Goal: Task Accomplishment & Management: Use online tool/utility

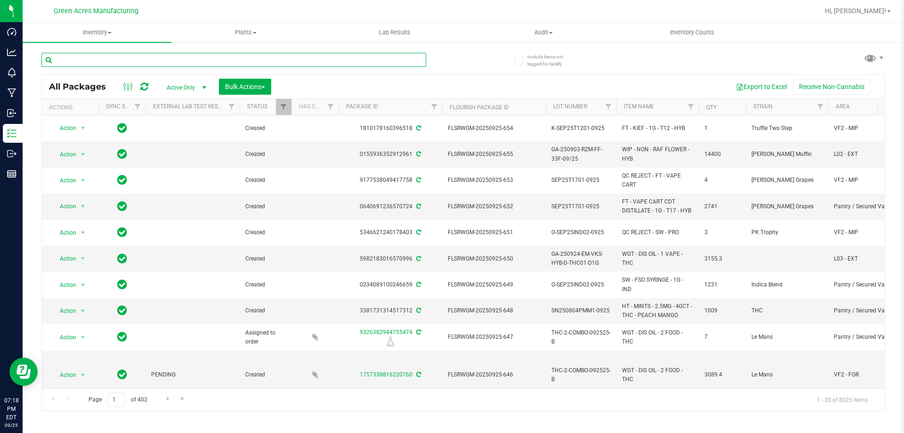
click at [173, 59] on input "text" at bounding box center [233, 60] width 385 height 14
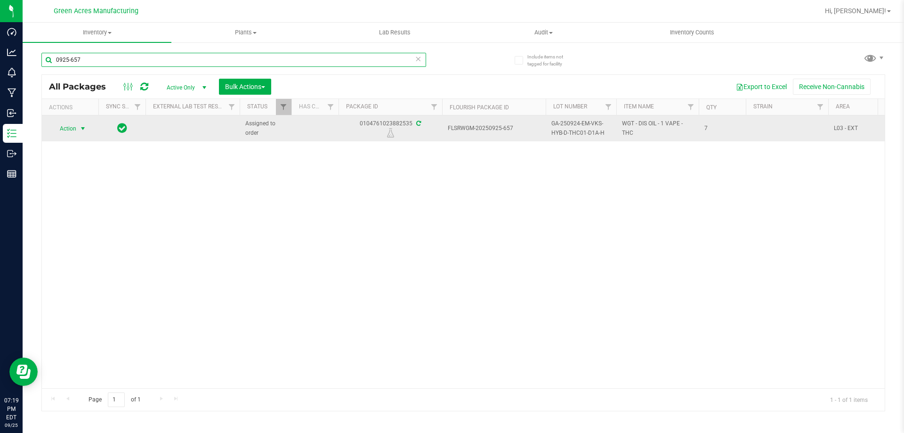
type input "0925-657"
click at [82, 130] on span "select" at bounding box center [83, 129] width 8 height 8
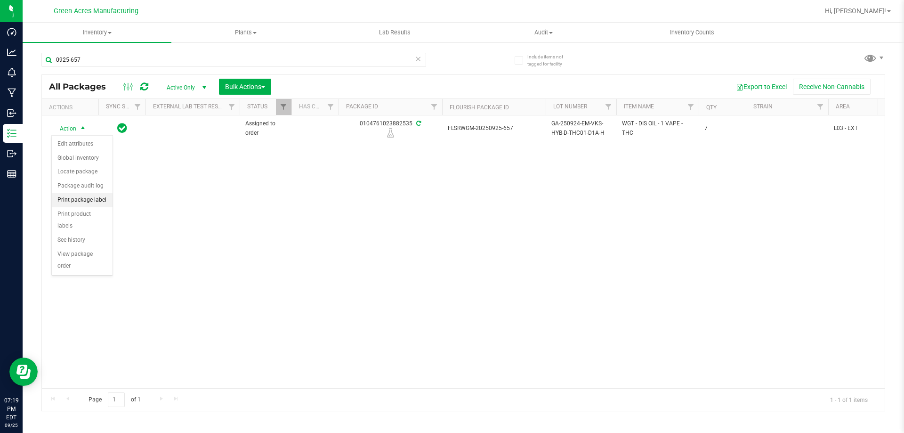
click at [89, 198] on li "Print package label" at bounding box center [82, 200] width 61 height 14
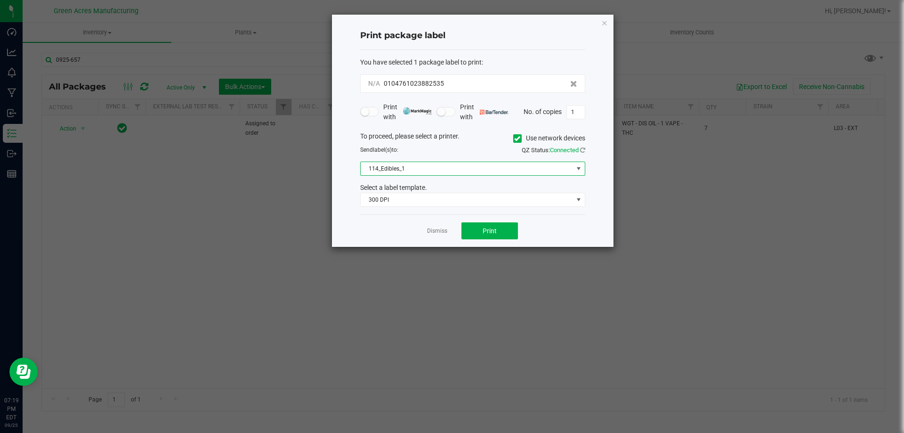
click at [578, 170] on span at bounding box center [579, 169] width 8 height 8
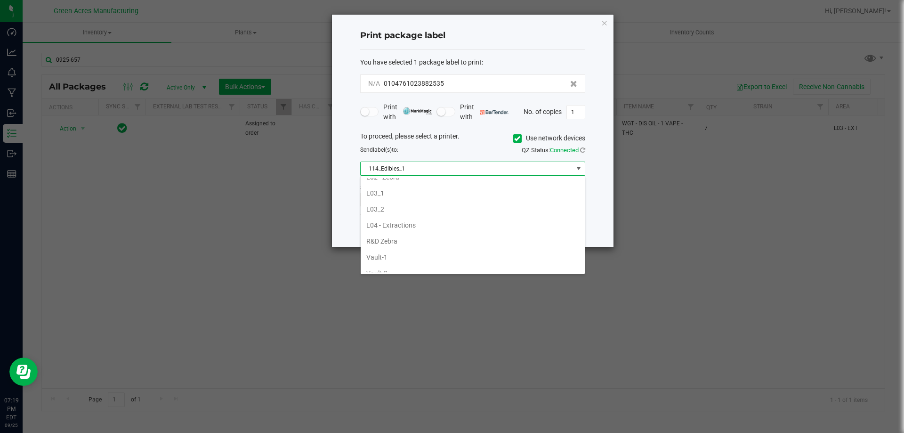
scroll to position [330, 0]
click at [461, 207] on li "L03_2" at bounding box center [473, 209] width 224 height 16
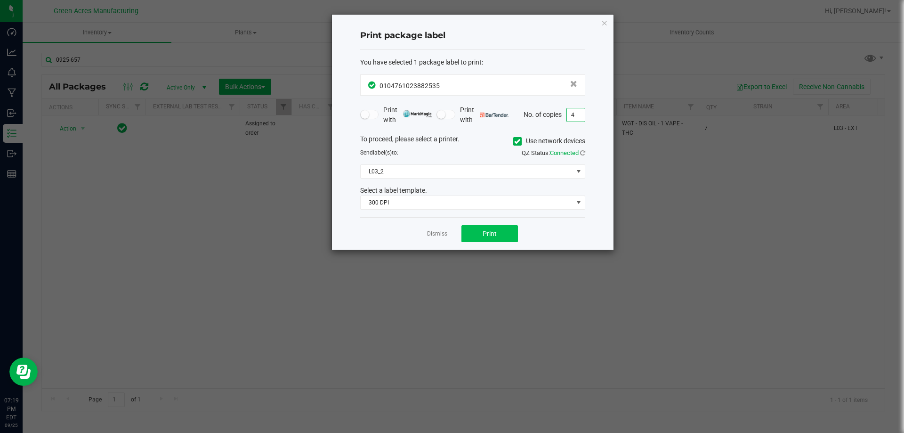
type input "4"
click at [501, 235] on button "Print" at bounding box center [490, 233] width 57 height 17
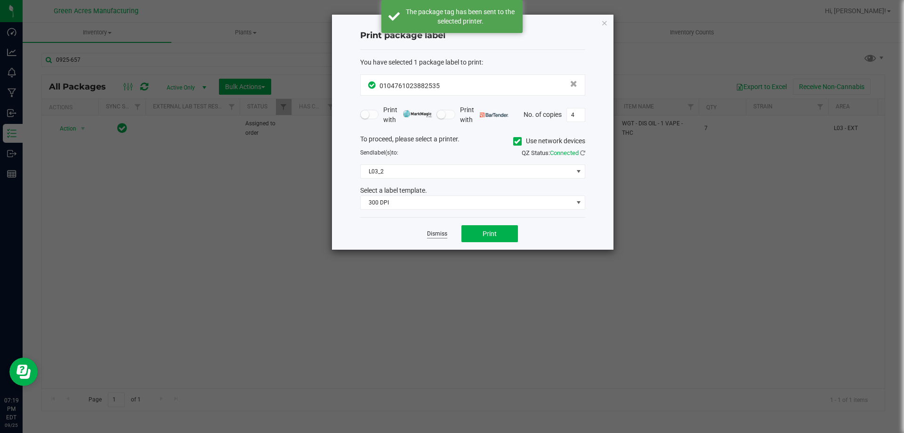
click at [444, 235] on link "Dismiss" at bounding box center [437, 234] width 20 height 8
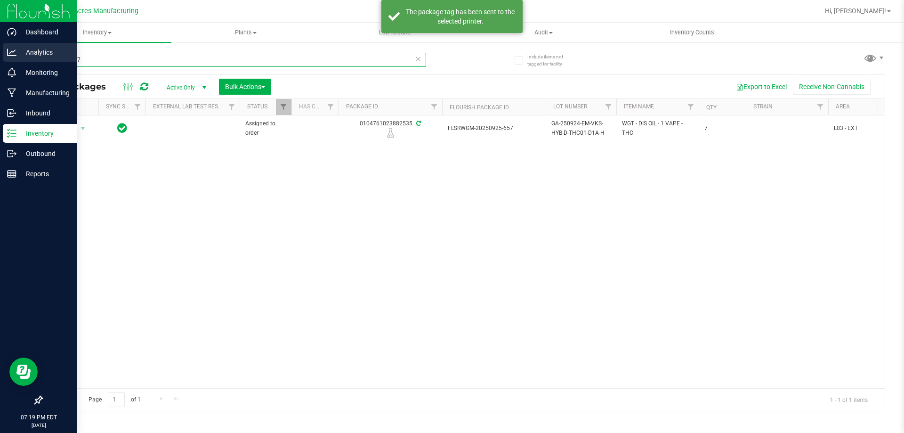
drag, startPoint x: 89, startPoint y: 61, endPoint x: 0, endPoint y: 55, distance: 88.8
click at [0, 55] on div "Dashboard Analytics Monitoring Manufacturing Inbound Inventory Outbound Reports…" at bounding box center [452, 216] width 904 height 433
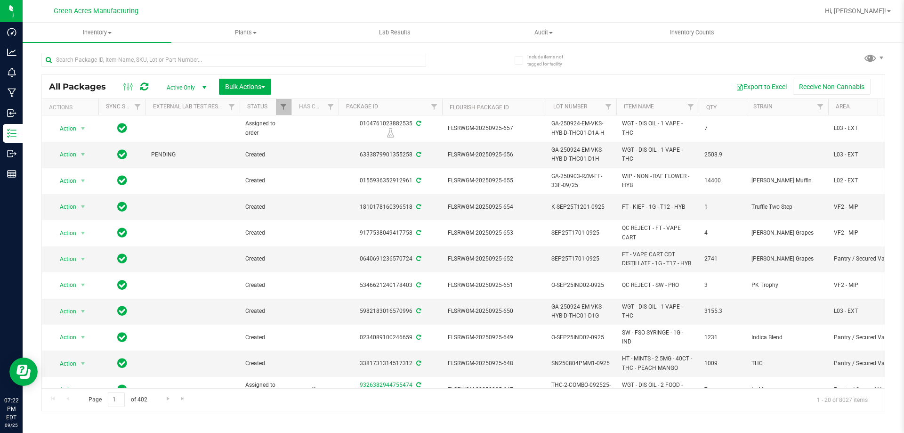
click at [851, 109] on th "Area" at bounding box center [864, 107] width 71 height 16
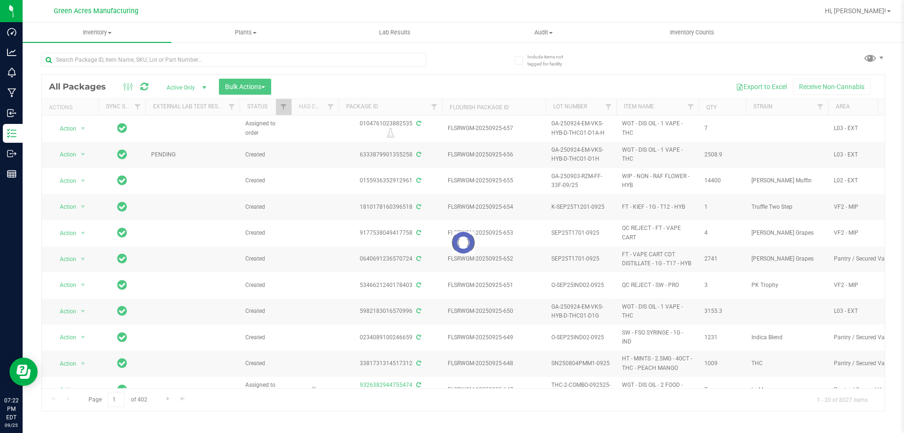
click at [851, 109] on div at bounding box center [463, 243] width 843 height 336
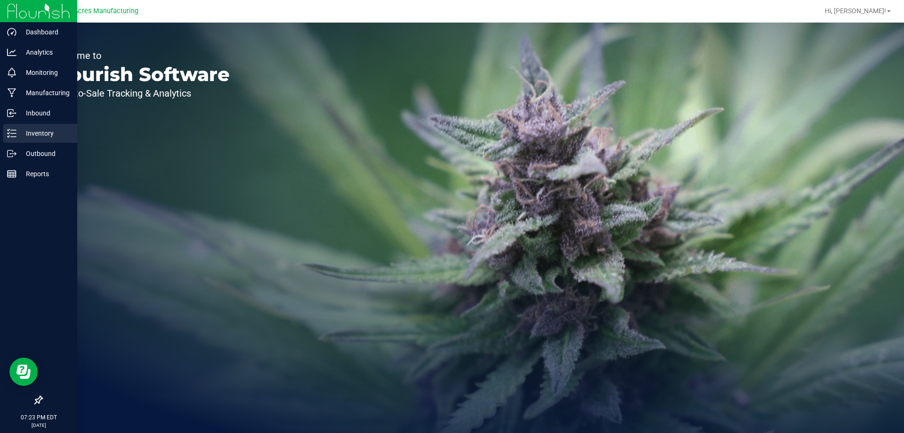
click at [16, 130] on line at bounding box center [13, 130] width 5 height 0
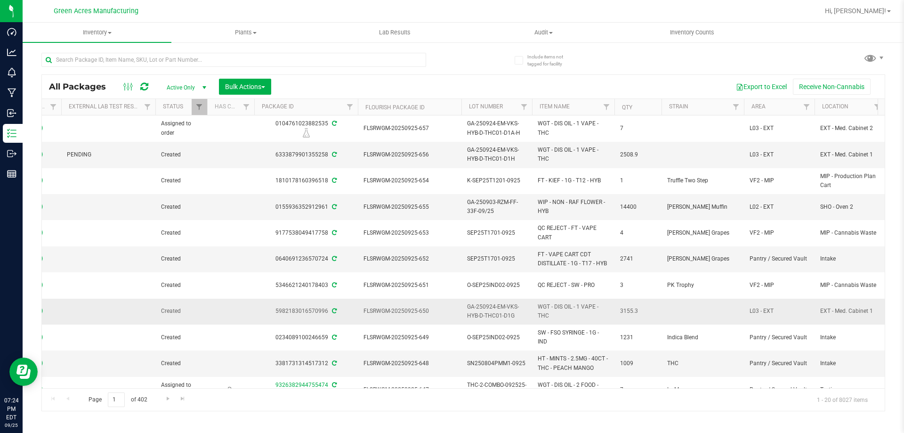
scroll to position [0, 93]
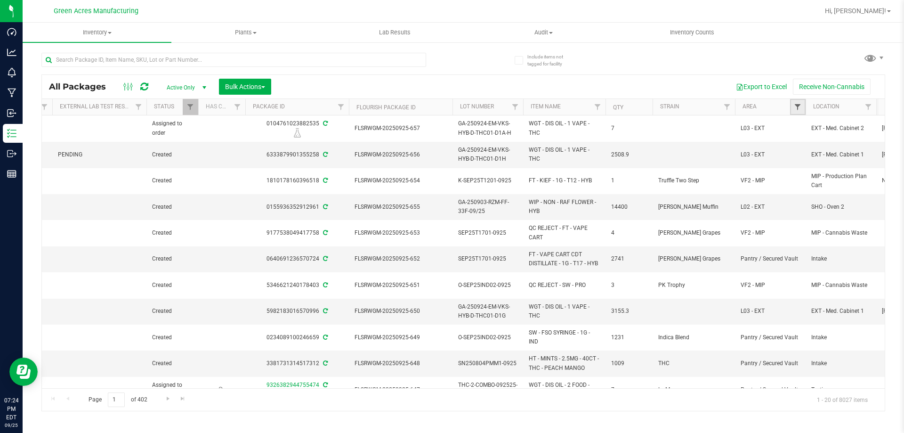
click at [799, 110] on span "Filter" at bounding box center [798, 107] width 8 height 8
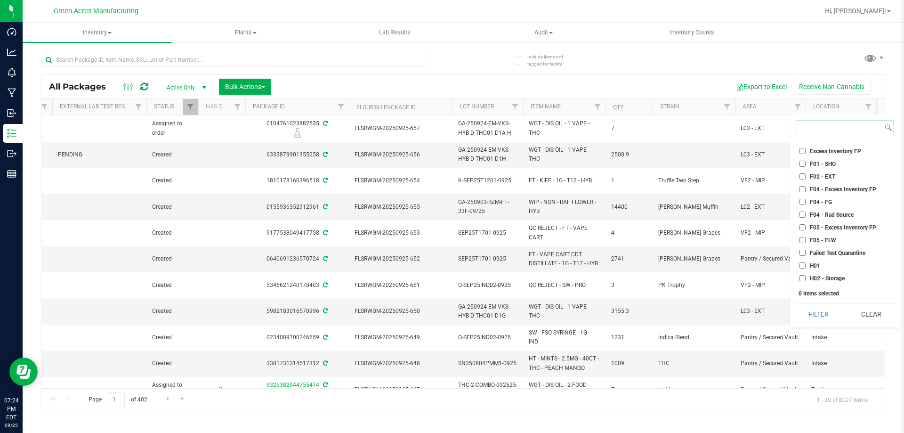
scroll to position [0, 0]
click at [803, 208] on input "F01 - SHO" at bounding box center [803, 211] width 6 height 6
checkbox input "true"
click at [801, 223] on input "F02 - EXT" at bounding box center [803, 223] width 6 height 6
checkbox input "true"
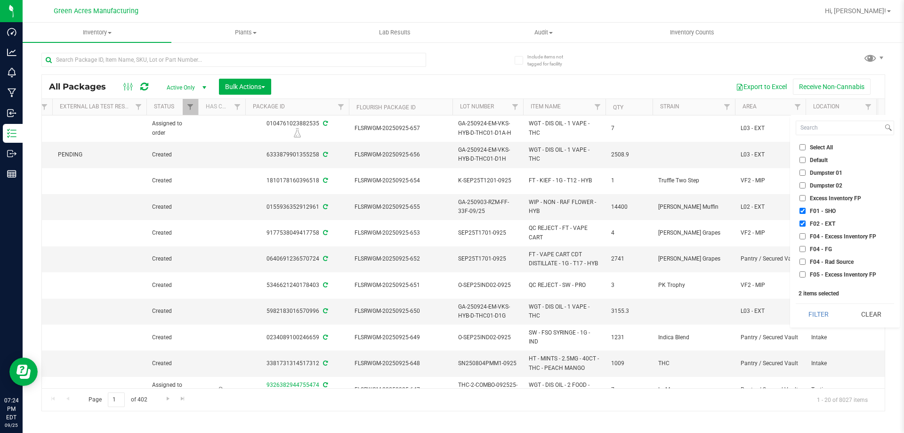
scroll to position [47, 0]
click at [803, 266] on input "H01" at bounding box center [803, 265] width 6 height 6
checkbox input "true"
click at [802, 277] on input "H02 - Storage" at bounding box center [803, 278] width 6 height 6
checkbox input "true"
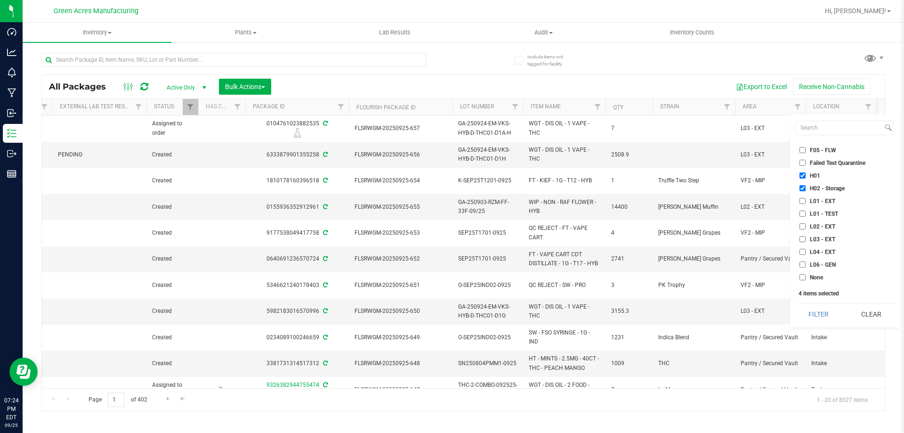
scroll to position [141, 0]
click at [804, 195] on input "L01 - EXT" at bounding box center [803, 197] width 6 height 6
checkbox input "true"
click at [804, 223] on input "L02 - EXT" at bounding box center [803, 222] width 6 height 6
checkbox input "true"
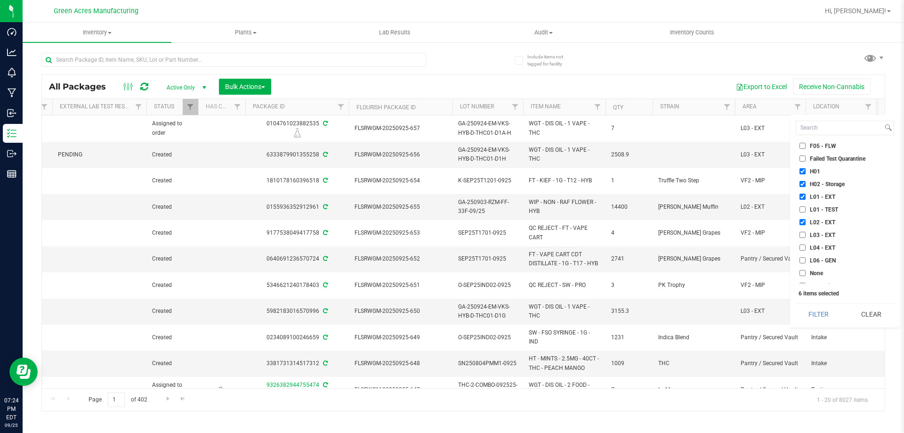
click at [802, 238] on input "L03 - EXT" at bounding box center [803, 235] width 6 height 6
checkbox input "true"
click at [803, 250] on input "L04 - EXT" at bounding box center [803, 247] width 6 height 6
checkbox input "true"
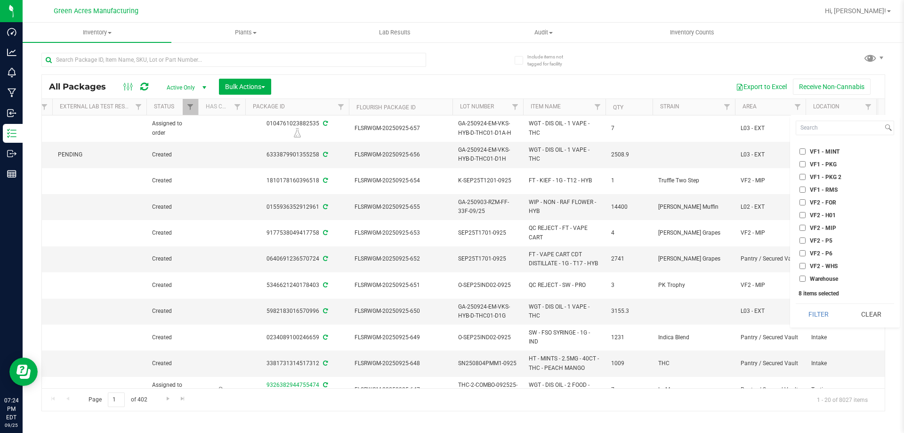
click at [805, 240] on input "VF2 - P5" at bounding box center [803, 240] width 6 height 6
checkbox input "true"
click at [807, 251] on label "VF2 - P6" at bounding box center [816, 253] width 33 height 6
click at [806, 251] on input "VF2 - P6" at bounding box center [803, 253] width 6 height 6
checkbox input "true"
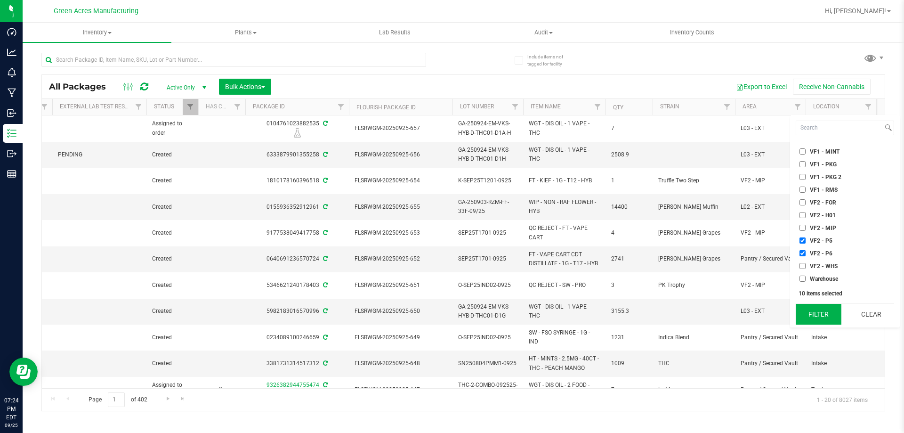
click at [816, 319] on button "Filter" at bounding box center [819, 314] width 46 height 21
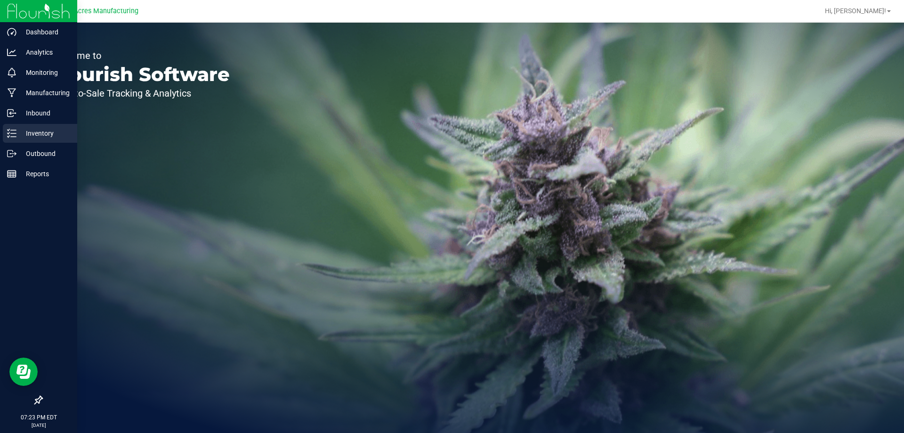
click at [8, 136] on icon at bounding box center [11, 133] width 9 height 9
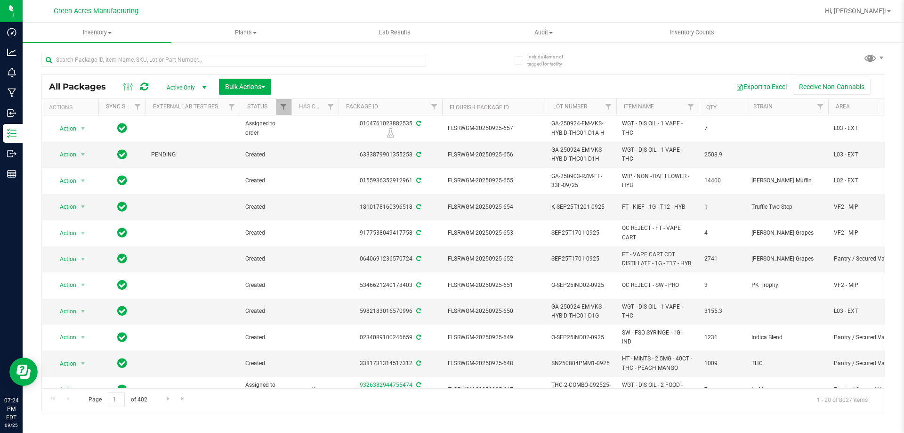
drag, startPoint x: 313, startPoint y: 389, endPoint x: 342, endPoint y: 385, distance: 29.5
click at [356, 387] on div "All Packages Active Only Active Only Lab Samples Locked All External Internal B…" at bounding box center [463, 242] width 844 height 337
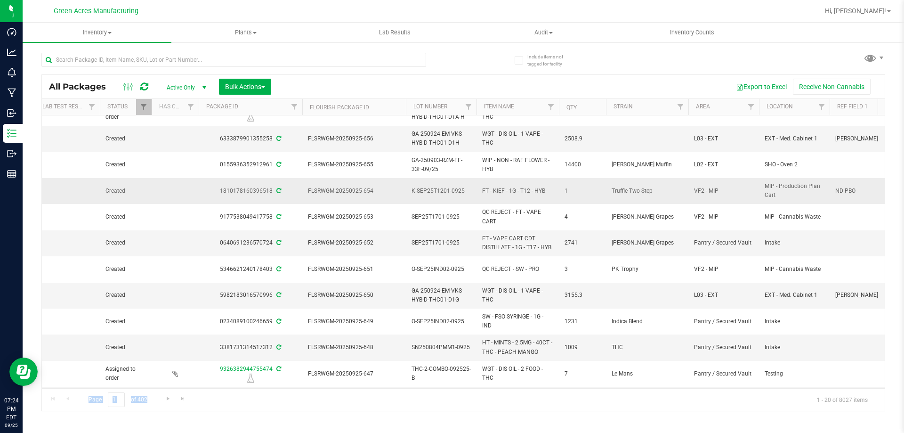
scroll to position [0, 192]
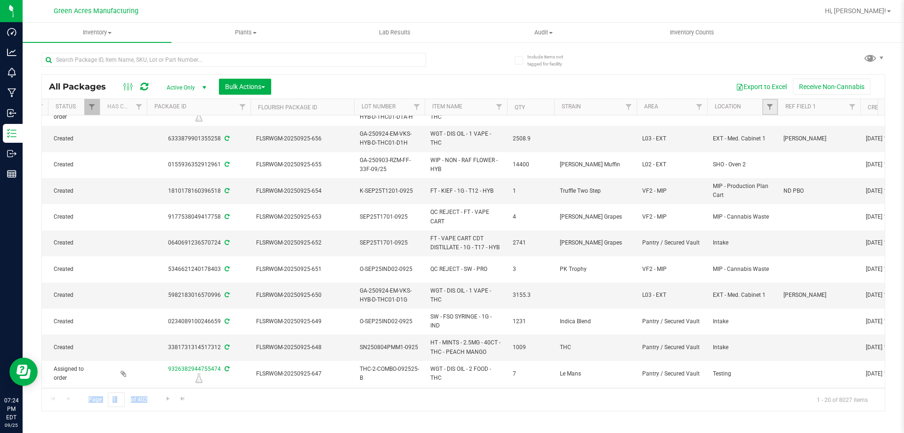
click at [775, 107] on link "Filter" at bounding box center [771, 107] width 16 height 16
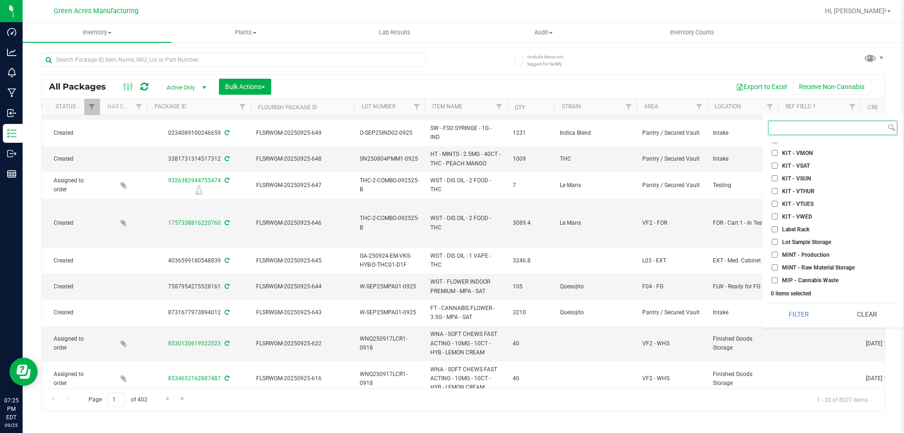
scroll to position [1931, 0]
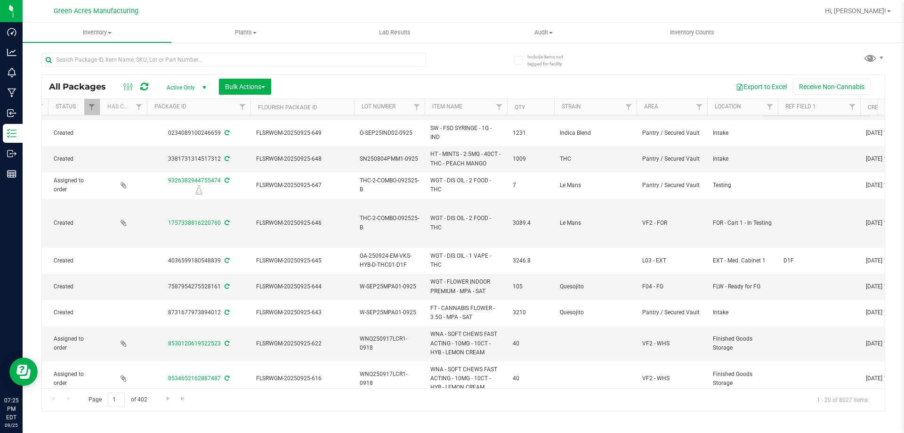
click at [806, 49] on div "All Packages Active Only Active Only Lab Samples Locked All External Internal B…" at bounding box center [463, 227] width 844 height 367
click at [700, 108] on span "Filter" at bounding box center [700, 107] width 8 height 8
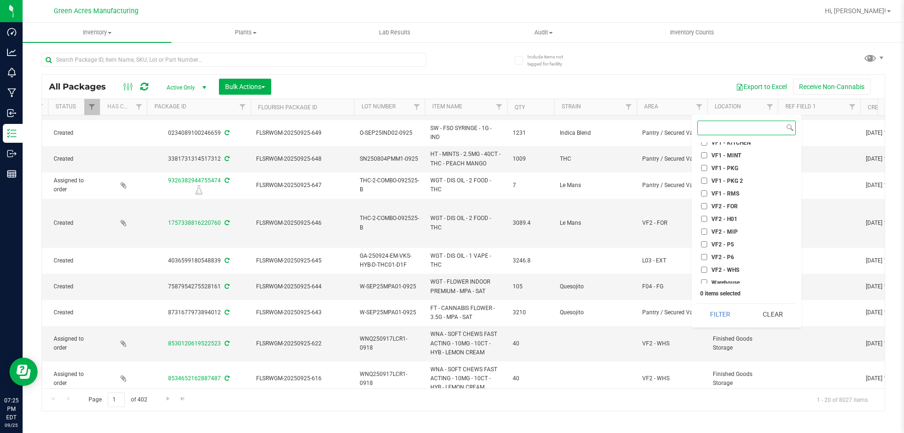
scroll to position [441, 0]
click at [704, 243] on input "VF2 - P5" at bounding box center [704, 240] width 6 height 6
checkbox input "true"
click at [703, 250] on li "VF2 - P6" at bounding box center [747, 253] width 98 height 10
click at [705, 253] on input "VF2 - P6" at bounding box center [704, 253] width 6 height 6
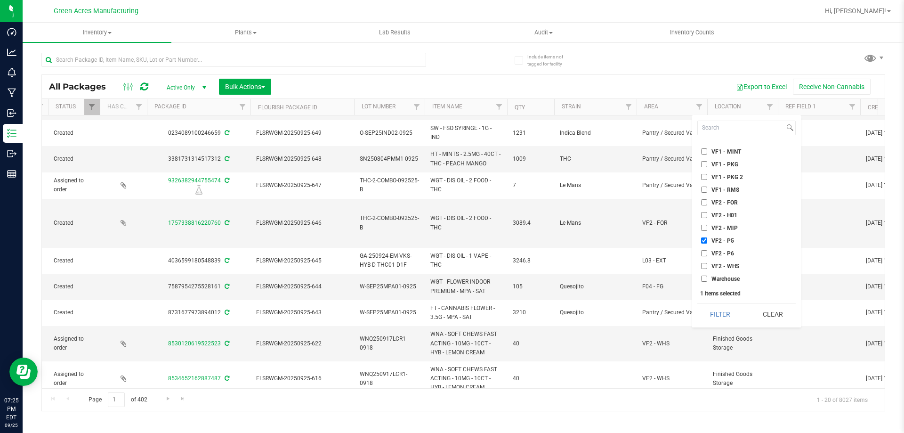
checkbox input "true"
click at [702, 317] on button "Filter" at bounding box center [721, 314] width 46 height 21
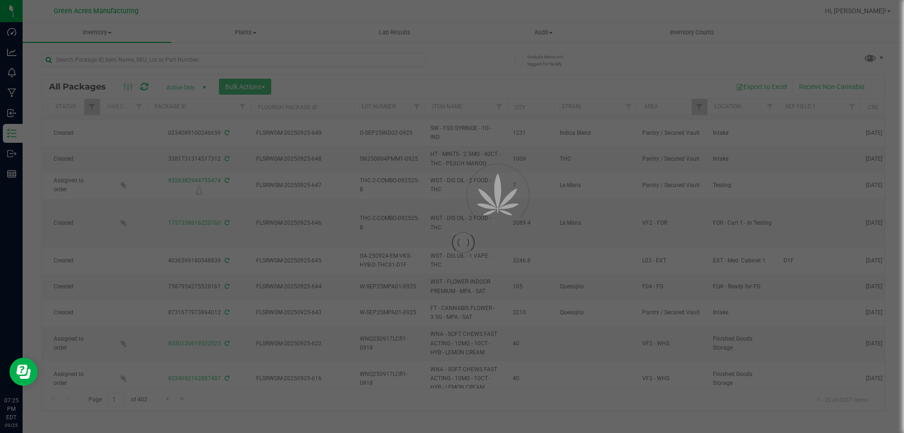
type input "[DATE]"
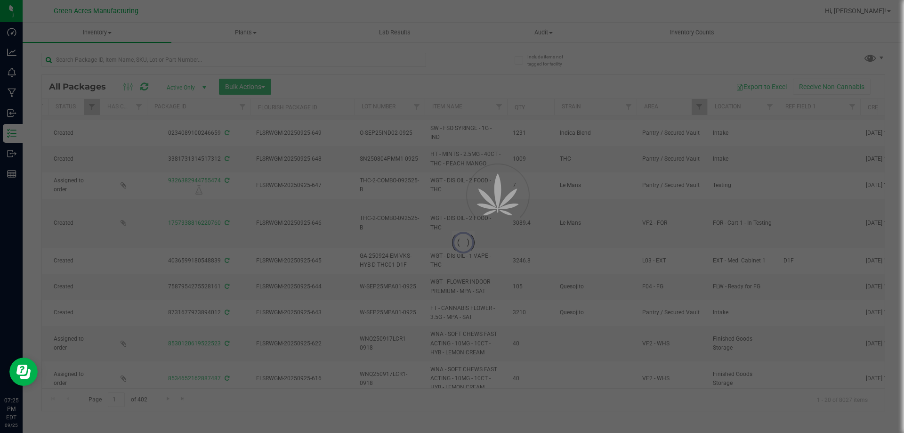
type input "[DATE]"
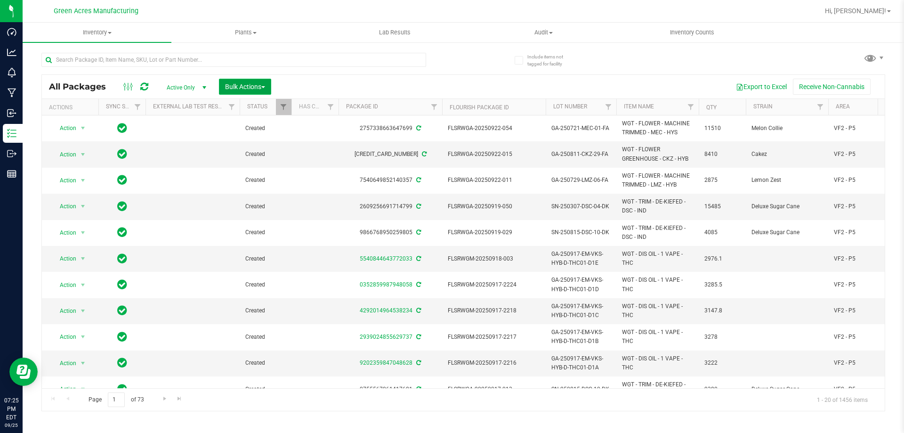
click at [236, 90] on button "Bulk Actions" at bounding box center [245, 87] width 52 height 16
click at [323, 76] on div "All Packages Active Only Active Only Lab Samples Locked All External Internal B…" at bounding box center [463, 87] width 843 height 24
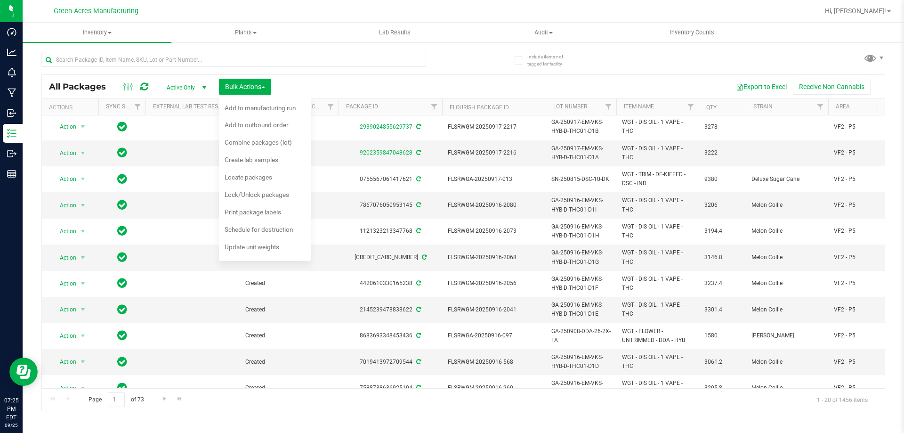
scroll to position [256, 0]
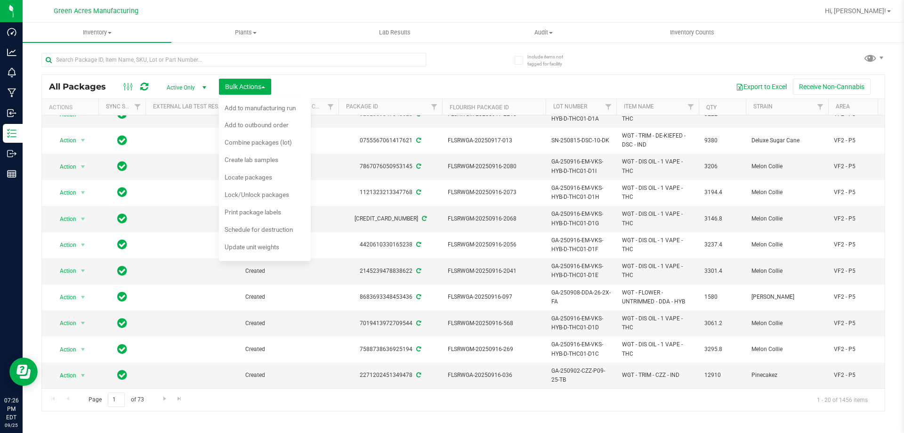
click at [336, 87] on div "Export to Excel Receive Non-Cannabis" at bounding box center [578, 87] width 600 height 16
click at [334, 87] on div "Export to Excel Receive Non-Cannabis" at bounding box center [578, 87] width 600 height 16
click at [316, 83] on div "Export to Excel Receive Non-Cannabis" at bounding box center [578, 87] width 600 height 16
click at [246, 86] on span "Bulk Actions" at bounding box center [245, 87] width 40 height 8
drag, startPoint x: 243, startPoint y: 94, endPoint x: 242, endPoint y: 89, distance: 5.3
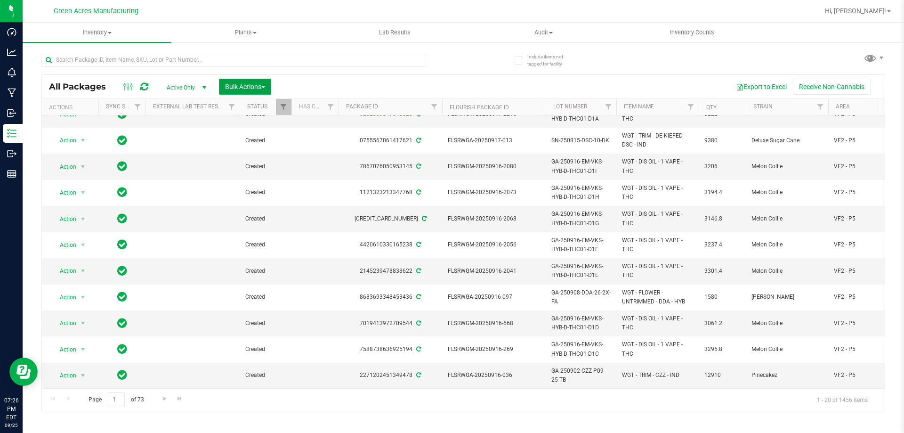
click at [242, 93] on button "Bulk Actions" at bounding box center [245, 87] width 52 height 16
click at [246, 181] on span "Locate packages" at bounding box center [249, 177] width 48 height 8
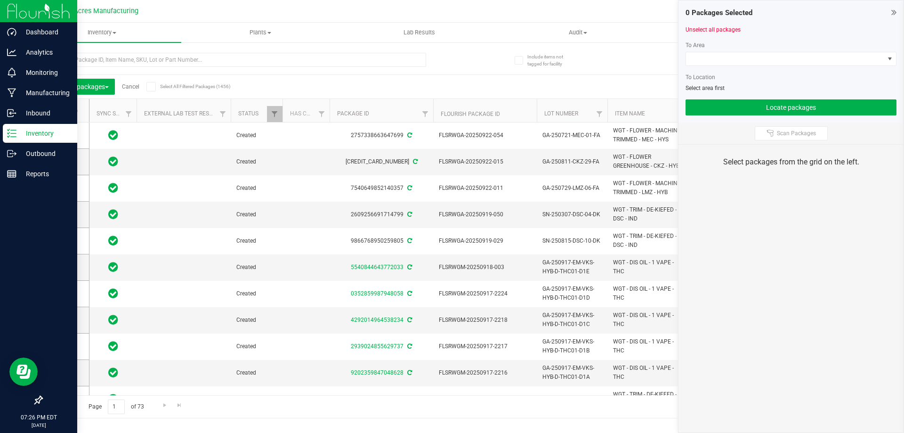
click at [65, 135] on p "Inventory" at bounding box center [44, 133] width 57 height 11
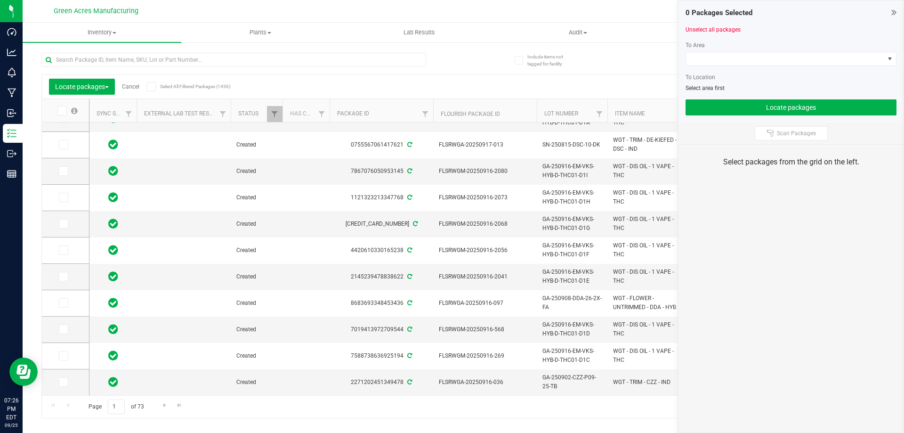
click at [65, 114] on span at bounding box center [61, 110] width 9 height 9
click at [0, 0] on input "checkbox" at bounding box center [0, 0] width 0 height 0
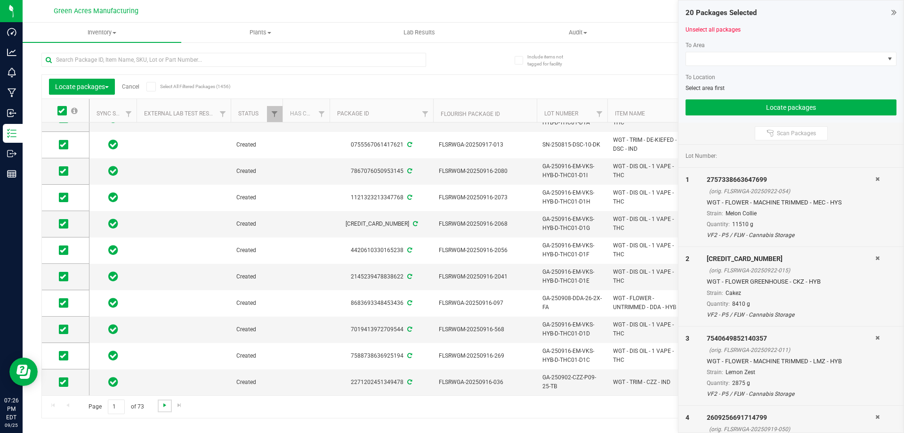
click at [163, 408] on span "Go to the next page" at bounding box center [165, 405] width 8 height 8
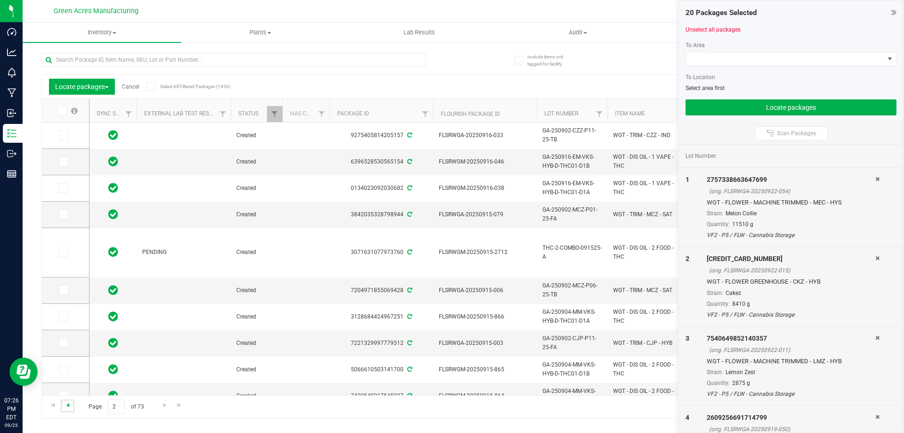
click at [67, 407] on span "Go to the previous page" at bounding box center [68, 405] width 8 height 8
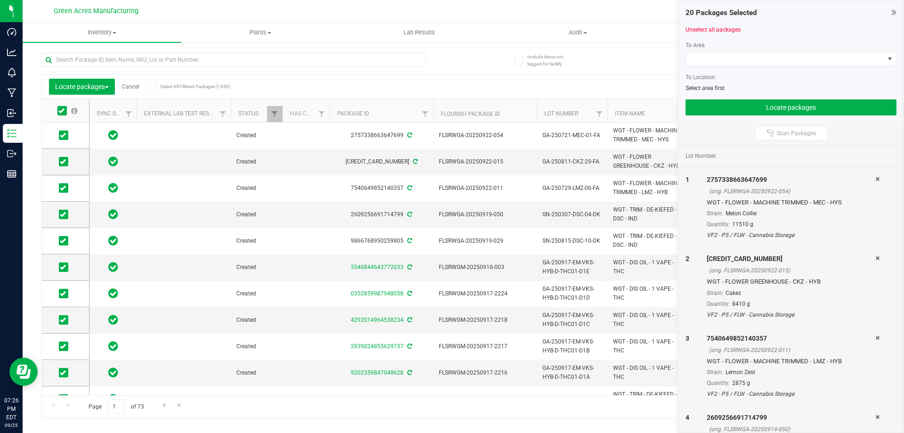
click at [64, 111] on icon at bounding box center [61, 111] width 6 height 0
click at [0, 0] on input "checkbox" at bounding box center [0, 0] width 0 height 0
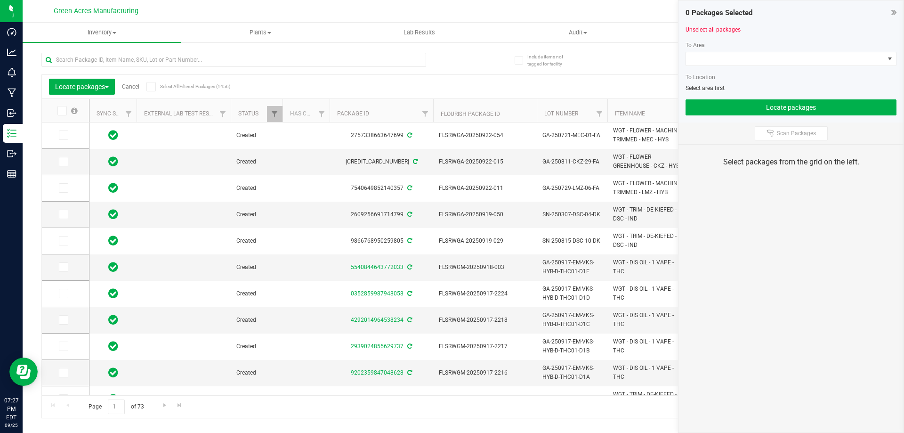
click at [63, 111] on icon at bounding box center [61, 111] width 6 height 0
click at [0, 0] on input "checkbox" at bounding box center [0, 0] width 0 height 0
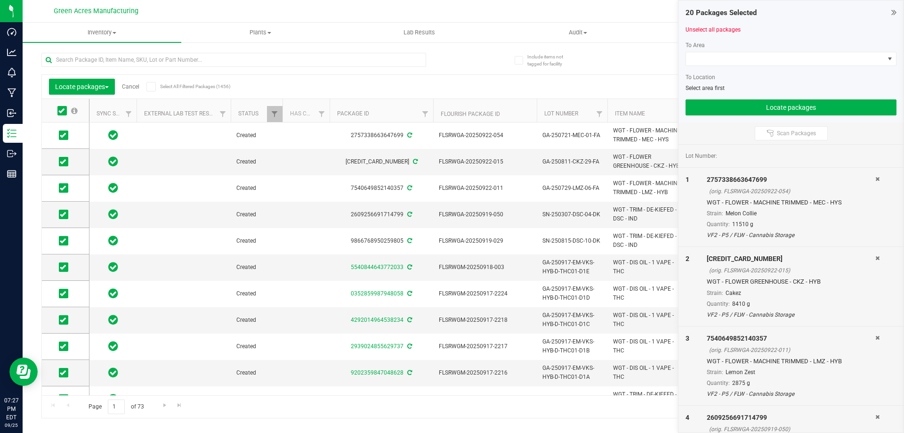
click at [63, 111] on icon at bounding box center [61, 111] width 6 height 0
click at [0, 0] on input "checkbox" at bounding box center [0, 0] width 0 height 0
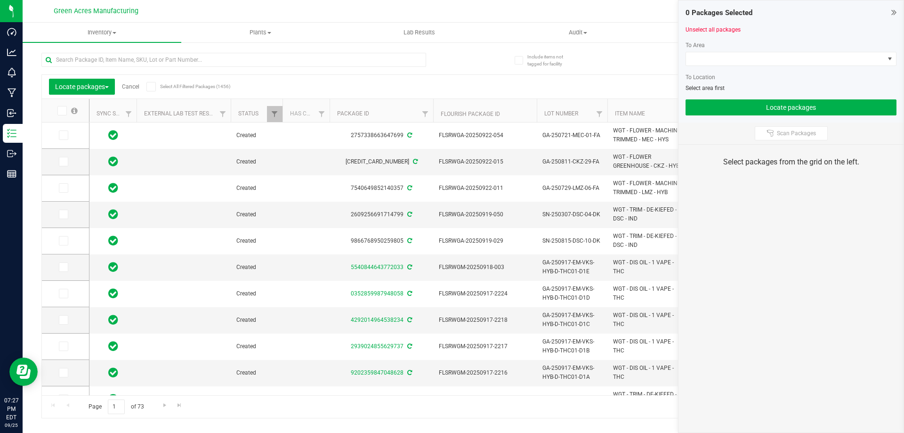
click at [298, 81] on div "Export to Excel Receive Non-Cannabis" at bounding box center [542, 87] width 671 height 16
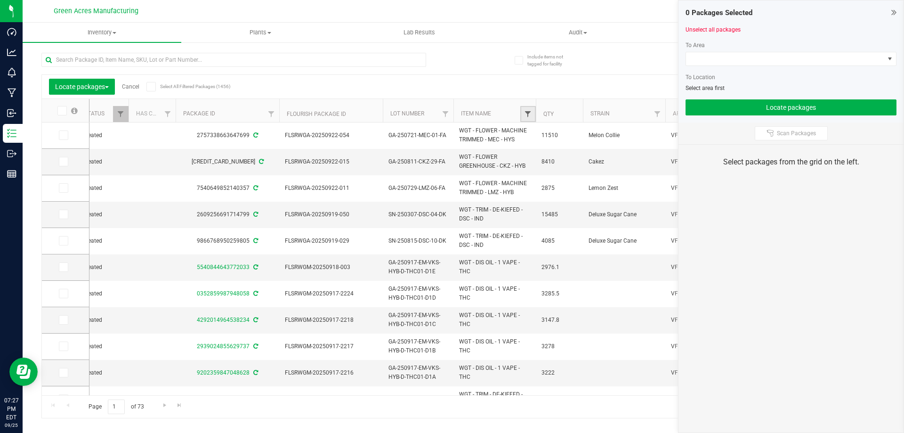
click at [531, 112] on span "Filter" at bounding box center [528, 114] width 8 height 8
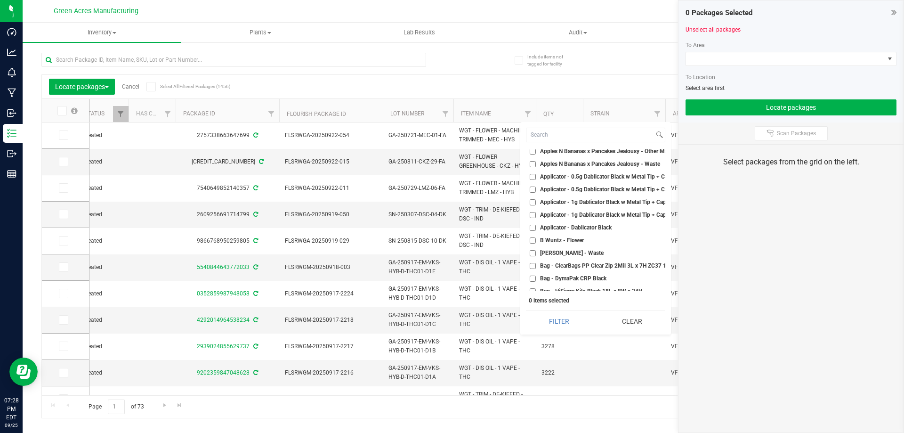
drag, startPoint x: 636, startPoint y: 319, endPoint x: 837, endPoint y: 21, distance: 359.2
click at [636, 319] on button "Clear" at bounding box center [632, 321] width 66 height 21
click at [648, 56] on div "Locate packages Cancel Select All Filtered Packages (1456) Add to manufacturing…" at bounding box center [463, 231] width 844 height 375
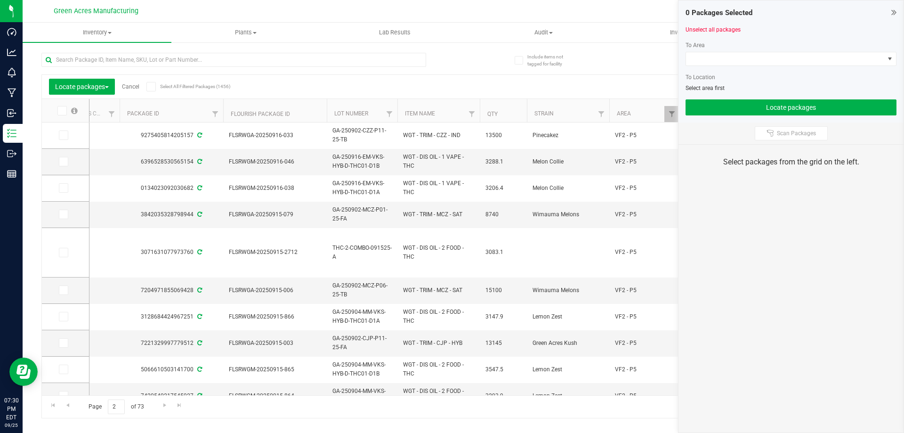
scroll to position [0, 298]
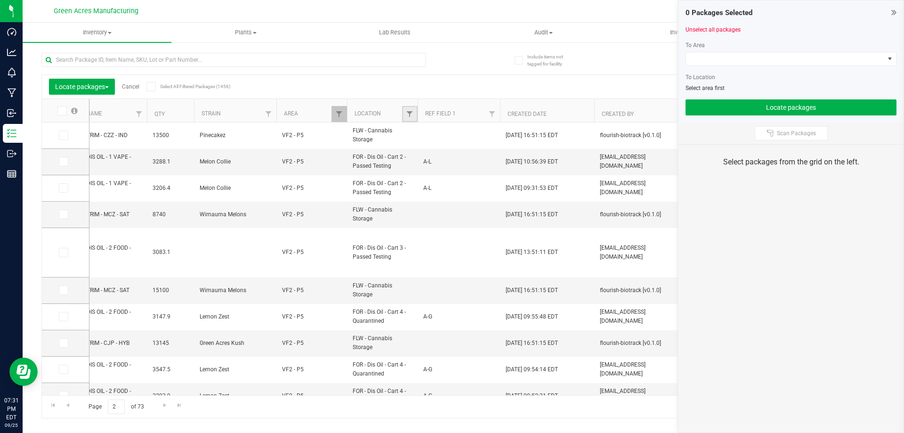
click at [415, 111] on link "Filter" at bounding box center [410, 114] width 16 height 16
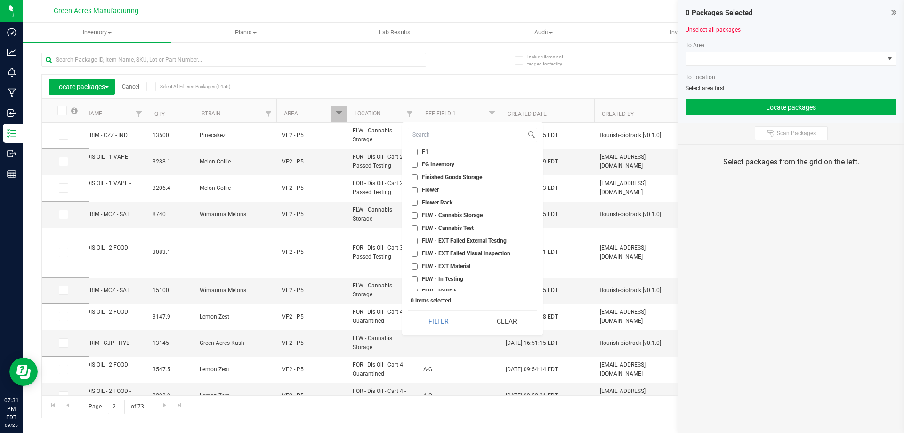
click at [413, 216] on input "FLW - Cannabis Storage" at bounding box center [415, 215] width 6 height 6
checkbox input "true"
click at [441, 324] on button "Filter" at bounding box center [438, 321] width 61 height 21
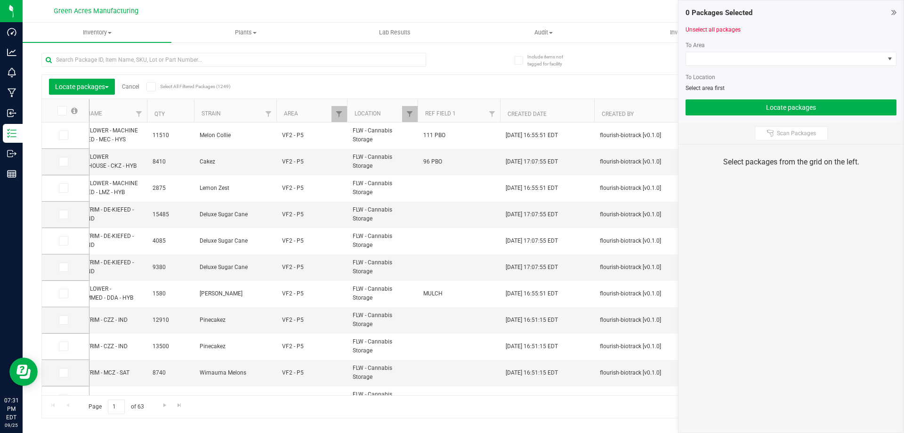
drag, startPoint x: 453, startPoint y: 396, endPoint x: 437, endPoint y: 395, distance: 16.5
click at [437, 396] on div "Page 1 of 63 1 - 20 of 1249 items" at bounding box center [463, 406] width 843 height 23
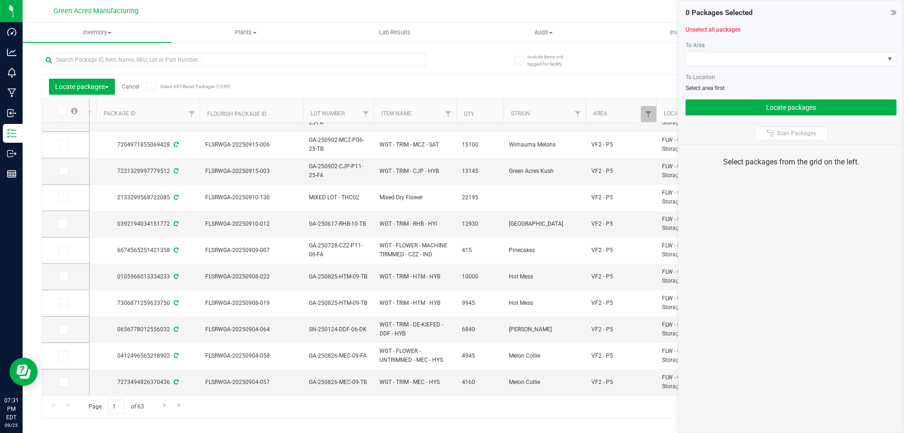
click at [62, 111] on icon at bounding box center [61, 111] width 6 height 0
click at [0, 0] on input "checkbox" at bounding box center [0, 0] width 0 height 0
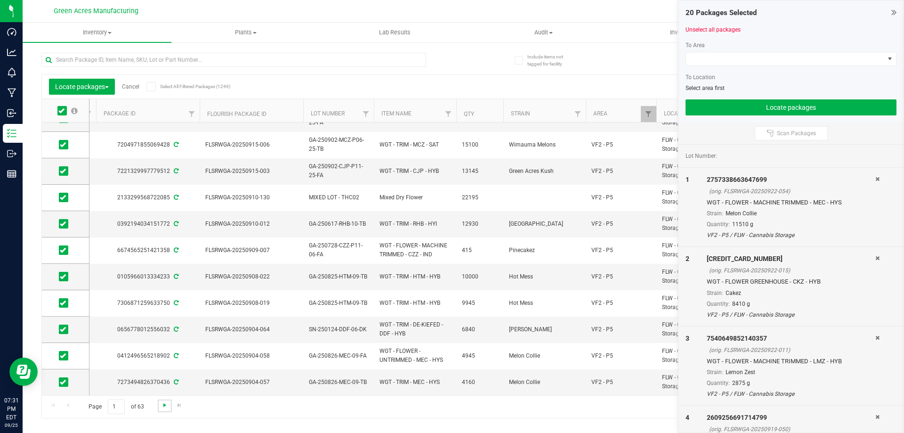
click at [162, 405] on span "Go to the next page" at bounding box center [165, 405] width 8 height 8
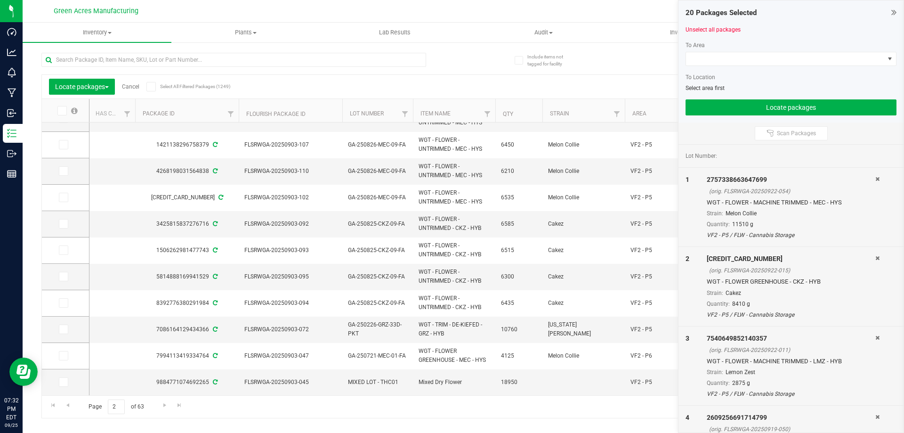
click at [61, 111] on icon at bounding box center [61, 111] width 6 height 0
click at [0, 0] on input "checkbox" at bounding box center [0, 0] width 0 height 0
click at [163, 409] on span "Go to the next page" at bounding box center [165, 405] width 8 height 8
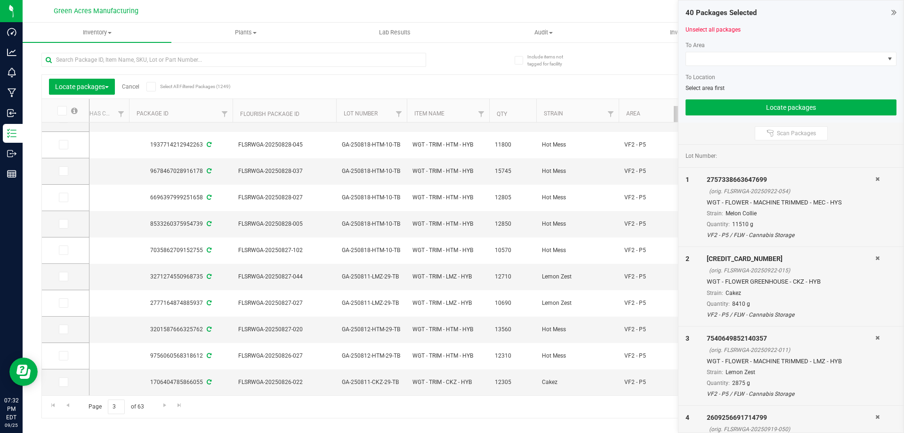
click at [62, 111] on icon at bounding box center [61, 111] width 6 height 0
click at [0, 0] on input "checkbox" at bounding box center [0, 0] width 0 height 0
click at [162, 405] on span "Go to the next page" at bounding box center [165, 405] width 8 height 8
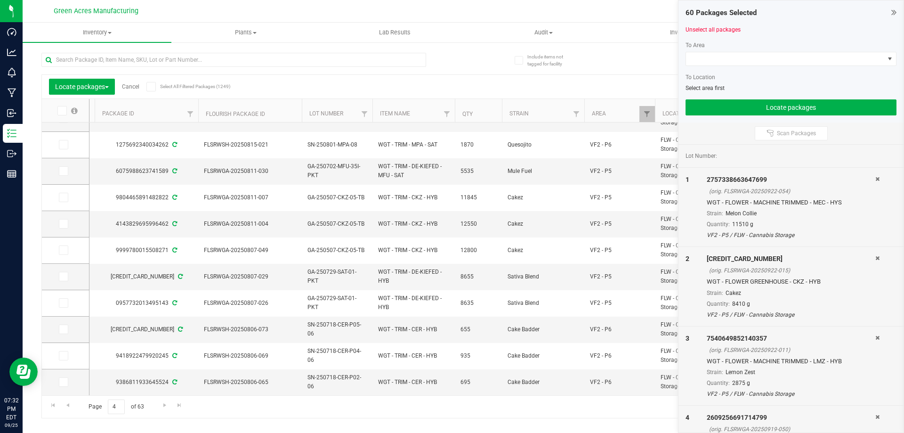
click at [57, 112] on span at bounding box center [61, 110] width 9 height 9
click at [0, 0] on input "checkbox" at bounding box center [0, 0] width 0 height 0
click at [168, 406] on span "Go to the next page" at bounding box center [165, 405] width 8 height 8
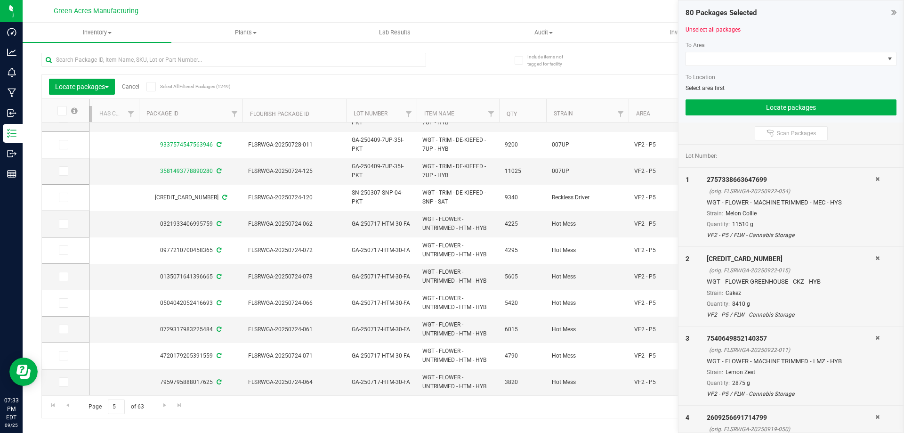
click at [66, 109] on span at bounding box center [61, 110] width 9 height 9
click at [0, 0] on input "checkbox" at bounding box center [0, 0] width 0 height 0
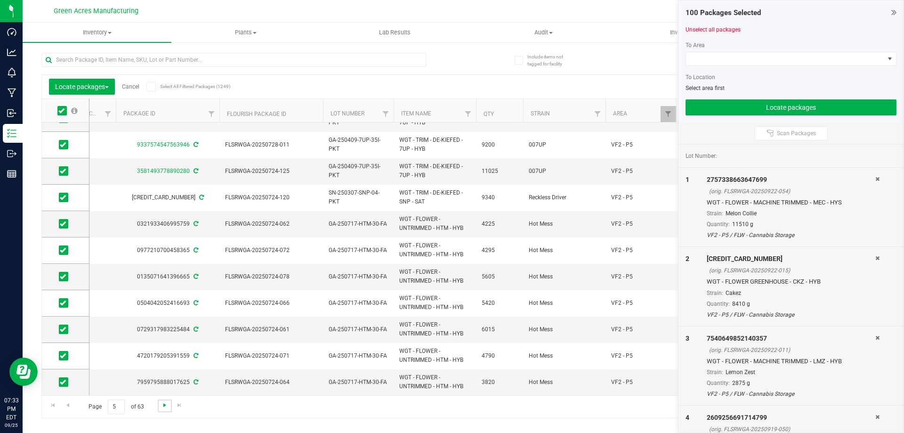
click at [167, 407] on span "Go to the next page" at bounding box center [165, 405] width 8 height 8
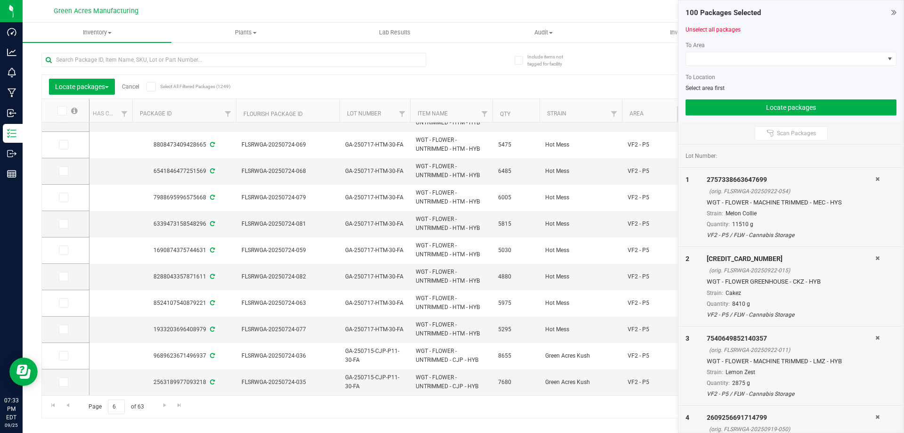
click at [63, 115] on th at bounding box center [65, 111] width 47 height 24
click at [63, 111] on icon at bounding box center [61, 111] width 6 height 0
click at [0, 0] on input "checkbox" at bounding box center [0, 0] width 0 height 0
click at [160, 406] on link "Go to the next page" at bounding box center [165, 405] width 14 height 13
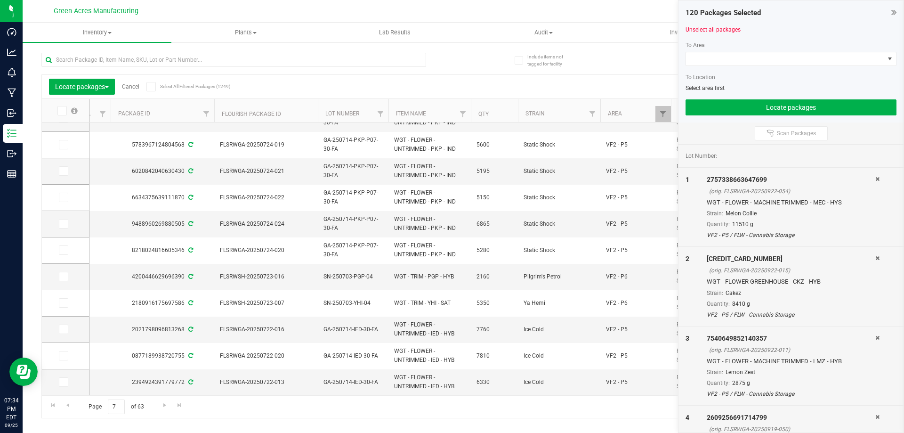
click at [64, 111] on icon at bounding box center [61, 111] width 6 height 0
click at [0, 0] on input "checkbox" at bounding box center [0, 0] width 0 height 0
click at [166, 403] on span "Go to the next page" at bounding box center [165, 405] width 8 height 8
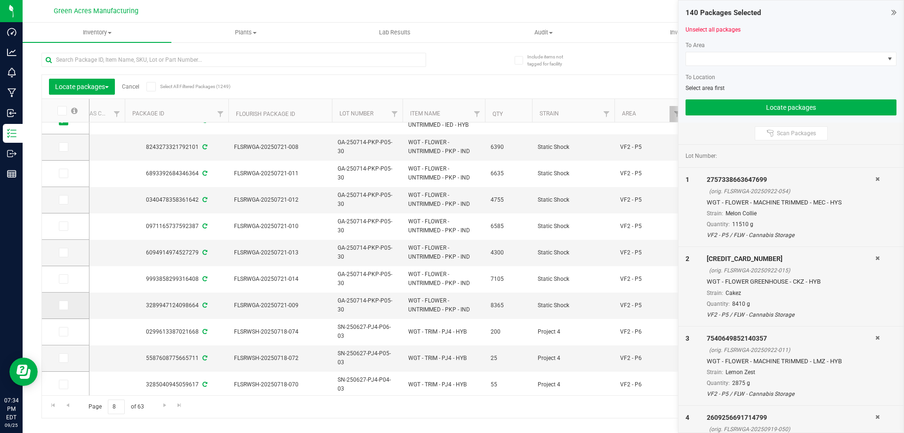
click at [65, 305] on icon at bounding box center [63, 305] width 6 height 0
click at [0, 0] on input "checkbox" at bounding box center [0, 0] width 0 height 0
drag, startPoint x: 60, startPoint y: 283, endPoint x: 64, endPoint y: 277, distance: 7.4
click at [60, 282] on span at bounding box center [63, 278] width 9 height 9
click at [65, 273] on td at bounding box center [65, 279] width 47 height 26
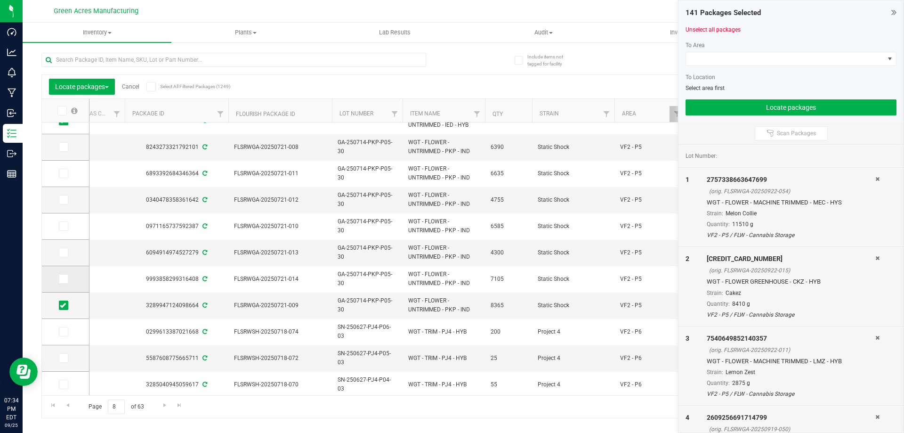
click at [63, 279] on icon at bounding box center [63, 279] width 6 height 0
click at [0, 0] on input "checkbox" at bounding box center [0, 0] width 0 height 0
click at [68, 252] on span at bounding box center [63, 252] width 9 height 9
click at [0, 0] on input "checkbox" at bounding box center [0, 0] width 0 height 0
click at [64, 226] on icon at bounding box center [63, 226] width 6 height 0
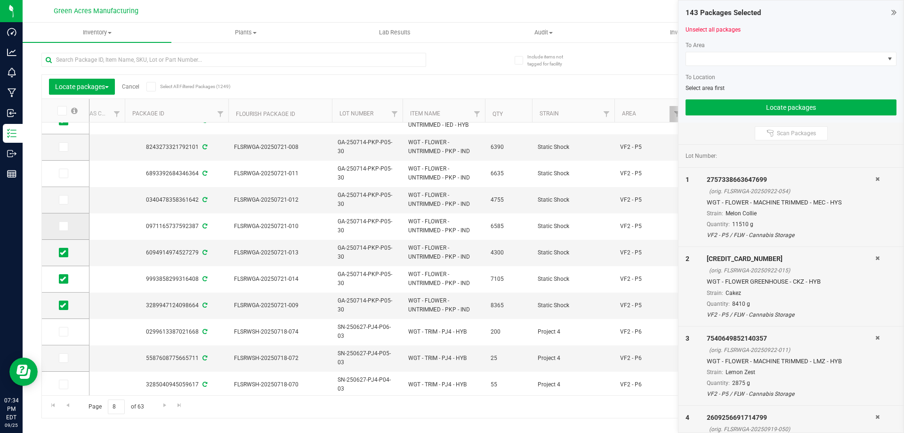
click at [0, 0] on input "checkbox" at bounding box center [0, 0] width 0 height 0
drag, startPoint x: 65, startPoint y: 198, endPoint x: 66, endPoint y: 191, distance: 6.7
click at [65, 200] on icon at bounding box center [63, 200] width 6 height 0
click at [0, 0] on input "checkbox" at bounding box center [0, 0] width 0 height 0
click at [64, 173] on icon at bounding box center [63, 173] width 6 height 0
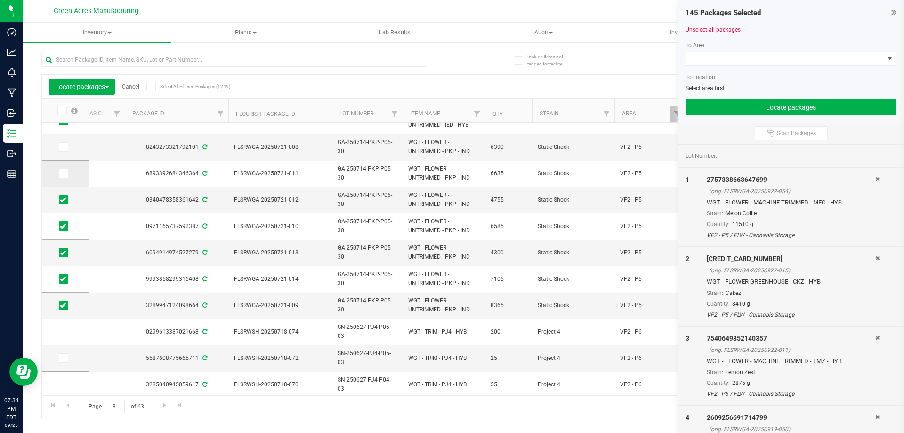
click at [0, 0] on input "checkbox" at bounding box center [0, 0] width 0 height 0
click at [62, 147] on icon at bounding box center [63, 147] width 6 height 0
click at [0, 0] on input "checkbox" at bounding box center [0, 0] width 0 height 0
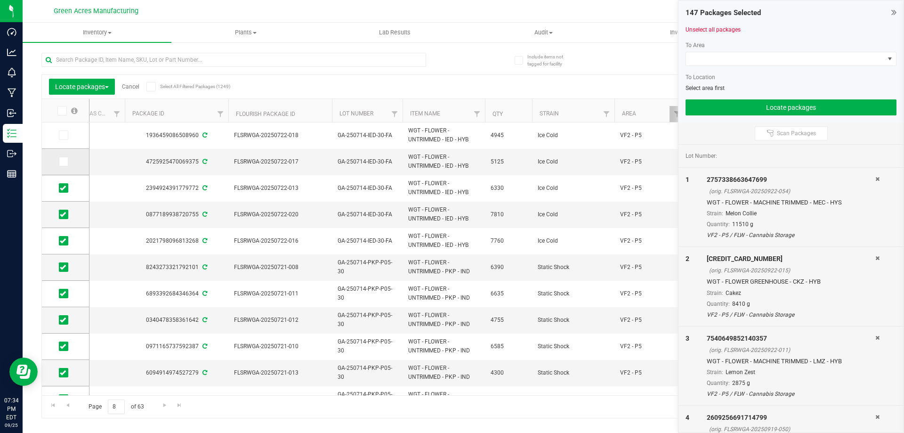
click at [65, 164] on span at bounding box center [63, 161] width 9 height 9
click at [65, 141] on td at bounding box center [65, 135] width 47 height 26
drag, startPoint x: 63, startPoint y: 138, endPoint x: 62, endPoint y: 155, distance: 17.5
click at [63, 139] on span at bounding box center [63, 134] width 9 height 9
click at [65, 162] on icon at bounding box center [63, 162] width 6 height 0
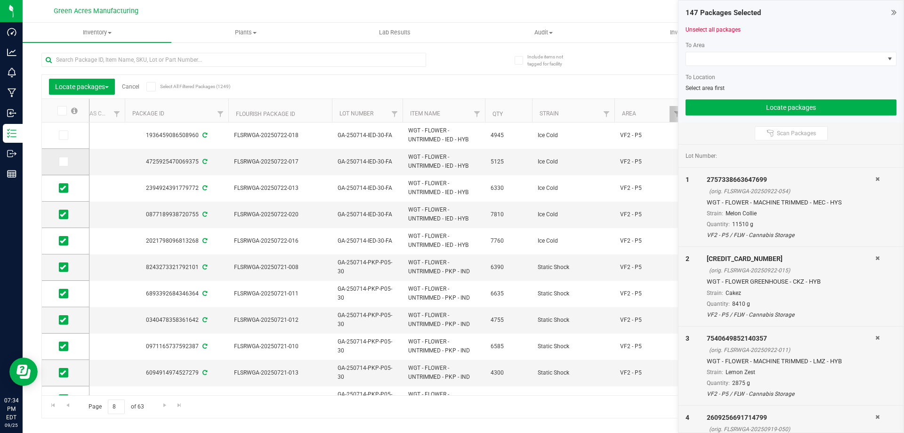
click at [0, 0] on input "checkbox" at bounding box center [0, 0] width 0 height 0
click at [62, 139] on span at bounding box center [63, 134] width 9 height 9
click at [0, 0] on input "checkbox" at bounding box center [0, 0] width 0 height 0
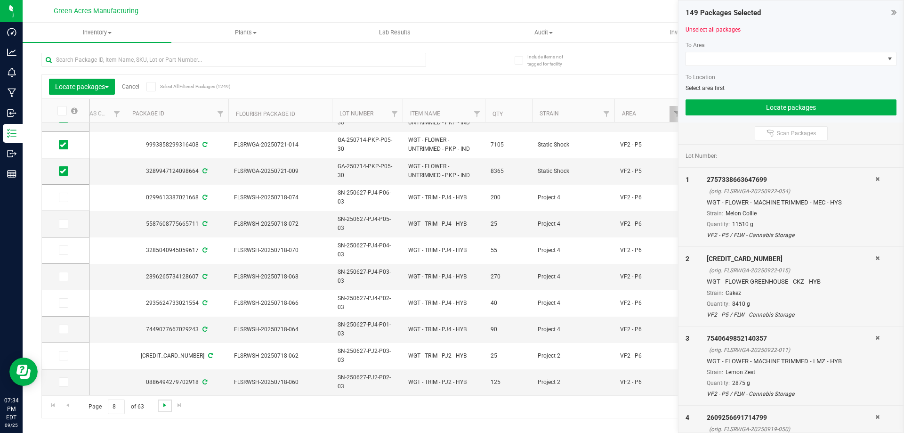
click at [162, 405] on span "Go to the next page" at bounding box center [165, 405] width 8 height 8
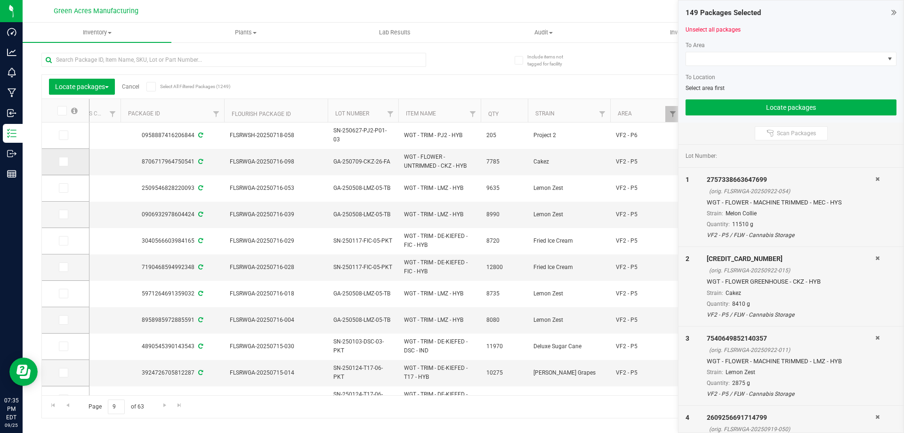
click at [59, 161] on span at bounding box center [63, 161] width 9 height 9
click at [0, 0] on input "checkbox" at bounding box center [0, 0] width 0 height 0
click at [62, 184] on td at bounding box center [65, 188] width 47 height 26
click at [64, 188] on icon at bounding box center [63, 188] width 6 height 0
click at [0, 0] on input "checkbox" at bounding box center [0, 0] width 0 height 0
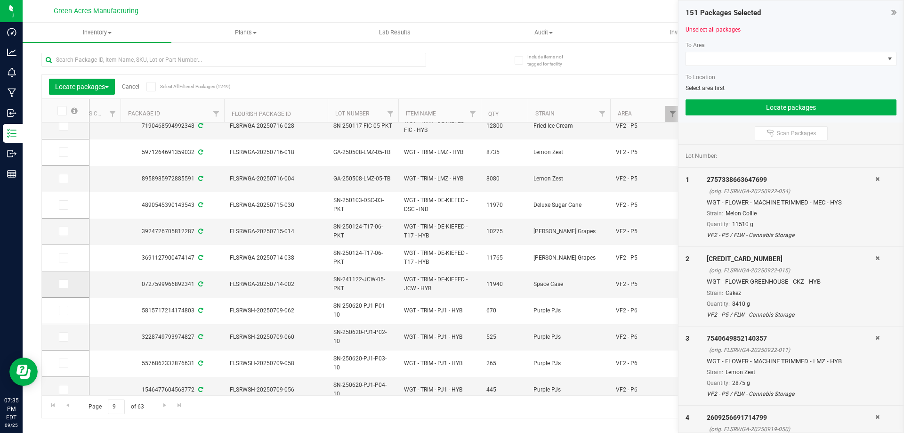
click at [68, 285] on span at bounding box center [63, 283] width 9 height 9
click at [0, 0] on input "checkbox" at bounding box center [0, 0] width 0 height 0
click at [65, 260] on span at bounding box center [63, 257] width 9 height 9
click at [65, 251] on td at bounding box center [65, 258] width 47 height 26
click at [62, 258] on icon at bounding box center [63, 258] width 6 height 0
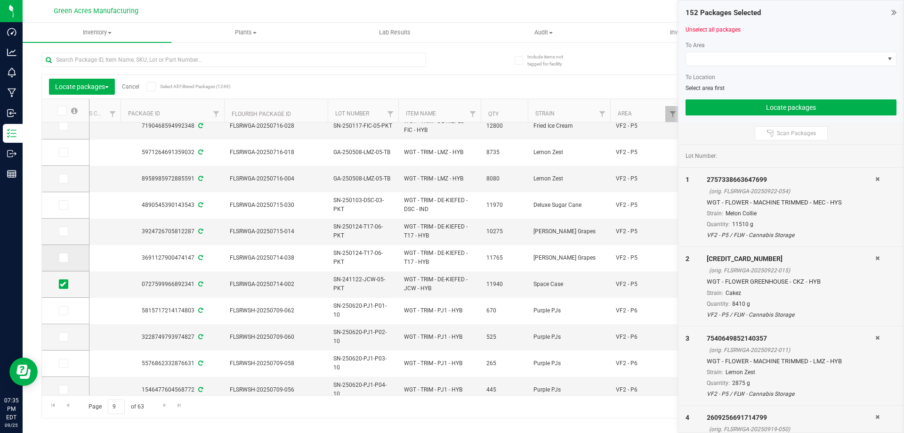
click at [0, 0] on input "checkbox" at bounding box center [0, 0] width 0 height 0
click at [65, 231] on icon at bounding box center [63, 231] width 6 height 0
click at [0, 0] on input "checkbox" at bounding box center [0, 0] width 0 height 0
click at [63, 205] on icon at bounding box center [63, 205] width 6 height 0
click at [0, 0] on input "checkbox" at bounding box center [0, 0] width 0 height 0
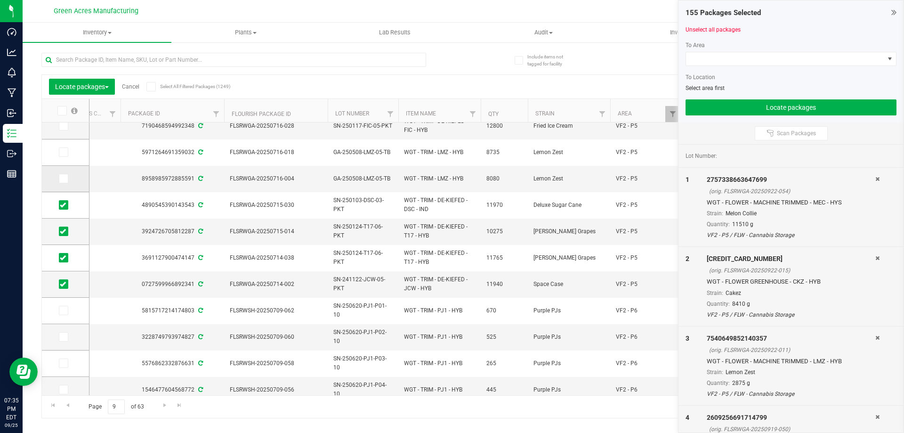
click at [62, 179] on icon at bounding box center [63, 179] width 6 height 0
click at [0, 0] on input "checkbox" at bounding box center [0, 0] width 0 height 0
click at [65, 152] on icon at bounding box center [63, 152] width 6 height 0
click at [0, 0] on input "checkbox" at bounding box center [0, 0] width 0 height 0
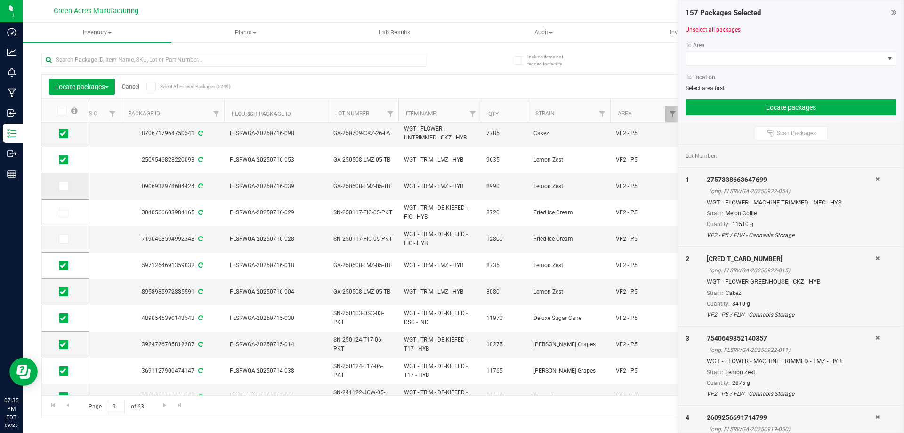
click at [64, 186] on icon at bounding box center [63, 186] width 6 height 0
click at [0, 0] on input "checkbox" at bounding box center [0, 0] width 0 height 0
click at [66, 216] on span at bounding box center [63, 212] width 9 height 9
click at [0, 0] on input "checkbox" at bounding box center [0, 0] width 0 height 0
click at [64, 234] on td at bounding box center [65, 239] width 47 height 26
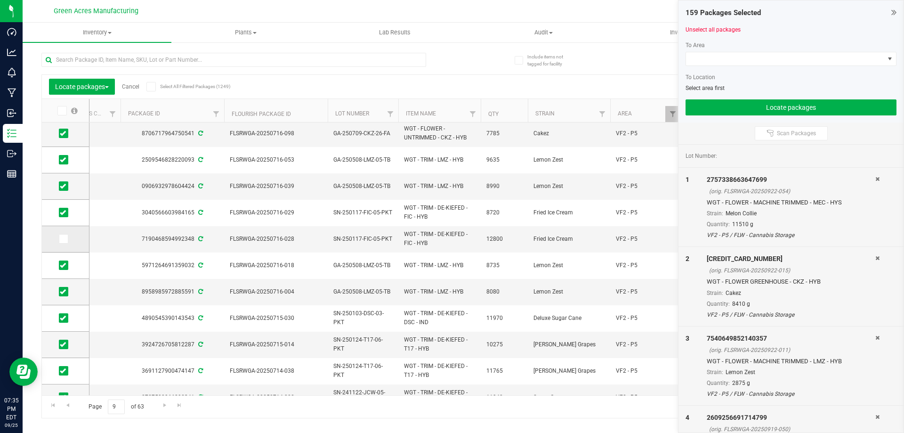
click at [65, 239] on icon at bounding box center [63, 239] width 6 height 0
click at [0, 0] on input "checkbox" at bounding box center [0, 0] width 0 height 0
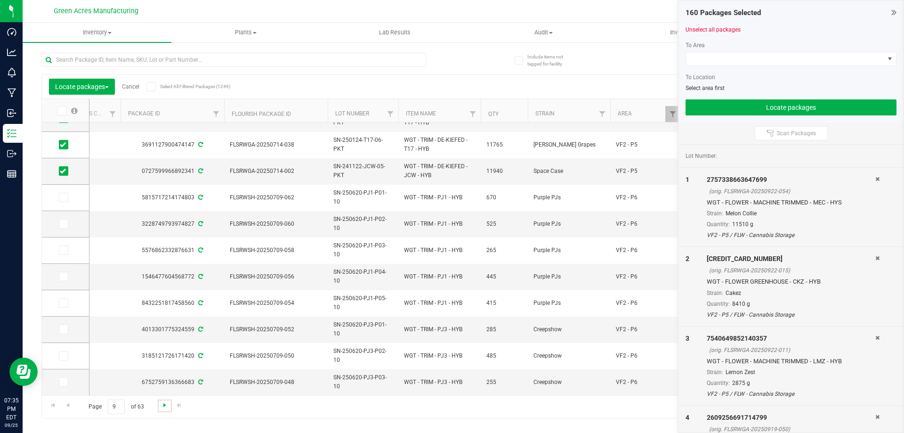
click at [166, 405] on span "Go to the next page" at bounding box center [165, 405] width 8 height 8
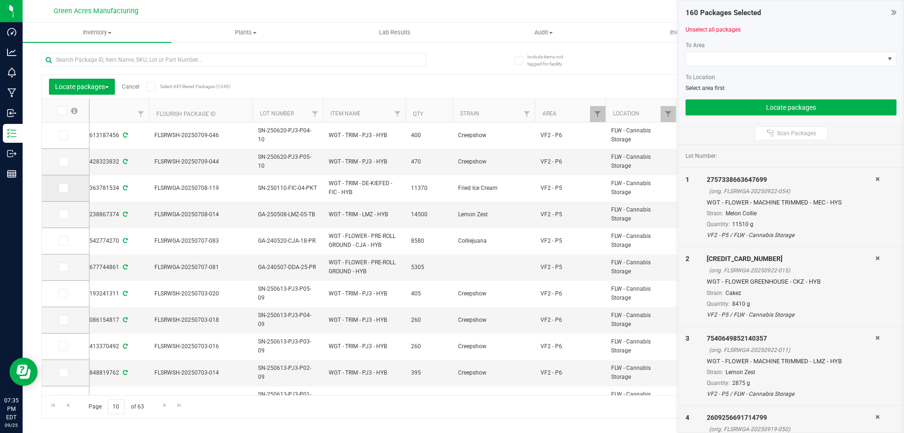
drag, startPoint x: 66, startPoint y: 188, endPoint x: 63, endPoint y: 196, distance: 8.5
click at [64, 188] on span at bounding box center [63, 187] width 9 height 9
drag, startPoint x: 63, startPoint y: 191, endPoint x: 64, endPoint y: 196, distance: 5.7
click at [63, 191] on span at bounding box center [63, 187] width 9 height 9
click at [0, 0] on input "checkbox" at bounding box center [0, 0] width 0 height 0
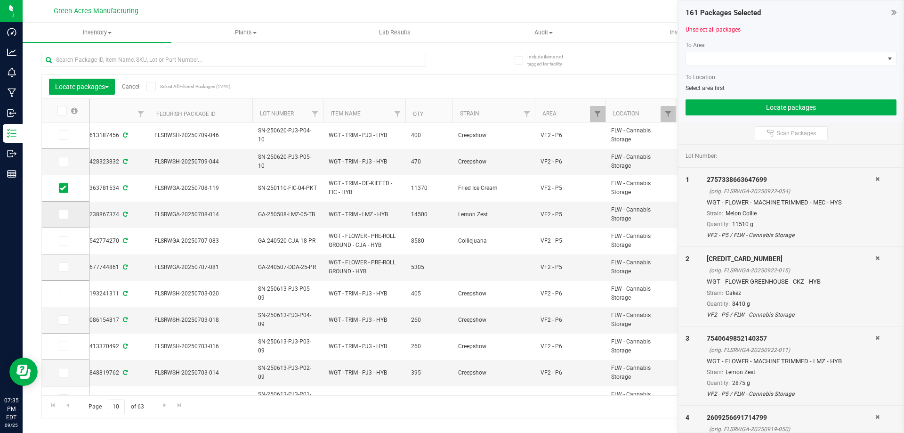
click at [65, 214] on icon at bounding box center [63, 214] width 6 height 0
click at [0, 0] on input "checkbox" at bounding box center [0, 0] width 0 height 0
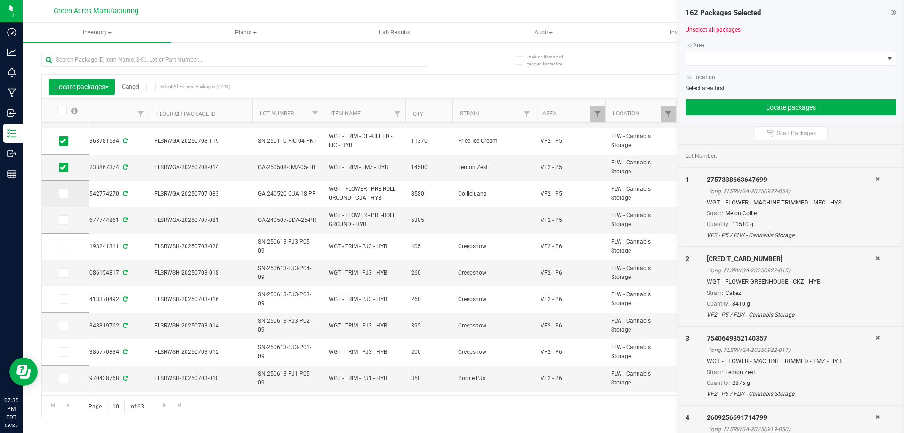
click at [66, 195] on span at bounding box center [63, 193] width 9 height 9
click at [0, 0] on input "checkbox" at bounding box center [0, 0] width 0 height 0
click at [66, 217] on span at bounding box center [63, 219] width 9 height 9
click at [0, 0] on input "checkbox" at bounding box center [0, 0] width 0 height 0
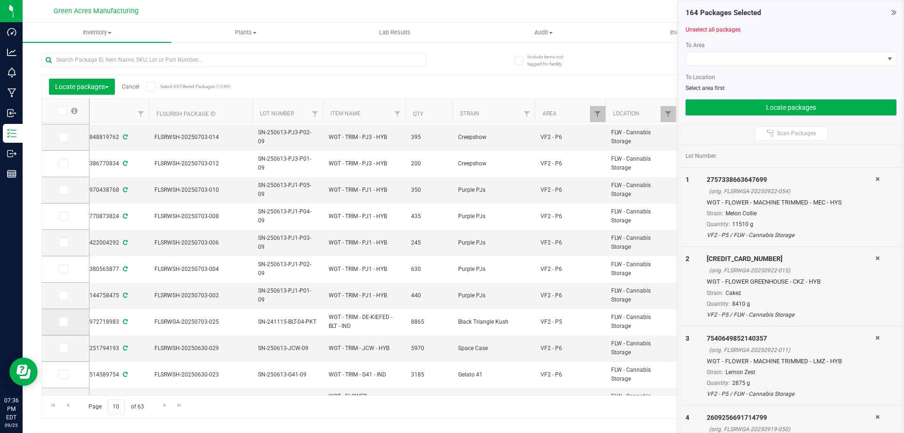
click at [70, 321] on label at bounding box center [66, 321] width 14 height 9
click at [0, 0] on input "checkbox" at bounding box center [0, 0] width 0 height 0
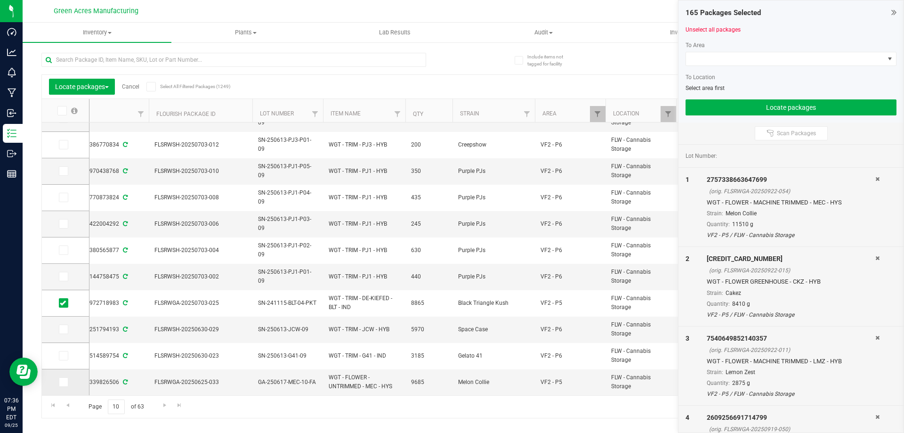
click at [65, 382] on icon at bounding box center [63, 382] width 6 height 0
click at [0, 0] on input "checkbox" at bounding box center [0, 0] width 0 height 0
click at [161, 407] on span "Go to the next page" at bounding box center [165, 405] width 8 height 8
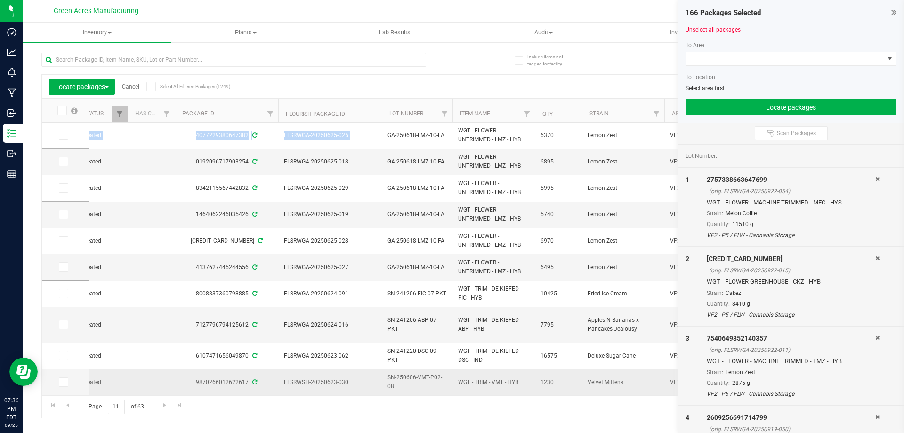
drag, startPoint x: 407, startPoint y: 388, endPoint x: 429, endPoint y: 377, distance: 24.4
click at [429, 389] on div "Created 2667692542782130 FLSRWGA-20250625-037 GA-250617-MEC-10-FA WGT - FLOWER …" at bounding box center [487, 258] width 795 height 273
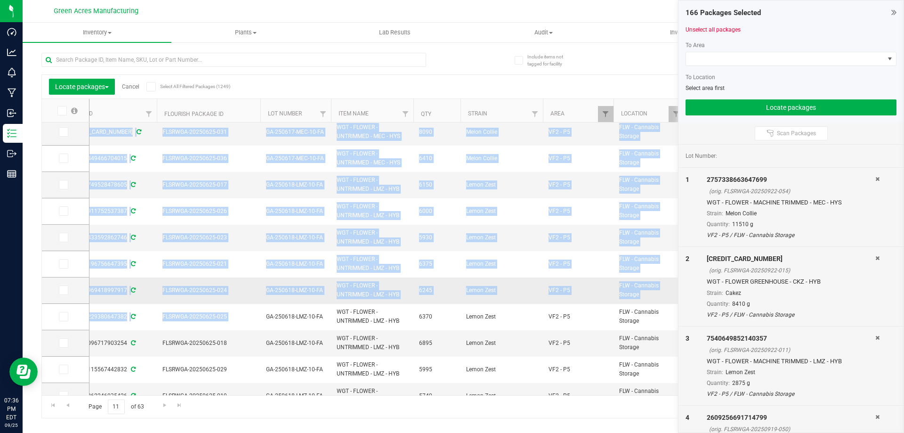
click at [523, 278] on td "Lemon Zest" at bounding box center [502, 290] width 82 height 26
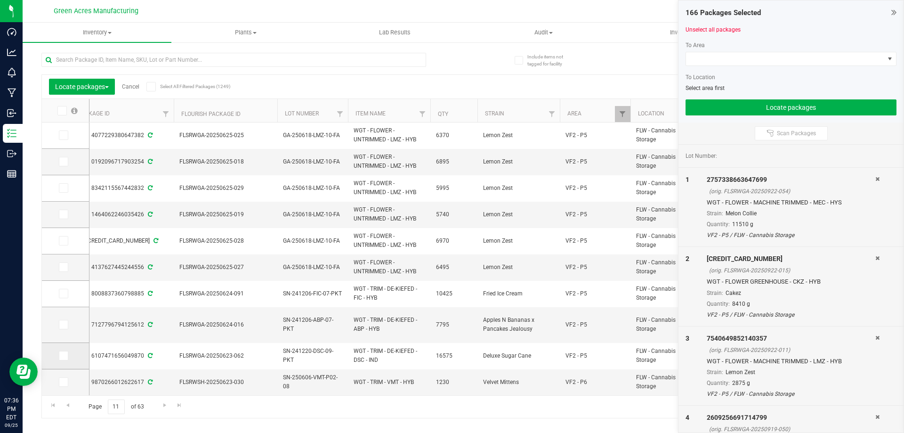
click at [64, 359] on span at bounding box center [63, 355] width 9 height 9
click at [0, 0] on input "checkbox" at bounding box center [0, 0] width 0 height 0
click at [61, 325] on icon at bounding box center [63, 325] width 6 height 0
click at [0, 0] on input "checkbox" at bounding box center [0, 0] width 0 height 0
click at [58, 292] on td at bounding box center [65, 294] width 47 height 26
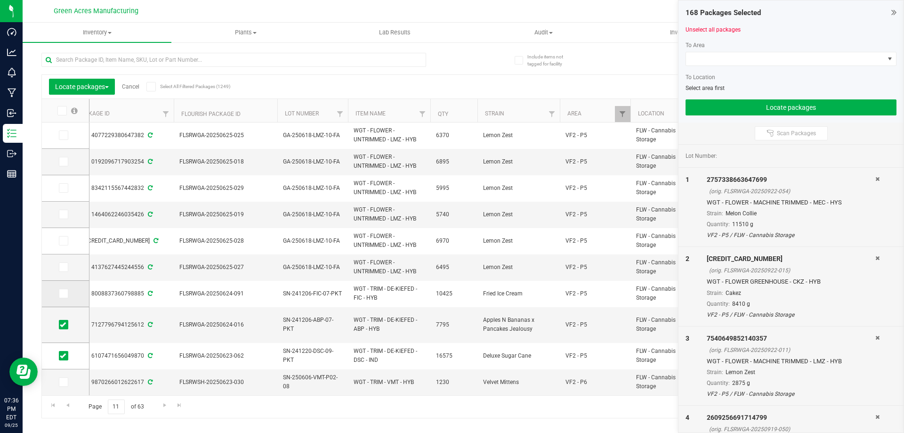
drag, startPoint x: 62, startPoint y: 300, endPoint x: 62, endPoint y: 293, distance: 7.5
click at [62, 295] on td at bounding box center [65, 294] width 47 height 26
click at [62, 293] on icon at bounding box center [63, 293] width 6 height 0
click at [0, 0] on input "checkbox" at bounding box center [0, 0] width 0 height 0
drag, startPoint x: 64, startPoint y: 264, endPoint x: 65, endPoint y: 251, distance: 13.2
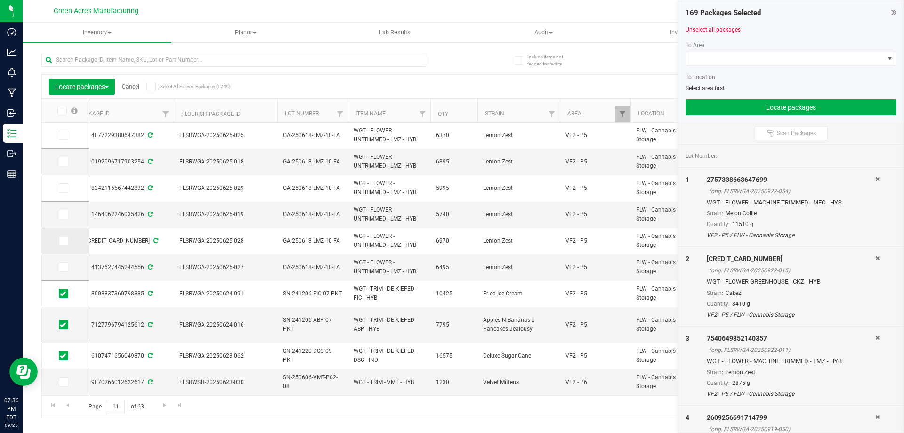
click at [64, 262] on td at bounding box center [65, 267] width 47 height 26
click at [65, 241] on icon at bounding box center [63, 241] width 6 height 0
click at [0, 0] on input "checkbox" at bounding box center [0, 0] width 0 height 0
click at [65, 267] on icon at bounding box center [63, 267] width 6 height 0
click at [0, 0] on input "checkbox" at bounding box center [0, 0] width 0 height 0
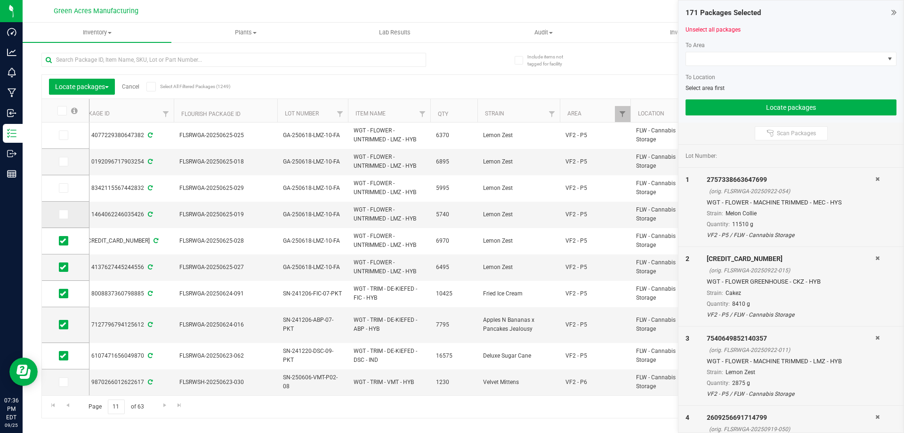
click at [67, 215] on span at bounding box center [63, 214] width 9 height 9
click at [0, 0] on input "checkbox" at bounding box center [0, 0] width 0 height 0
click at [67, 186] on label at bounding box center [66, 187] width 14 height 9
click at [0, 0] on input "checkbox" at bounding box center [0, 0] width 0 height 0
click at [65, 162] on icon at bounding box center [63, 162] width 6 height 0
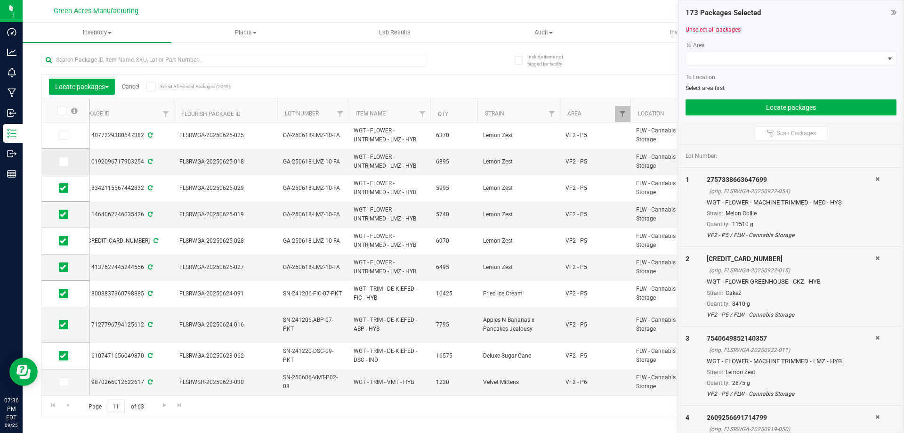
click at [0, 0] on input "checkbox" at bounding box center [0, 0] width 0 height 0
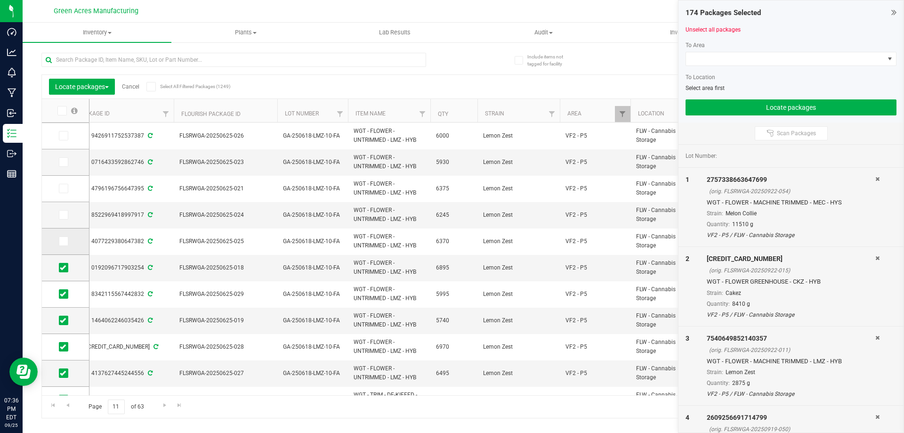
click at [65, 241] on icon at bounding box center [63, 241] width 6 height 0
click at [0, 0] on input "checkbox" at bounding box center [0, 0] width 0 height 0
drag, startPoint x: 65, startPoint y: 217, endPoint x: 65, endPoint y: 207, distance: 9.9
click at [65, 215] on icon at bounding box center [63, 215] width 6 height 0
click at [0, 0] on input "checkbox" at bounding box center [0, 0] width 0 height 0
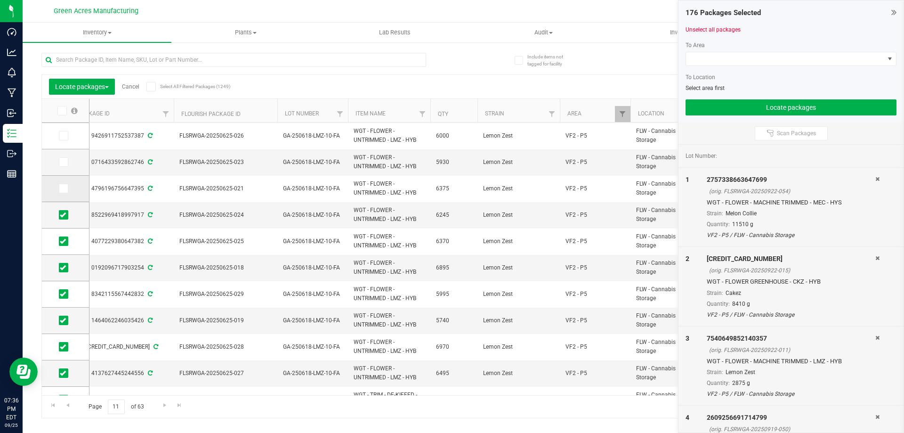
drag, startPoint x: 63, startPoint y: 192, endPoint x: 63, endPoint y: 183, distance: 9.0
click at [63, 189] on span at bounding box center [63, 188] width 9 height 9
drag, startPoint x: 63, startPoint y: 163, endPoint x: 67, endPoint y: 181, distance: 18.3
click at [63, 162] on icon at bounding box center [63, 162] width 6 height 0
click at [0, 0] on input "checkbox" at bounding box center [0, 0] width 0 height 0
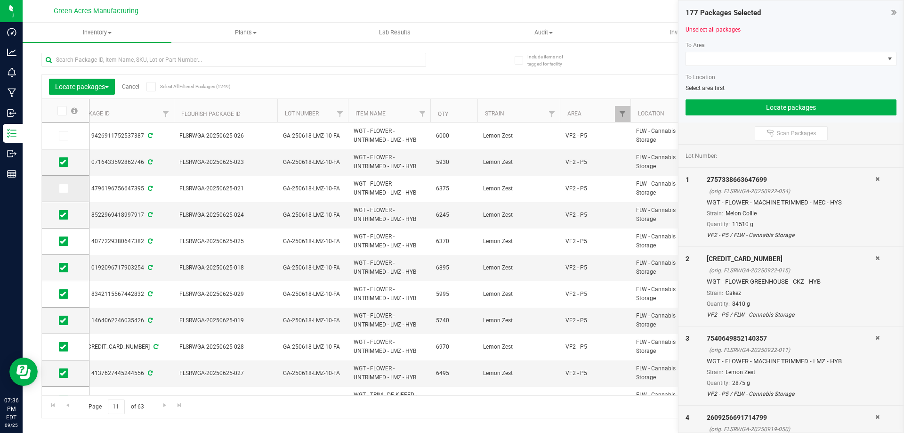
click at [69, 188] on label at bounding box center [66, 188] width 14 height 9
click at [0, 0] on input "checkbox" at bounding box center [0, 0] width 0 height 0
click at [63, 136] on icon at bounding box center [63, 136] width 6 height 0
click at [0, 0] on input "checkbox" at bounding box center [0, 0] width 0 height 0
drag, startPoint x: 63, startPoint y: 268, endPoint x: 64, endPoint y: 261, distance: 6.7
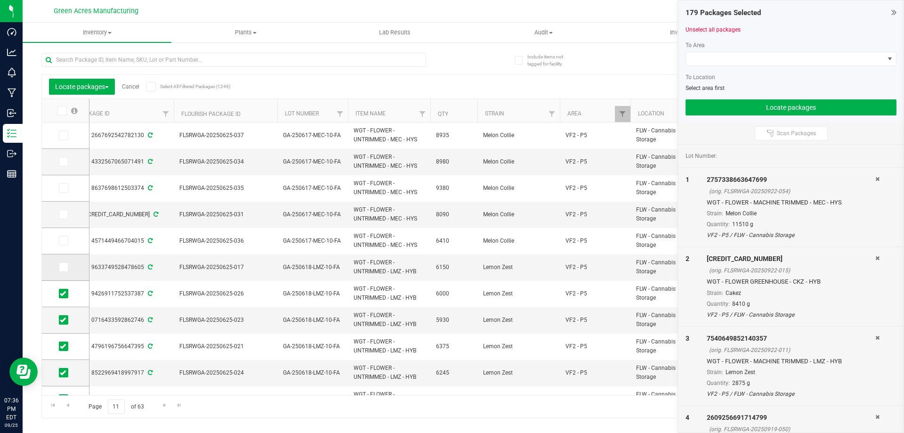
click at [64, 267] on icon at bounding box center [63, 267] width 6 height 0
click at [0, 0] on input "checkbox" at bounding box center [0, 0] width 0 height 0
drag, startPoint x: 63, startPoint y: 243, endPoint x: 64, endPoint y: 234, distance: 9.1
click at [63, 241] on icon at bounding box center [63, 241] width 6 height 0
click at [0, 0] on input "checkbox" at bounding box center [0, 0] width 0 height 0
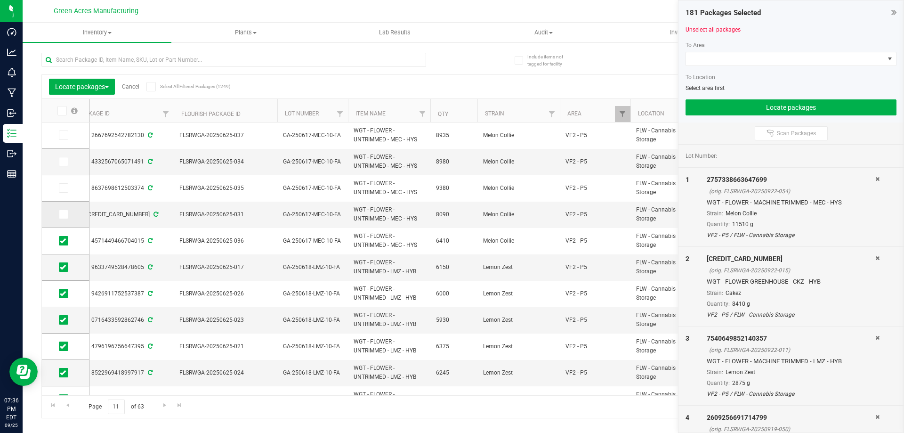
drag, startPoint x: 66, startPoint y: 217, endPoint x: 66, endPoint y: 212, distance: 4.7
click at [66, 217] on span at bounding box center [63, 214] width 9 height 9
click at [0, 0] on input "checkbox" at bounding box center [0, 0] width 0 height 0
drag, startPoint x: 61, startPoint y: 190, endPoint x: 62, endPoint y: 184, distance: 6.6
click at [61, 188] on icon at bounding box center [63, 188] width 6 height 0
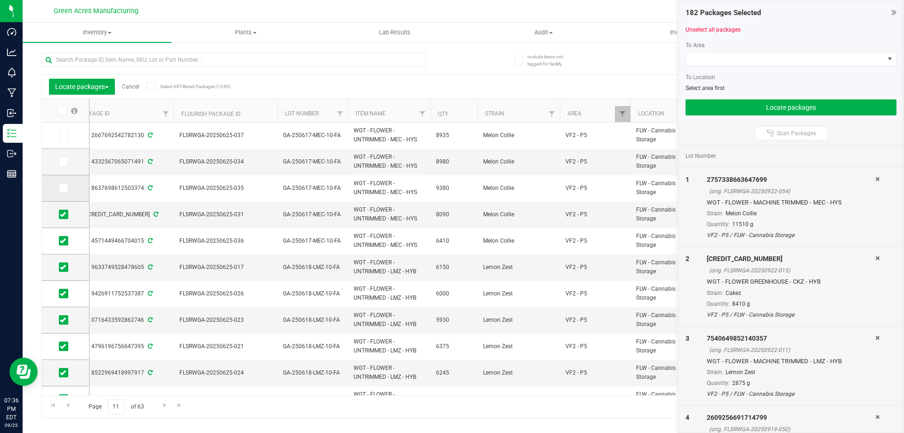
click at [0, 0] on input "checkbox" at bounding box center [0, 0] width 0 height 0
drag, startPoint x: 62, startPoint y: 167, endPoint x: 62, endPoint y: 162, distance: 5.2
click at [62, 164] on td at bounding box center [65, 162] width 47 height 26
click at [62, 162] on icon at bounding box center [63, 162] width 6 height 0
click at [0, 0] on input "checkbox" at bounding box center [0, 0] width 0 height 0
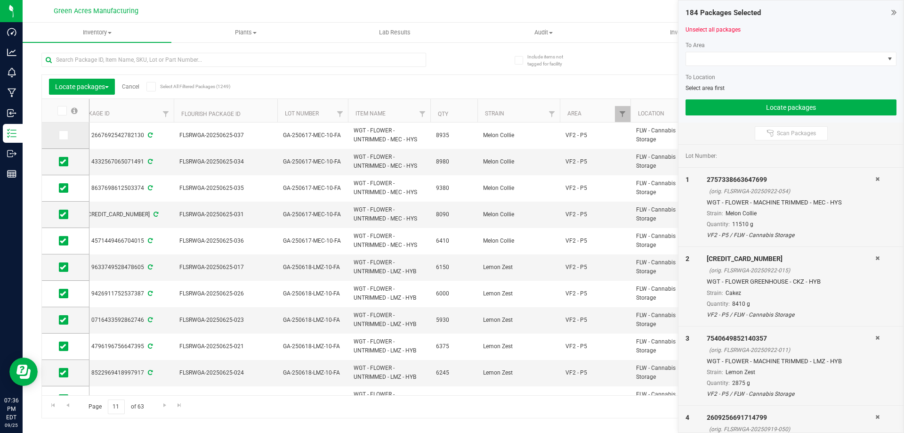
click at [62, 135] on icon at bounding box center [63, 135] width 6 height 0
click at [0, 0] on input "checkbox" at bounding box center [0, 0] width 0 height 0
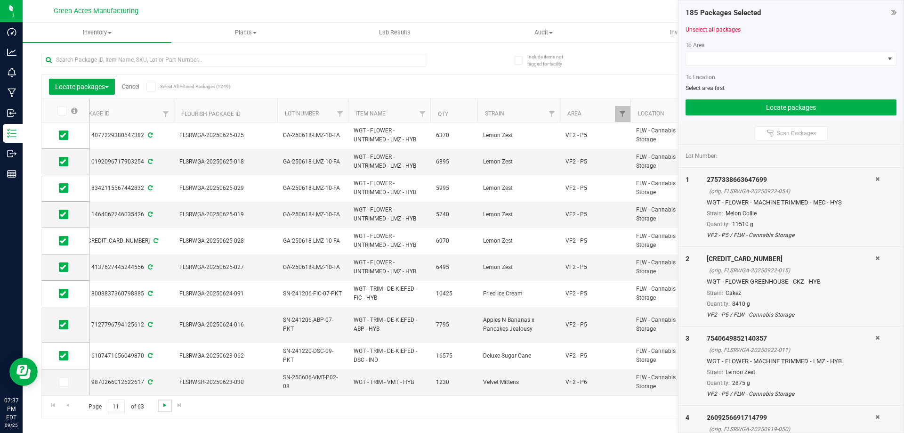
click at [161, 408] on span "Go to the next page" at bounding box center [165, 405] width 8 height 8
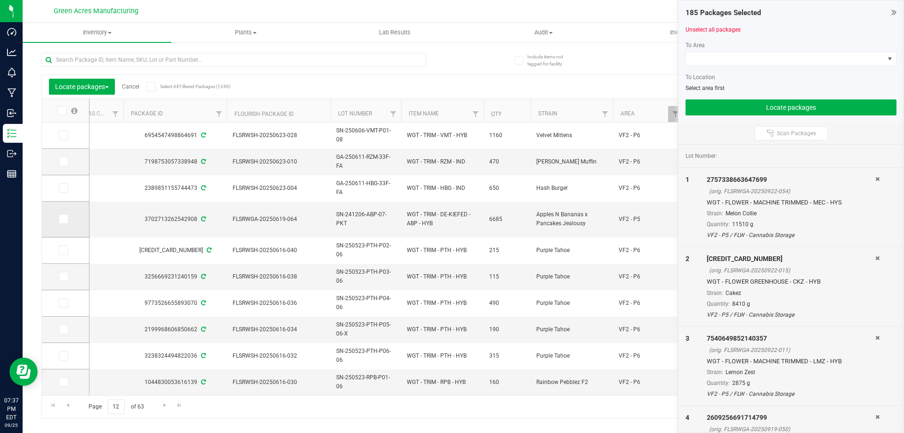
click at [65, 219] on icon at bounding box center [63, 219] width 6 height 0
click at [0, 0] on input "checkbox" at bounding box center [0, 0] width 0 height 0
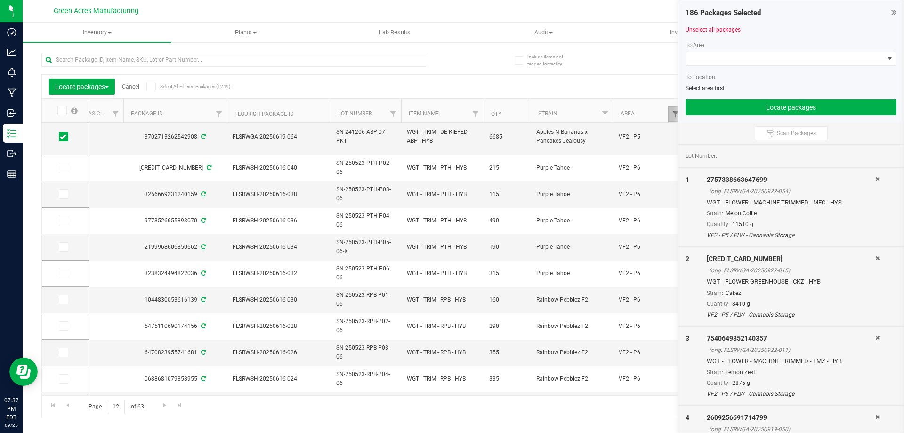
click at [676, 114] on span "Filter" at bounding box center [676, 114] width 8 height 8
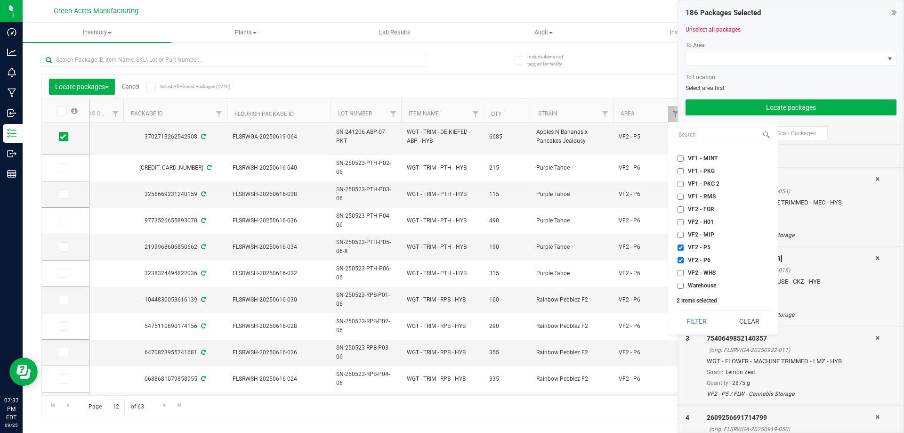
click at [681, 260] on input "VF2 - P6" at bounding box center [681, 260] width 6 height 6
checkbox input "false"
click at [709, 321] on button "Filter" at bounding box center [697, 321] width 46 height 21
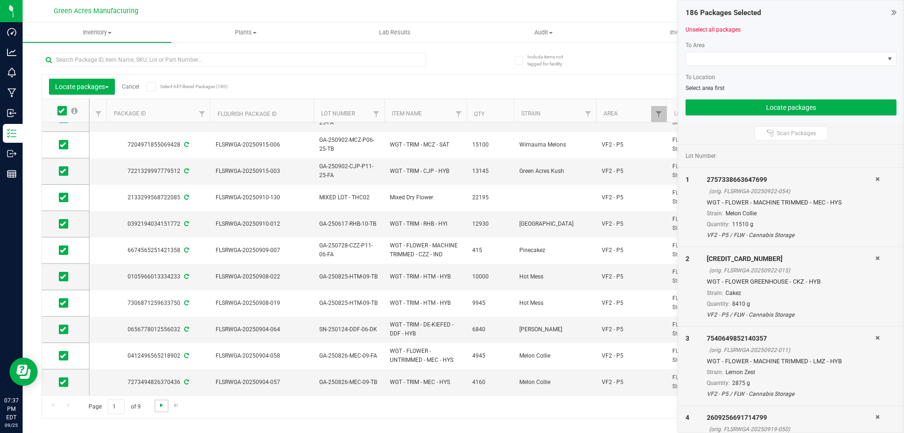
click at [163, 402] on span "Go to the next page" at bounding box center [162, 405] width 8 height 8
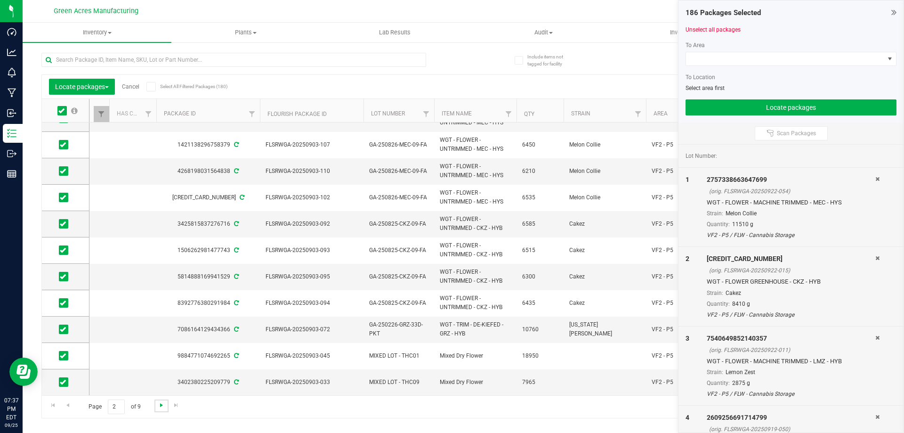
click at [158, 407] on span "Go to the next page" at bounding box center [162, 405] width 8 height 8
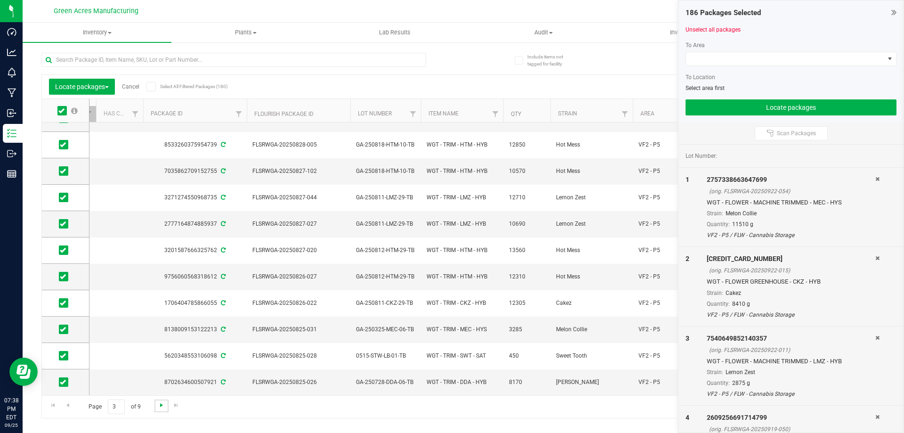
click at [164, 408] on span "Go to the next page" at bounding box center [162, 405] width 8 height 8
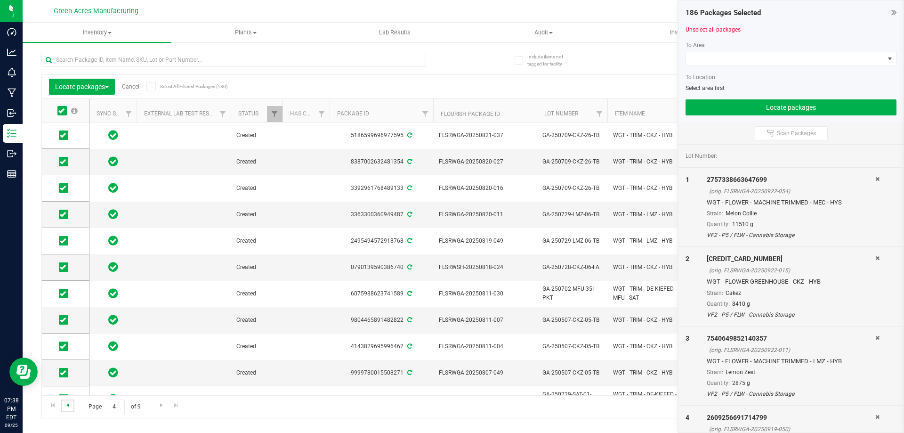
click at [68, 405] on span "Go to the previous page" at bounding box center [68, 405] width 8 height 8
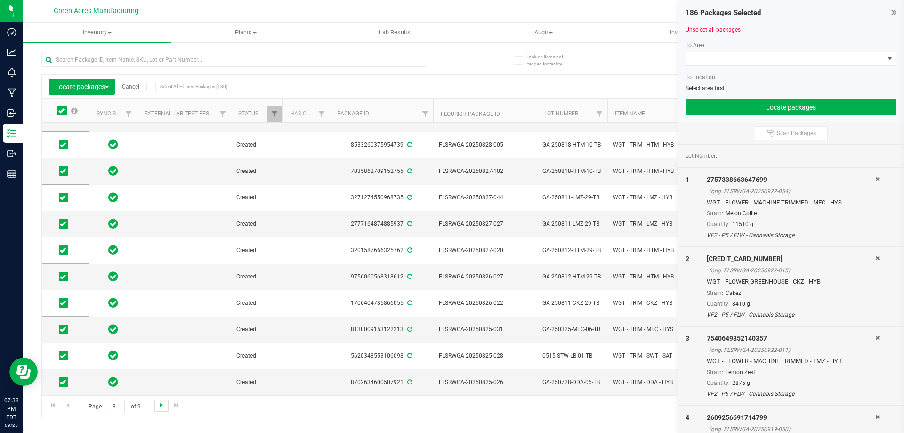
click at [161, 406] on span "Go to the next page" at bounding box center [162, 405] width 8 height 8
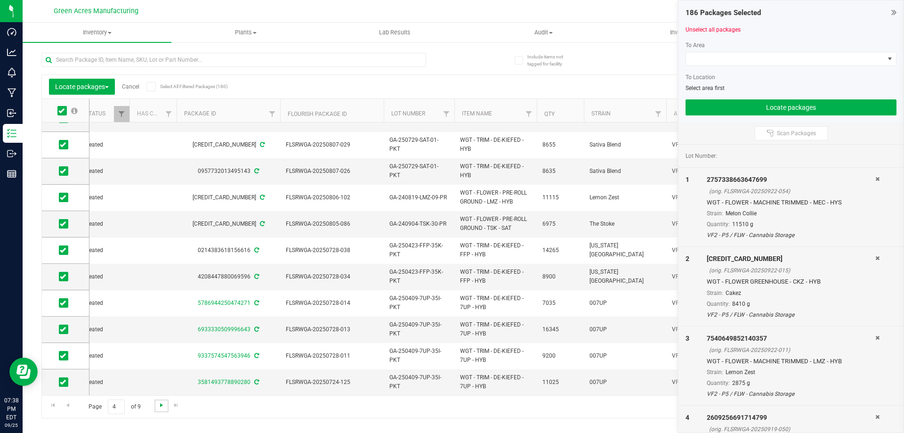
click at [161, 404] on span "Go to the next page" at bounding box center [162, 405] width 8 height 8
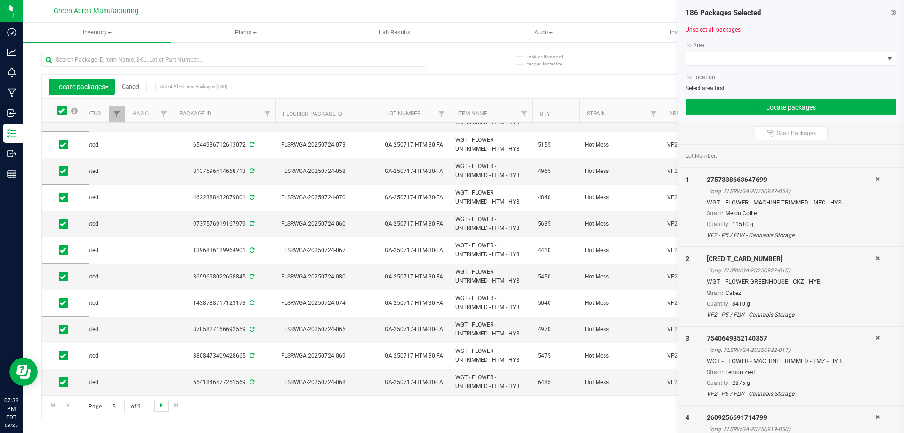
click at [162, 406] on span "Go to the next page" at bounding box center [162, 405] width 8 height 8
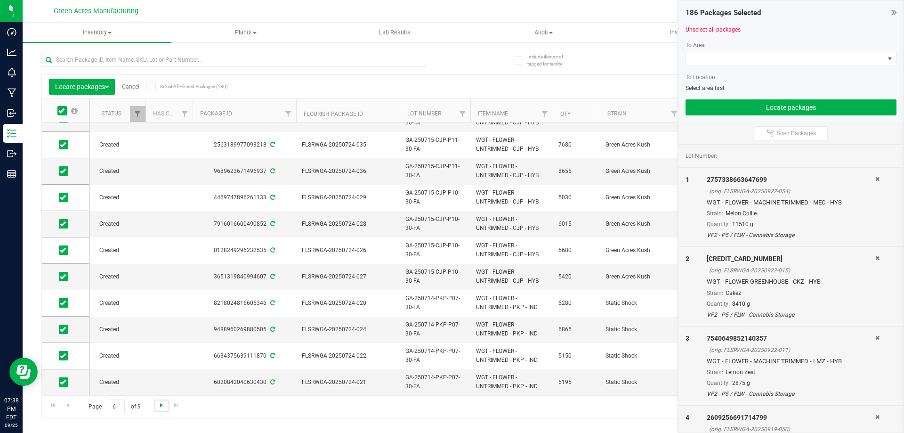
click at [161, 407] on span "Go to the next page" at bounding box center [162, 405] width 8 height 8
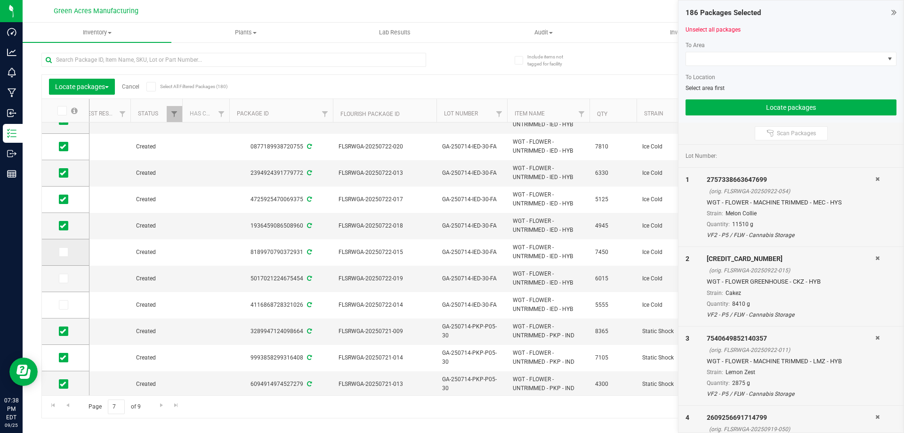
click at [65, 252] on icon at bounding box center [63, 252] width 6 height 0
click at [0, 0] on input "checkbox" at bounding box center [0, 0] width 0 height 0
click at [59, 278] on span at bounding box center [63, 278] width 9 height 9
click at [0, 0] on input "checkbox" at bounding box center [0, 0] width 0 height 0
click at [65, 305] on icon at bounding box center [63, 305] width 6 height 0
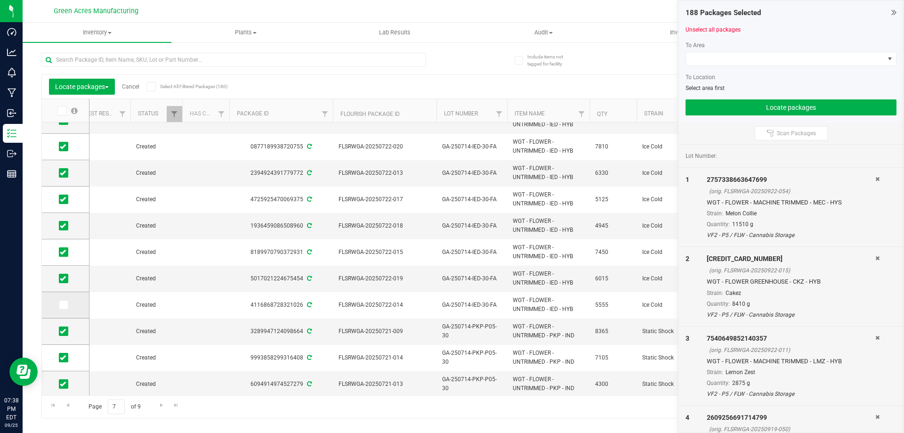
click at [0, 0] on input "checkbox" at bounding box center [0, 0] width 0 height 0
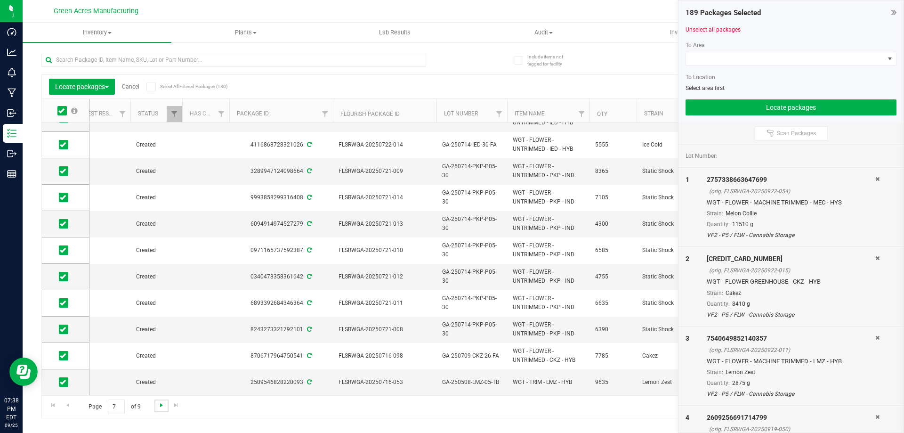
click at [162, 407] on span "Go to the next page" at bounding box center [162, 405] width 8 height 8
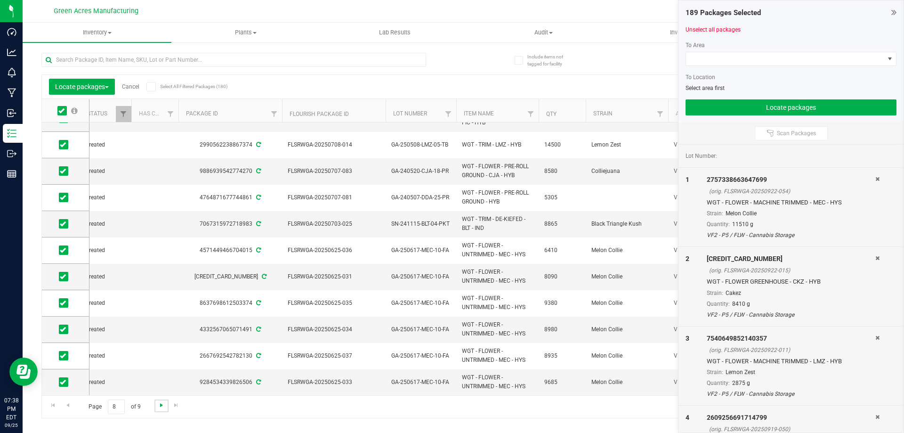
click at [161, 407] on span "Go to the next page" at bounding box center [162, 405] width 8 height 8
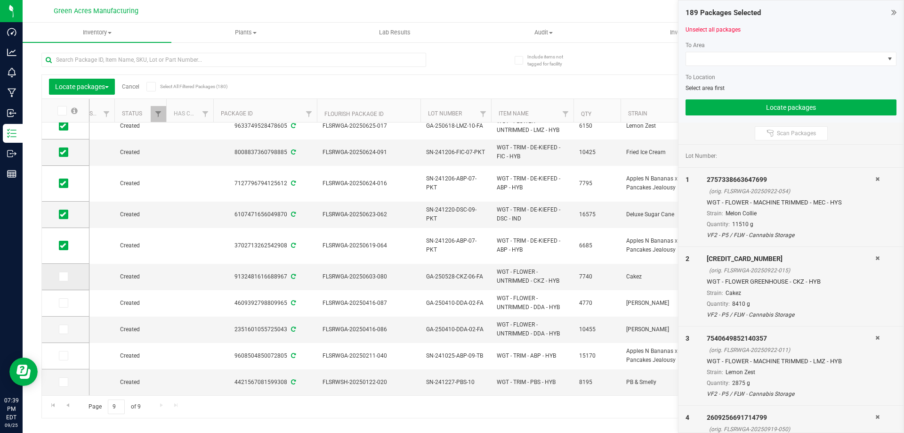
click at [64, 277] on icon at bounding box center [63, 277] width 6 height 0
click at [0, 0] on input "checkbox" at bounding box center [0, 0] width 0 height 0
click at [65, 303] on icon at bounding box center [63, 303] width 6 height 0
click at [0, 0] on input "checkbox" at bounding box center [0, 0] width 0 height 0
click at [69, 331] on label at bounding box center [66, 329] width 14 height 9
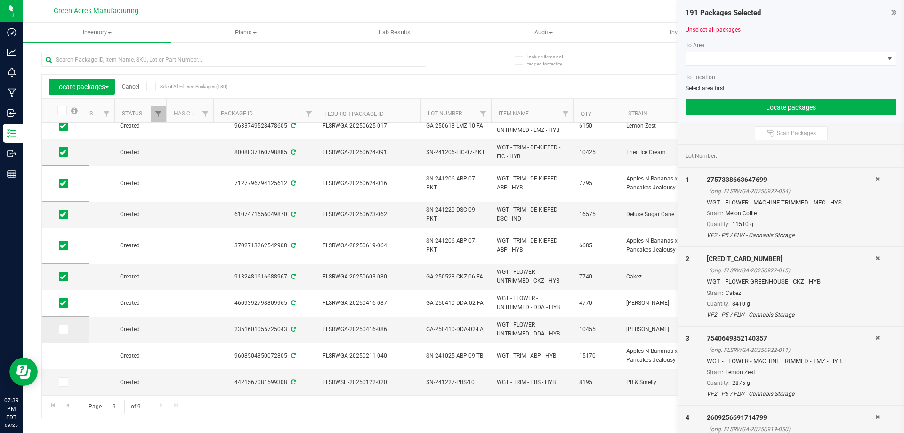
click at [0, 0] on input "checkbox" at bounding box center [0, 0] width 0 height 0
click at [62, 353] on span at bounding box center [63, 355] width 9 height 9
click at [62, 385] on span at bounding box center [63, 381] width 9 height 9
click at [61, 356] on icon at bounding box center [63, 356] width 6 height 0
click at [0, 0] on input "checkbox" at bounding box center [0, 0] width 0 height 0
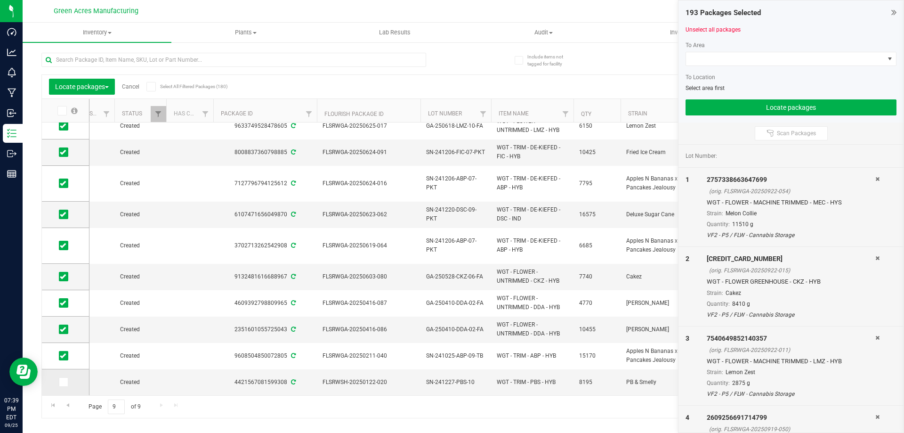
click at [63, 382] on icon at bounding box center [63, 382] width 6 height 0
click at [0, 0] on input "checkbox" at bounding box center [0, 0] width 0 height 0
click at [735, 26] on link "Unselect all packages" at bounding box center [713, 29] width 55 height 7
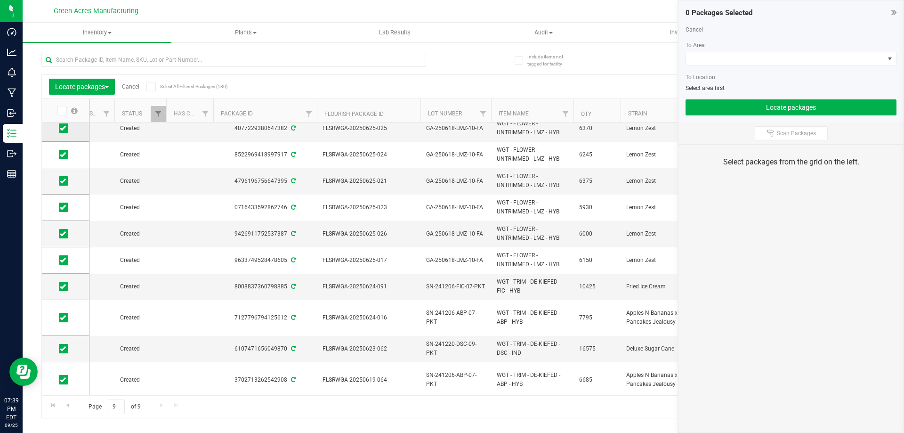
click at [63, 128] on icon at bounding box center [63, 128] width 6 height 0
click at [0, 0] on input "checkbox" at bounding box center [0, 0] width 0 height 0
click at [69, 162] on td at bounding box center [65, 155] width 47 height 26
drag, startPoint x: 62, startPoint y: 381, endPoint x: 63, endPoint y: 375, distance: 5.7
click at [62, 380] on icon at bounding box center [63, 380] width 6 height 0
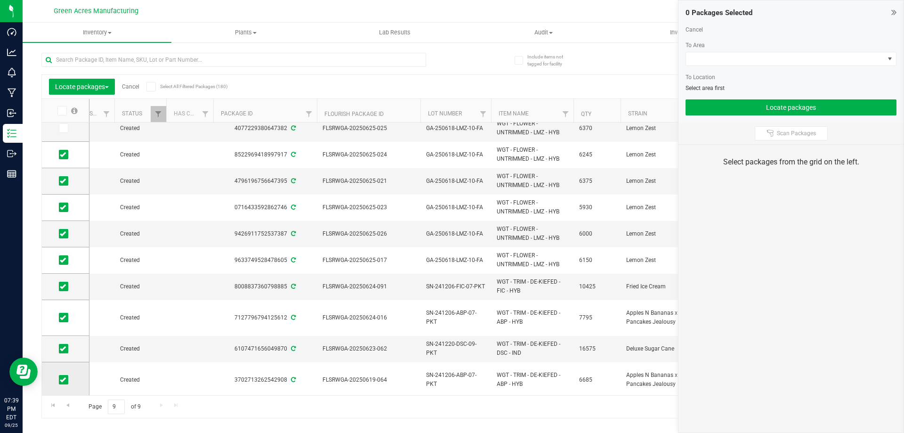
click at [0, 0] on input "checkbox" at bounding box center [0, 0] width 0 height 0
drag, startPoint x: 63, startPoint y: 346, endPoint x: 64, endPoint y: 335, distance: 10.9
click at [63, 341] on td at bounding box center [65, 349] width 47 height 26
click at [66, 317] on span at bounding box center [63, 317] width 9 height 9
click at [0, 0] on input "checkbox" at bounding box center [0, 0] width 0 height 0
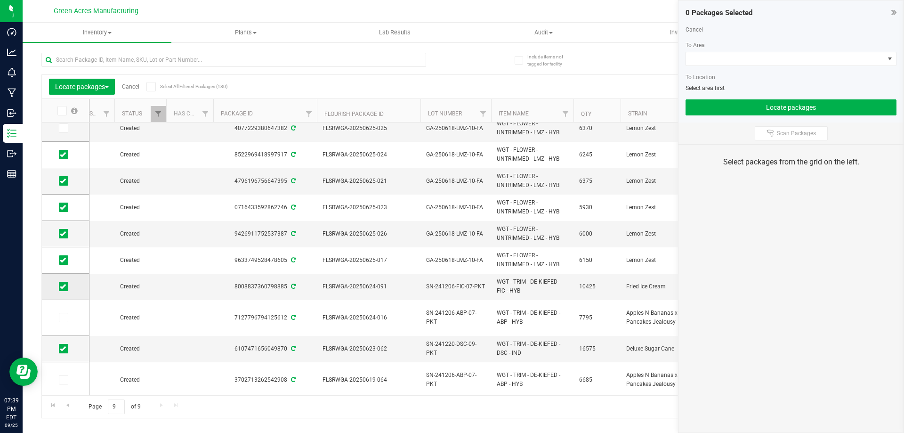
click at [60, 281] on td at bounding box center [65, 287] width 47 height 26
click at [64, 286] on icon at bounding box center [63, 286] width 6 height 0
click at [0, 0] on input "checkbox" at bounding box center [0, 0] width 0 height 0
drag, startPoint x: 62, startPoint y: 258, endPoint x: 60, endPoint y: 244, distance: 14.3
click at [62, 260] on icon at bounding box center [63, 260] width 6 height 0
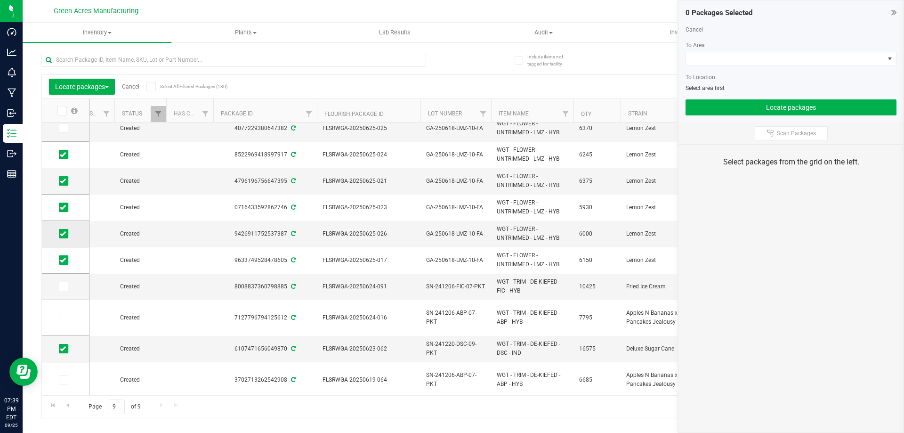
click at [0, 0] on input "checkbox" at bounding box center [0, 0] width 0 height 0
drag, startPoint x: 58, startPoint y: 234, endPoint x: 62, endPoint y: 229, distance: 5.8
click at [59, 233] on span at bounding box center [63, 233] width 9 height 9
click at [0, 0] on input "checkbox" at bounding box center [0, 0] width 0 height 0
drag, startPoint x: 65, startPoint y: 209, endPoint x: 65, endPoint y: 192, distance: 17.0
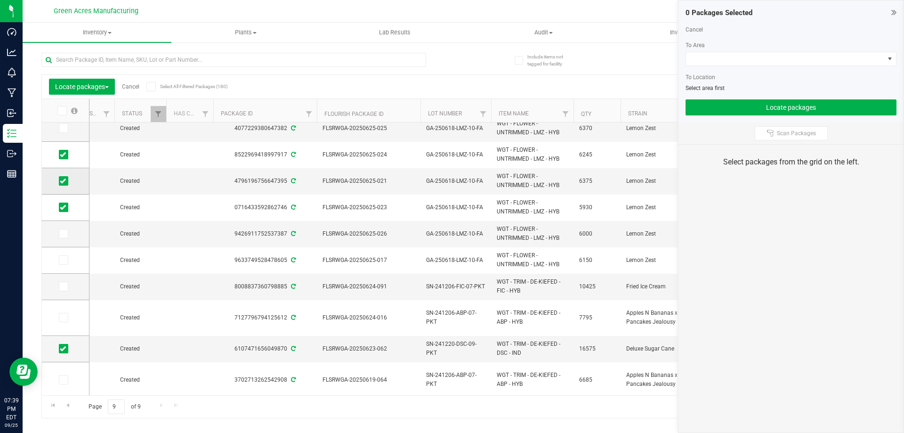
click at [65, 207] on icon at bounding box center [63, 207] width 6 height 0
click at [0, 0] on input "checkbox" at bounding box center [0, 0] width 0 height 0
drag, startPoint x: 65, startPoint y: 179, endPoint x: 65, endPoint y: 171, distance: 7.6
click at [65, 181] on icon at bounding box center [63, 181] width 6 height 0
click at [0, 0] on input "checkbox" at bounding box center [0, 0] width 0 height 0
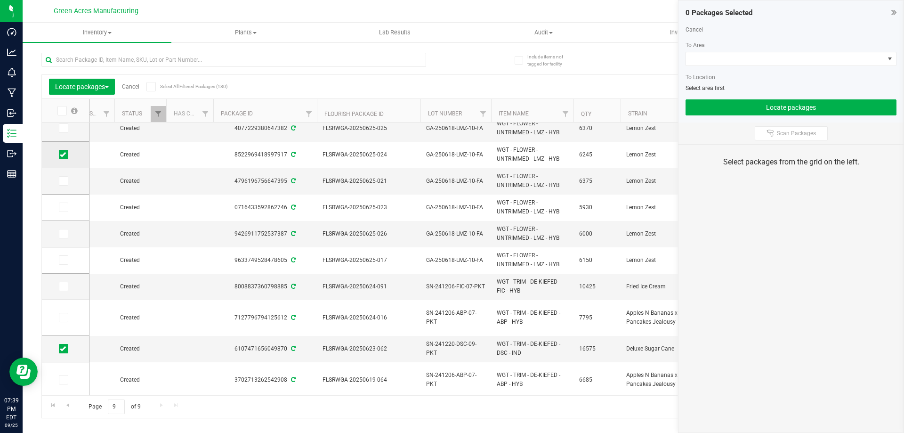
drag, startPoint x: 65, startPoint y: 155, endPoint x: 83, endPoint y: 220, distance: 66.5
click at [65, 155] on icon at bounding box center [63, 155] width 6 height 0
click at [0, 0] on input "checkbox" at bounding box center [0, 0] width 0 height 0
click at [65, 350] on span at bounding box center [63, 348] width 9 height 9
click at [57, 350] on td at bounding box center [65, 349] width 47 height 26
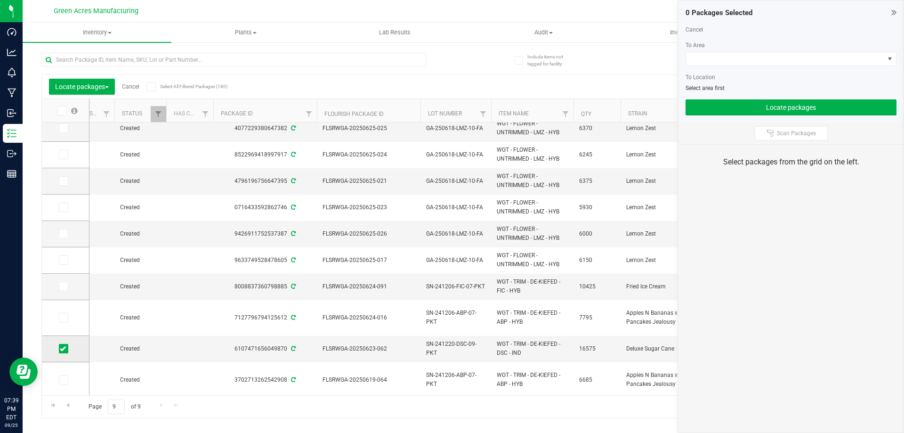
click at [63, 349] on icon at bounding box center [63, 349] width 6 height 0
click at [0, 0] on input "checkbox" at bounding box center [0, 0] width 0 height 0
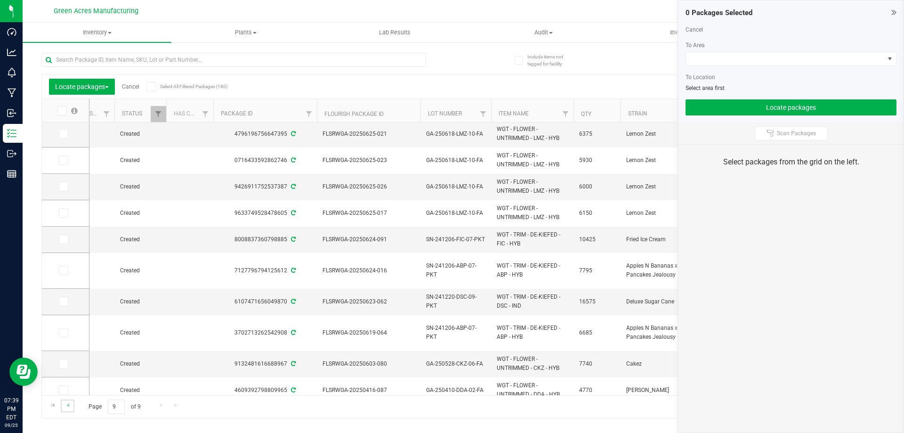
click at [72, 406] on link "Go to the previous page" at bounding box center [68, 405] width 14 height 13
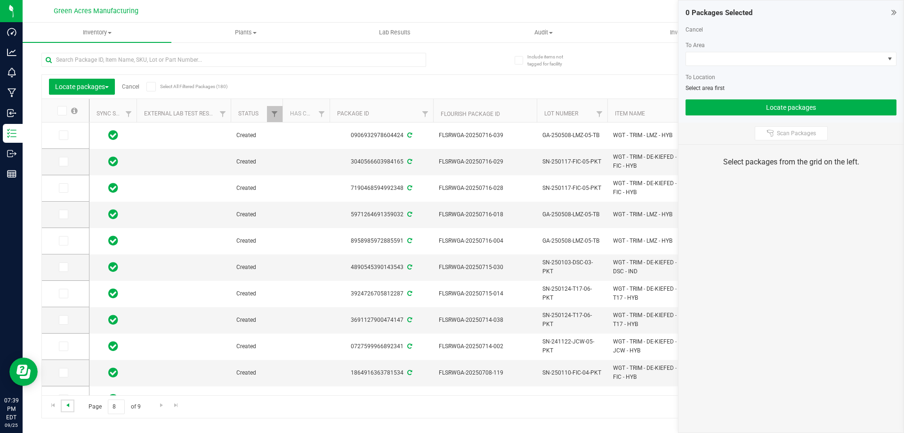
click at [69, 404] on span "Go to the previous page" at bounding box center [68, 405] width 8 height 8
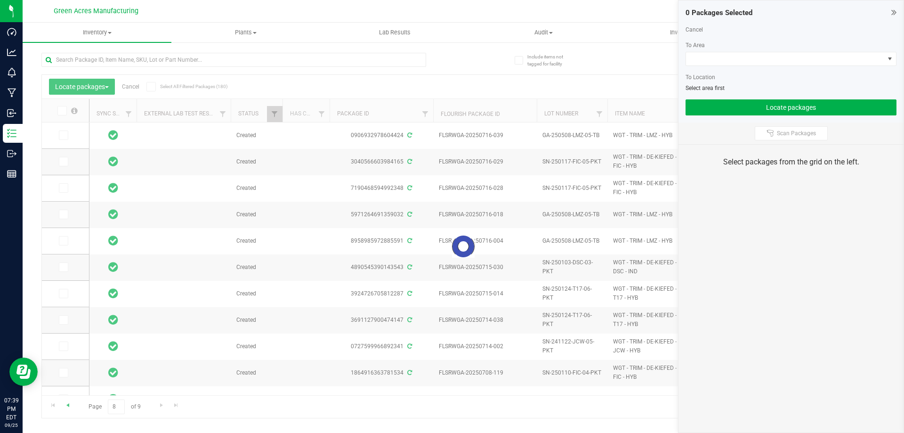
click at [68, 404] on div at bounding box center [463, 246] width 843 height 343
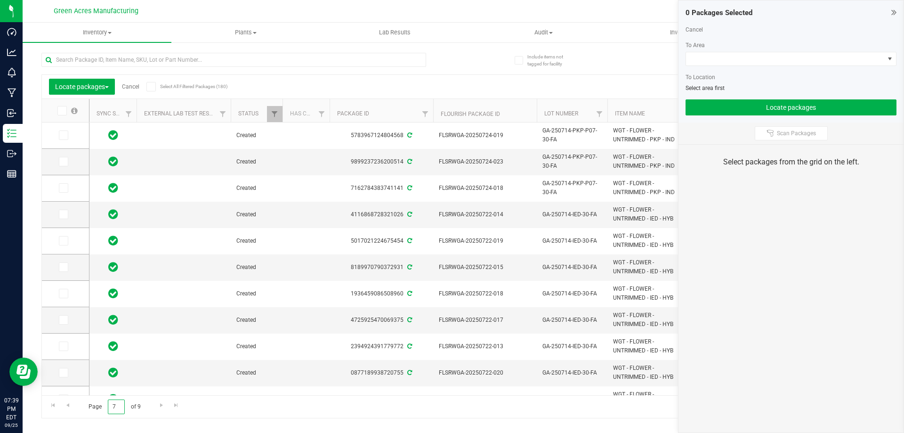
click at [115, 407] on input "7" at bounding box center [116, 406] width 17 height 15
type input "1"
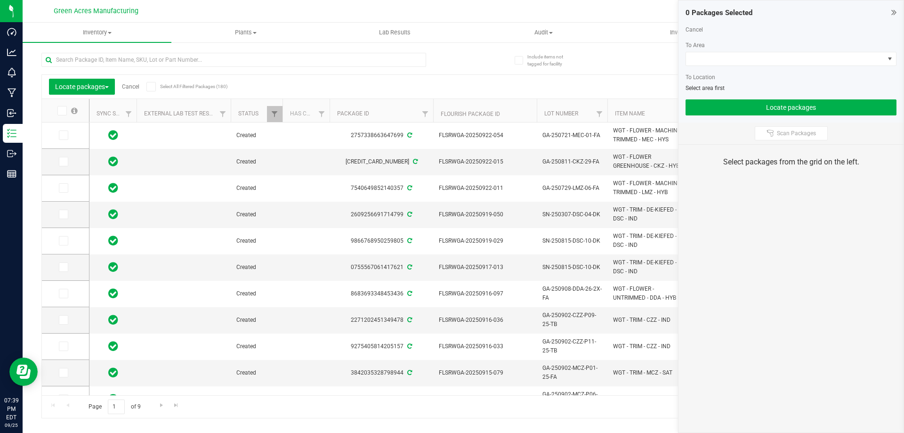
click at [63, 111] on icon at bounding box center [61, 111] width 6 height 0
click at [0, 0] on input "checkbox" at bounding box center [0, 0] width 0 height 0
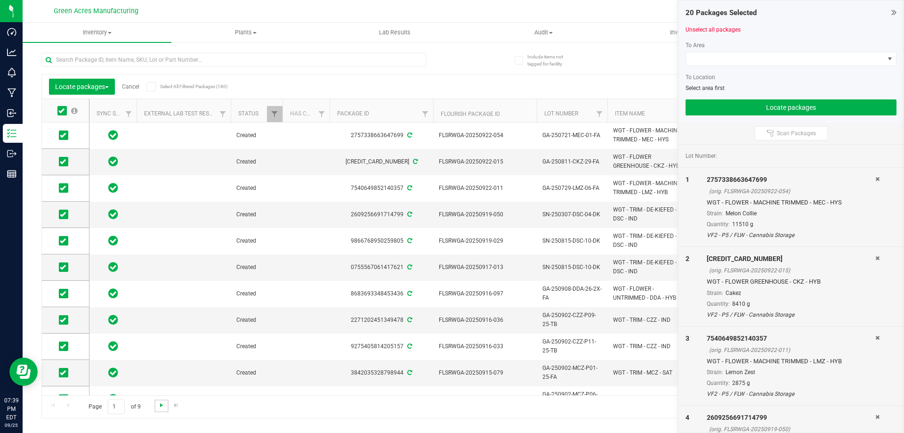
click at [160, 403] on span "Go to the next page" at bounding box center [162, 405] width 8 height 8
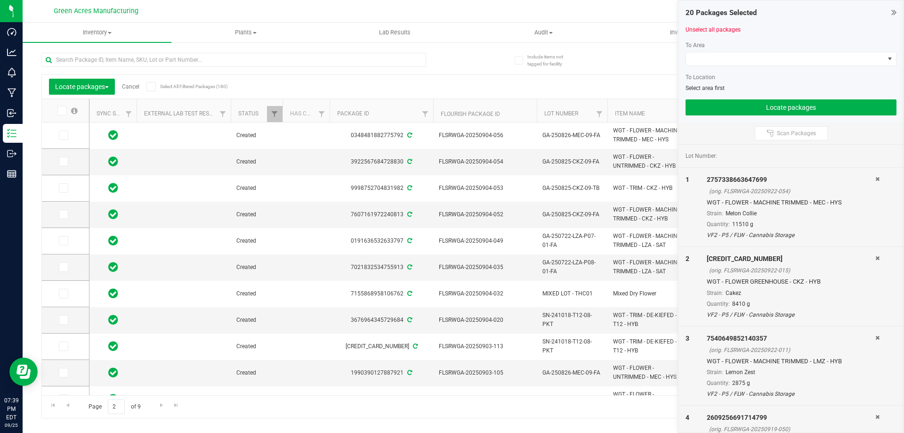
click at [66, 111] on span at bounding box center [61, 110] width 9 height 9
click at [0, 0] on input "checkbox" at bounding box center [0, 0] width 0 height 0
click at [160, 405] on span "Go to the next page" at bounding box center [162, 405] width 8 height 8
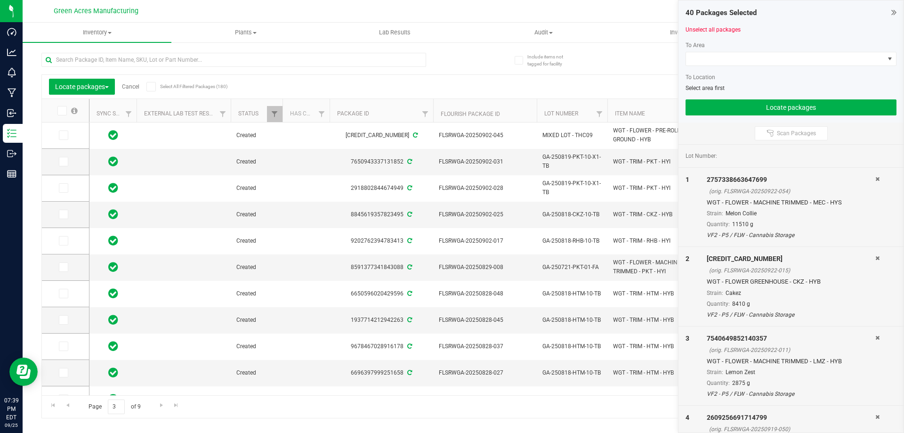
click at [64, 111] on icon at bounding box center [61, 111] width 6 height 0
click at [0, 0] on input "checkbox" at bounding box center [0, 0] width 0 height 0
click at [162, 403] on span "Go to the next page" at bounding box center [162, 405] width 8 height 8
click at [65, 110] on span at bounding box center [61, 110] width 9 height 9
click at [0, 0] on input "checkbox" at bounding box center [0, 0] width 0 height 0
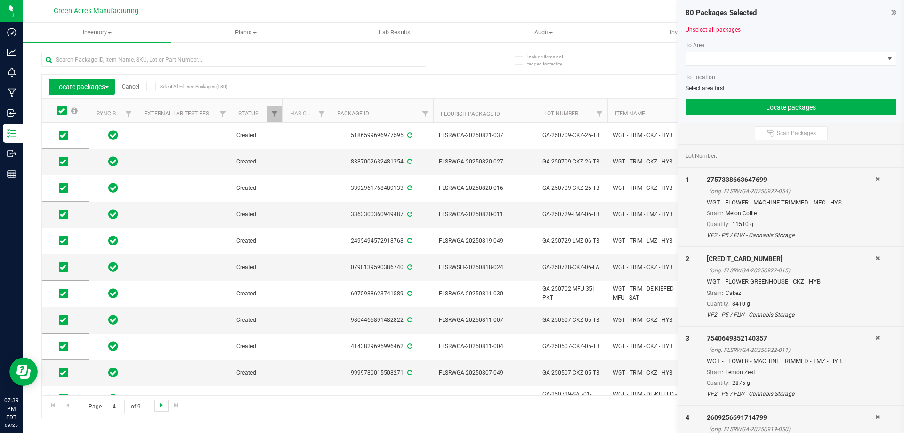
click at [162, 406] on span "Go to the next page" at bounding box center [162, 405] width 8 height 8
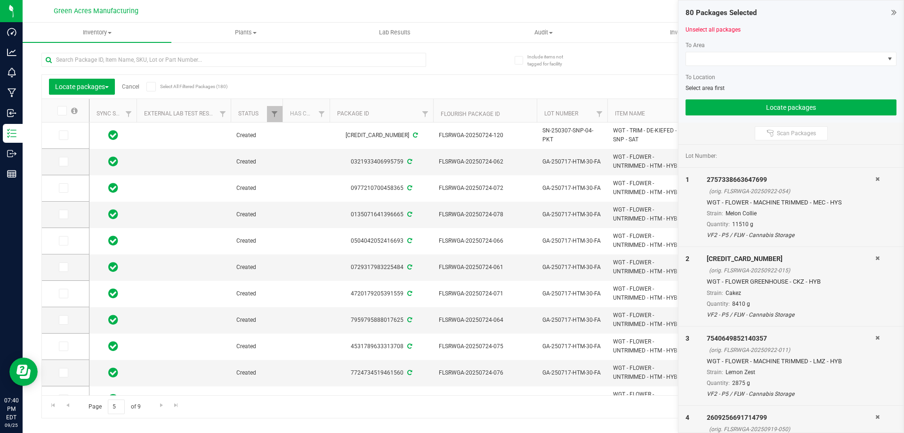
drag, startPoint x: 63, startPoint y: 109, endPoint x: 63, endPoint y: 121, distance: 12.3
click at [63, 111] on icon at bounding box center [61, 111] width 6 height 0
click at [0, 0] on input "checkbox" at bounding box center [0, 0] width 0 height 0
click at [156, 407] on link "Go to the next page" at bounding box center [162, 405] width 14 height 13
click at [65, 110] on span at bounding box center [61, 110] width 9 height 9
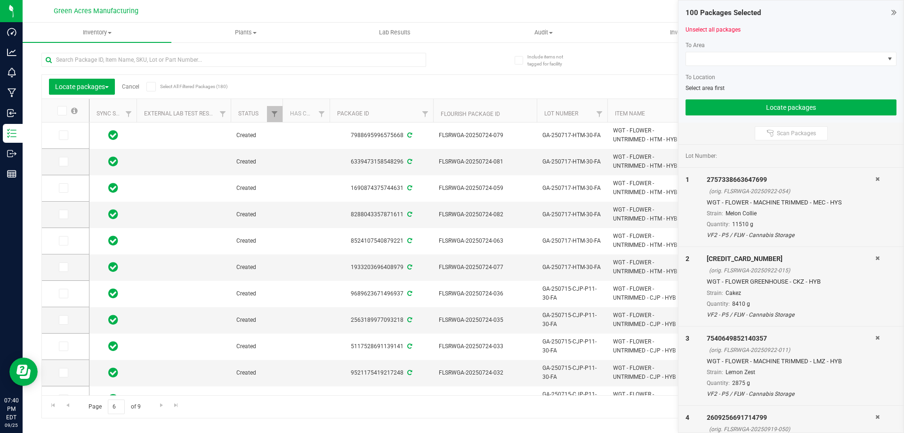
click at [0, 0] on input "checkbox" at bounding box center [0, 0] width 0 height 0
click at [163, 408] on span "Go to the next page" at bounding box center [162, 405] width 8 height 8
click at [66, 110] on span at bounding box center [61, 110] width 9 height 9
click at [0, 0] on input "checkbox" at bounding box center [0, 0] width 0 height 0
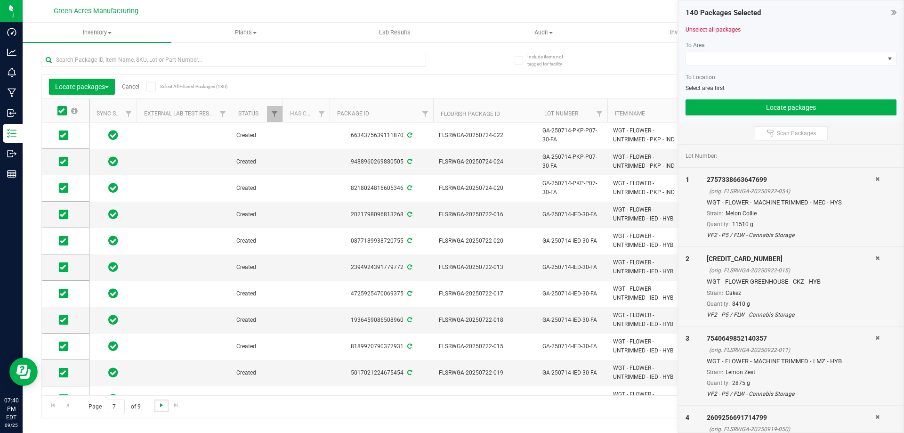
click at [158, 408] on span "Go to the next page" at bounding box center [162, 405] width 8 height 8
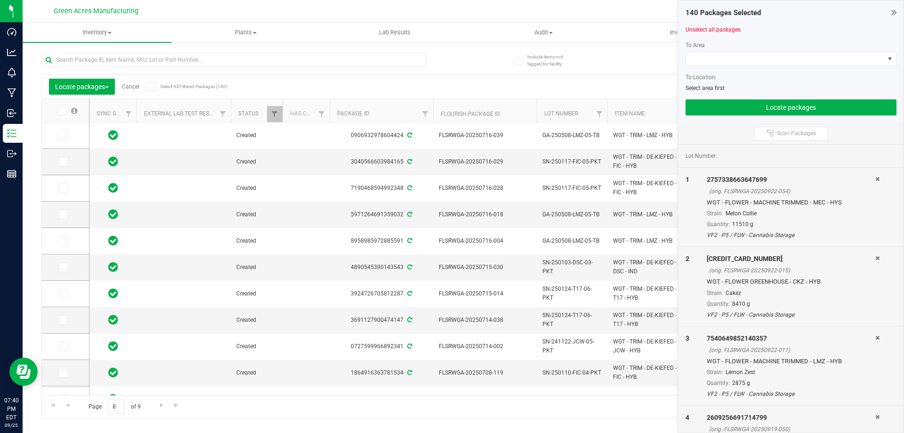
click at [70, 109] on label at bounding box center [67, 110] width 36 height 9
click at [0, 0] on input "checkbox" at bounding box center [0, 0] width 0 height 0
click at [159, 405] on span "Go to the next page" at bounding box center [162, 405] width 8 height 8
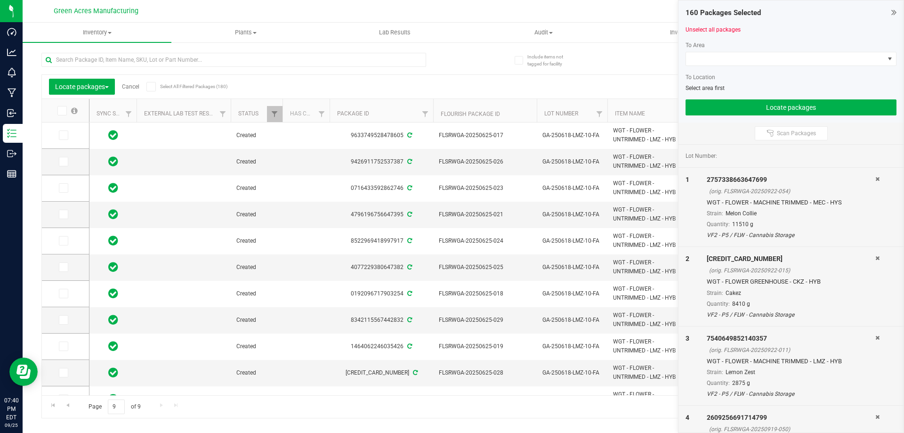
click at [60, 111] on icon at bounding box center [61, 111] width 6 height 0
click at [0, 0] on input "checkbox" at bounding box center [0, 0] width 0 height 0
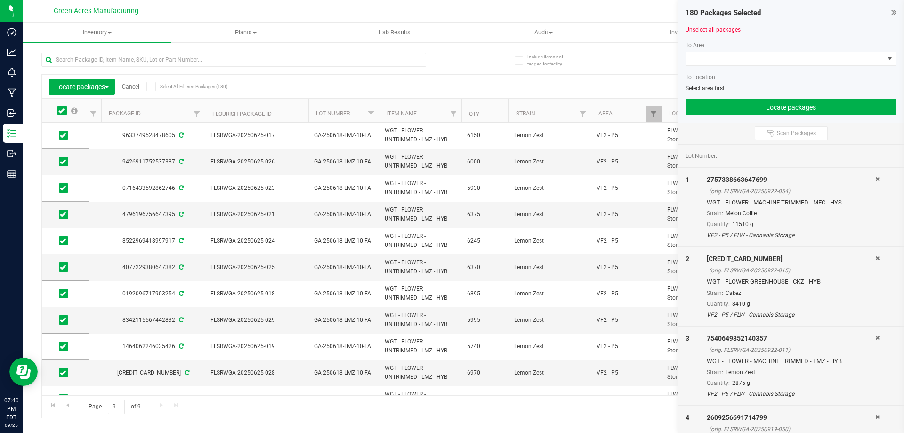
scroll to position [0, 278]
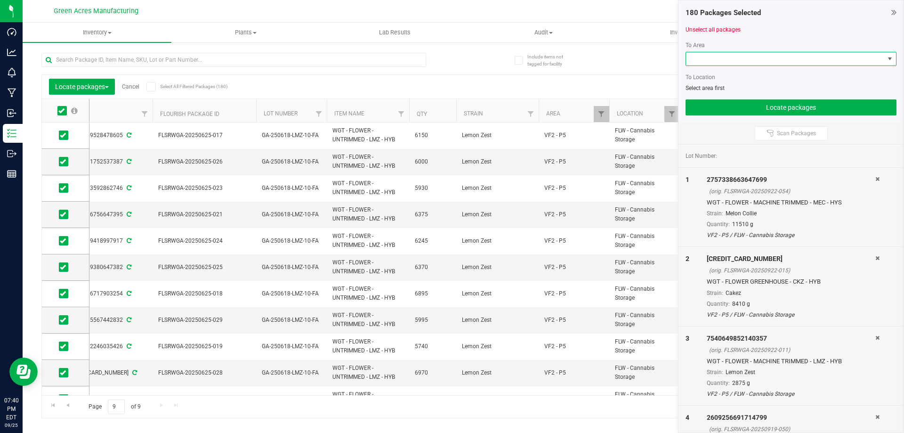
click at [788, 65] on span at bounding box center [791, 59] width 211 height 14
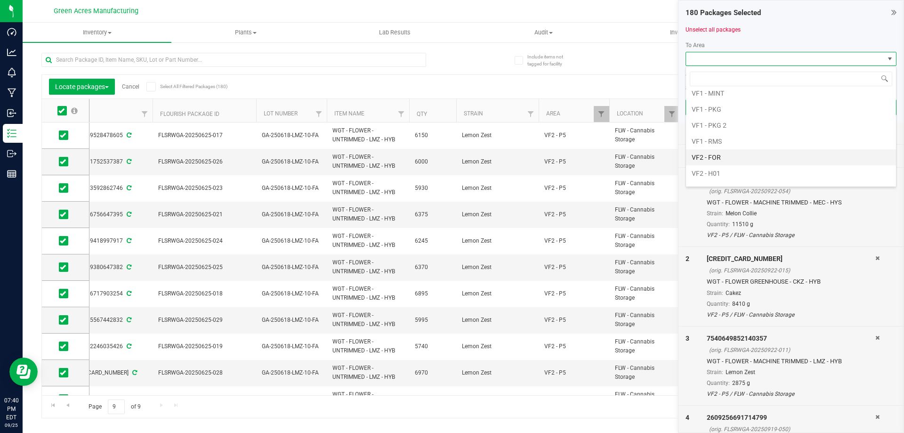
scroll to position [565, 0]
click at [714, 175] on li "VF2 - P6" at bounding box center [791, 174] width 210 height 16
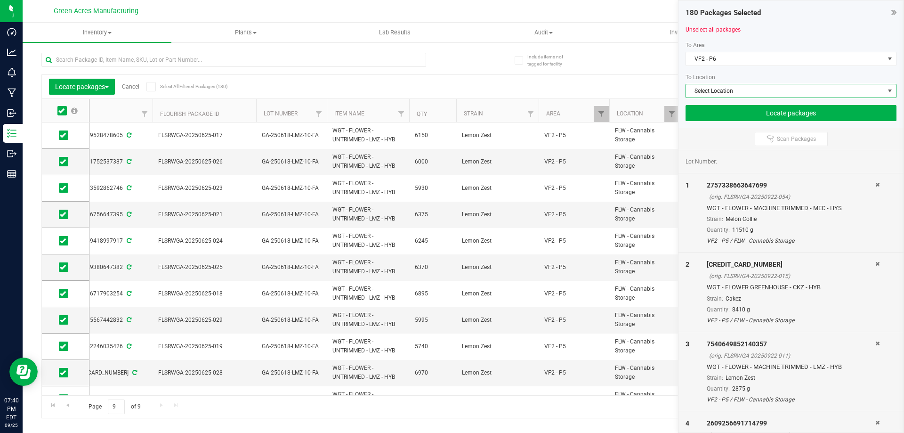
click at [749, 94] on span "Select Location" at bounding box center [785, 90] width 198 height 13
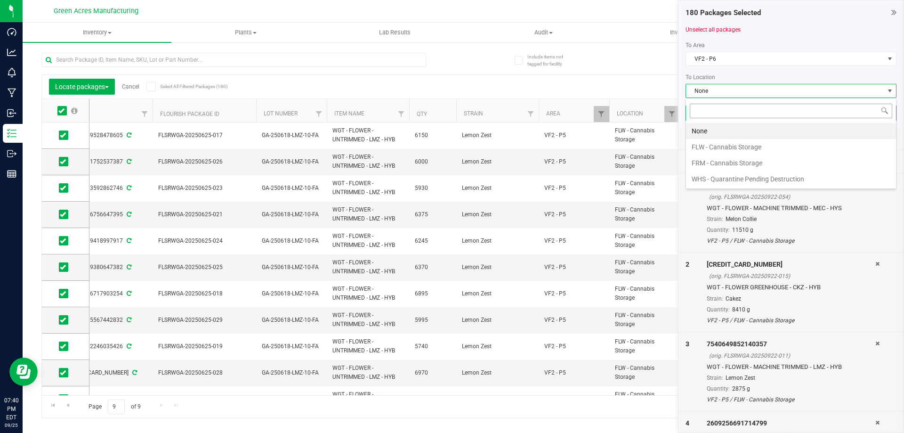
scroll to position [47094, 46897]
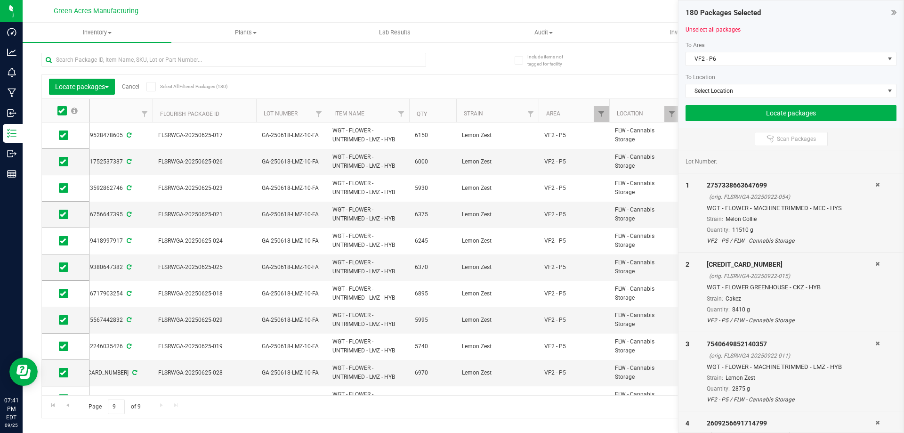
drag, startPoint x: 719, startPoint y: 241, endPoint x: 793, endPoint y: 240, distance: 73.5
click at [793, 240] on div "VF2 - P5 / FLW - Cannabis Storage" at bounding box center [791, 240] width 169 height 8
click at [703, 85] on span "Select Location" at bounding box center [785, 90] width 198 height 13
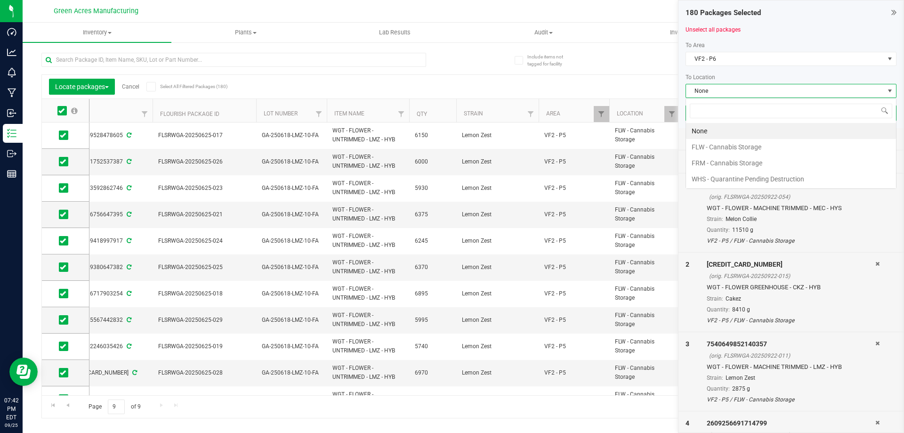
scroll to position [14, 211]
click at [703, 143] on li "FLW - Cannabis Storage" at bounding box center [791, 147] width 210 height 16
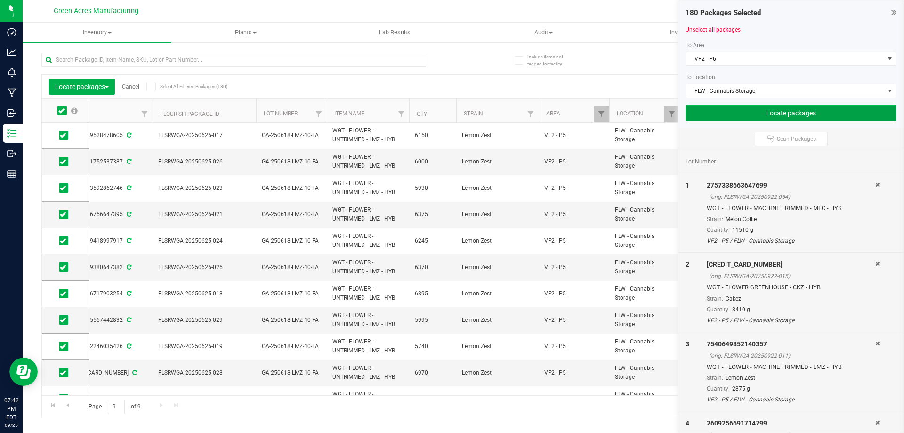
click at [733, 108] on button "Locate packages" at bounding box center [791, 113] width 211 height 16
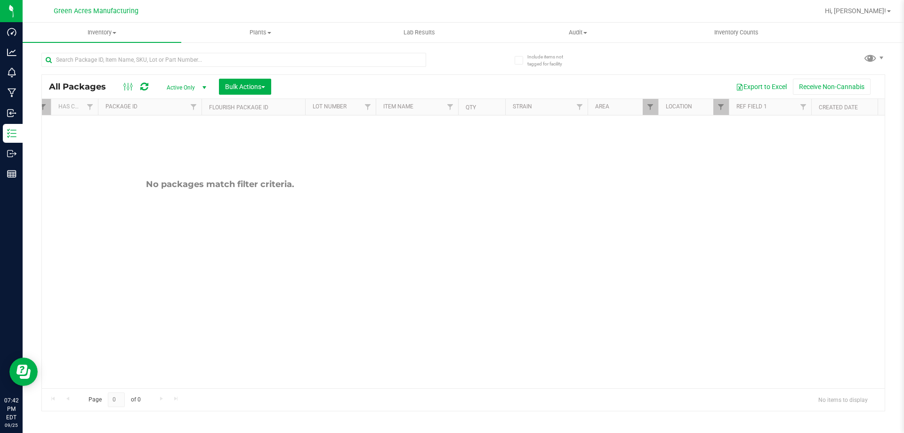
scroll to position [0, 257]
click at [637, 109] on span "Filter" at bounding box center [634, 107] width 8 height 8
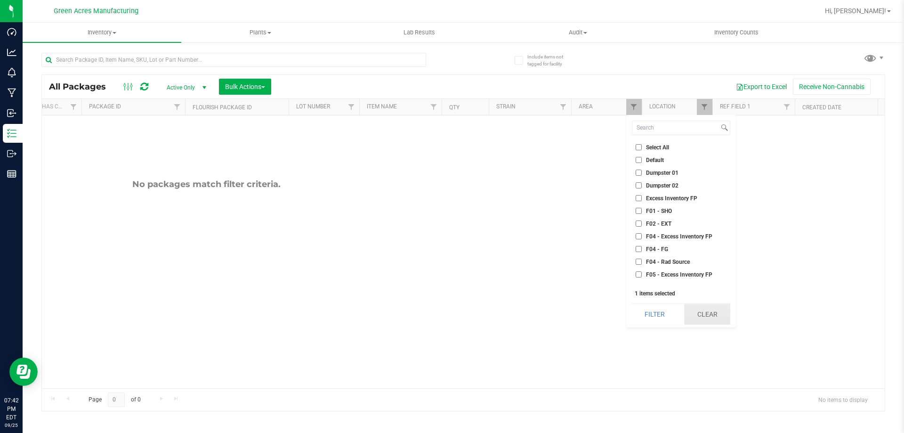
click at [708, 318] on button "Clear" at bounding box center [707, 314] width 46 height 21
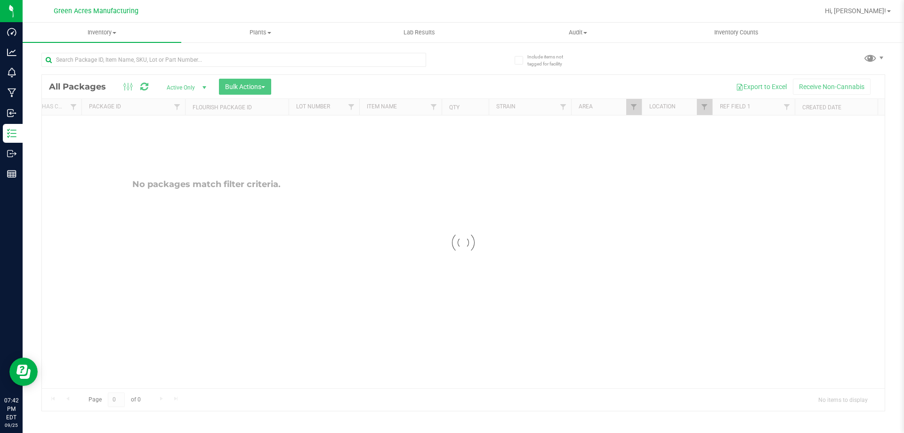
click at [711, 312] on div at bounding box center [463, 243] width 843 height 336
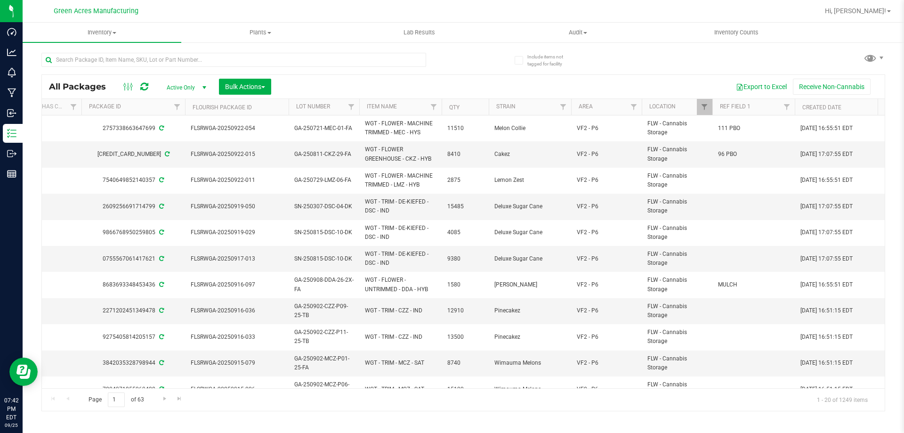
drag, startPoint x: 379, startPoint y: 377, endPoint x: 366, endPoint y: 384, distance: 14.3
click at [367, 383] on div "Action Action Adjust qty Create package Edit attributes Global inventory Locate…" at bounding box center [463, 251] width 843 height 273
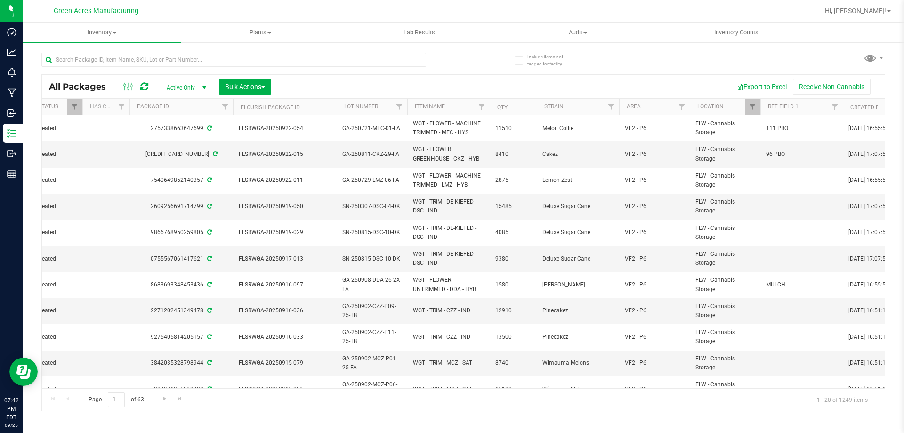
scroll to position [0, 207]
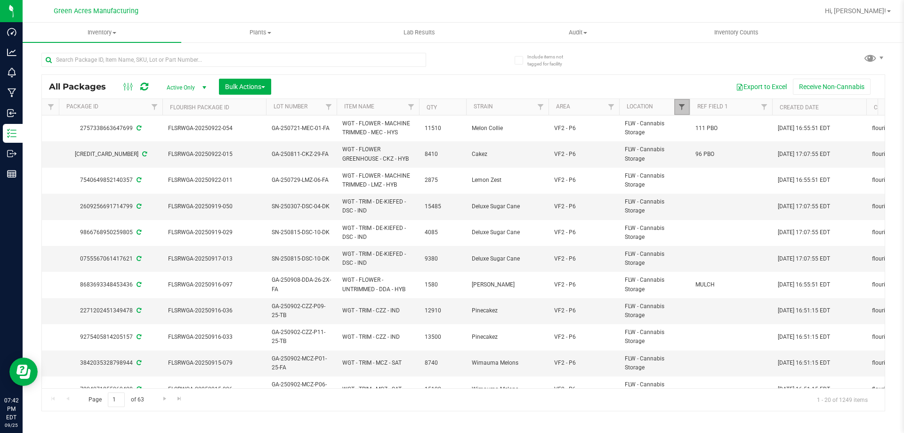
click at [680, 108] on span "Filter" at bounding box center [682, 107] width 8 height 8
click at [653, 82] on div "Export to Excel Receive Non-Cannabis" at bounding box center [578, 87] width 600 height 16
click at [616, 106] on link "Filter" at bounding box center [612, 107] width 16 height 16
drag, startPoint x: 626, startPoint y: 38, endPoint x: 625, endPoint y: 48, distance: 10.4
click at [626, 39] on uib-tab-heading "Audit Inventory auditing Package history" at bounding box center [578, 32] width 158 height 19
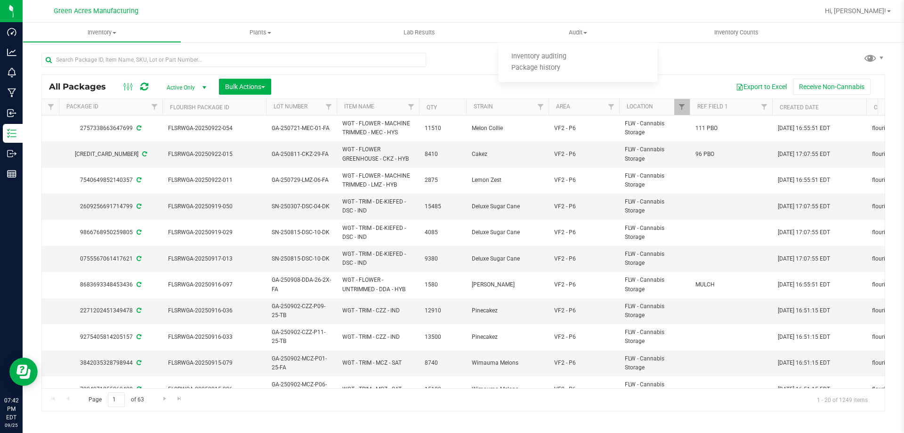
click at [670, 73] on div "All Packages Active Only Active Only Lab Samples Locked All External Internal B…" at bounding box center [463, 227] width 844 height 367
click at [615, 108] on span "Filter" at bounding box center [612, 107] width 8 height 8
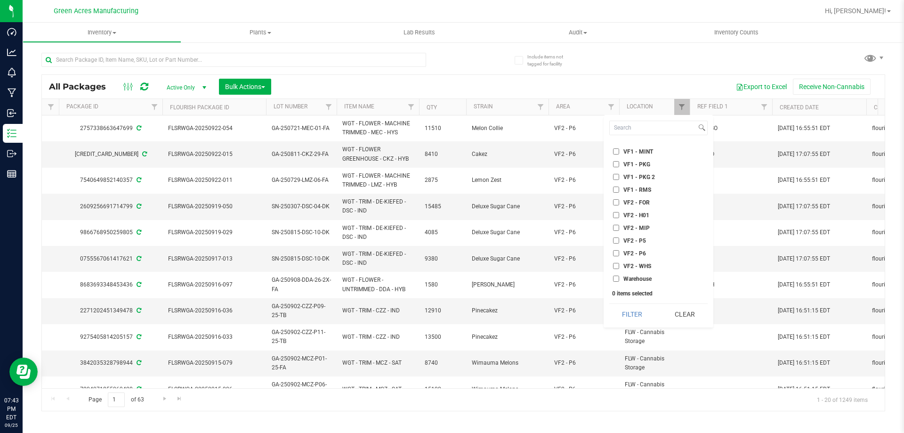
click at [620, 240] on label "VF2 - P5" at bounding box center [629, 240] width 33 height 6
click at [619, 240] on input "VF2 - P5" at bounding box center [616, 240] width 6 height 6
checkbox input "true"
click at [651, 317] on button "Filter" at bounding box center [633, 314] width 46 height 21
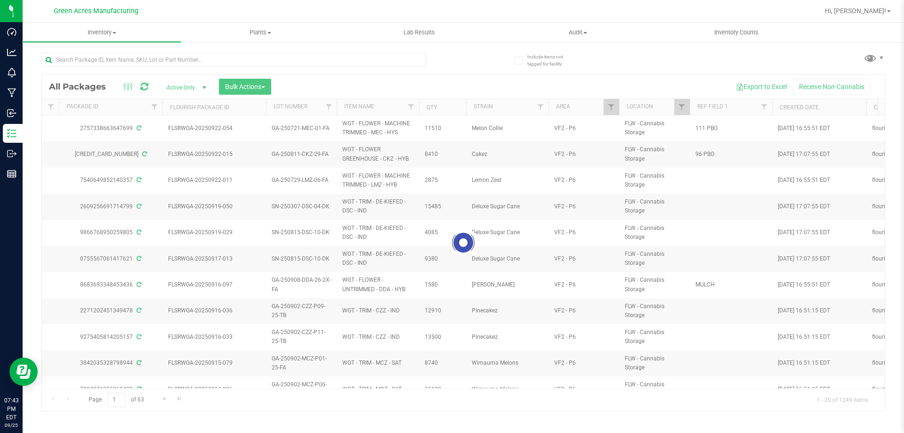
checkbox input "true"
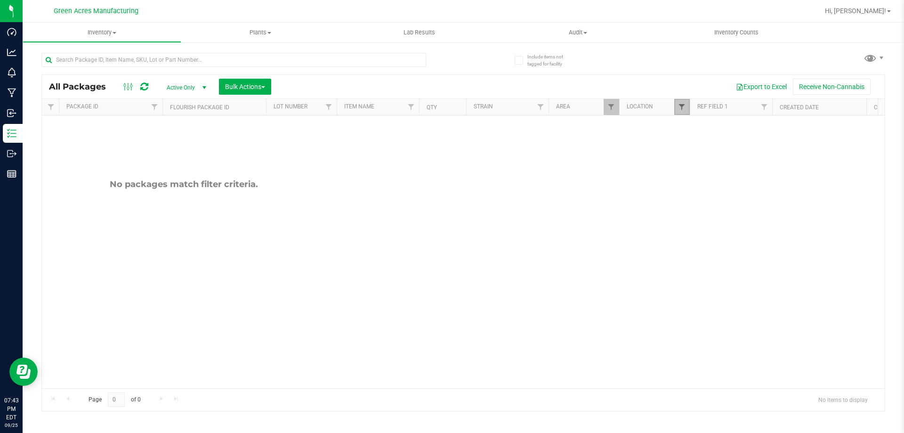
click at [683, 105] on span "Filter" at bounding box center [682, 107] width 8 height 8
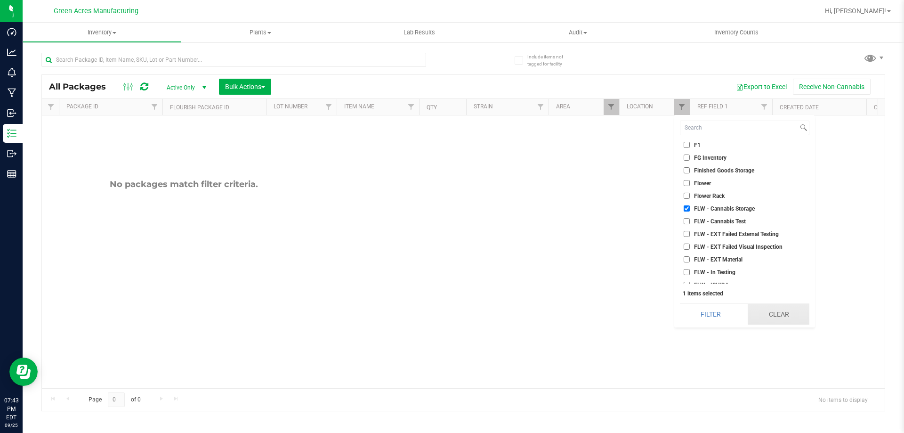
click at [766, 316] on button "Clear" at bounding box center [779, 314] width 62 height 21
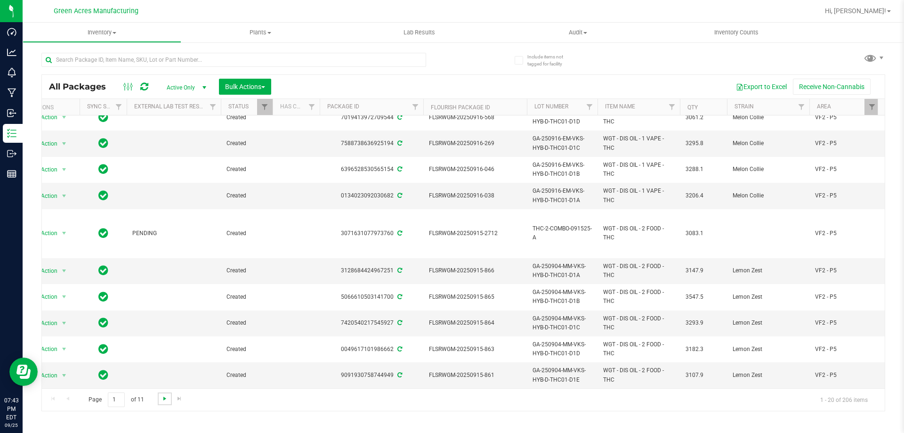
click at [167, 400] on span "Go to the next page" at bounding box center [165, 399] width 8 height 8
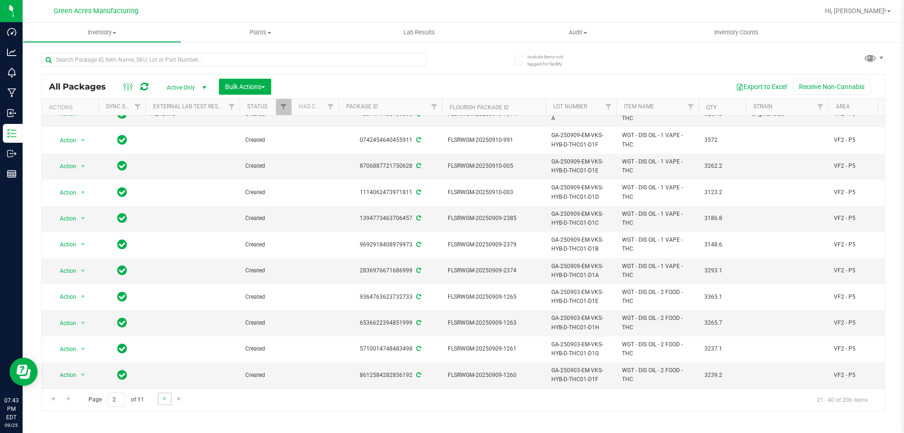
click at [160, 398] on link "Go to the next page" at bounding box center [165, 398] width 14 height 13
click at [166, 401] on span "Go to the next page" at bounding box center [165, 399] width 8 height 8
click at [166, 400] on span "Go to the next page" at bounding box center [165, 399] width 8 height 8
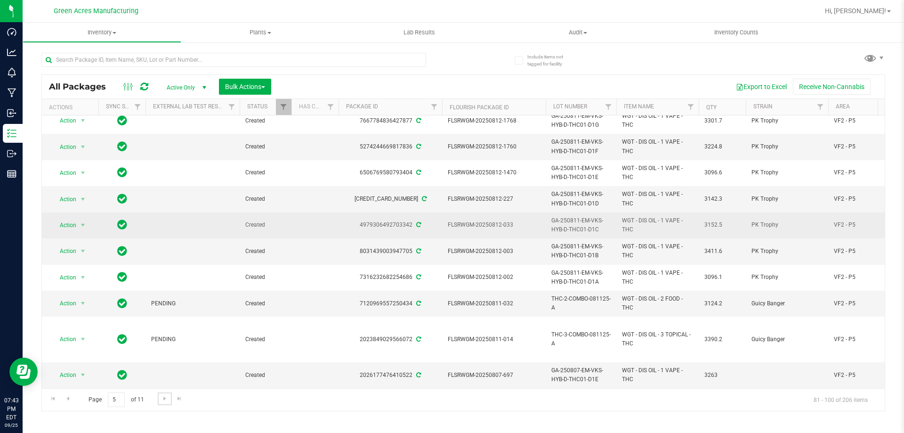
scroll to position [276, 0]
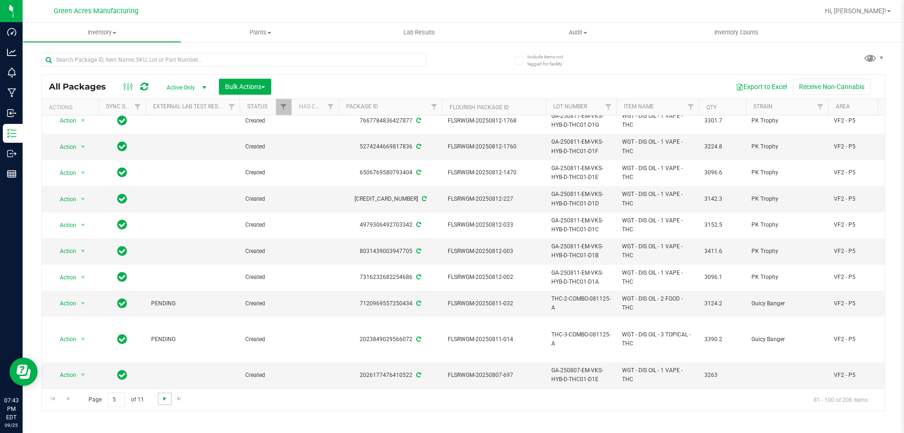
click at [163, 402] on span "Go to the next page" at bounding box center [165, 399] width 8 height 8
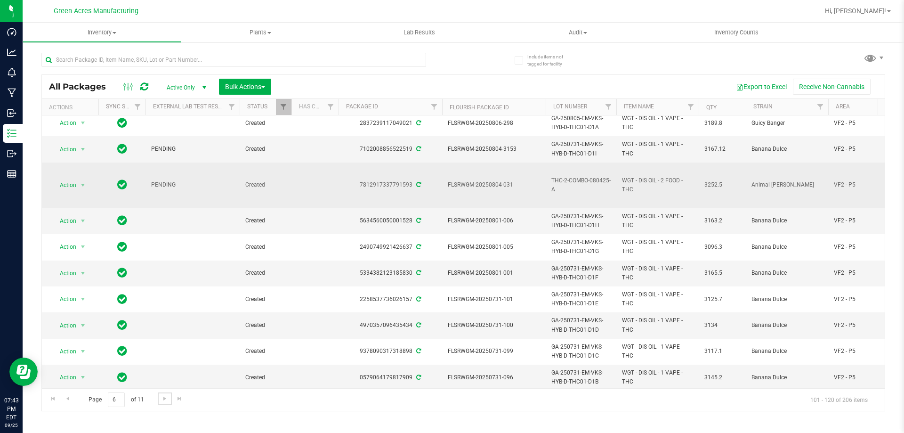
scroll to position [276, 0]
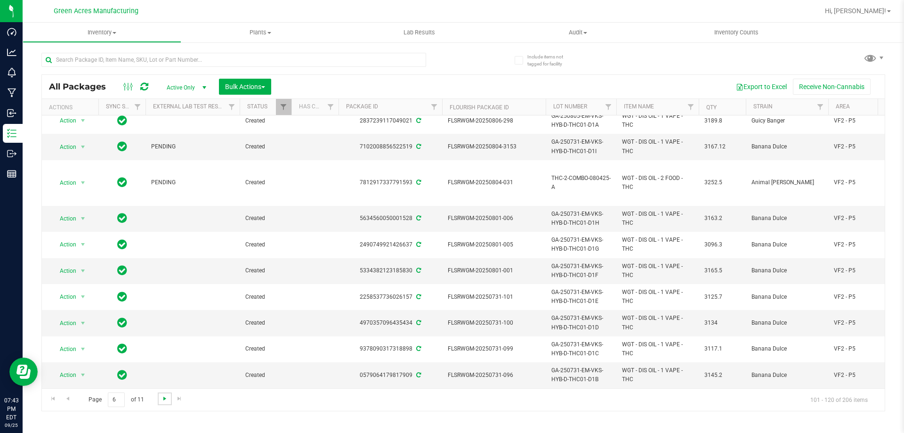
click at [168, 398] on span "Go to the next page" at bounding box center [165, 399] width 8 height 8
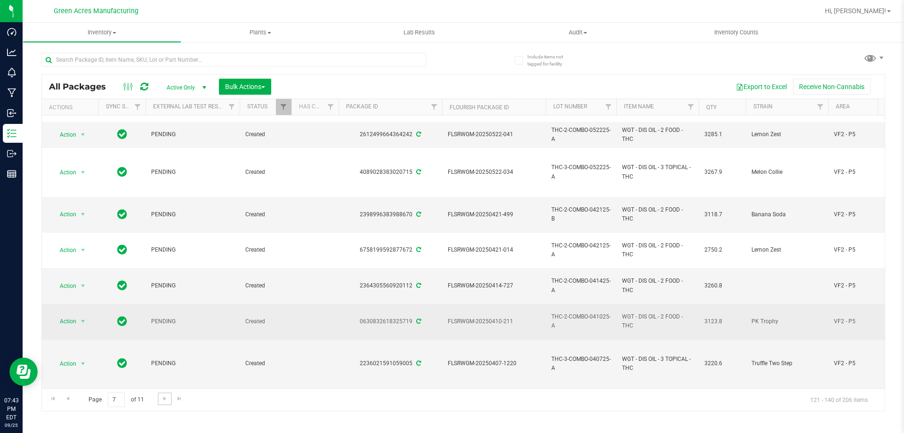
scroll to position [443, 0]
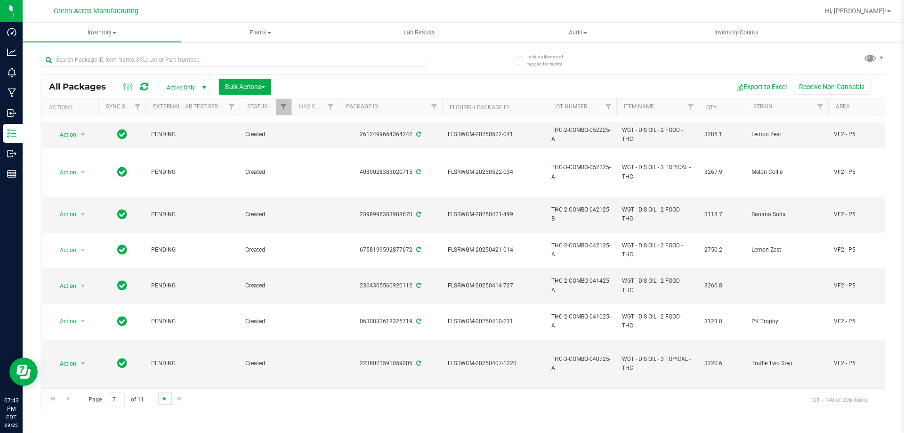
click at [165, 399] on span "Go to the next page" at bounding box center [165, 399] width 8 height 8
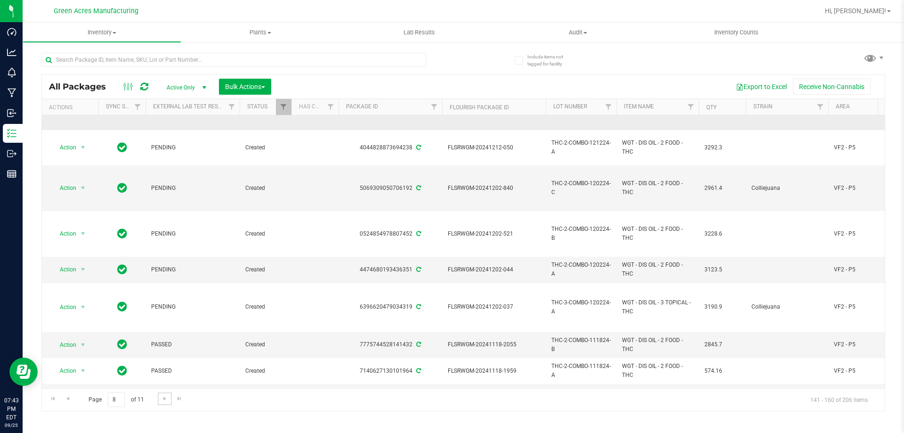
scroll to position [406, 0]
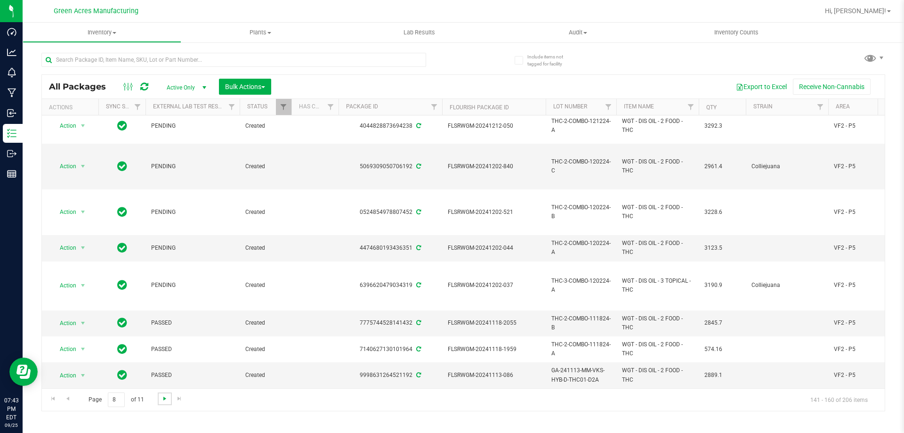
click at [163, 397] on span "Go to the next page" at bounding box center [165, 399] width 8 height 8
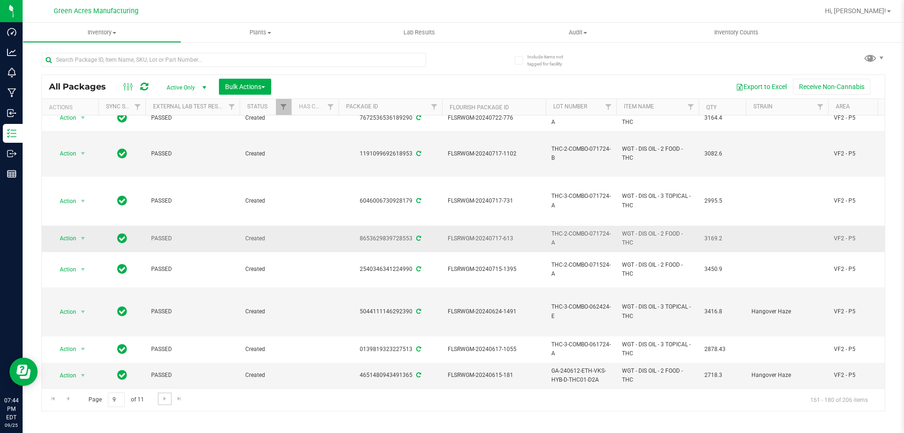
scroll to position [379, 0]
click at [164, 401] on span "Go to the next page" at bounding box center [165, 399] width 8 height 8
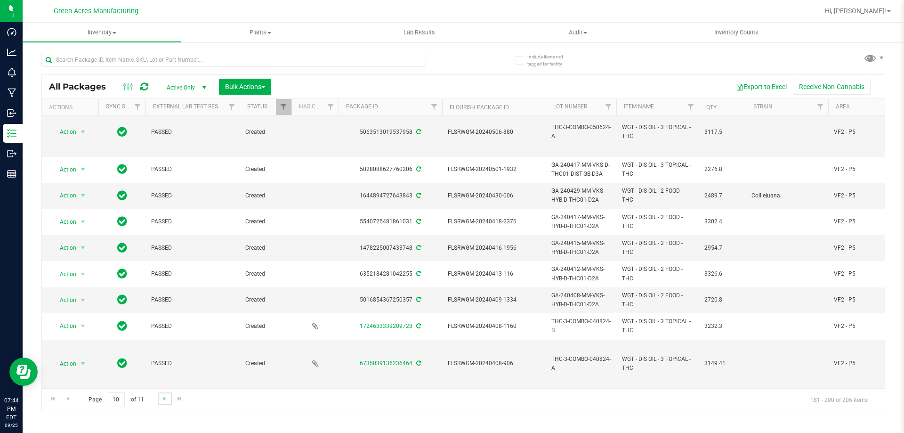
click at [168, 399] on link "Go to the next page" at bounding box center [165, 398] width 14 height 13
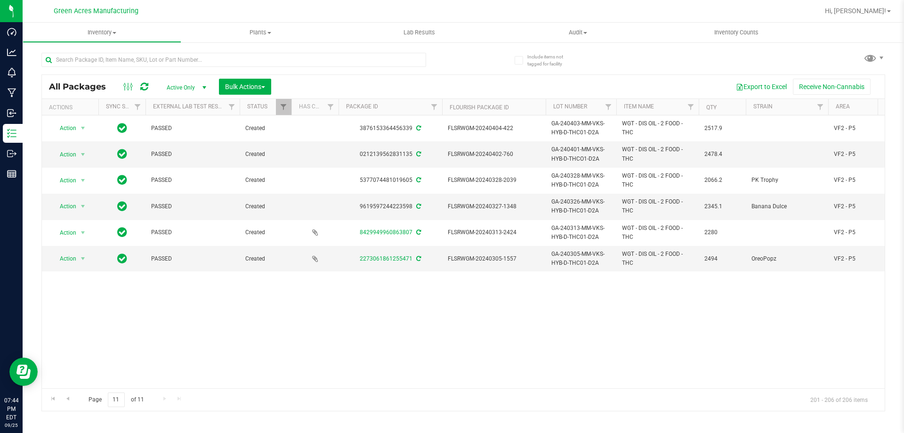
click at [636, 71] on div "All Packages Active Only Active Only Lab Samples Locked All External Internal B…" at bounding box center [463, 227] width 844 height 367
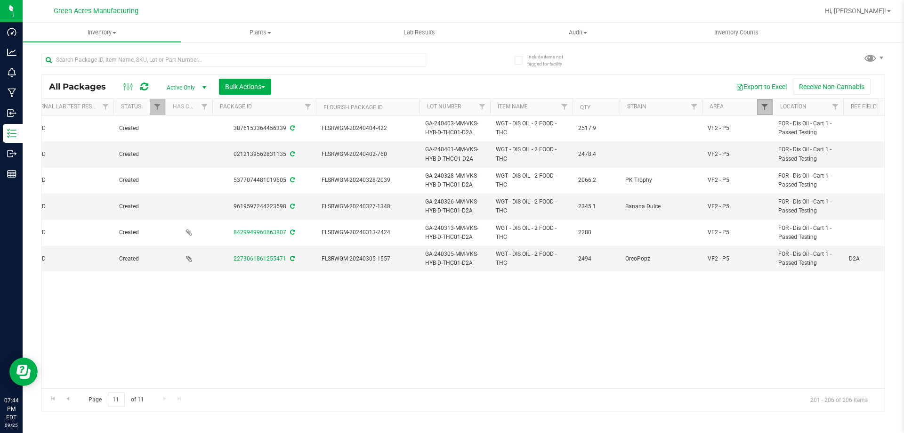
click at [764, 104] on span "Filter" at bounding box center [765, 107] width 8 height 8
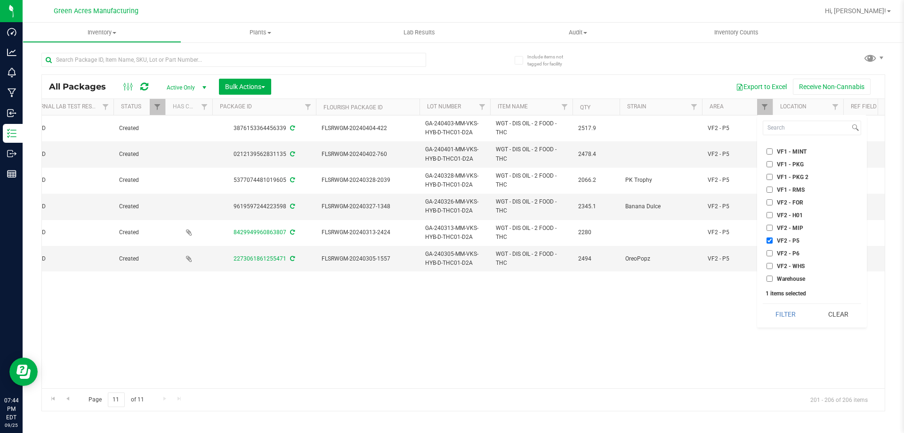
click at [767, 252] on input "VF2 - P6" at bounding box center [770, 253] width 6 height 6
checkbox input "true"
click at [770, 240] on input "VF2 - P5" at bounding box center [770, 240] width 6 height 6
checkbox input "false"
click at [801, 317] on button "Filter" at bounding box center [786, 314] width 46 height 21
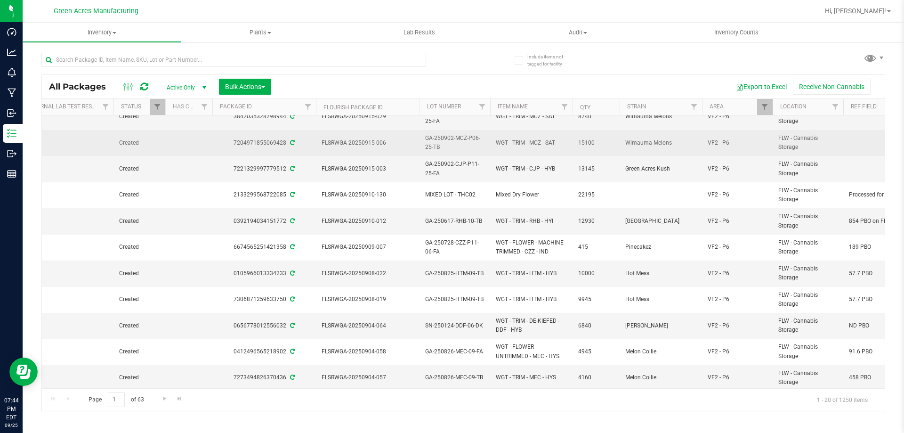
scroll to position [256, 126]
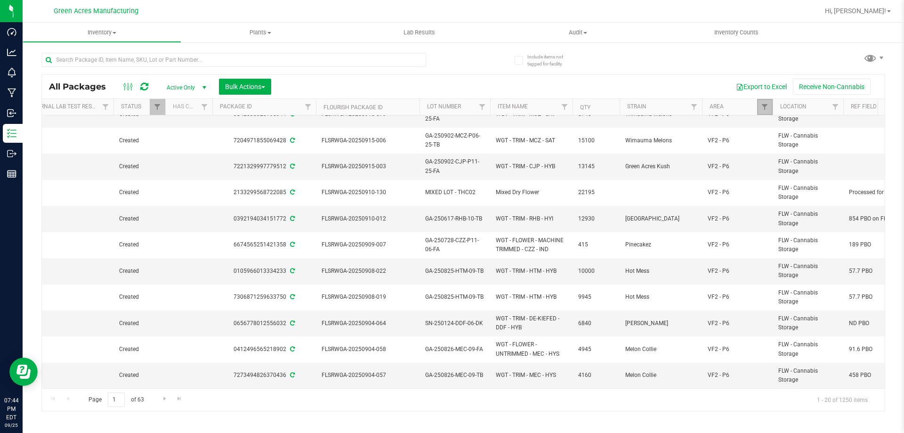
click at [766, 112] on link "Filter" at bounding box center [765, 107] width 16 height 16
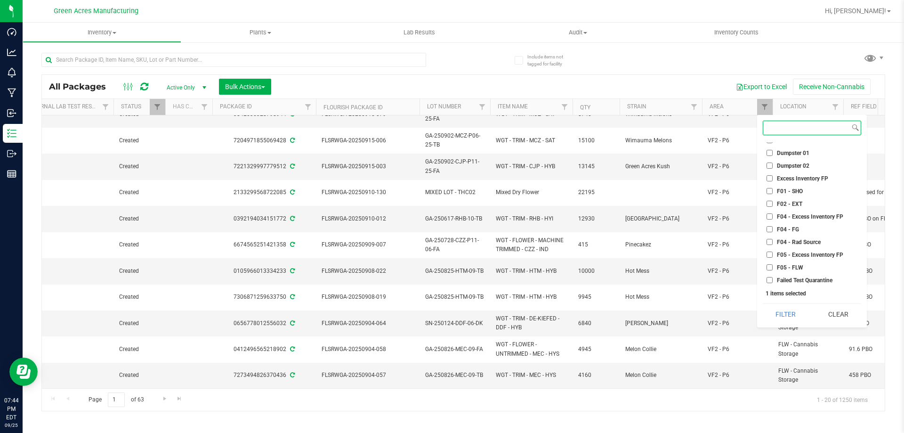
scroll to position [17, 0]
click at [768, 194] on input "F01 - SHO" at bounding box center [770, 194] width 6 height 6
checkbox input "true"
click at [768, 204] on input "F02 - EXT" at bounding box center [770, 207] width 6 height 6
checkbox input "true"
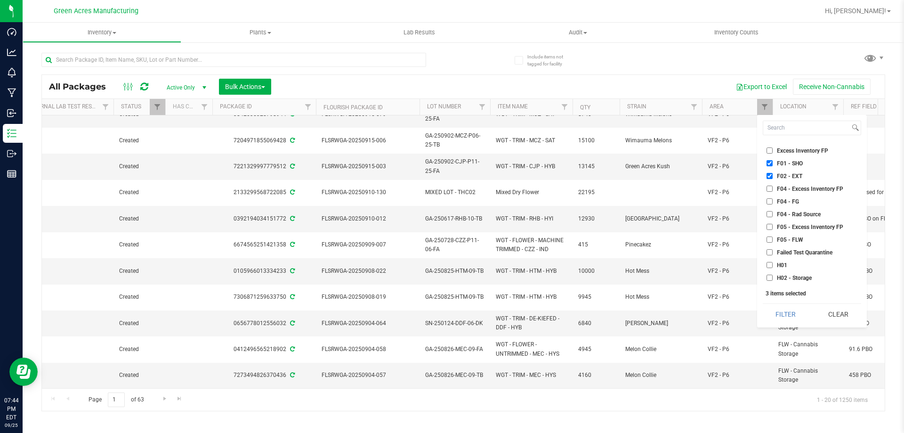
scroll to position [64, 0]
click at [772, 250] on input "H01" at bounding box center [770, 248] width 6 height 6
checkbox input "true"
click at [772, 261] on input "H02 - Storage" at bounding box center [770, 261] width 6 height 6
checkbox input "true"
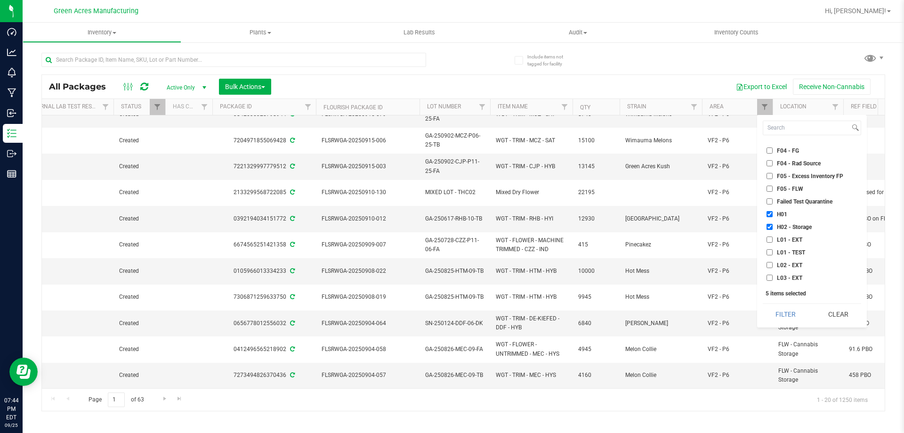
scroll to position [111, 0]
click at [770, 228] on input "L01 - EXT" at bounding box center [770, 227] width 6 height 6
checkbox input "true"
click at [772, 252] on input "L02 - EXT" at bounding box center [770, 252] width 6 height 6
checkbox input "true"
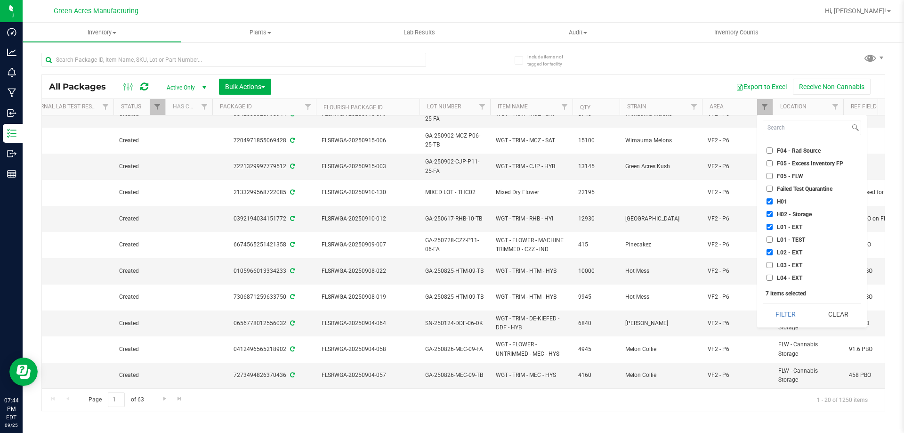
click at [771, 269] on li "L03 - EXT" at bounding box center [812, 265] width 98 height 10
click at [768, 265] on input "L03 - EXT" at bounding box center [770, 265] width 6 height 6
checkbox input "true"
click at [772, 278] on label "L04 - EXT" at bounding box center [785, 278] width 36 height 6
click at [772, 278] on input "L04 - EXT" at bounding box center [770, 278] width 6 height 6
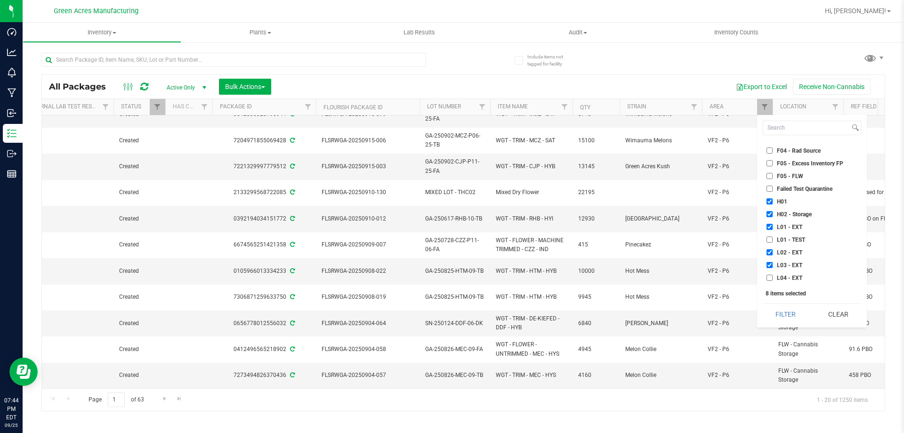
checkbox input "true"
click at [795, 310] on button "Filter" at bounding box center [786, 314] width 46 height 21
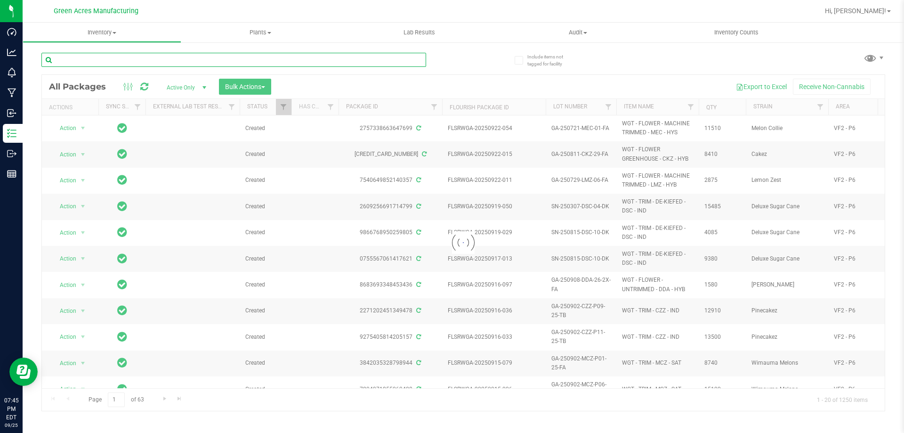
click at [210, 63] on input "text" at bounding box center [233, 60] width 385 height 14
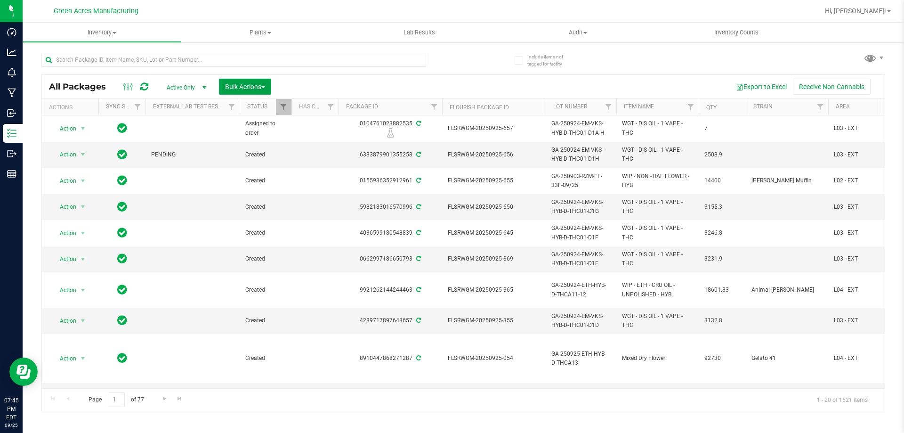
click at [247, 86] on span "Bulk Actions" at bounding box center [245, 87] width 40 height 8
click at [250, 181] on span "Locate packages" at bounding box center [249, 177] width 48 height 8
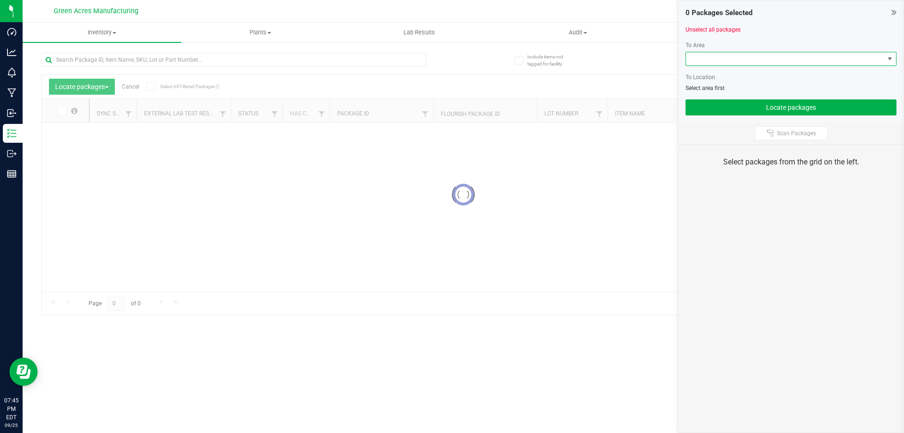
click at [731, 63] on span at bounding box center [785, 58] width 198 height 13
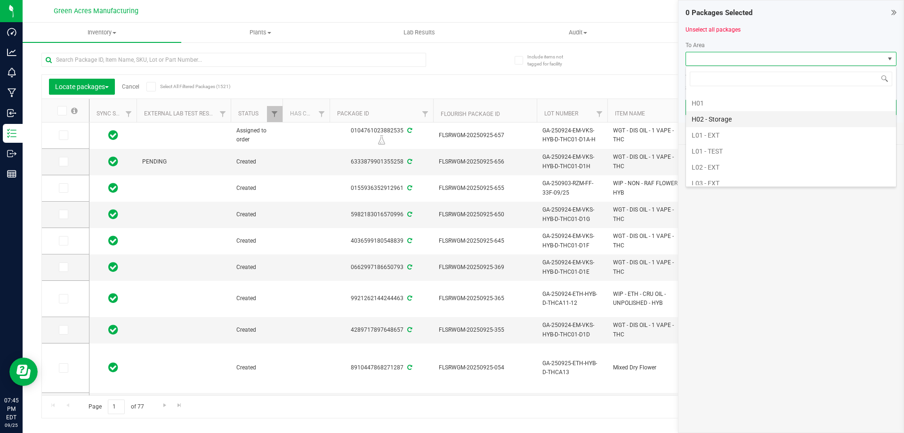
scroll to position [188, 0]
click at [733, 122] on li "L01 - EXT" at bounding box center [791, 119] width 210 height 16
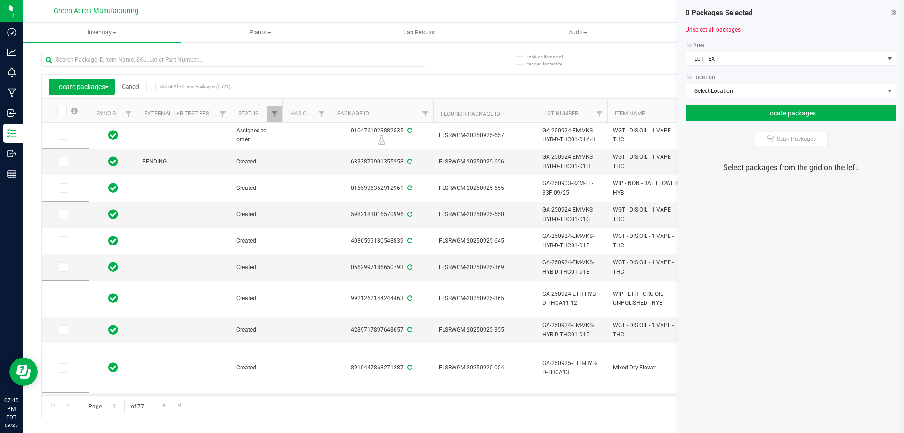
click at [733, 94] on span "Select Location" at bounding box center [785, 90] width 198 height 13
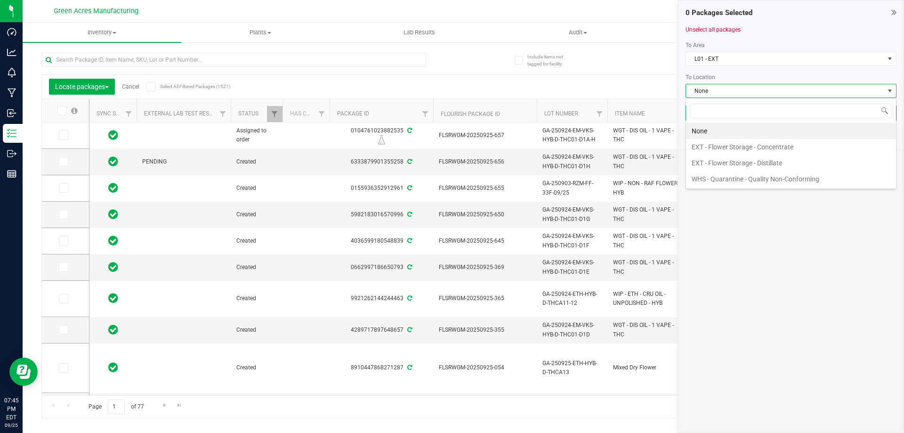
scroll to position [14, 211]
click at [751, 163] on li "EXT - Flower Storage - Distillate" at bounding box center [791, 163] width 210 height 16
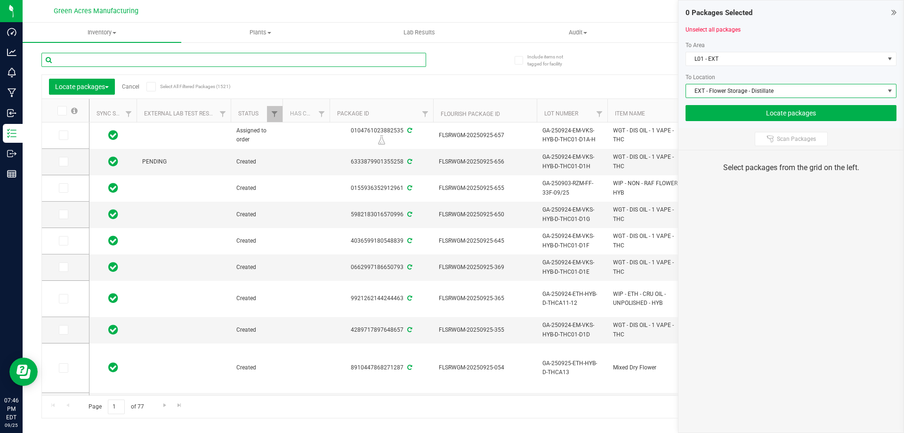
click at [343, 64] on input "text" at bounding box center [233, 60] width 385 height 14
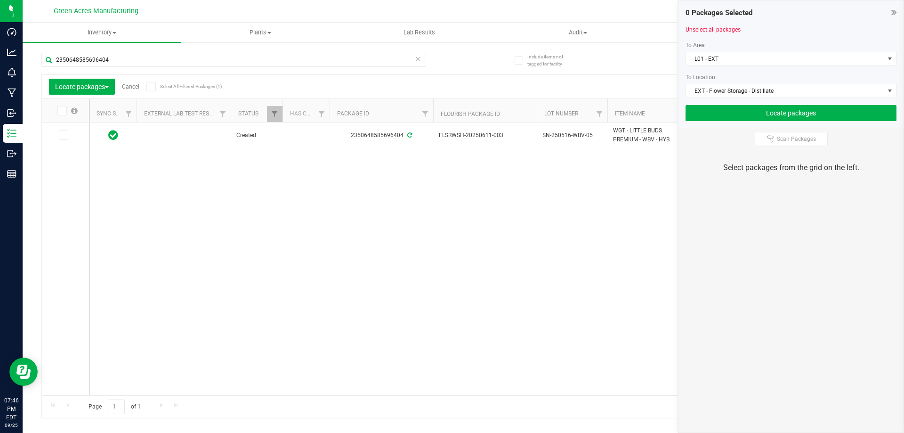
click at [65, 135] on icon at bounding box center [63, 135] width 6 height 0
click at [0, 0] on input "checkbox" at bounding box center [0, 0] width 0 height 0
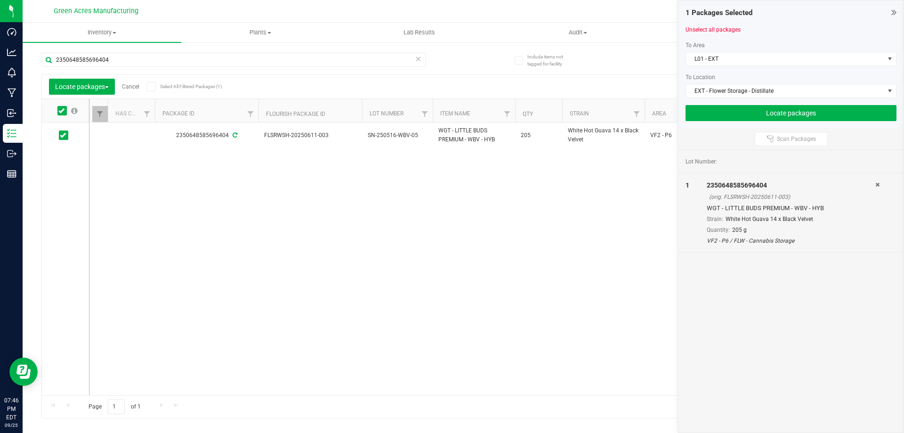
scroll to position [0, 179]
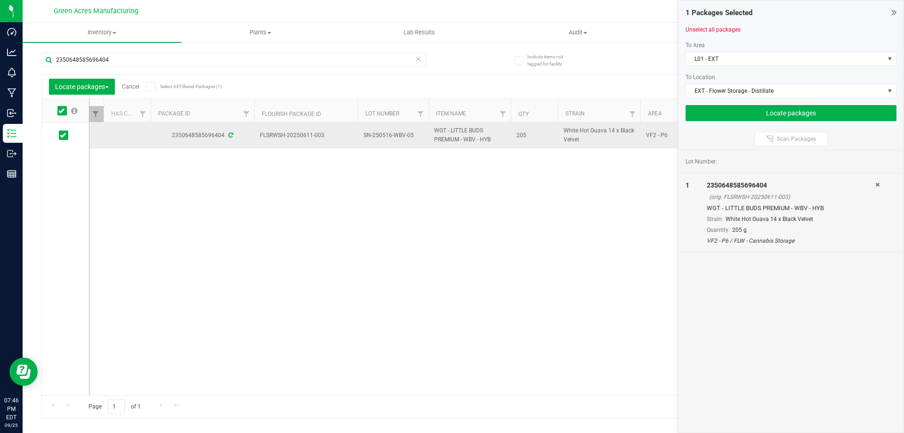
drag, startPoint x: 493, startPoint y: 139, endPoint x: 362, endPoint y: 132, distance: 130.7
copy tr "SN-250516-WBV-05 WGT - LITTLE BUDS PREMIUM - WBV - HYB"
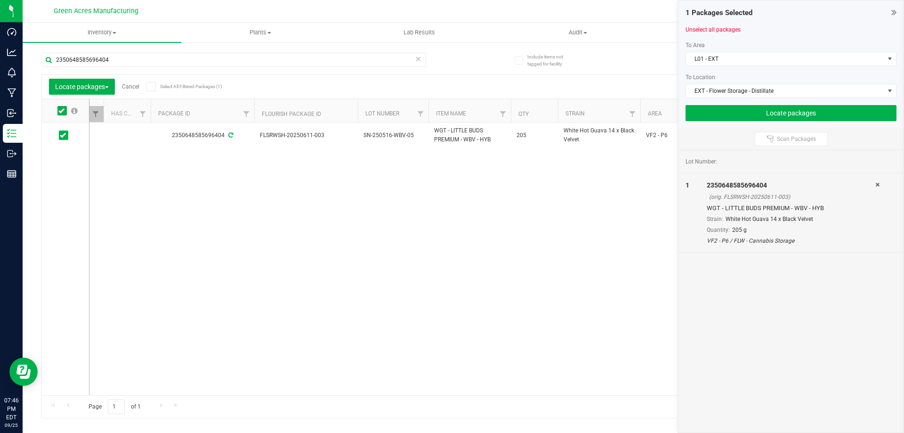
click at [390, 209] on div "Created 2350648585696404 FLSRWSH-20250611-003 SN-250516-WBV-05 WGT - LITTLE BUD…" at bounding box center [487, 258] width 795 height 273
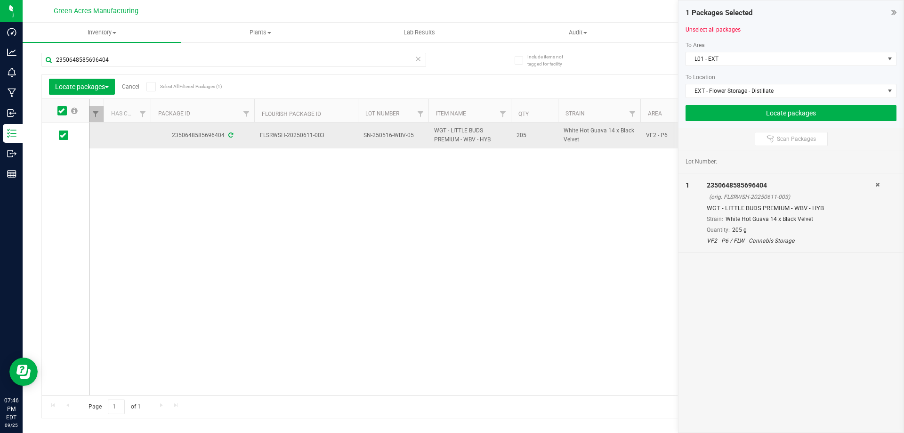
drag, startPoint x: 415, startPoint y: 137, endPoint x: 260, endPoint y: 136, distance: 155.5
copy tr "FLSRWSH-20250611-003 SN-250516-WBV-05"
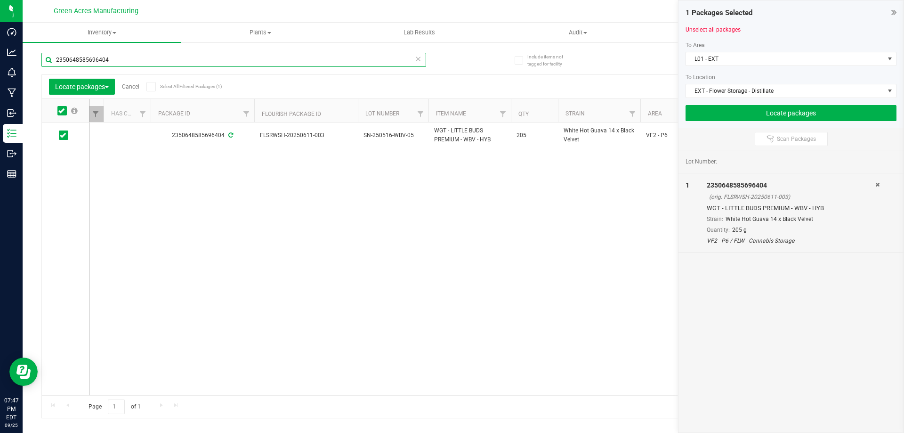
click at [362, 62] on input "2350648585696404" at bounding box center [233, 60] width 385 height 14
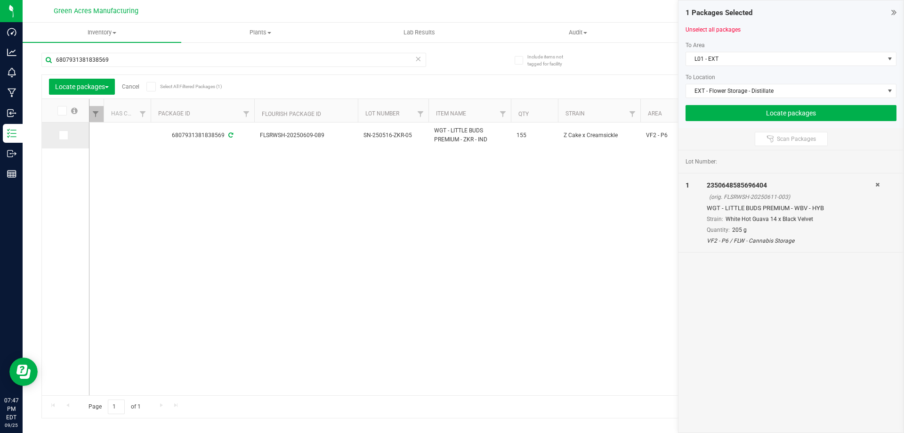
click at [64, 135] on icon at bounding box center [63, 135] width 6 height 0
click at [0, 0] on input "checkbox" at bounding box center [0, 0] width 0 height 0
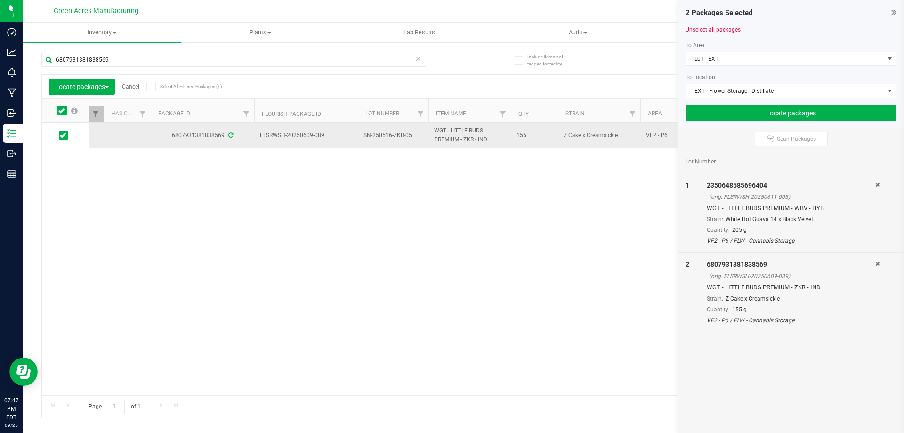
drag, startPoint x: 413, startPoint y: 138, endPoint x: 258, endPoint y: 134, distance: 154.6
copy tr "FLSRWSH-20250609-089 SN-250516-ZKR-05"
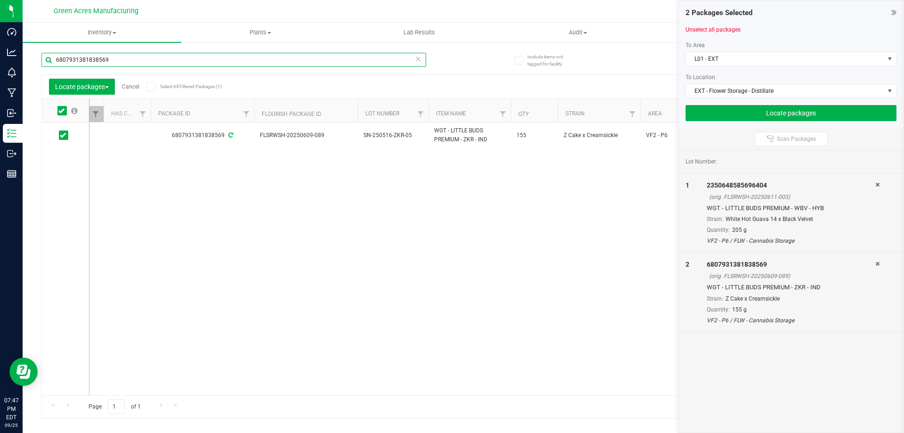
click at [347, 64] on input "6807931381838569" at bounding box center [233, 60] width 385 height 14
click at [66, 136] on span at bounding box center [63, 134] width 9 height 9
click at [0, 0] on input "checkbox" at bounding box center [0, 0] width 0 height 0
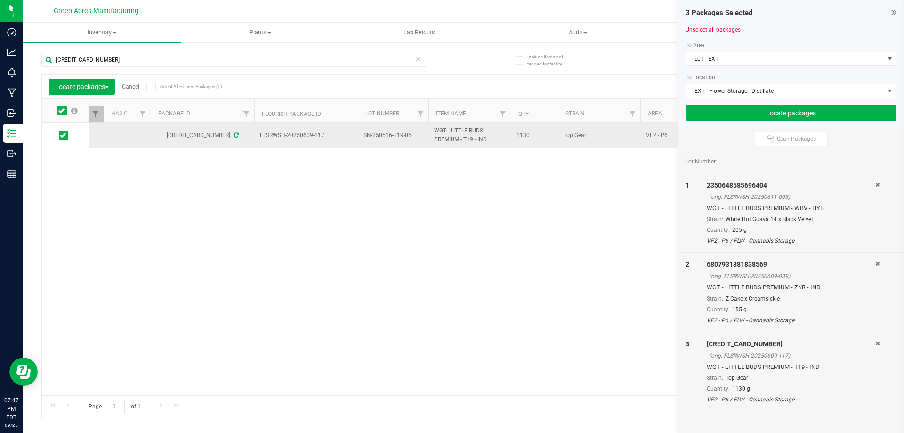
drag, startPoint x: 410, startPoint y: 137, endPoint x: 260, endPoint y: 137, distance: 150.3
copy tr "FLSRWSH-20250609-117 SN-250516-T19-05"
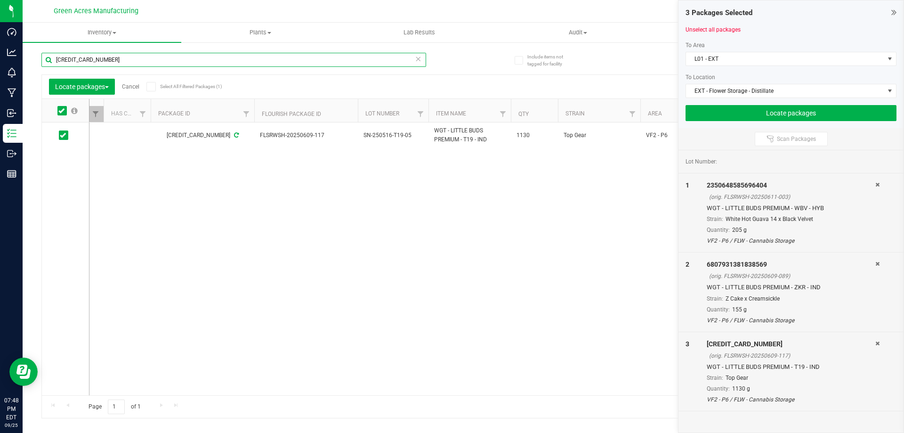
click at [149, 59] on input "4083290123857665" at bounding box center [233, 60] width 385 height 14
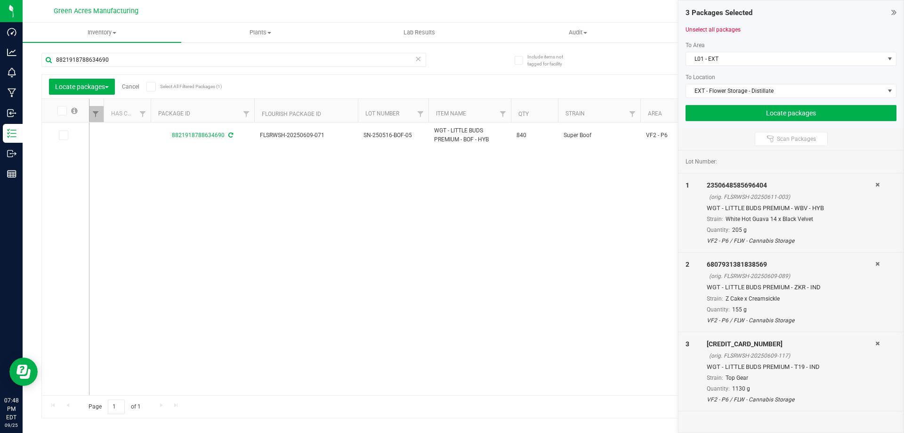
click at [65, 131] on span at bounding box center [63, 134] width 9 height 9
click at [0, 0] on input "checkbox" at bounding box center [0, 0] width 0 height 0
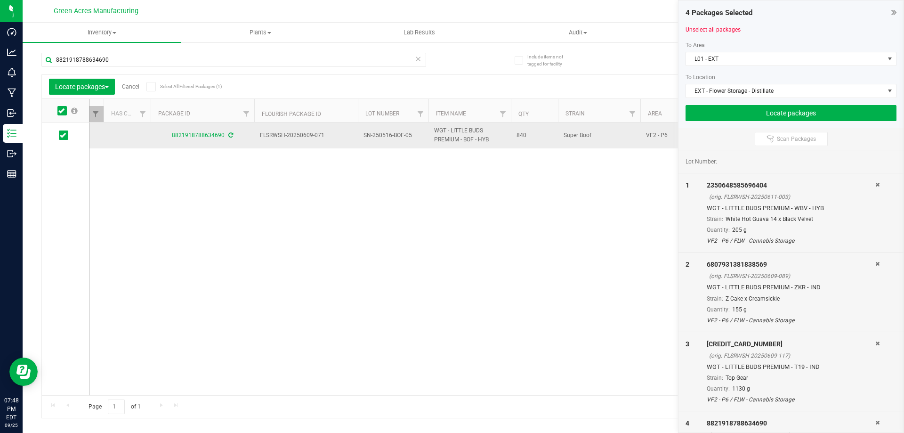
drag, startPoint x: 412, startPoint y: 134, endPoint x: 261, endPoint y: 136, distance: 150.8
copy tr "FLSRWSH-20250609-071 SN-250516-BOF-05"
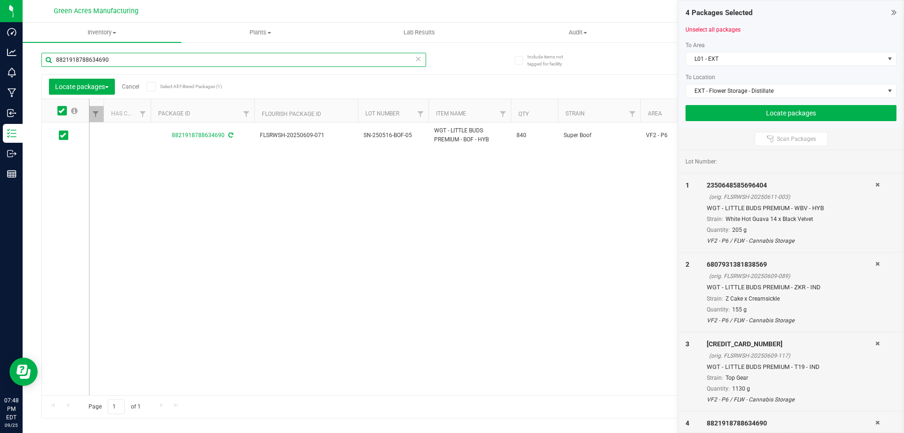
click at [124, 57] on input "8821918788634690" at bounding box center [233, 60] width 385 height 14
click at [62, 135] on icon at bounding box center [63, 135] width 6 height 0
click at [0, 0] on input "checkbox" at bounding box center [0, 0] width 0 height 0
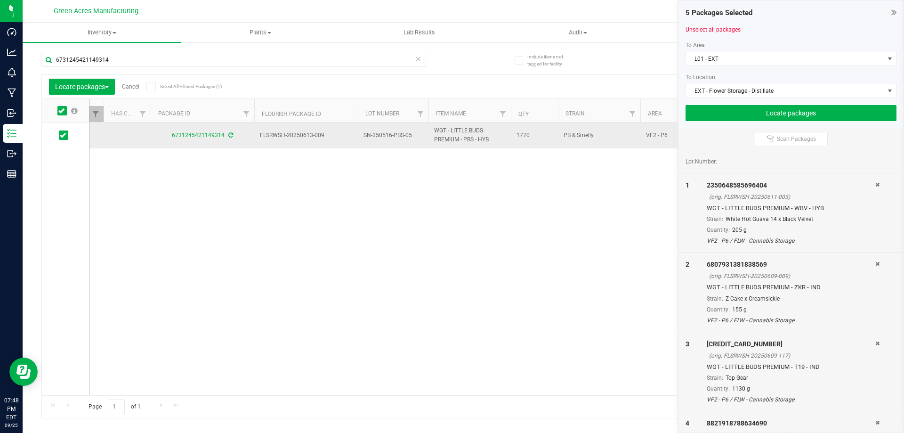
drag, startPoint x: 411, startPoint y: 136, endPoint x: 261, endPoint y: 135, distance: 149.8
copy tr "FLSRWSH-20250613-009 SN-250516-PBS-05"
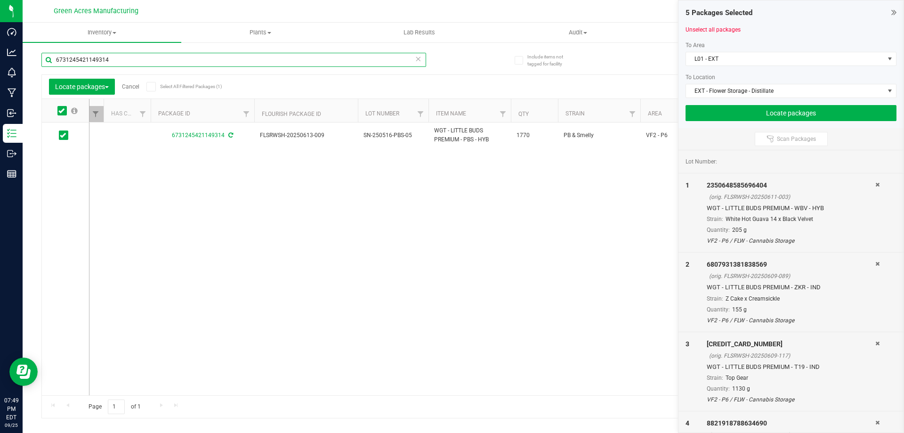
click at [388, 57] on input "6731245421149314" at bounding box center [233, 60] width 385 height 14
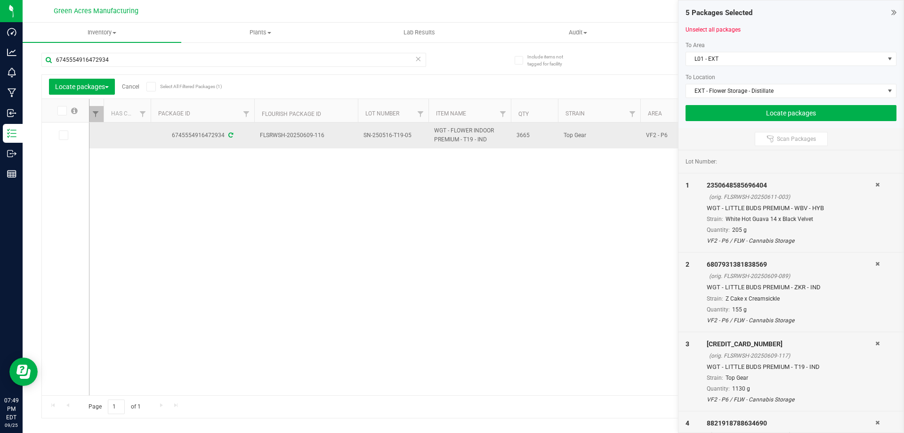
drag, startPoint x: 410, startPoint y: 136, endPoint x: 260, endPoint y: 134, distance: 150.3
copy tr "FLSRWSH-20250609-116 SN-250516-T19-05"
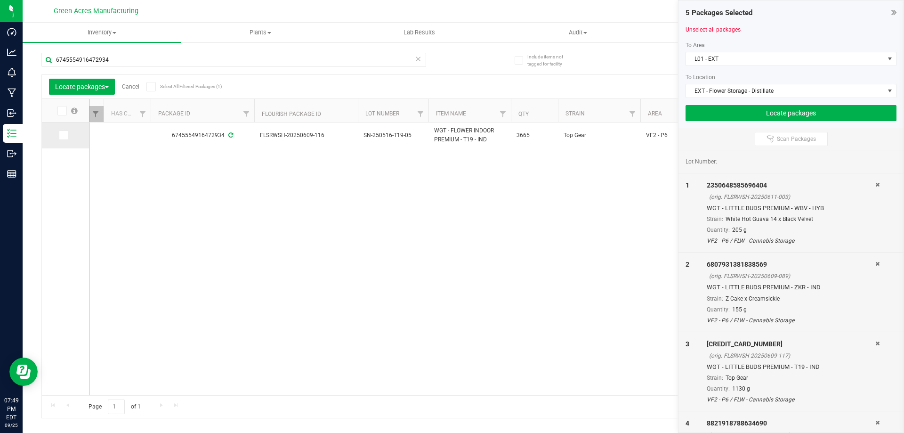
click at [64, 135] on icon at bounding box center [63, 135] width 6 height 0
click at [0, 0] on input "checkbox" at bounding box center [0, 0] width 0 height 0
click at [130, 60] on input "6745554916472934" at bounding box center [233, 60] width 385 height 14
click at [130, 59] on input "6745554916472934" at bounding box center [233, 60] width 385 height 14
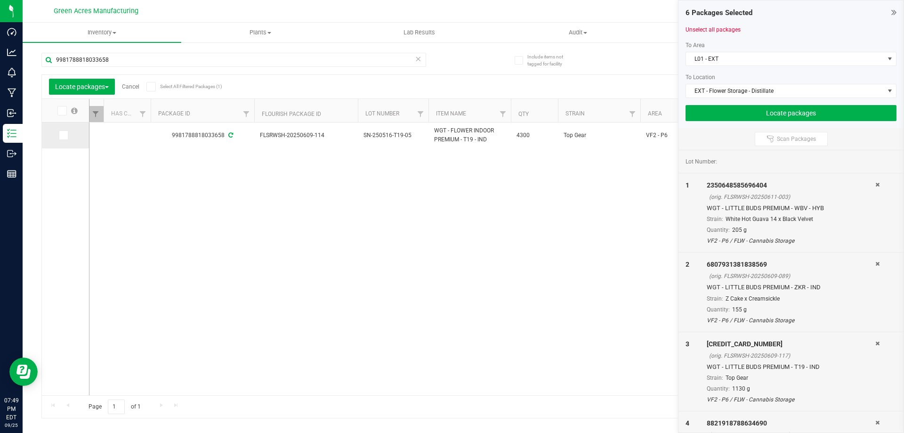
click at [65, 135] on icon at bounding box center [63, 135] width 6 height 0
click at [0, 0] on input "checkbox" at bounding box center [0, 0] width 0 height 0
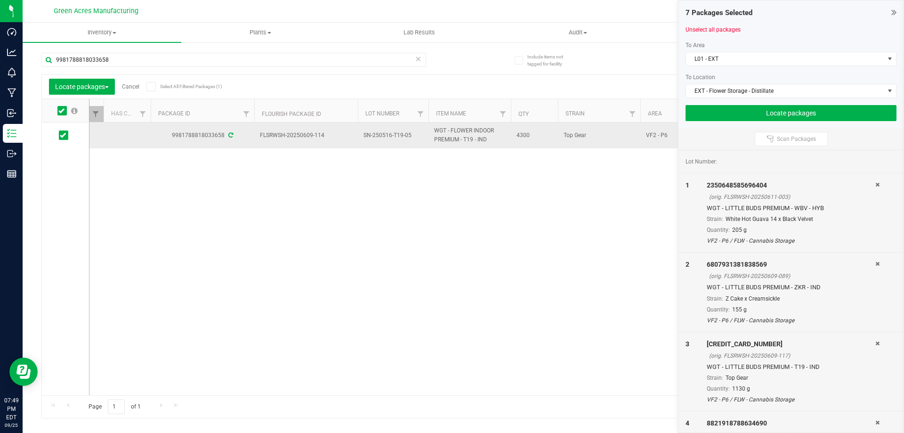
drag, startPoint x: 411, startPoint y: 133, endPoint x: 261, endPoint y: 138, distance: 150.8
copy tr "FLSRWSH-20250609-114 SN-250516-T19-05"
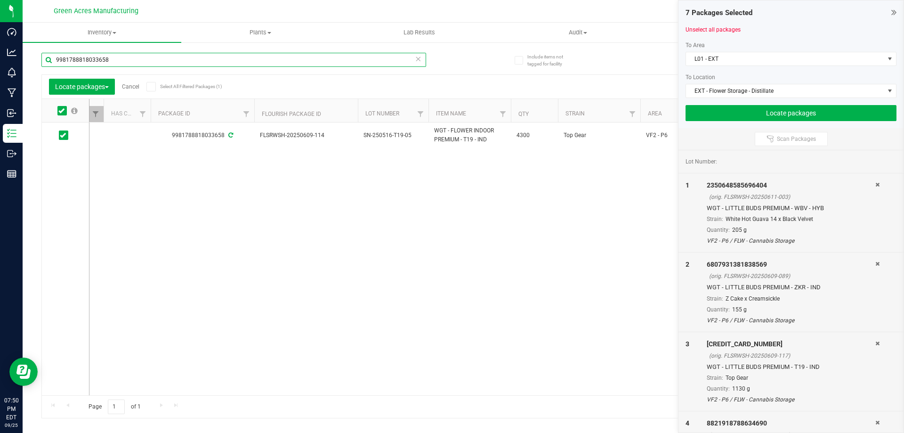
click at [148, 55] on input "9981788818033658" at bounding box center [233, 60] width 385 height 14
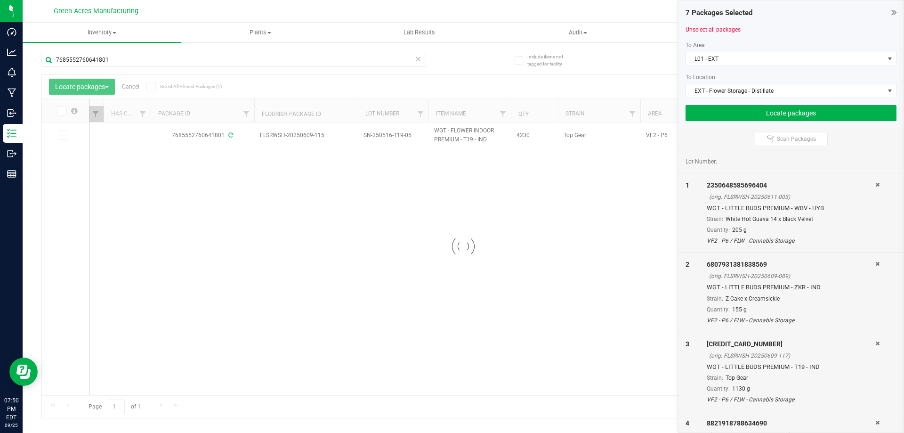
click at [61, 138] on div at bounding box center [463, 246] width 843 height 343
click at [64, 135] on icon at bounding box center [63, 135] width 6 height 0
click at [0, 0] on input "checkbox" at bounding box center [0, 0] width 0 height 0
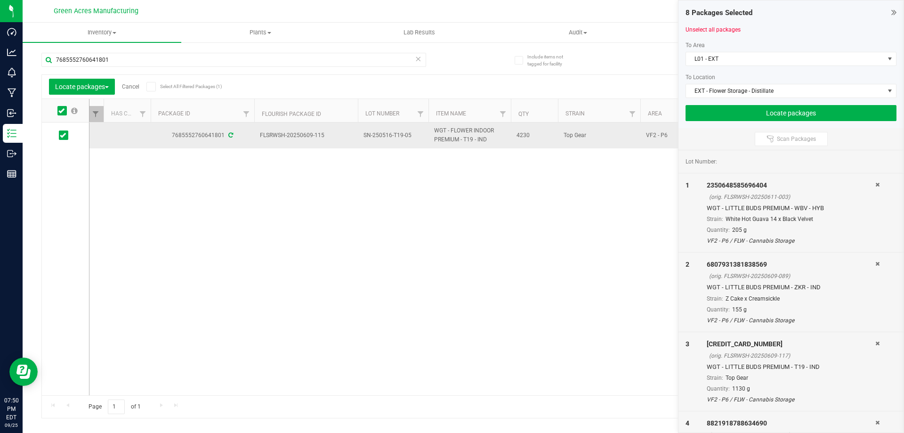
drag, startPoint x: 411, startPoint y: 136, endPoint x: 260, endPoint y: 138, distance: 151.2
copy tr "FLSRWSH-20250609-115 SN-250516-T19-05"
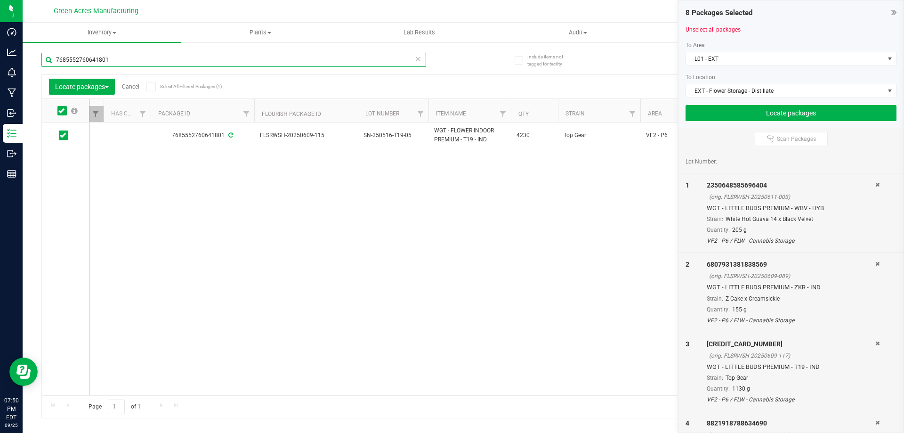
click at [174, 64] on input "7685552760641801" at bounding box center [233, 60] width 385 height 14
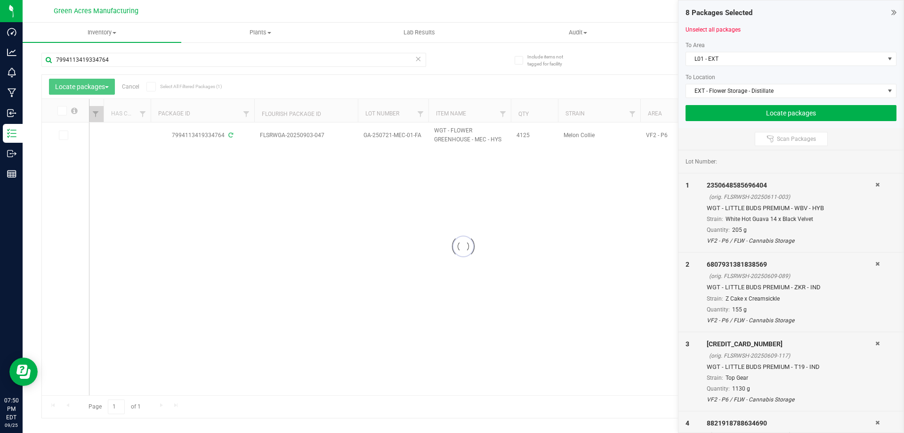
click at [64, 134] on div at bounding box center [463, 246] width 843 height 343
click at [64, 135] on icon at bounding box center [63, 135] width 6 height 0
click at [0, 0] on input "checkbox" at bounding box center [0, 0] width 0 height 0
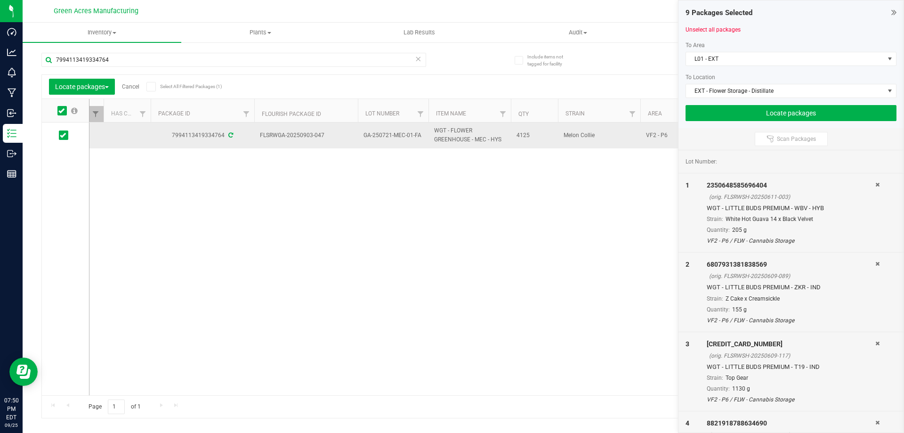
drag, startPoint x: 417, startPoint y: 134, endPoint x: 407, endPoint y: 135, distance: 10.4
click at [407, 135] on span "GA-250721-MEC-01-FA" at bounding box center [393, 135] width 59 height 9
drag, startPoint x: 426, startPoint y: 163, endPoint x: 424, endPoint y: 148, distance: 15.2
click at [425, 160] on div "Created 7994113419334764 FLSRWGA-20250903-047 GA-250721-MEC-01-FA WGT - FLOWER …" at bounding box center [487, 258] width 795 height 273
drag, startPoint x: 423, startPoint y: 134, endPoint x: 261, endPoint y: 133, distance: 162.1
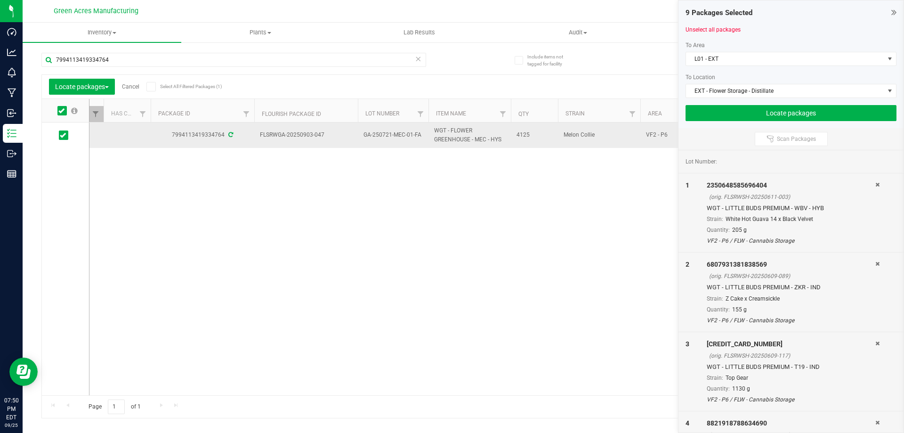
copy tr "FLSRWGA-20250903-047 GA-250721-MEC-01-FA"
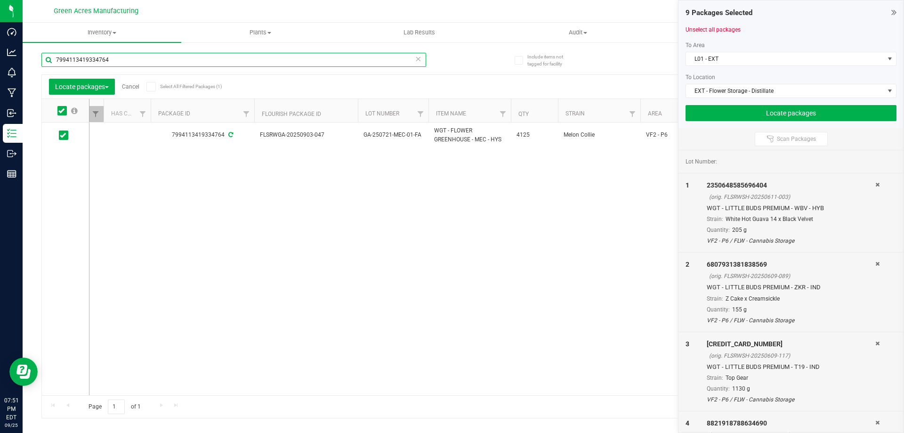
click at [217, 61] on input "7994113419334764" at bounding box center [233, 60] width 385 height 14
click at [64, 135] on icon at bounding box center [63, 135] width 6 height 0
click at [0, 0] on input "checkbox" at bounding box center [0, 0] width 0 height 0
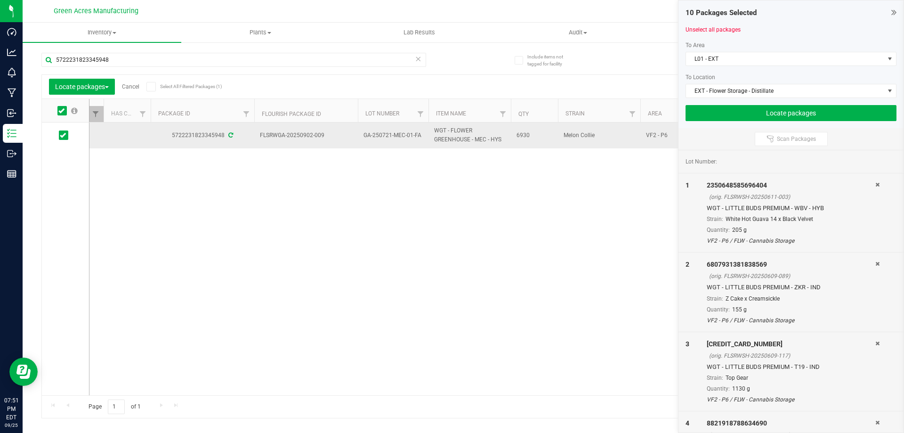
drag, startPoint x: 421, startPoint y: 134, endPoint x: 259, endPoint y: 133, distance: 161.6
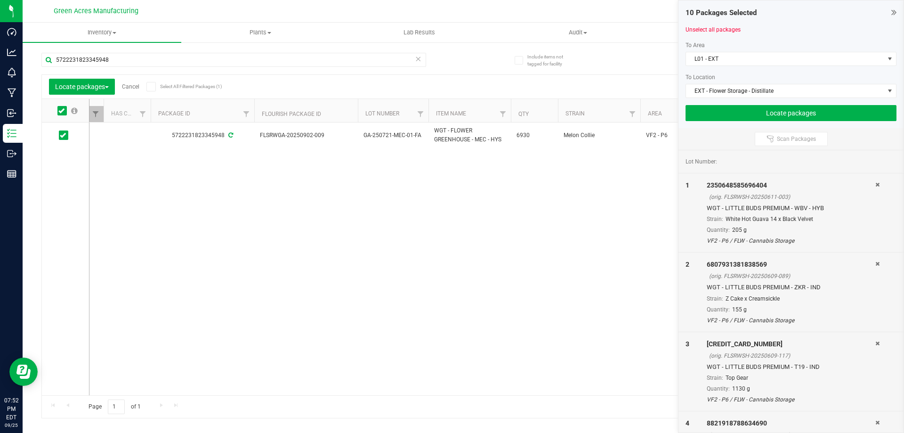
click at [527, 300] on div "Created 5722231823345948 FLSRWGA-20250902-009 GA-250721-MEC-01-FA WGT - FLOWER …" at bounding box center [487, 258] width 795 height 273
click at [328, 60] on input "5722231823345948" at bounding box center [233, 60] width 385 height 14
click at [327, 60] on input "5722231823345948" at bounding box center [233, 60] width 385 height 14
click at [61, 135] on icon at bounding box center [63, 135] width 6 height 0
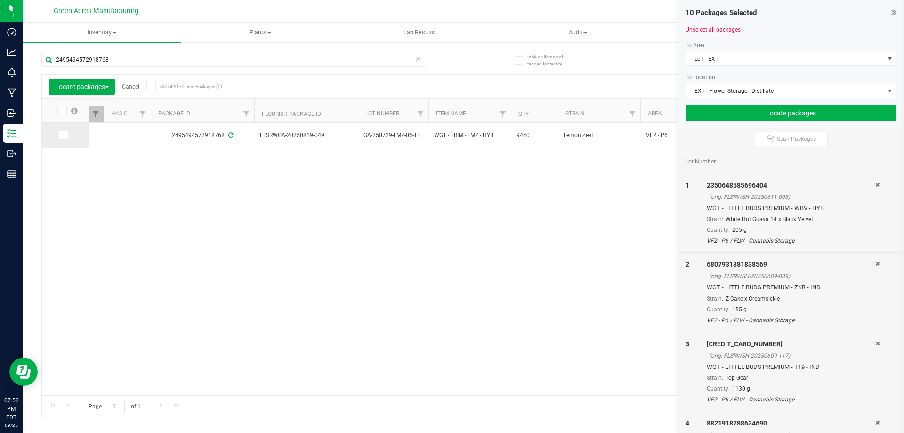
click at [0, 0] on input "checkbox" at bounding box center [0, 0] width 0 height 0
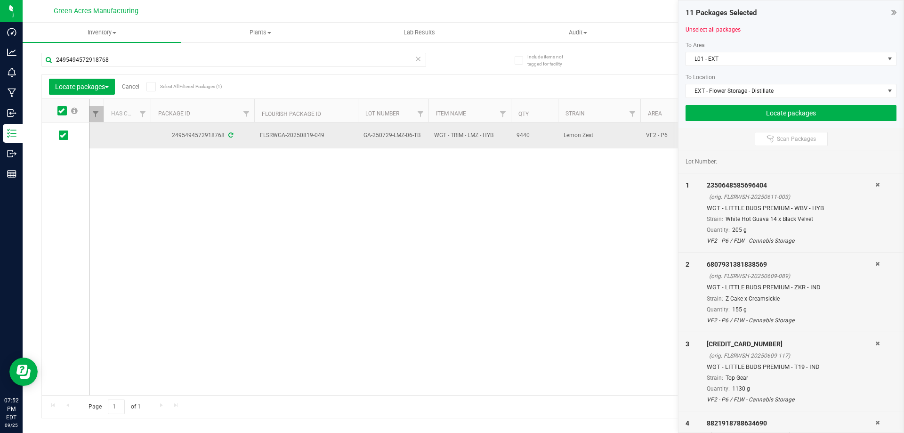
drag, startPoint x: 420, startPoint y: 136, endPoint x: 260, endPoint y: 132, distance: 159.7
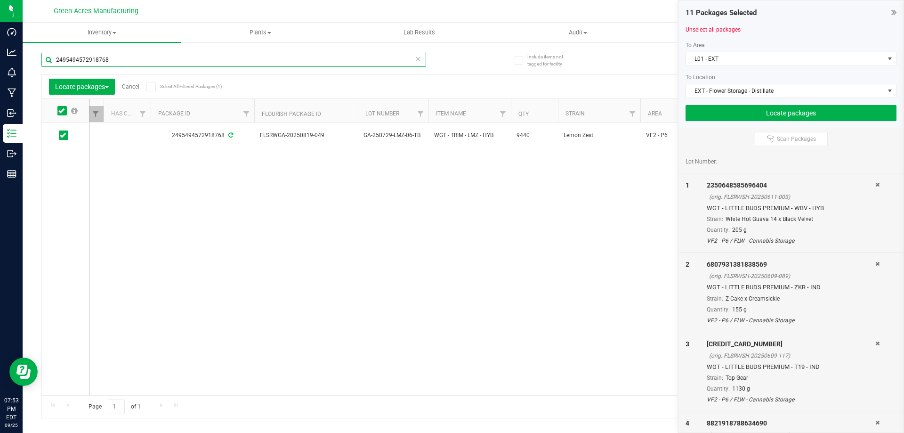
click at [220, 59] on input "2495494572918768" at bounding box center [233, 60] width 385 height 14
drag, startPoint x: 222, startPoint y: 58, endPoint x: 230, endPoint y: 56, distance: 8.8
click at [224, 58] on input "2495494572918768" at bounding box center [233, 60] width 385 height 14
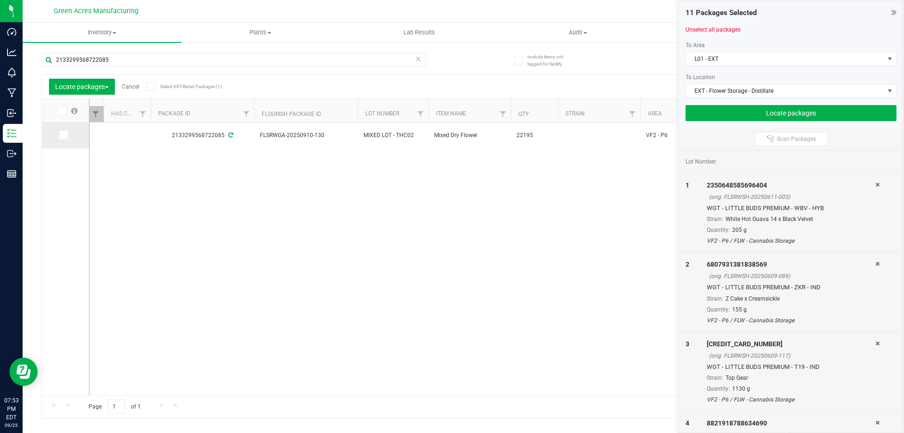
click at [66, 135] on span at bounding box center [63, 134] width 9 height 9
click at [0, 0] on input "checkbox" at bounding box center [0, 0] width 0 height 0
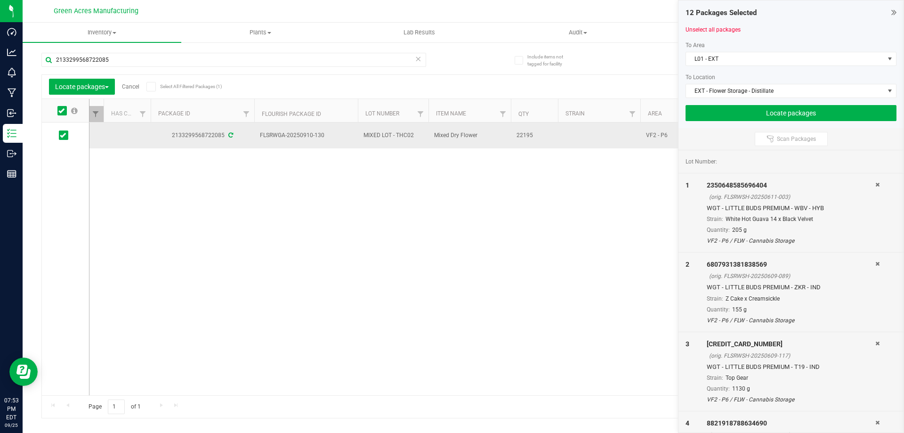
drag, startPoint x: 412, startPoint y: 137, endPoint x: 333, endPoint y: 138, distance: 79.2
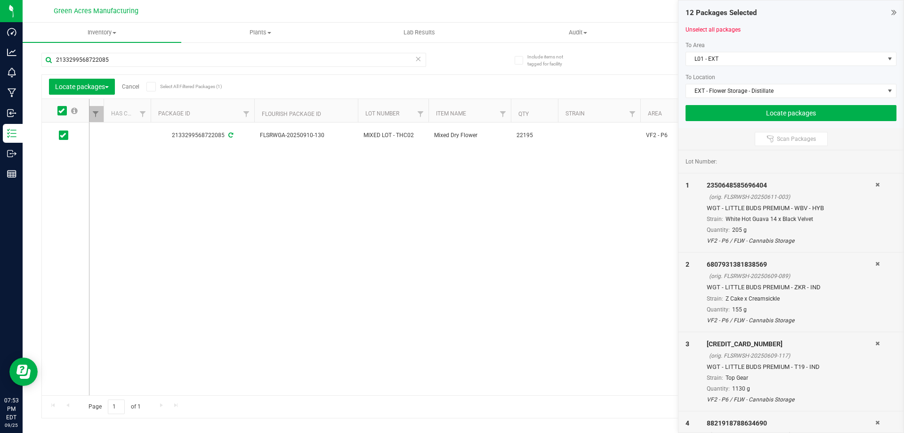
click at [395, 175] on div "Created 2133299568722085 FLSRWGA-20250910-130 MIXED LOT - THC02 Mixed Dry Flowe…" at bounding box center [487, 258] width 795 height 273
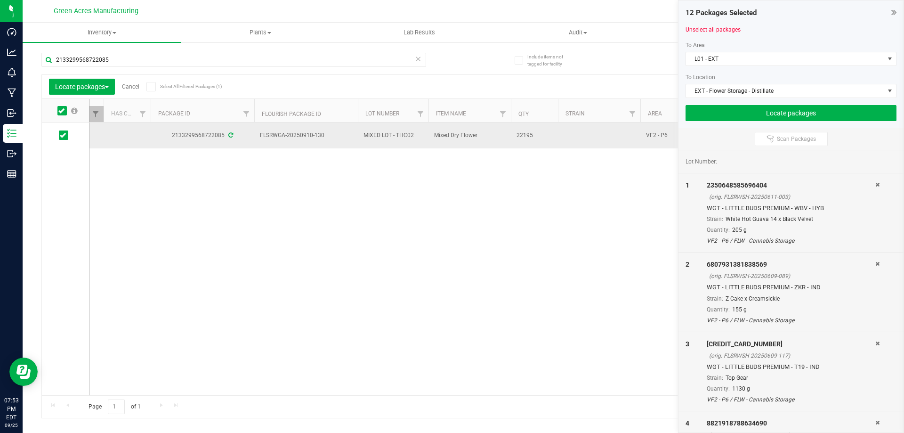
drag, startPoint x: 412, startPoint y: 136, endPoint x: 260, endPoint y: 131, distance: 152.7
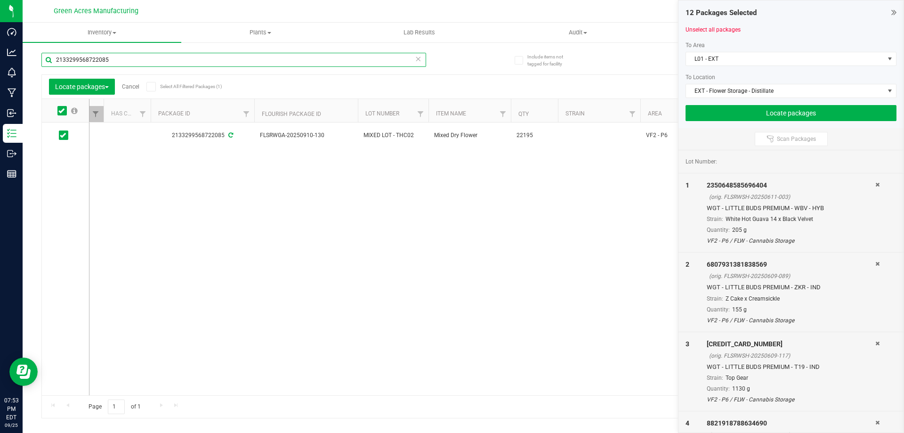
click at [311, 64] on input "2133299568722085" at bounding box center [233, 60] width 385 height 14
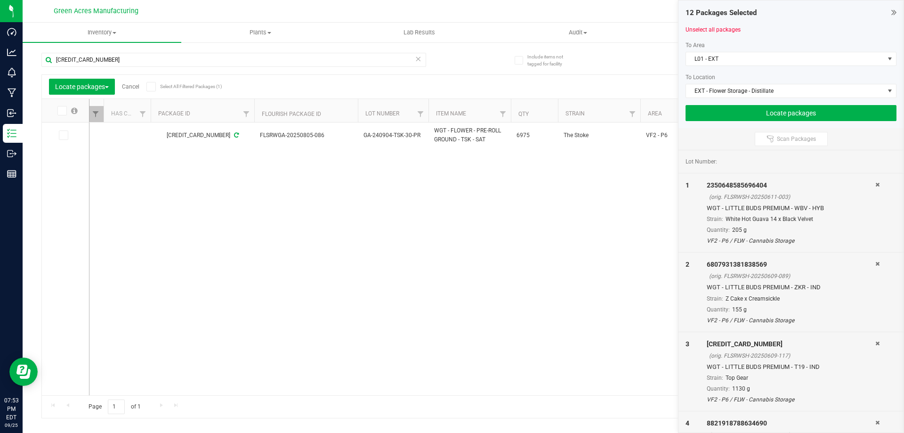
click at [62, 135] on icon at bounding box center [63, 135] width 6 height 0
click at [0, 0] on input "checkbox" at bounding box center [0, 0] width 0 height 0
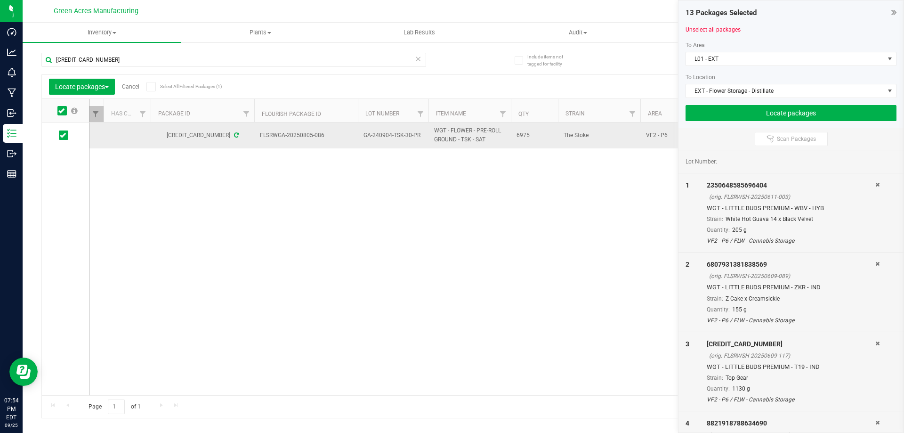
drag, startPoint x: 417, startPoint y: 135, endPoint x: 393, endPoint y: 134, distance: 24.0
click at [393, 134] on span "GA-240904-TSK-30-PR" at bounding box center [393, 135] width 59 height 9
drag, startPoint x: 412, startPoint y: 166, endPoint x: 424, endPoint y: 146, distance: 23.4
click at [413, 165] on div "PASSED Created 4333053899109887 FLSRWGA-20250805-086 GA-240904-TSK-30-PR WGT - …" at bounding box center [487, 258] width 795 height 273
drag, startPoint x: 408, startPoint y: 131, endPoint x: 260, endPoint y: 135, distance: 148.5
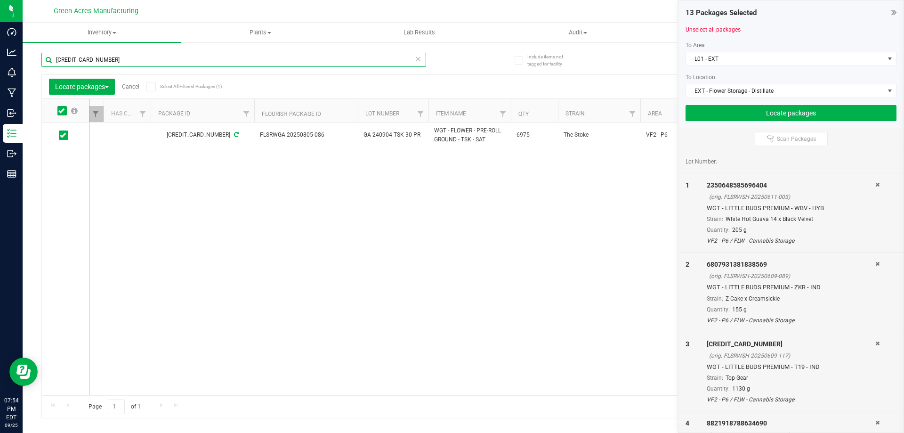
click at [180, 62] on input "4333053899109887" at bounding box center [233, 60] width 385 height 14
type input "3201587666325762"
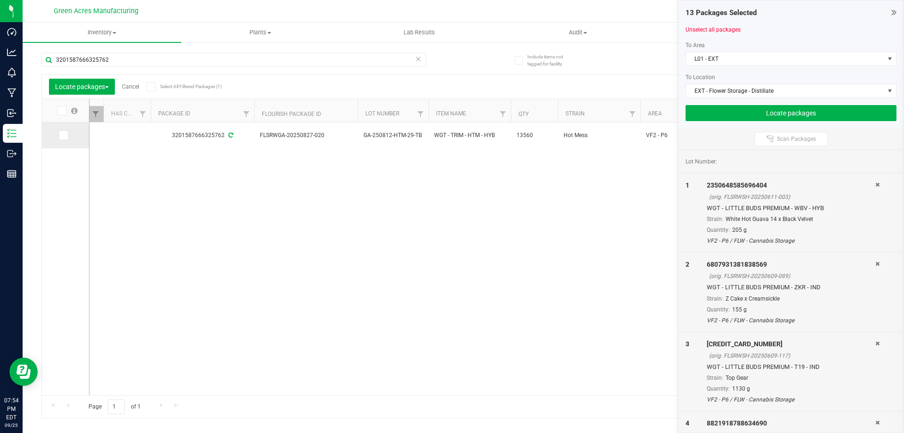
click at [61, 135] on icon at bounding box center [63, 135] width 6 height 0
click at [0, 0] on input "checkbox" at bounding box center [0, 0] width 0 height 0
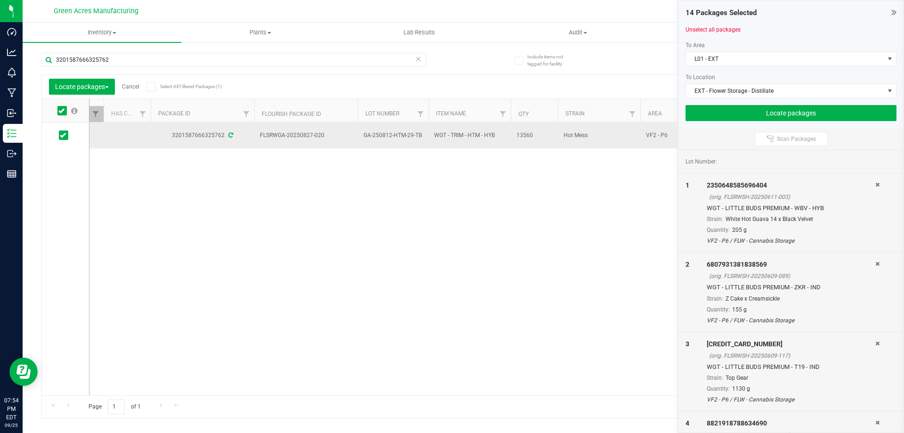
drag, startPoint x: 423, startPoint y: 134, endPoint x: 261, endPoint y: 134, distance: 161.6
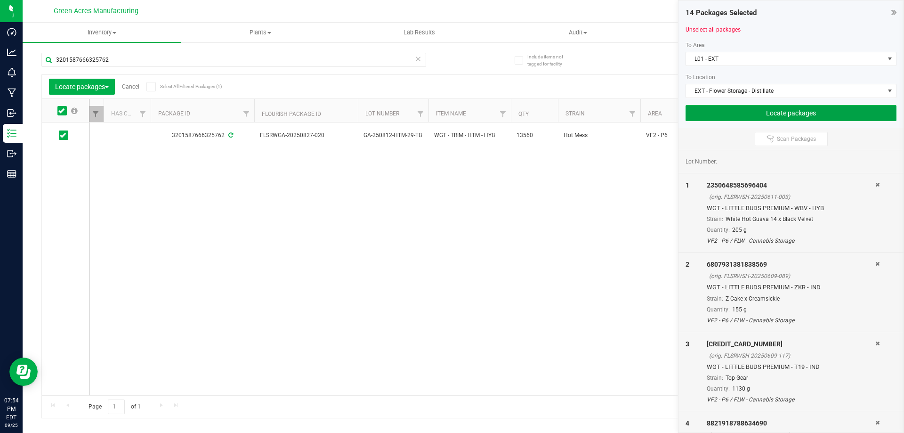
click at [778, 110] on button "Locate packages" at bounding box center [791, 113] width 211 height 16
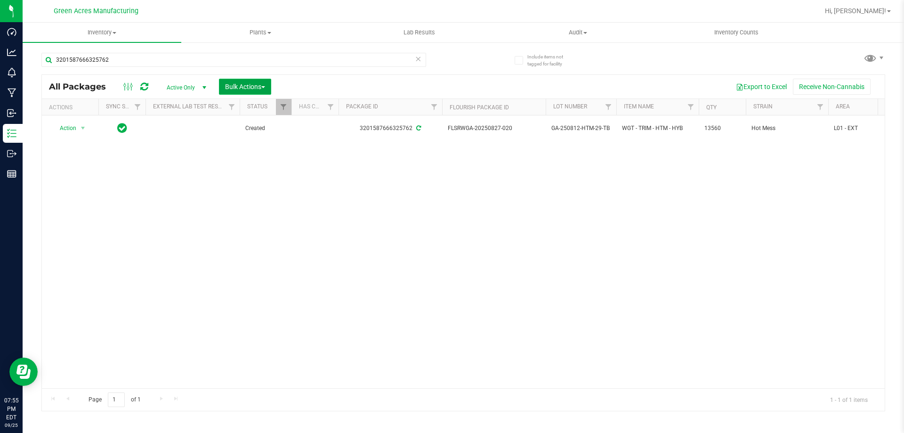
click at [241, 88] on span "Bulk Actions" at bounding box center [245, 87] width 40 height 8
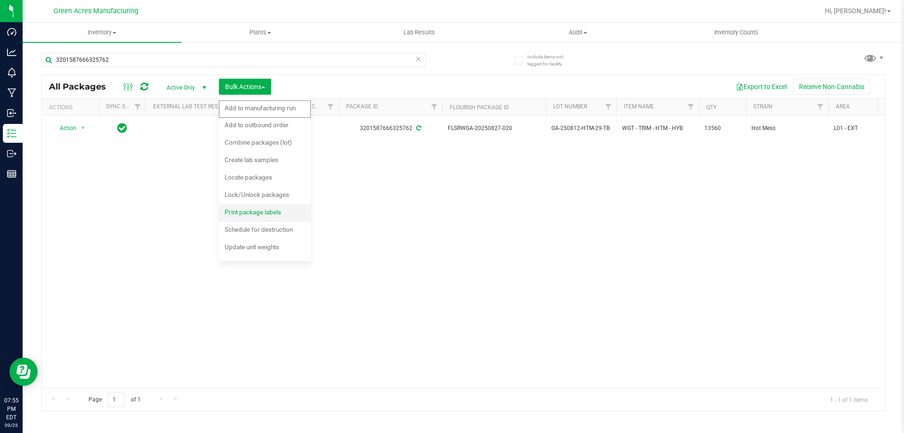
click at [255, 209] on span "Print package labels" at bounding box center [253, 212] width 57 height 8
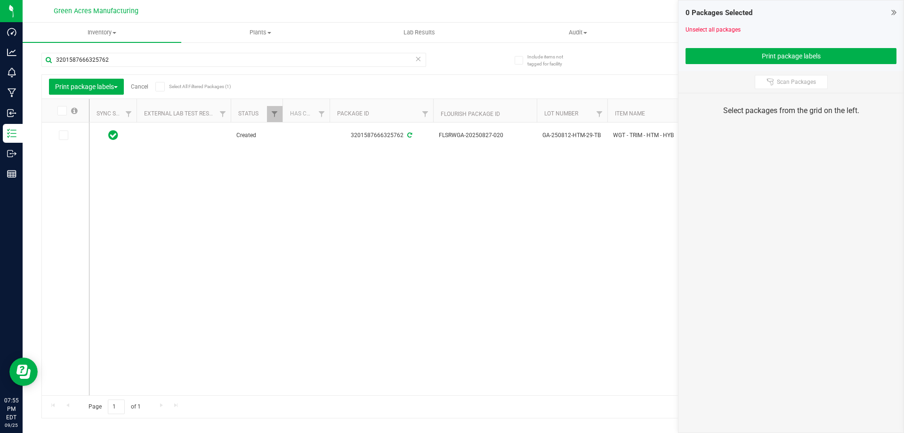
click at [898, 5] on div "0 Packages Selected Unselect all packages Print package labels" at bounding box center [791, 35] width 225 height 71
click at [896, 10] on icon at bounding box center [894, 12] width 5 height 9
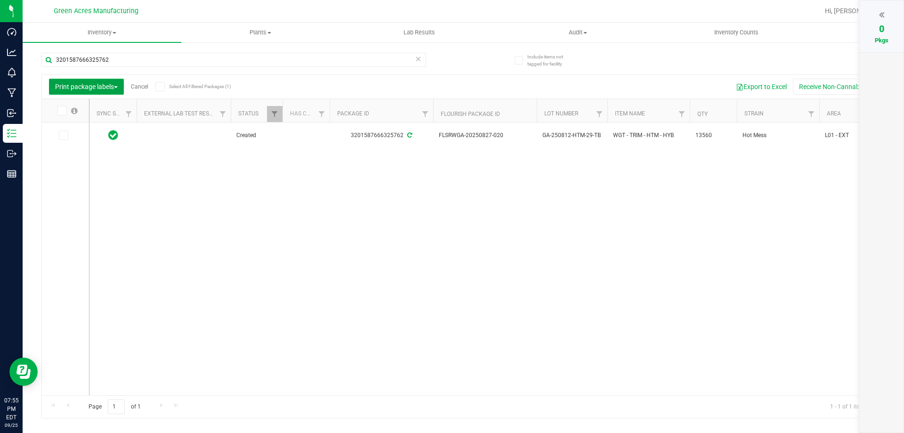
click at [104, 86] on span "Print package labels" at bounding box center [86, 87] width 63 height 8
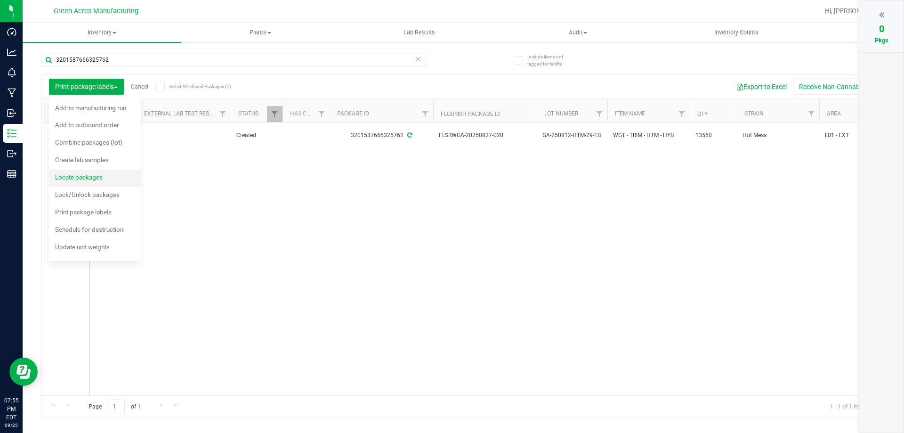
click at [78, 179] on span "Locate packages" at bounding box center [79, 177] width 48 height 8
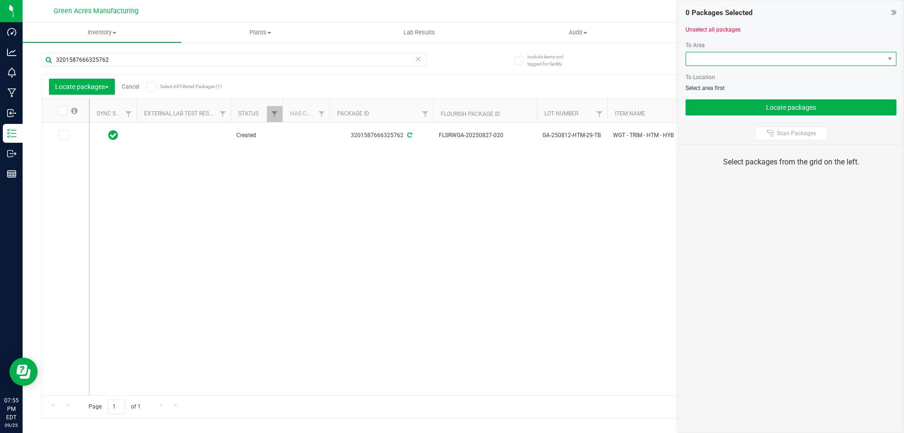
click at [777, 64] on span at bounding box center [785, 58] width 198 height 13
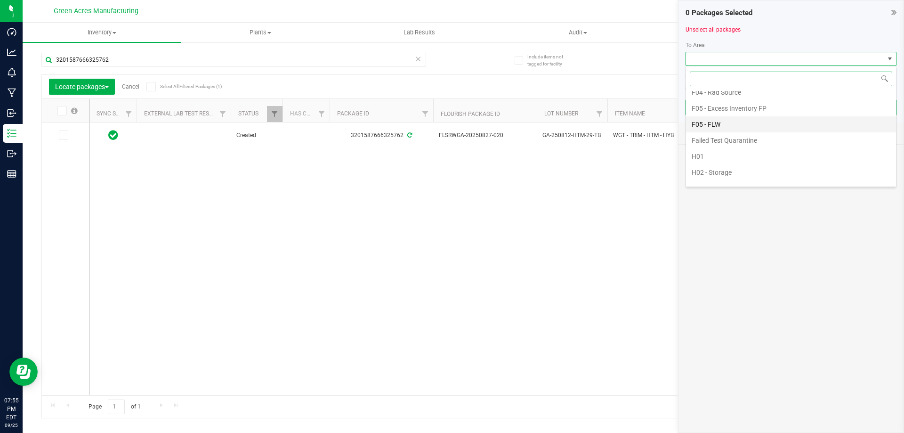
scroll to position [141, 0]
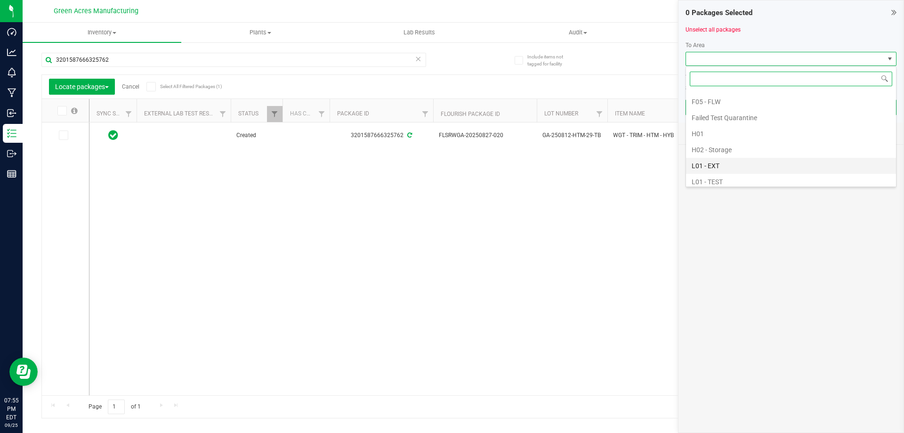
click at [706, 166] on li "L01 - EXT" at bounding box center [791, 166] width 210 height 16
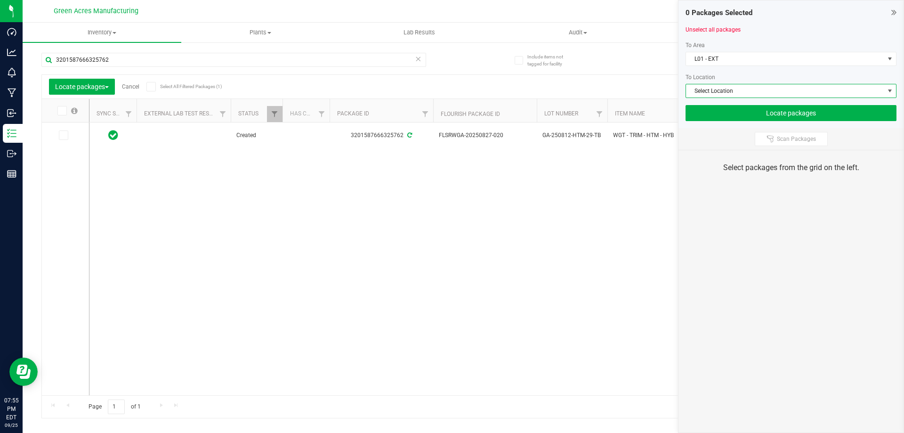
click at [726, 90] on span "Select Location" at bounding box center [785, 90] width 198 height 13
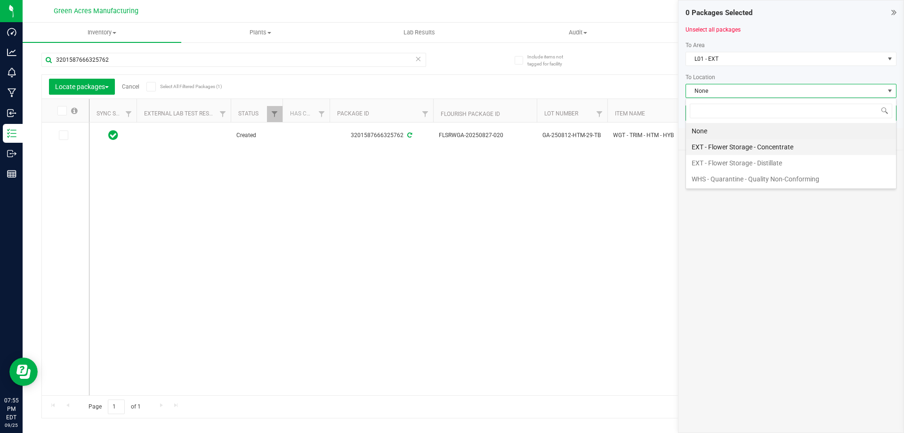
scroll to position [14, 211]
click at [736, 159] on li "EXT - Flower Storage - Distillate" at bounding box center [791, 163] width 210 height 16
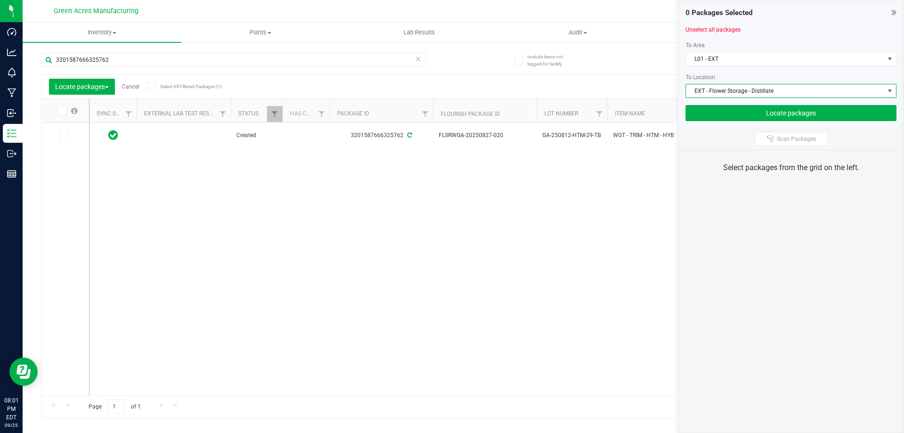
click at [258, 67] on div "3201587666325762" at bounding box center [233, 64] width 385 height 22
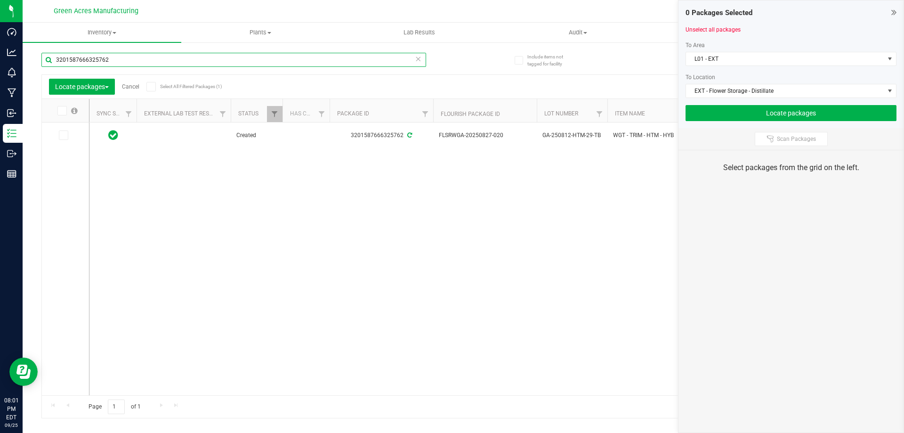
click at [259, 61] on input "3201587666325762" at bounding box center [233, 60] width 385 height 14
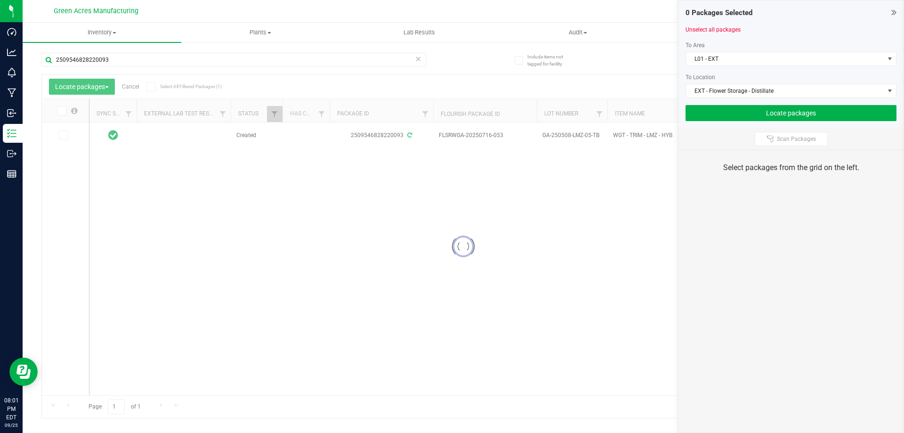
drag, startPoint x: 326, startPoint y: 390, endPoint x: 333, endPoint y: 391, distance: 7.1
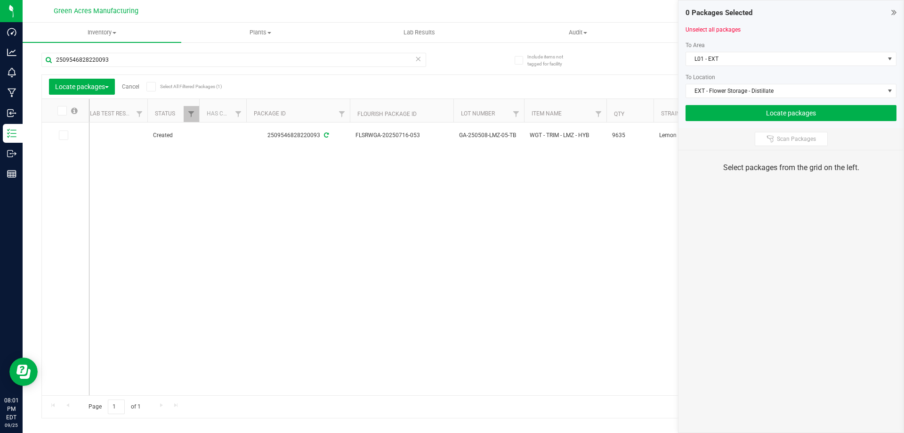
scroll to position [0, 85]
click at [62, 135] on icon at bounding box center [63, 135] width 6 height 0
click at [0, 0] on input "checkbox" at bounding box center [0, 0] width 0 height 0
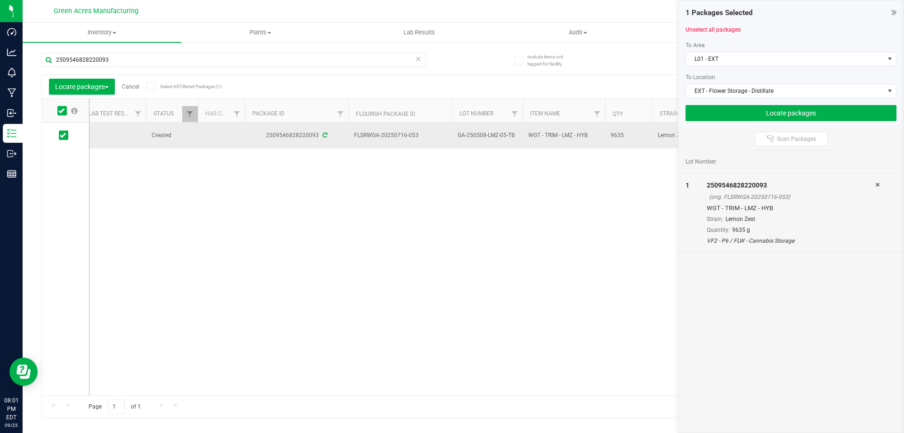
drag, startPoint x: 517, startPoint y: 135, endPoint x: 352, endPoint y: 134, distance: 164.4
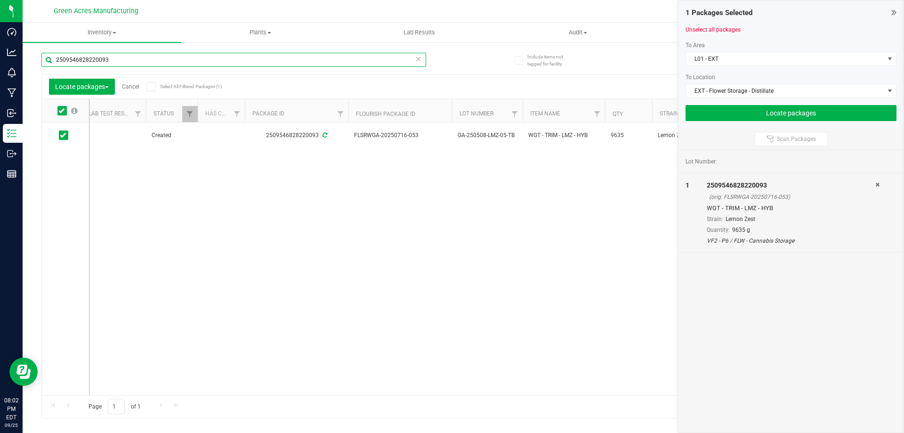
click at [381, 60] on input "2509546828220093" at bounding box center [233, 60] width 385 height 14
click at [60, 135] on icon at bounding box center [63, 135] width 6 height 0
click at [0, 0] on input "checkbox" at bounding box center [0, 0] width 0 height 0
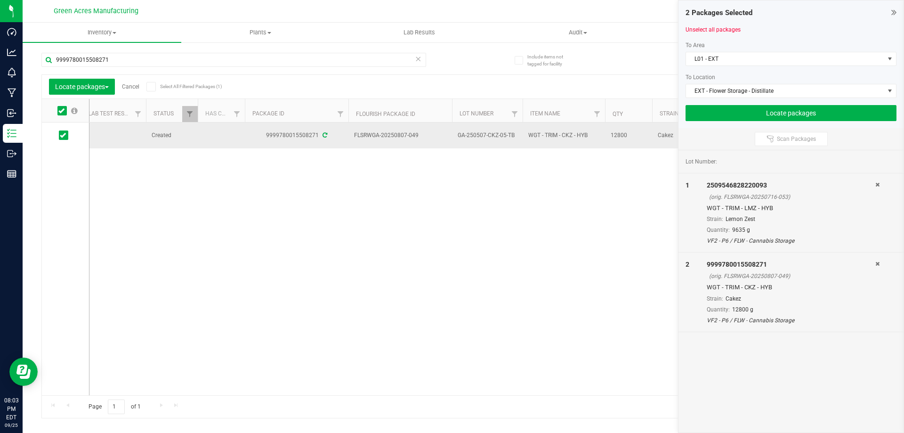
drag, startPoint x: 514, startPoint y: 134, endPoint x: 354, endPoint y: 134, distance: 159.7
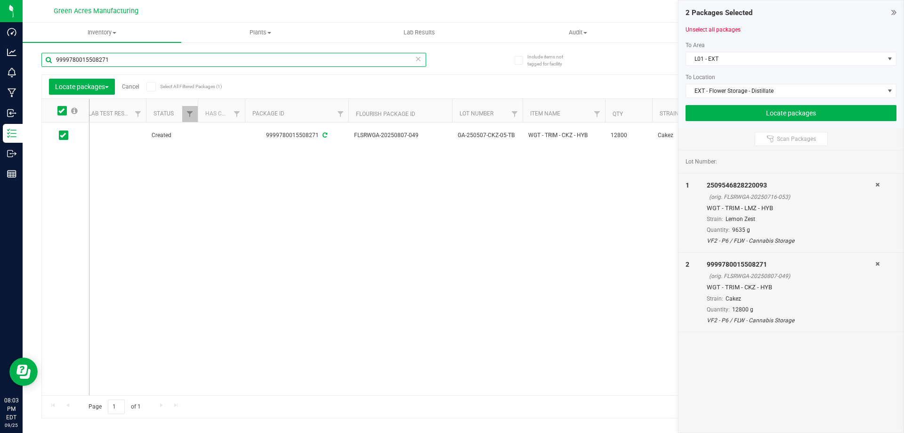
click at [375, 59] on input "9999780015508271" at bounding box center [233, 60] width 385 height 14
click at [62, 135] on icon at bounding box center [63, 135] width 6 height 0
click at [0, 0] on input "checkbox" at bounding box center [0, 0] width 0 height 0
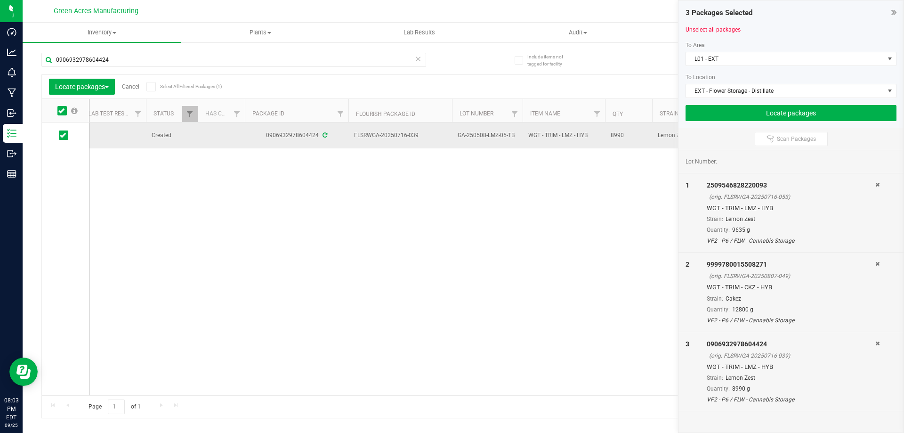
drag, startPoint x: 515, startPoint y: 135, endPoint x: 353, endPoint y: 134, distance: 162.1
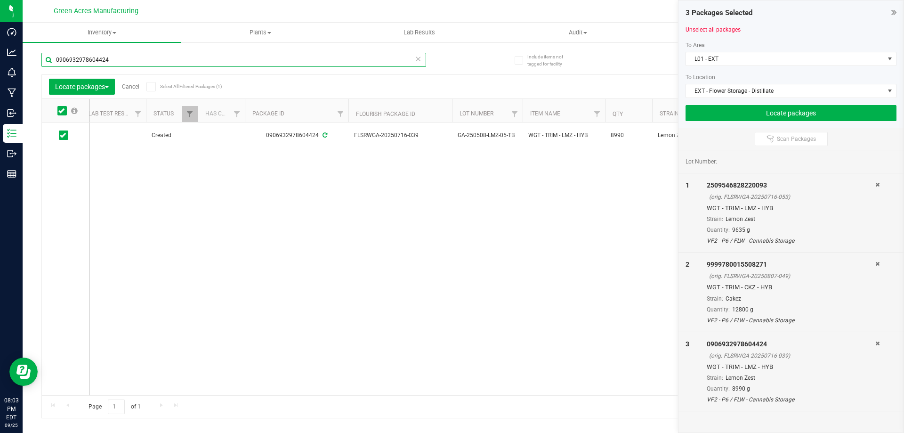
click at [304, 58] on input "0906932978604424" at bounding box center [233, 60] width 385 height 14
click at [66, 136] on span at bounding box center [63, 134] width 9 height 9
click at [0, 0] on input "checkbox" at bounding box center [0, 0] width 0 height 0
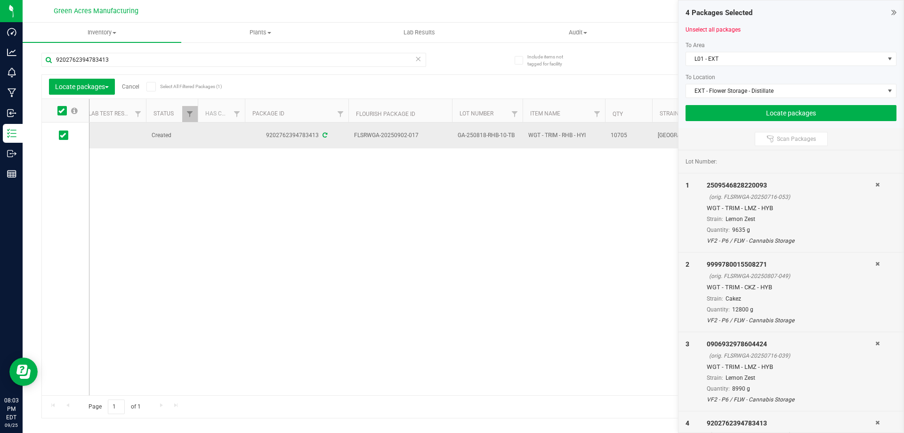
drag, startPoint x: 516, startPoint y: 135, endPoint x: 353, endPoint y: 135, distance: 163.0
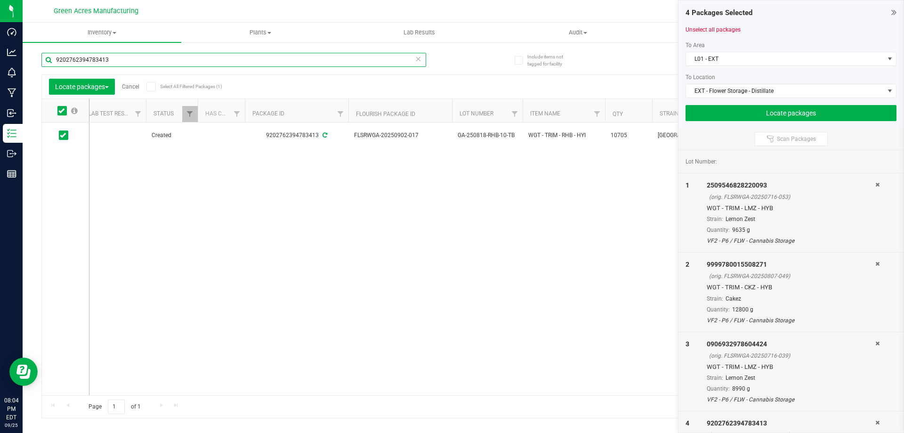
click at [269, 61] on input "9202762394783413" at bounding box center [233, 60] width 385 height 14
click at [269, 60] on input "9202762394783413" at bounding box center [233, 60] width 385 height 14
click at [65, 135] on icon at bounding box center [63, 135] width 6 height 0
click at [0, 0] on input "checkbox" at bounding box center [0, 0] width 0 height 0
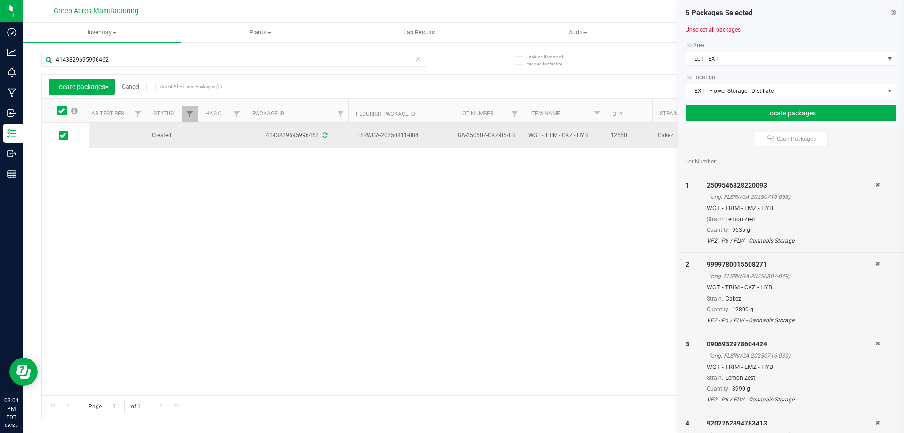
drag, startPoint x: 513, startPoint y: 134, endPoint x: 354, endPoint y: 131, distance: 159.3
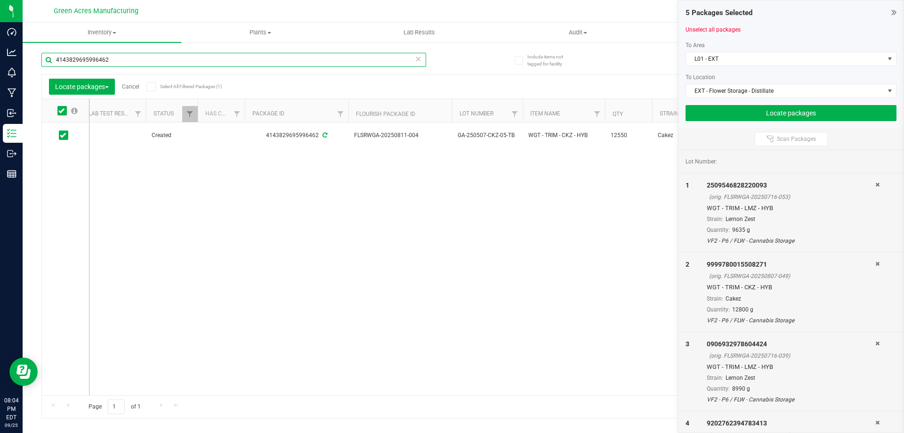
click at [196, 61] on input "4143829695996462" at bounding box center [233, 60] width 385 height 14
click at [195, 61] on input "4143829695996462" at bounding box center [233, 60] width 385 height 14
click at [64, 135] on icon at bounding box center [63, 135] width 6 height 0
click at [0, 0] on input "checkbox" at bounding box center [0, 0] width 0 height 0
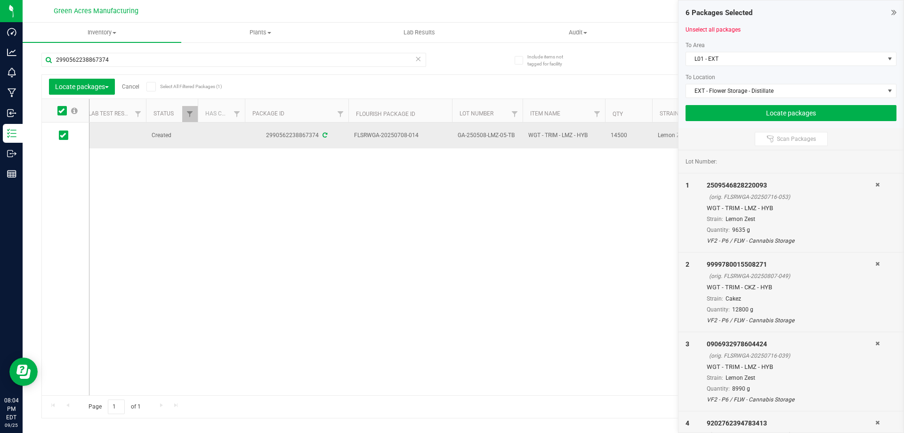
drag, startPoint x: 516, startPoint y: 133, endPoint x: 353, endPoint y: 132, distance: 162.5
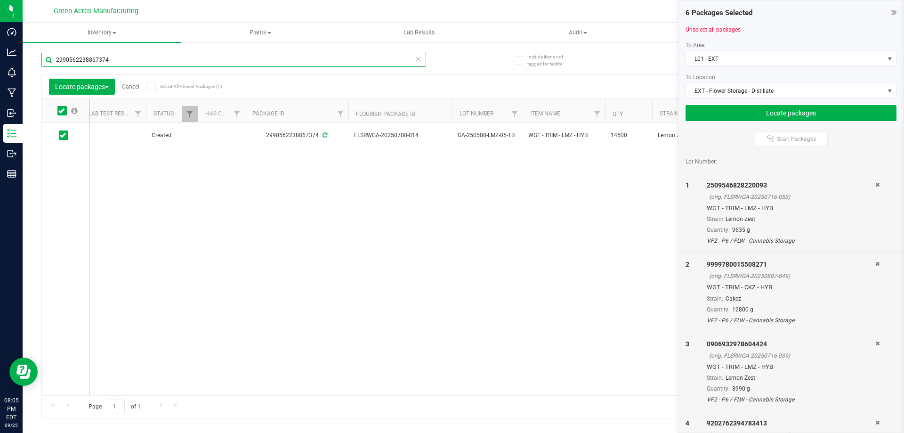
click at [359, 61] on input "2990562238867374" at bounding box center [233, 60] width 385 height 14
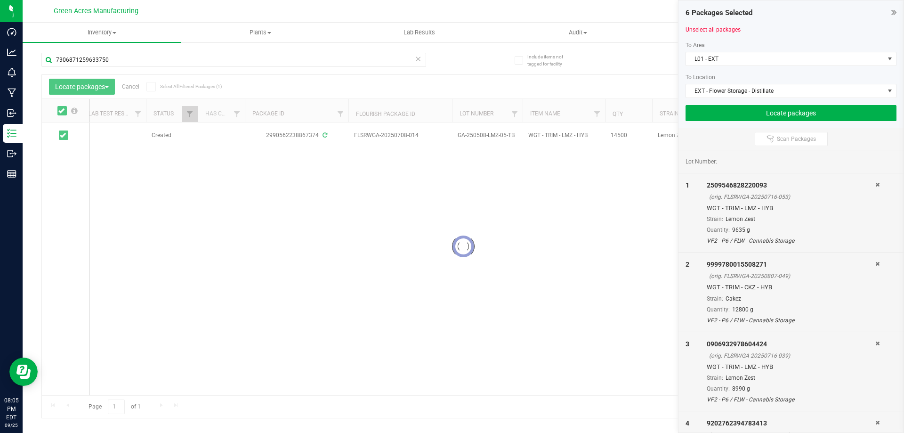
drag, startPoint x: 293, startPoint y: 8, endPoint x: 174, endPoint y: 214, distance: 238.1
click at [175, 215] on div at bounding box center [463, 246] width 843 height 343
click at [61, 135] on icon at bounding box center [63, 135] width 6 height 0
click at [0, 0] on input "checkbox" at bounding box center [0, 0] width 0 height 0
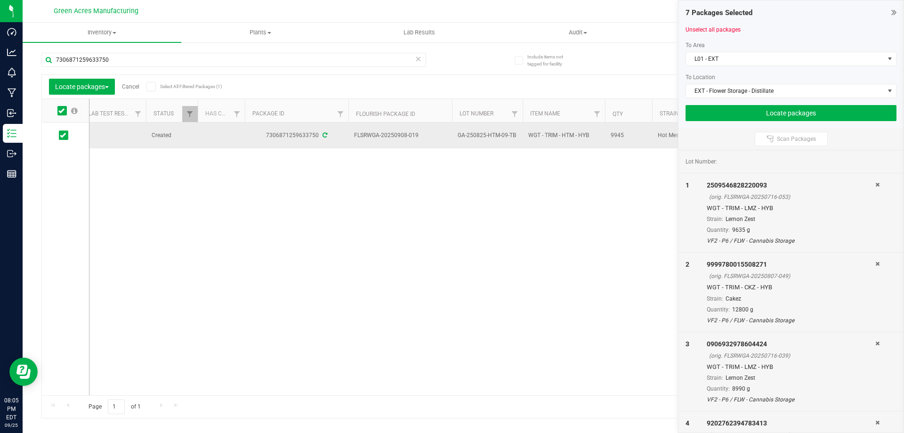
drag, startPoint x: 515, startPoint y: 136, endPoint x: 354, endPoint y: 135, distance: 161.1
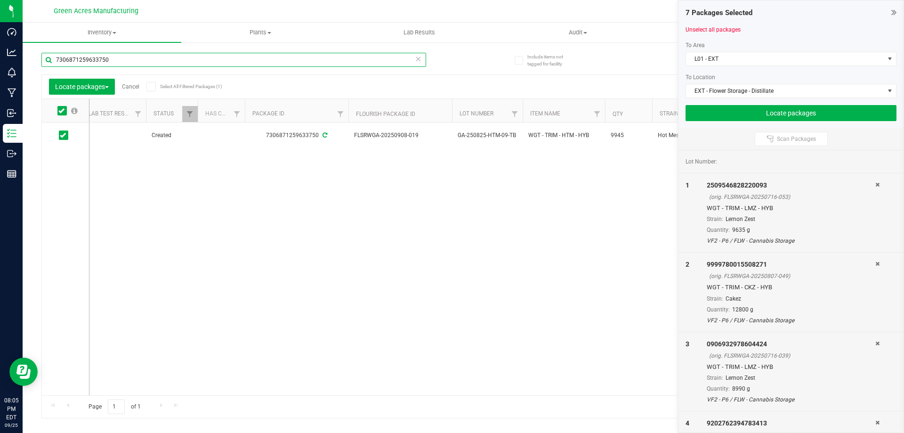
click at [260, 57] on input "7306871259633750" at bounding box center [233, 60] width 385 height 14
type input "3392961768489133"
click at [74, 137] on td at bounding box center [65, 135] width 47 height 26
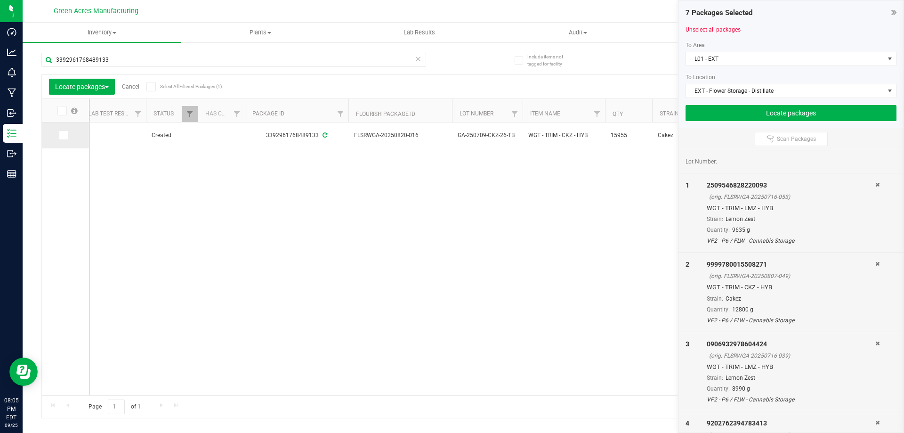
click at [68, 136] on span at bounding box center [63, 134] width 9 height 9
click at [0, 0] on input "checkbox" at bounding box center [0, 0] width 0 height 0
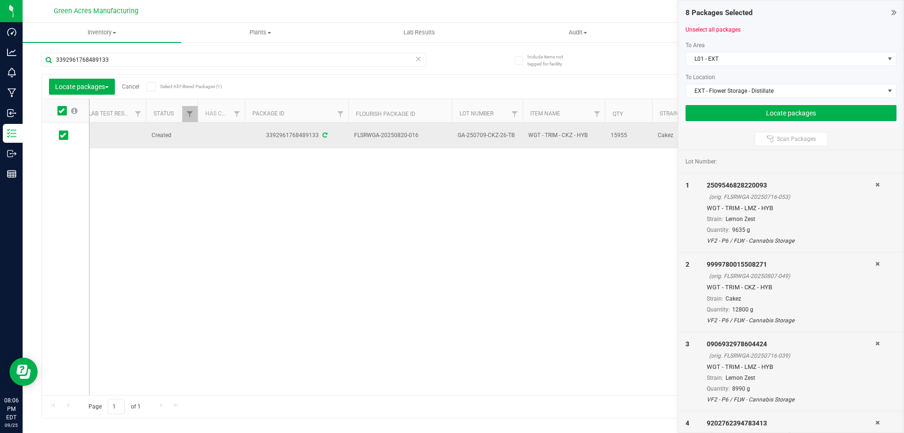
drag, startPoint x: 518, startPoint y: 134, endPoint x: 356, endPoint y: 136, distance: 162.5
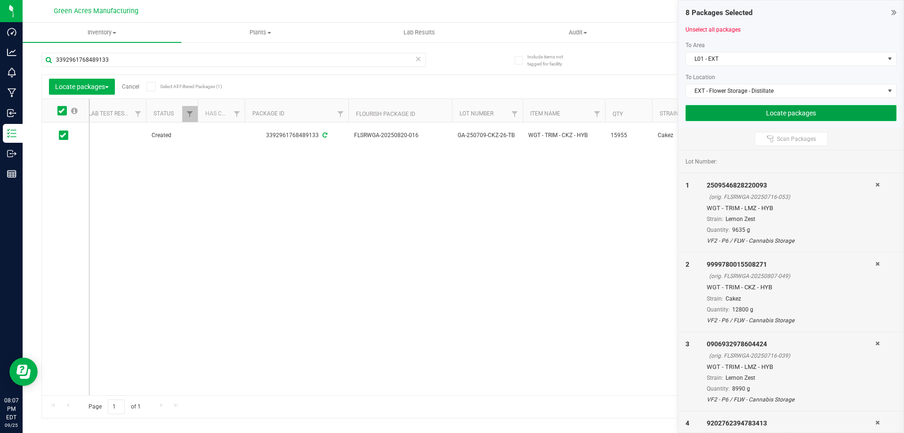
click at [740, 115] on button "Locate packages" at bounding box center [791, 113] width 211 height 16
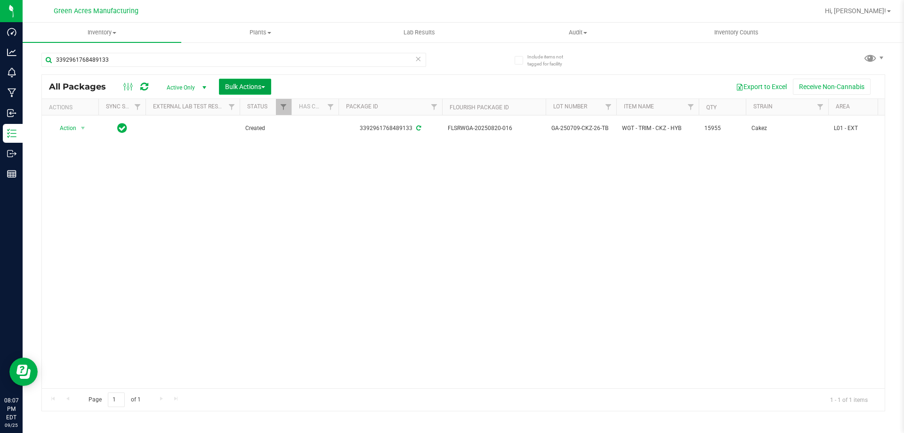
click at [240, 84] on span "Bulk Actions" at bounding box center [245, 87] width 40 height 8
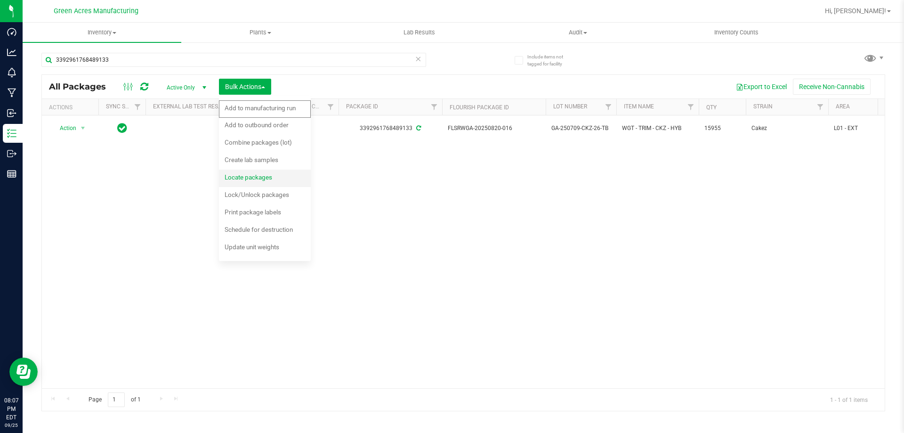
click at [251, 171] on div "Locate packages" at bounding box center [255, 178] width 60 height 15
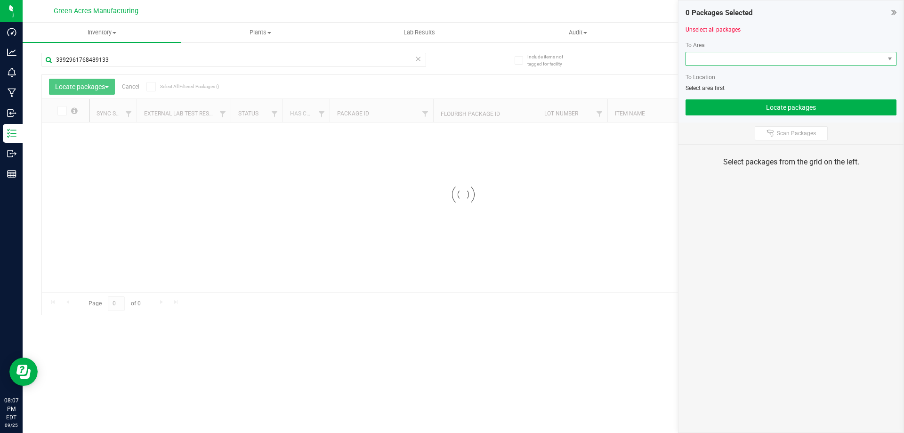
click at [725, 57] on span at bounding box center [785, 58] width 198 height 13
click at [724, 57] on span at bounding box center [785, 58] width 198 height 13
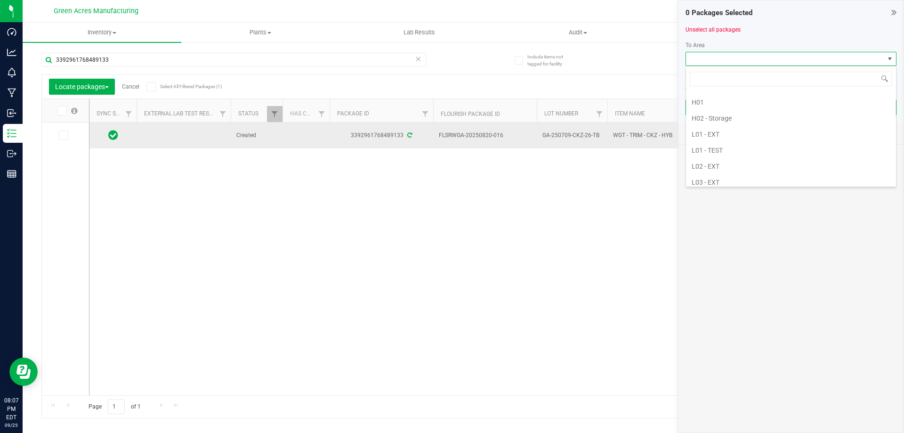
scroll to position [188, 0]
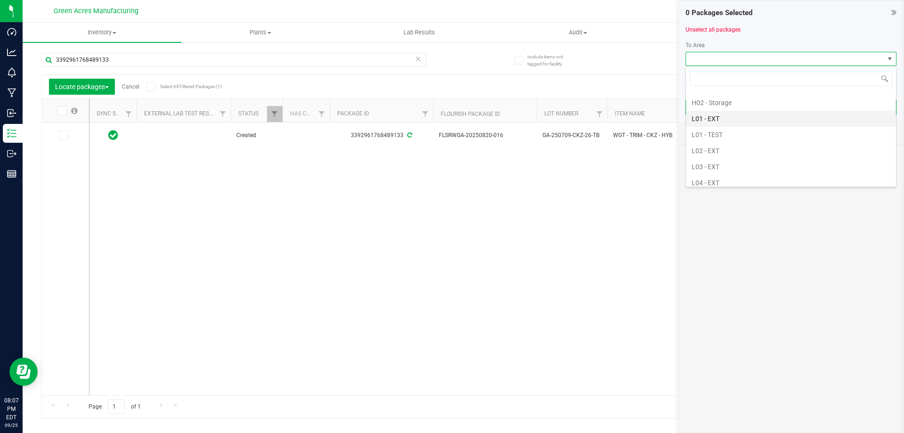
click at [703, 116] on li "L01 - EXT" at bounding box center [791, 119] width 210 height 16
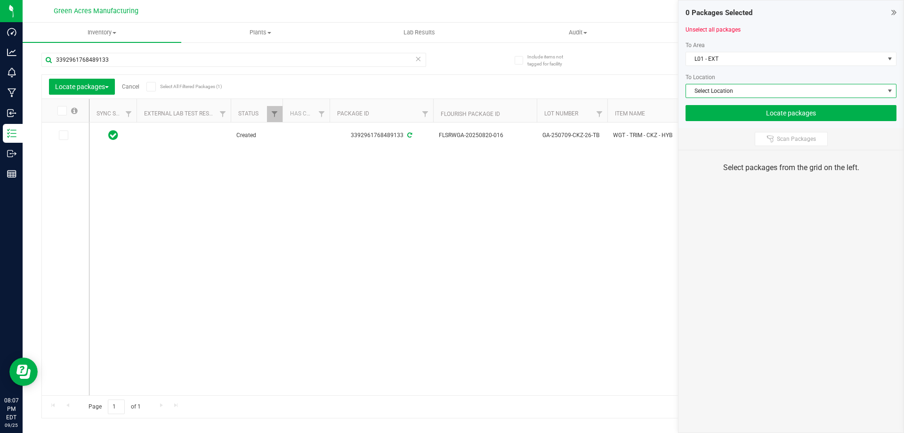
click at [719, 90] on span "Select Location" at bounding box center [785, 90] width 198 height 13
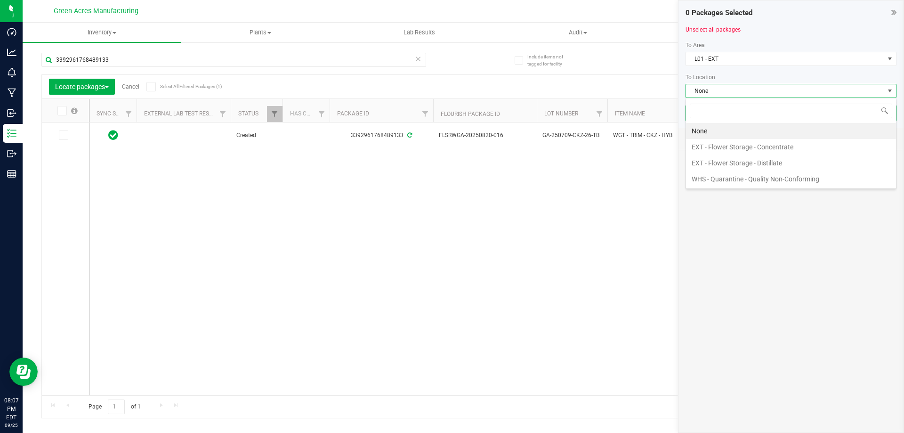
scroll to position [14, 211]
click at [727, 160] on li "EXT - Flower Storage - Distillate" at bounding box center [791, 163] width 210 height 16
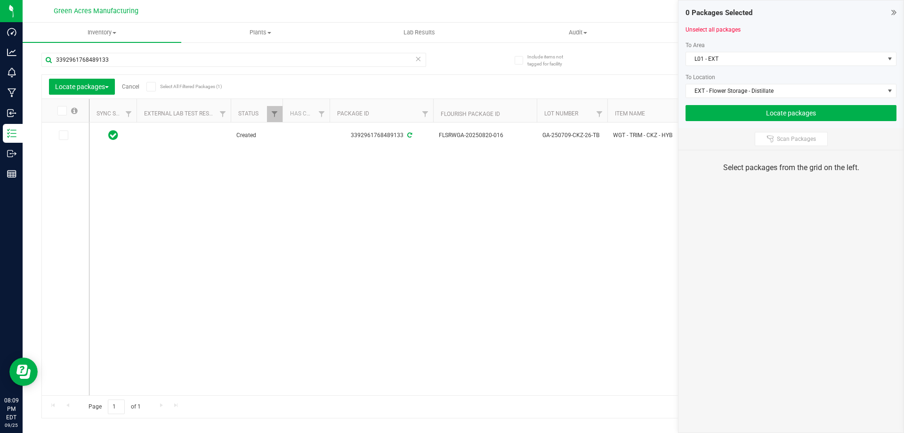
click at [286, 67] on div "3392961768489133" at bounding box center [233, 64] width 385 height 22
click at [286, 65] on input "3392961768489133" at bounding box center [233, 60] width 385 height 14
click at [65, 131] on span at bounding box center [63, 134] width 9 height 9
click at [62, 135] on icon at bounding box center [63, 135] width 6 height 0
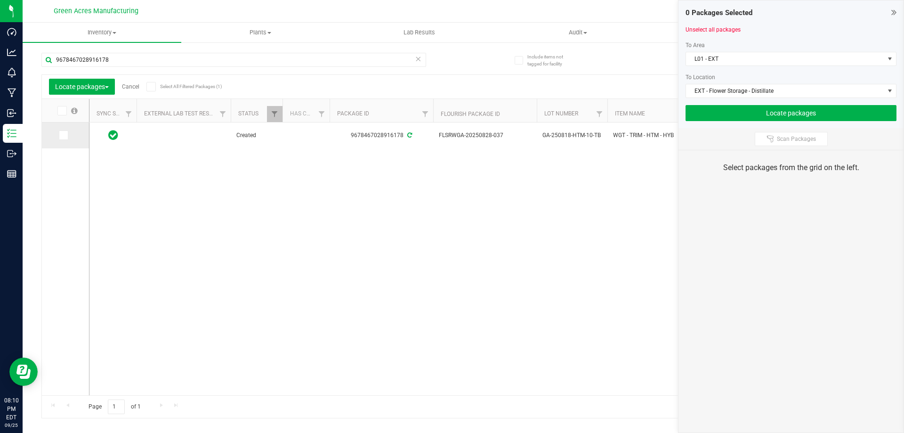
click at [0, 0] on input "checkbox" at bounding box center [0, 0] width 0 height 0
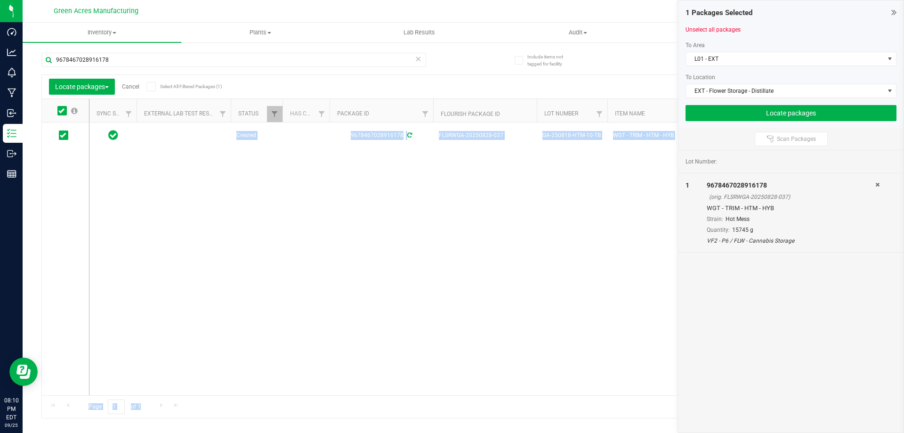
drag, startPoint x: 260, startPoint y: 388, endPoint x: 279, endPoint y: 395, distance: 20.6
click at [279, 395] on div "Locate packages Cancel Select All Filtered Packages (1) Add to manufacturing ru…" at bounding box center [463, 246] width 844 height 344
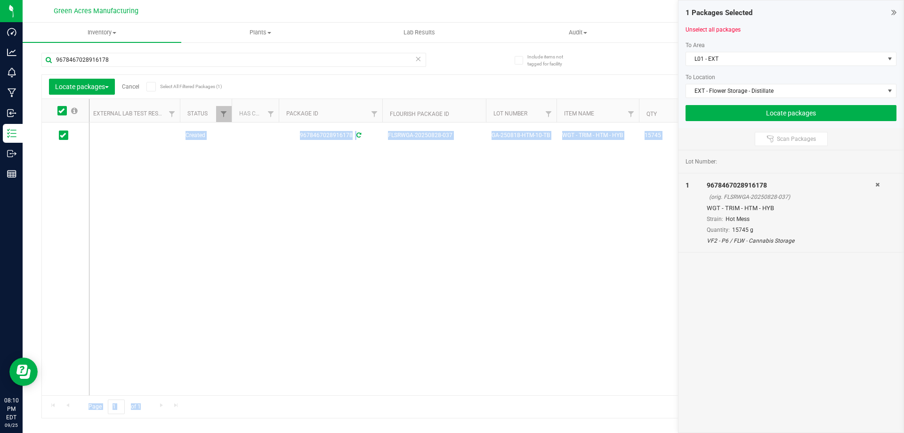
scroll to position [0, 59]
click at [336, 357] on div "Created 9678467028916178 FLSRWGA-20250828-037 GA-250818-HTM-10-TB WGT - TRIM - …" at bounding box center [487, 258] width 795 height 273
click at [434, 351] on div "Created 9678467028916178 FLSRWGA-20250828-037 GA-250818-HTM-10-TB WGT - TRIM - …" at bounding box center [487, 258] width 795 height 273
drag, startPoint x: 524, startPoint y: 194, endPoint x: 520, endPoint y: 157, distance: 36.6
click at [526, 193] on div "Created 9678467028916178 FLSRWGA-20250828-037 GA-250818-HTM-10-TB WGT - TRIM - …" at bounding box center [487, 258] width 795 height 273
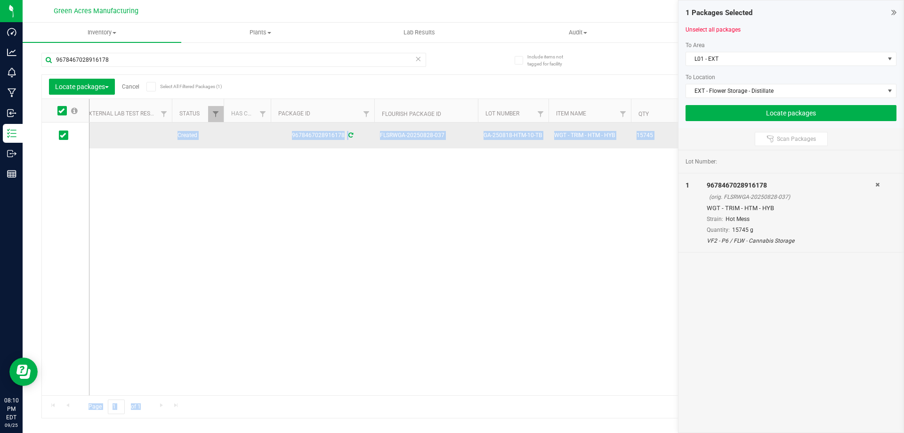
click at [451, 138] on span "FLSRWGA-20250828-037" at bounding box center [426, 135] width 92 height 9
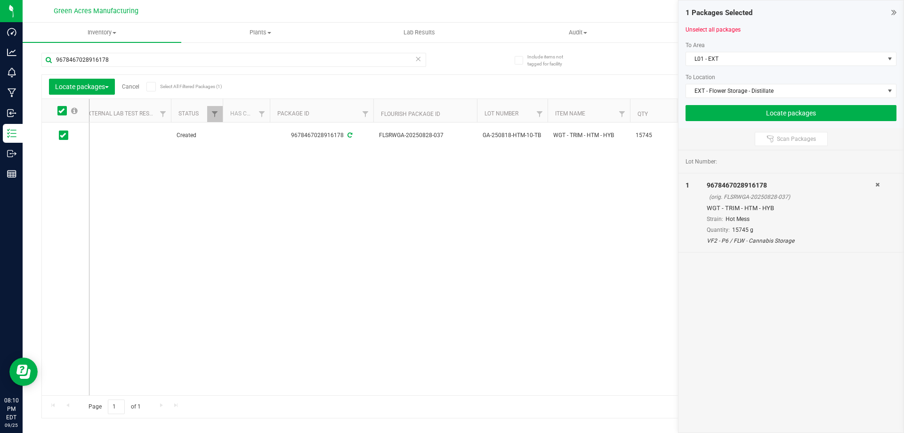
scroll to position [0, 57]
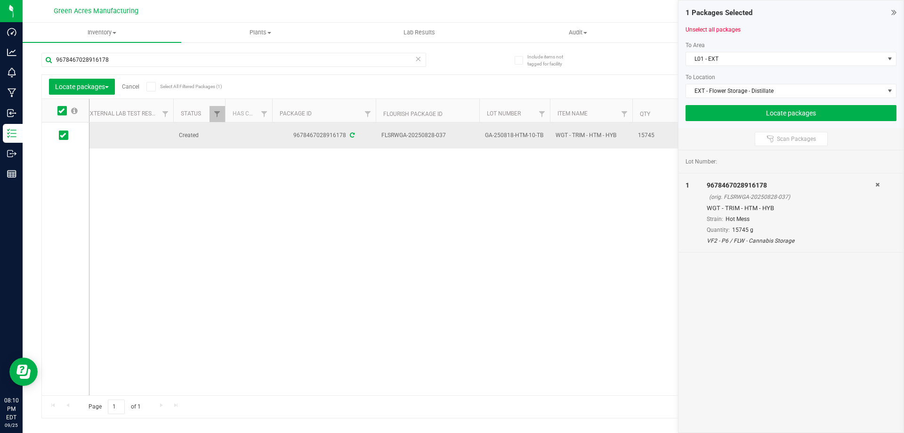
drag, startPoint x: 544, startPoint y: 135, endPoint x: 383, endPoint y: 136, distance: 160.6
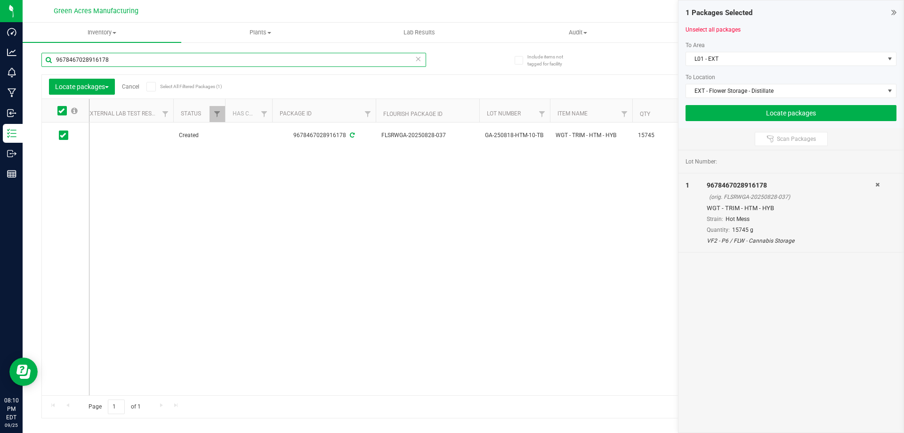
click at [358, 57] on input "9678467028916178" at bounding box center [233, 60] width 385 height 14
click at [64, 135] on icon at bounding box center [63, 135] width 6 height 0
click at [0, 0] on input "checkbox" at bounding box center [0, 0] width 0 height 0
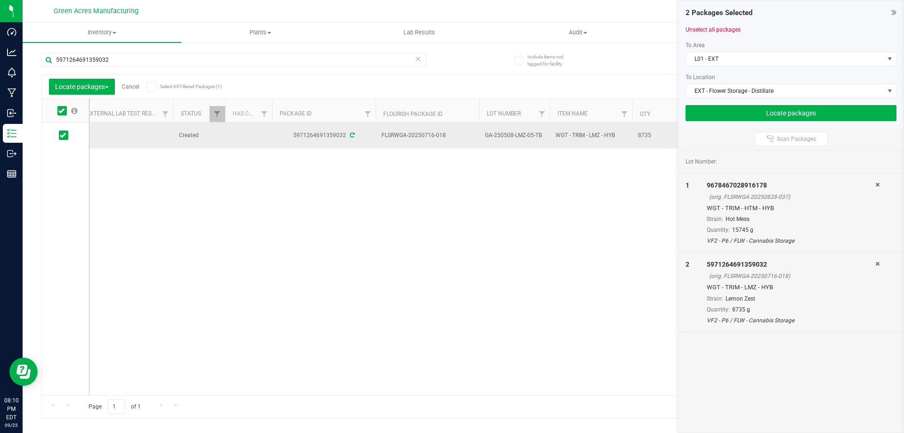
drag, startPoint x: 542, startPoint y: 134, endPoint x: 377, endPoint y: 138, distance: 164.4
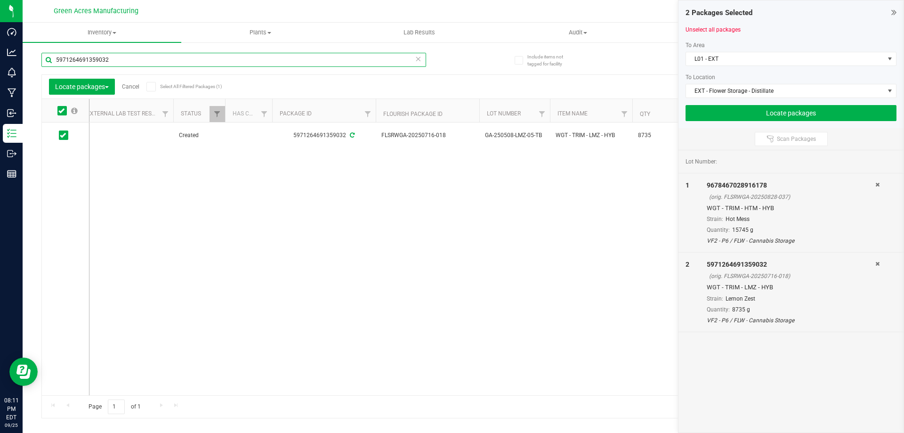
click at [274, 62] on input "5971264691359032" at bounding box center [233, 60] width 385 height 14
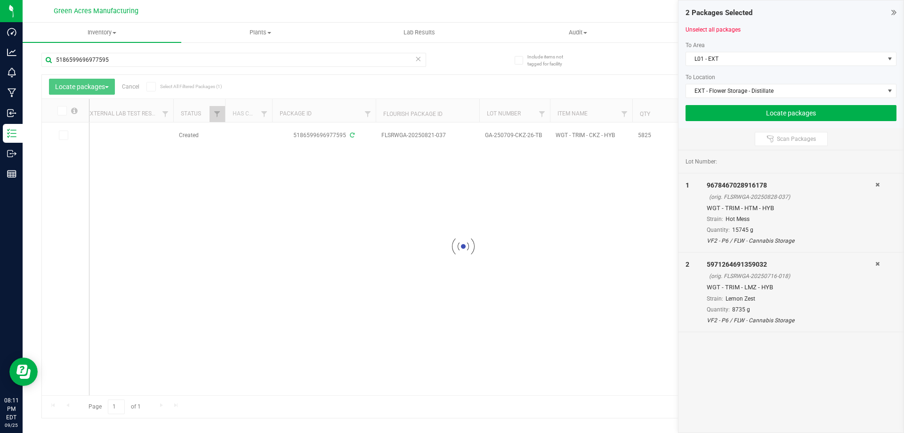
click at [63, 136] on div at bounding box center [463, 246] width 843 height 343
click at [63, 135] on icon at bounding box center [63, 135] width 6 height 0
click at [0, 0] on input "checkbox" at bounding box center [0, 0] width 0 height 0
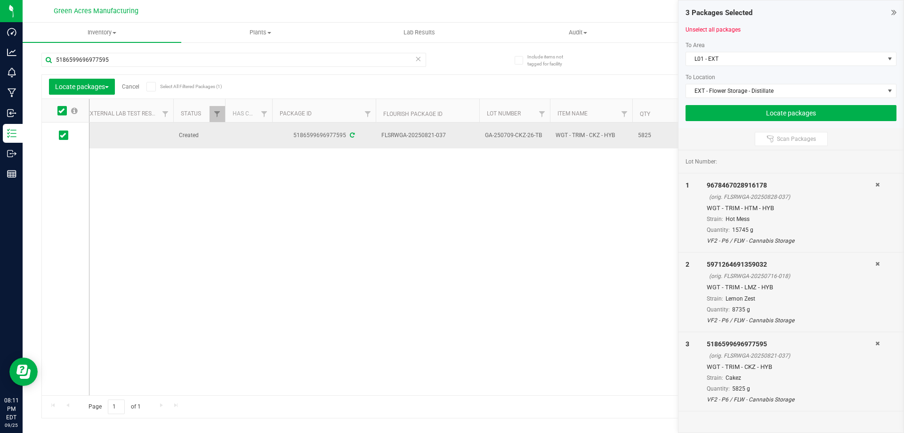
drag, startPoint x: 541, startPoint y: 133, endPoint x: 382, endPoint y: 136, distance: 159.7
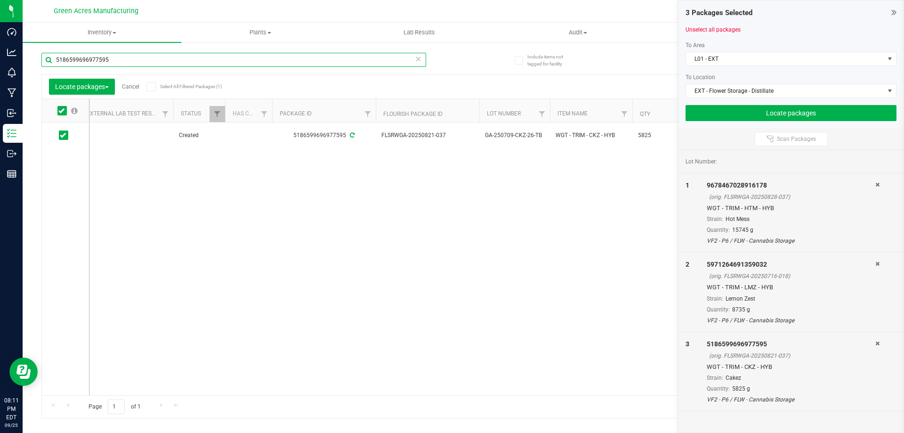
click at [231, 58] on input "5186599696977595" at bounding box center [233, 60] width 385 height 14
click at [65, 135] on icon at bounding box center [63, 135] width 6 height 0
click at [0, 0] on input "checkbox" at bounding box center [0, 0] width 0 height 0
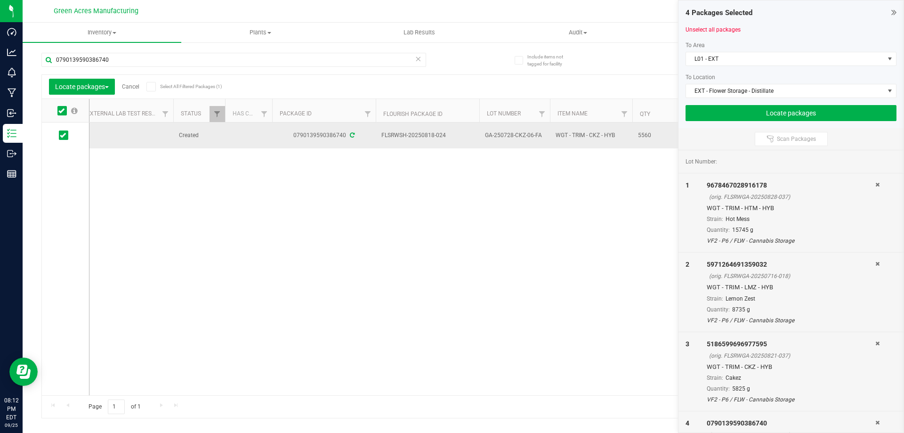
drag, startPoint x: 543, startPoint y: 135, endPoint x: 380, endPoint y: 133, distance: 163.5
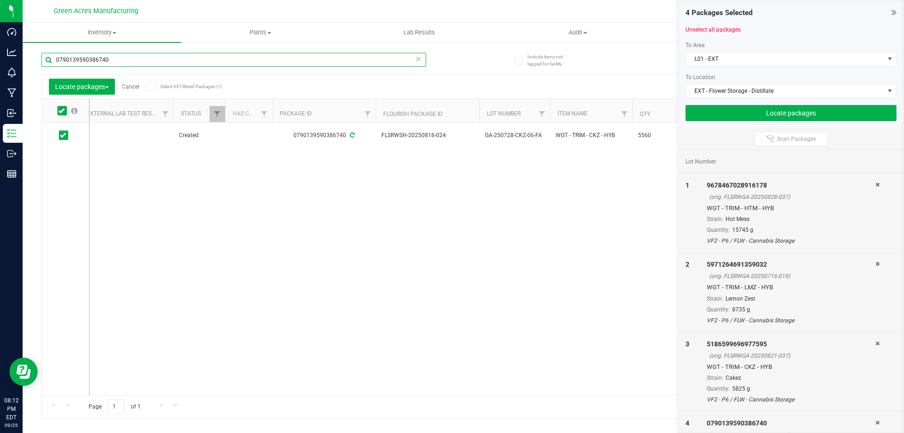
click at [375, 56] on input "0790139590386740" at bounding box center [233, 60] width 385 height 14
click at [65, 135] on icon at bounding box center [63, 135] width 6 height 0
click at [0, 0] on input "checkbox" at bounding box center [0, 0] width 0 height 0
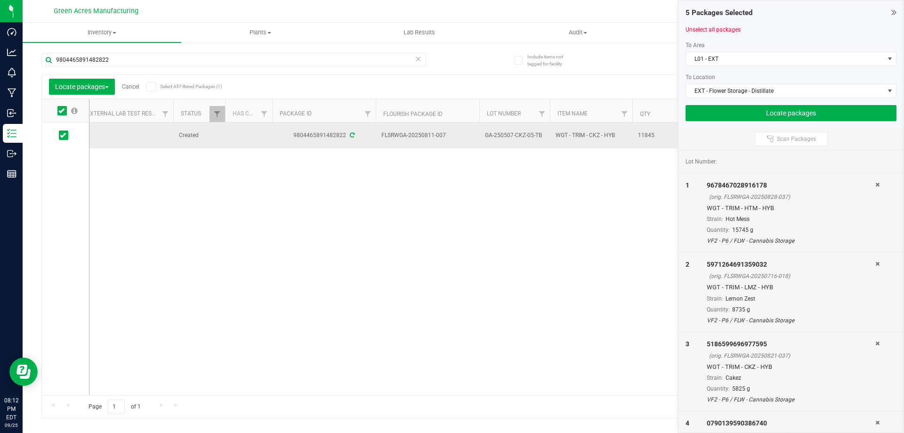
drag, startPoint x: 540, startPoint y: 135, endPoint x: 383, endPoint y: 136, distance: 157.3
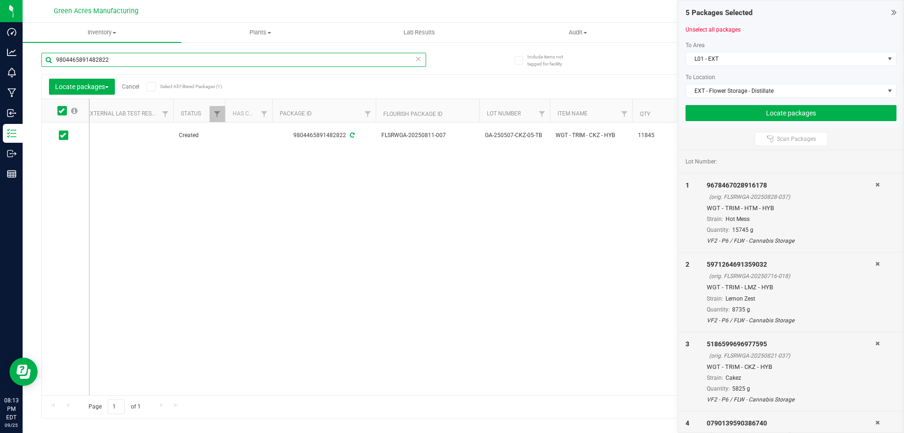
click at [369, 58] on input "9804465891482822" at bounding box center [233, 60] width 385 height 14
click at [368, 58] on input "9804465891482822" at bounding box center [233, 60] width 385 height 14
click at [65, 135] on icon at bounding box center [63, 135] width 6 height 0
click at [0, 0] on input "checkbox" at bounding box center [0, 0] width 0 height 0
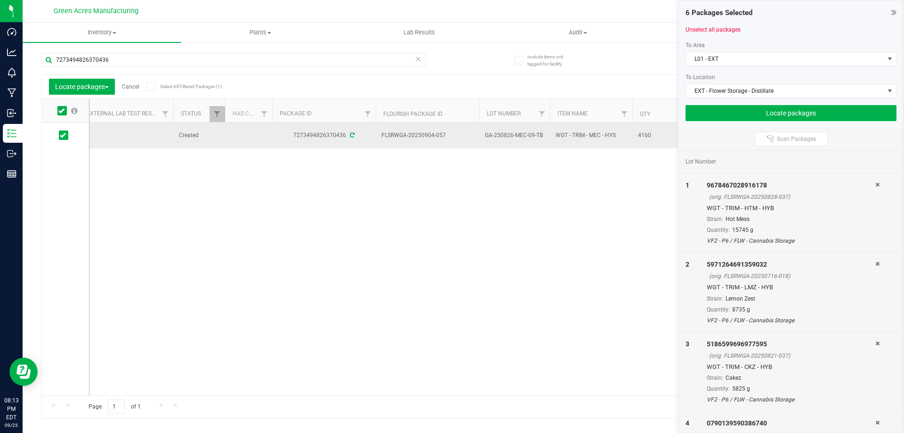
drag, startPoint x: 545, startPoint y: 134, endPoint x: 383, endPoint y: 138, distance: 162.1
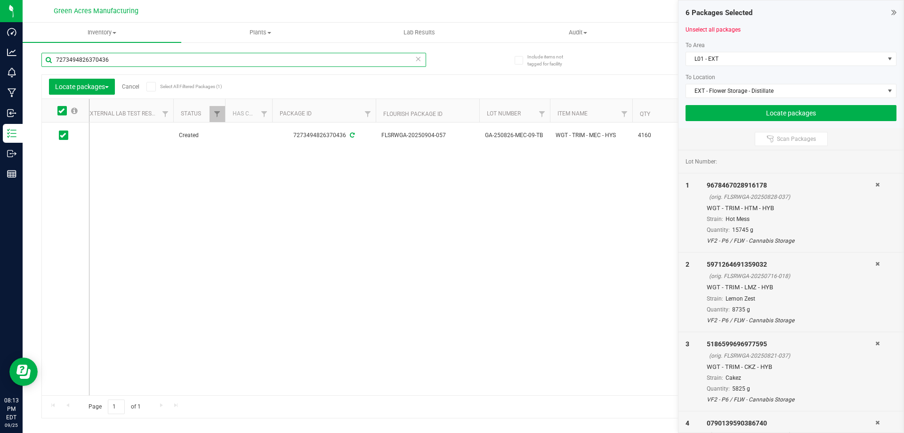
click at [370, 62] on input "7273494826370436" at bounding box center [233, 60] width 385 height 14
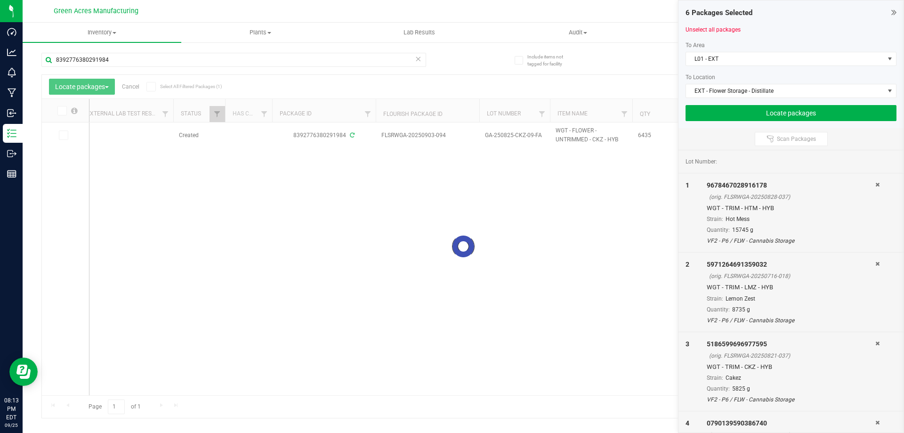
click at [58, 137] on div at bounding box center [463, 246] width 843 height 343
click at [62, 135] on icon at bounding box center [63, 135] width 6 height 0
click at [0, 0] on input "checkbox" at bounding box center [0, 0] width 0 height 0
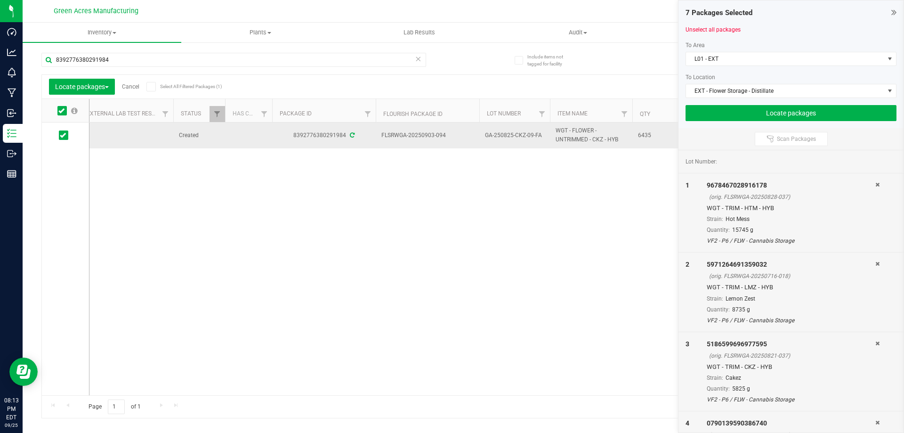
drag, startPoint x: 537, startPoint y: 135, endPoint x: 382, endPoint y: 136, distance: 155.0
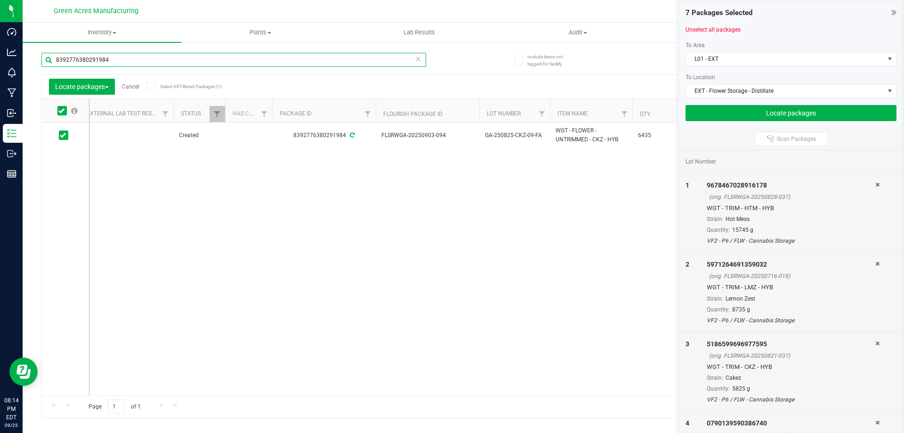
click at [375, 61] on input "8392776380291984" at bounding box center [233, 60] width 385 height 14
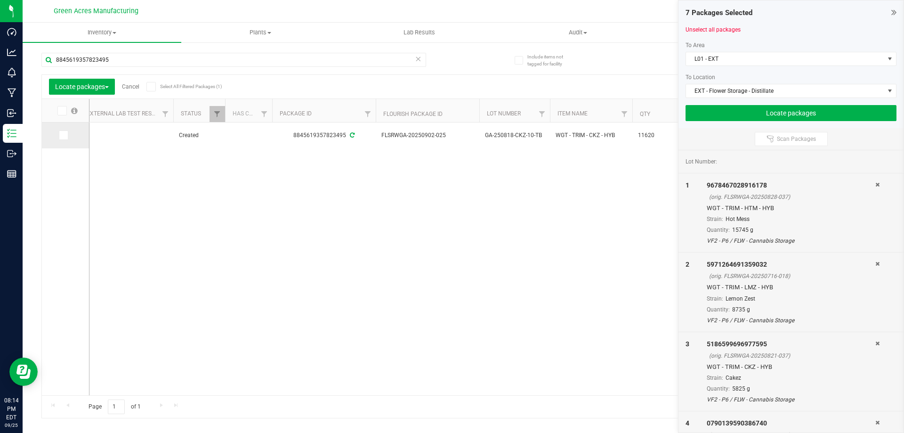
click at [61, 135] on icon at bounding box center [63, 135] width 6 height 0
click at [0, 0] on input "checkbox" at bounding box center [0, 0] width 0 height 0
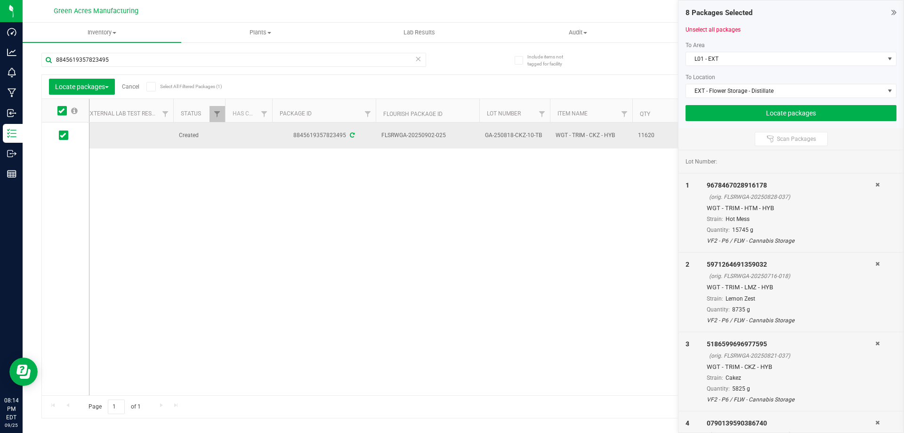
drag, startPoint x: 541, startPoint y: 135, endPoint x: 383, endPoint y: 137, distance: 157.8
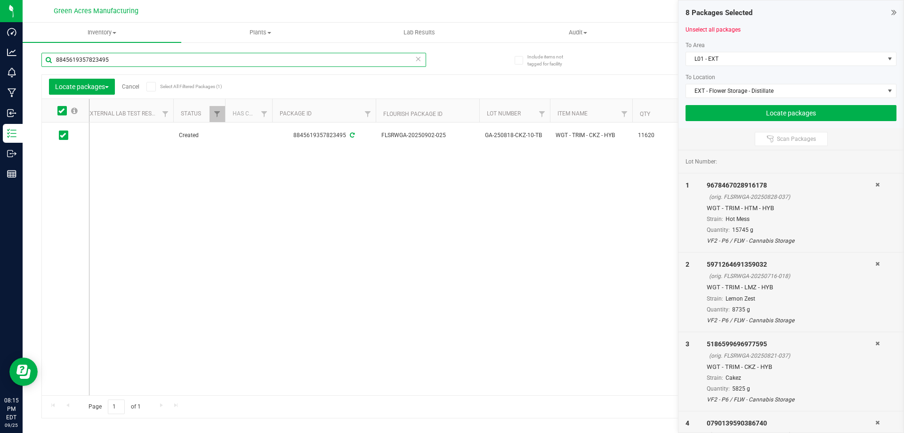
click at [274, 61] on input "8845619357823495" at bounding box center [233, 60] width 385 height 14
type input "7650943337131852"
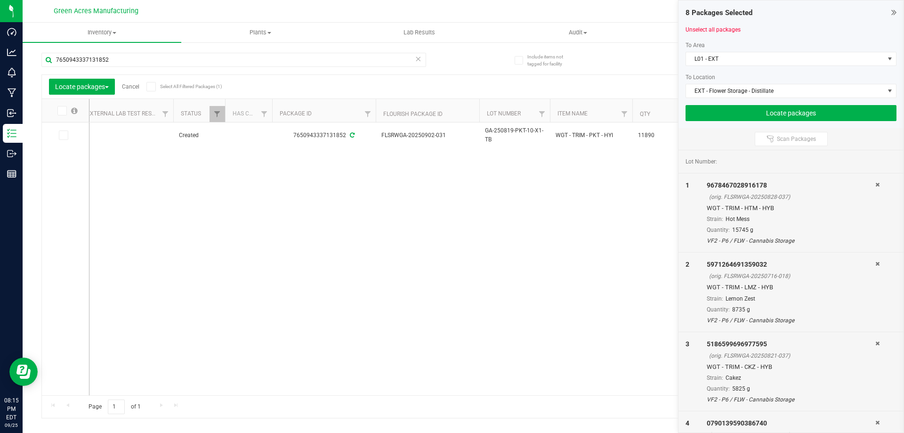
click at [63, 135] on icon at bounding box center [63, 135] width 6 height 0
click at [0, 0] on input "checkbox" at bounding box center [0, 0] width 0 height 0
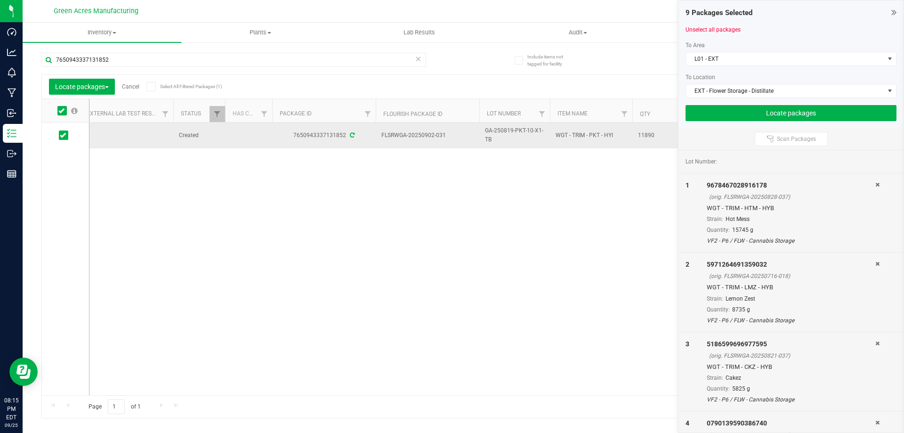
drag, startPoint x: 486, startPoint y: 138, endPoint x: 383, endPoint y: 134, distance: 103.7
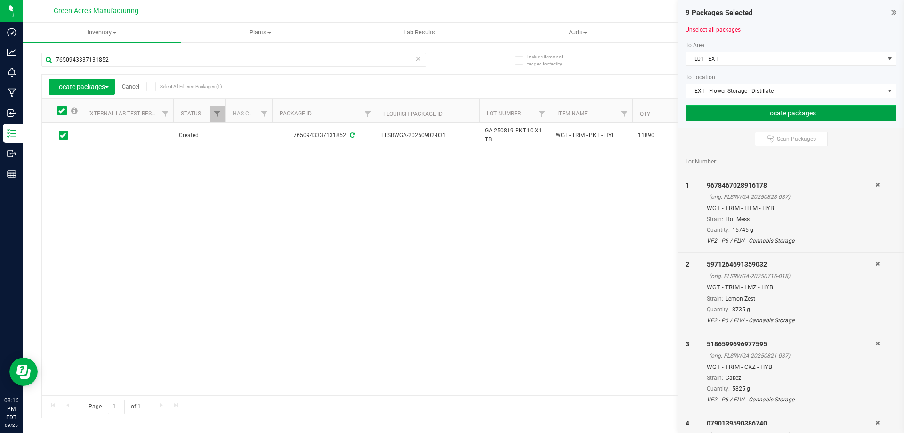
click at [808, 110] on button "Locate packages" at bounding box center [791, 113] width 211 height 16
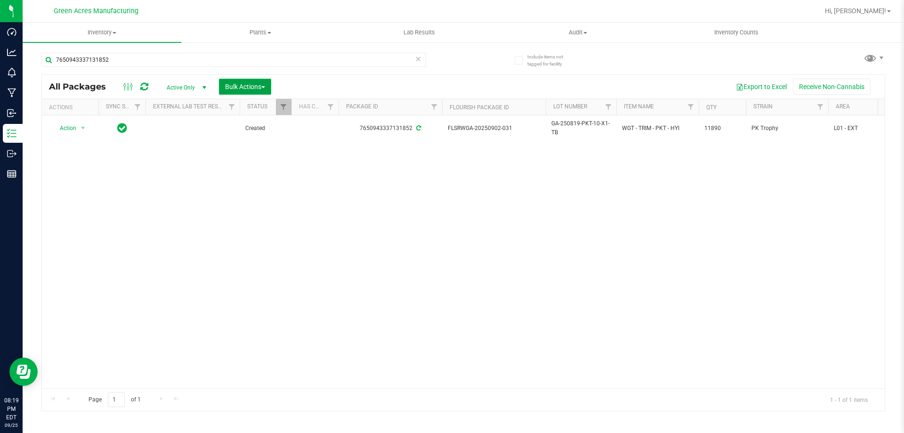
click at [230, 90] on span "Bulk Actions" at bounding box center [245, 87] width 40 height 8
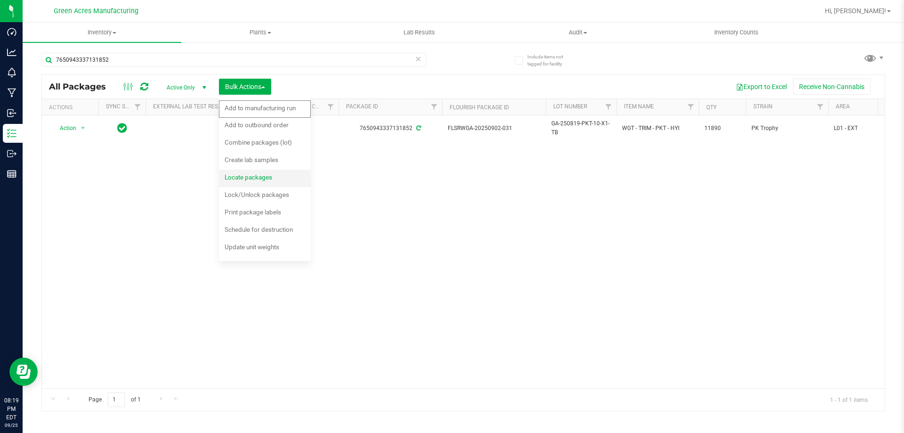
click at [258, 179] on div "Locate packages" at bounding box center [255, 178] width 60 height 15
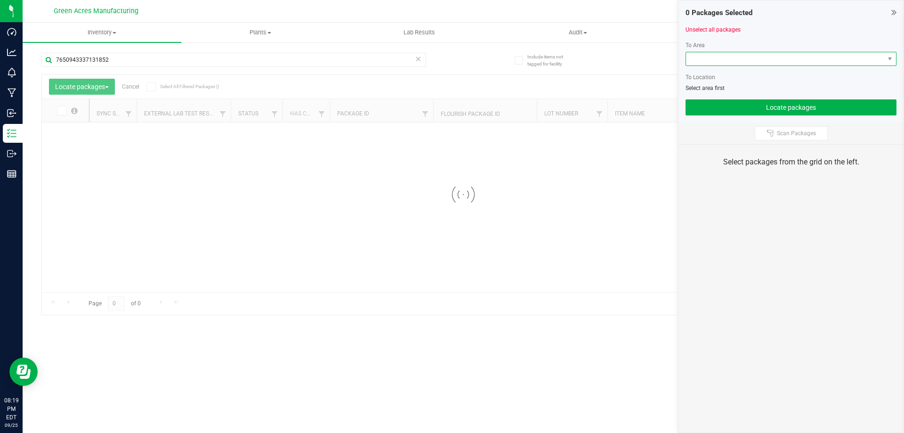
click at [741, 62] on span at bounding box center [785, 58] width 198 height 13
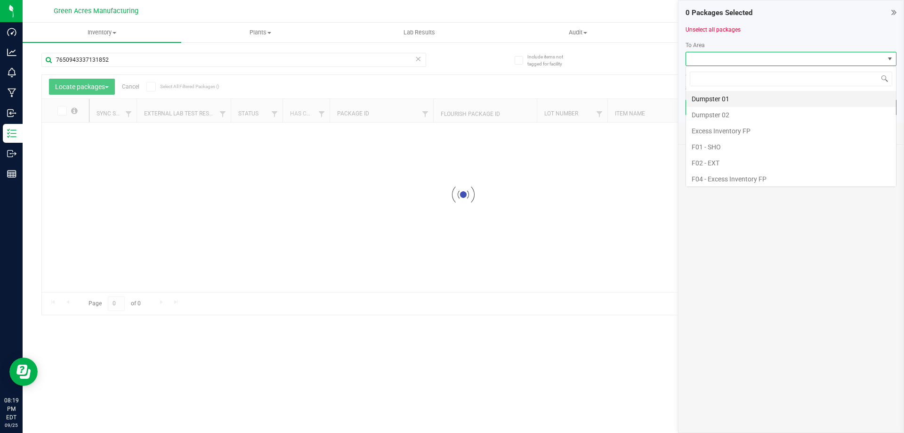
scroll to position [14, 211]
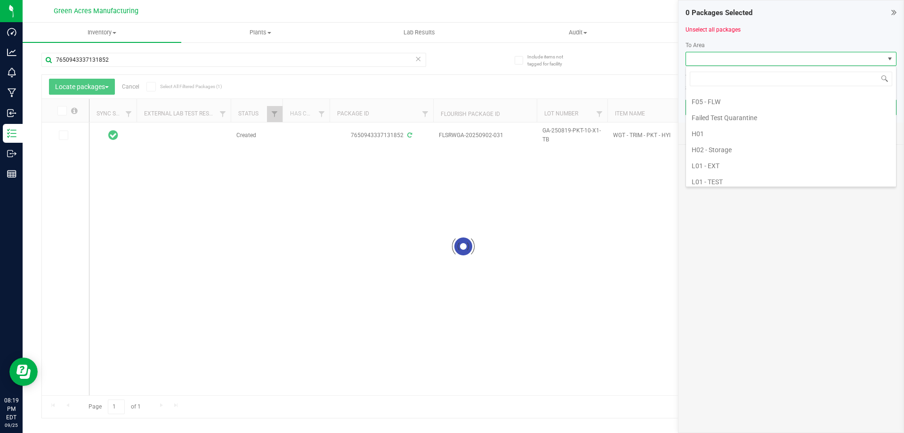
scroll to position [188, 0]
click at [710, 133] on li "L01 - TEST" at bounding box center [791, 135] width 210 height 16
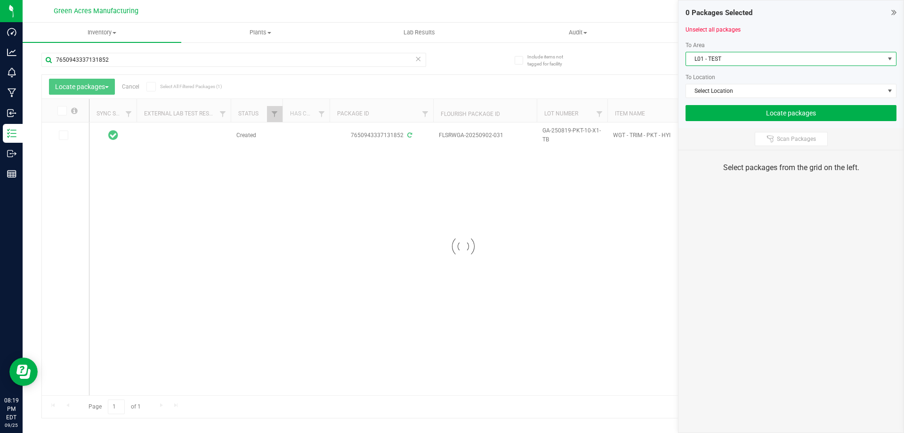
click at [725, 61] on span "L01 - TEST" at bounding box center [785, 58] width 198 height 13
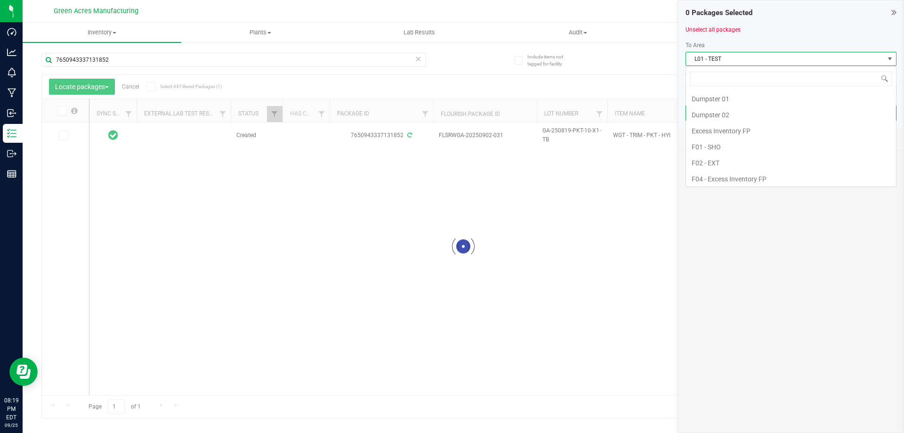
scroll to position [14, 211]
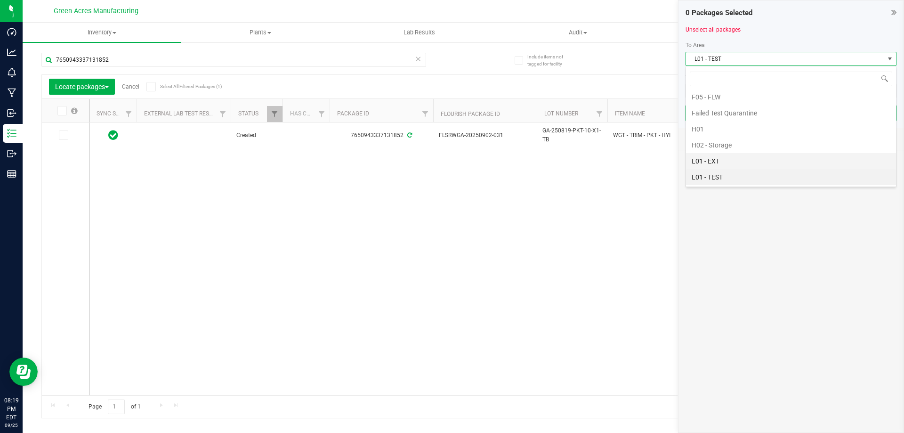
click at [717, 163] on li "L01 - EXT" at bounding box center [791, 161] width 210 height 16
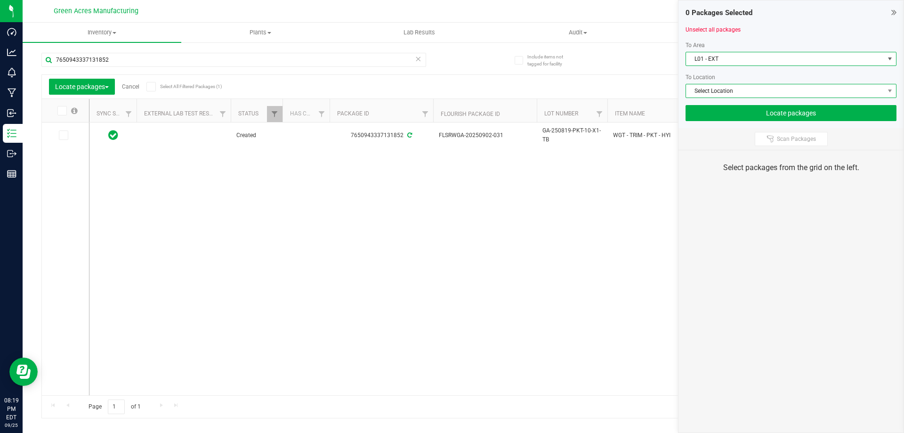
click at [739, 90] on span "Select Location" at bounding box center [785, 90] width 198 height 13
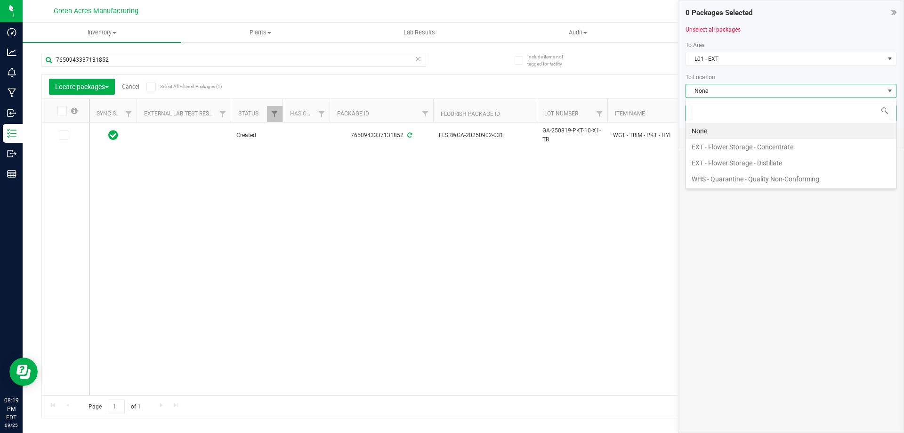
click at [730, 164] on li "EXT - Flower Storage - Distillate" at bounding box center [791, 163] width 210 height 16
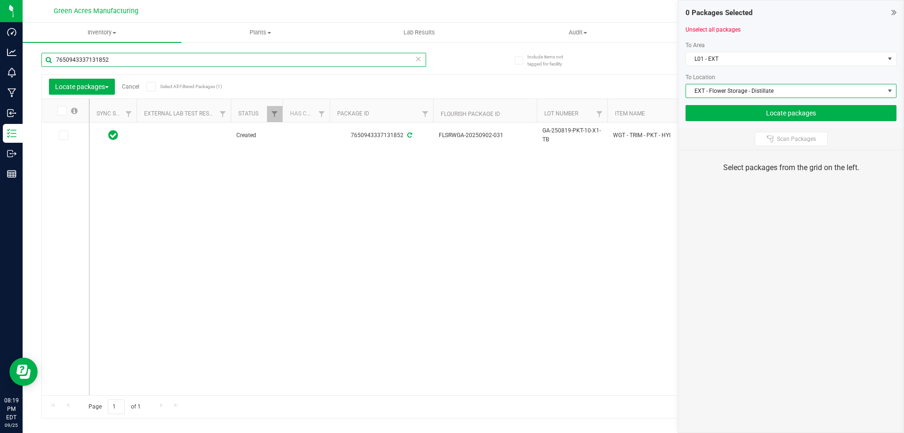
click at [341, 57] on input "7650943337131852" at bounding box center [233, 60] width 385 height 14
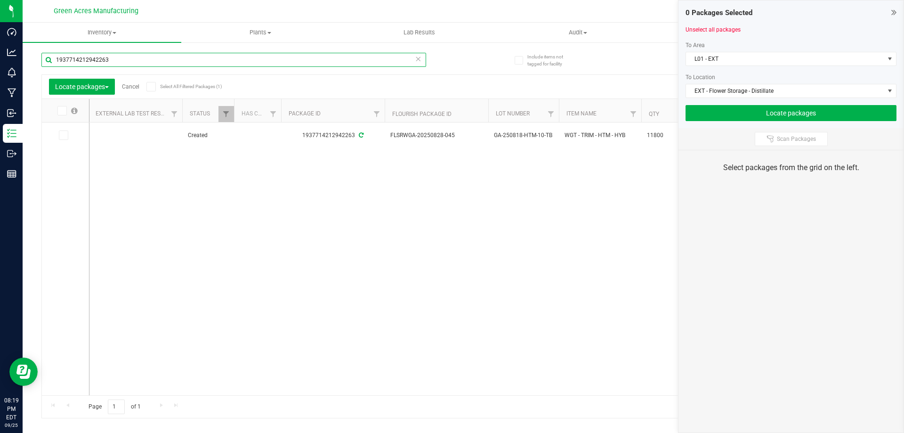
scroll to position [0, 49]
click at [63, 135] on icon at bounding box center [63, 135] width 6 height 0
click at [0, 0] on input "checkbox" at bounding box center [0, 0] width 0 height 0
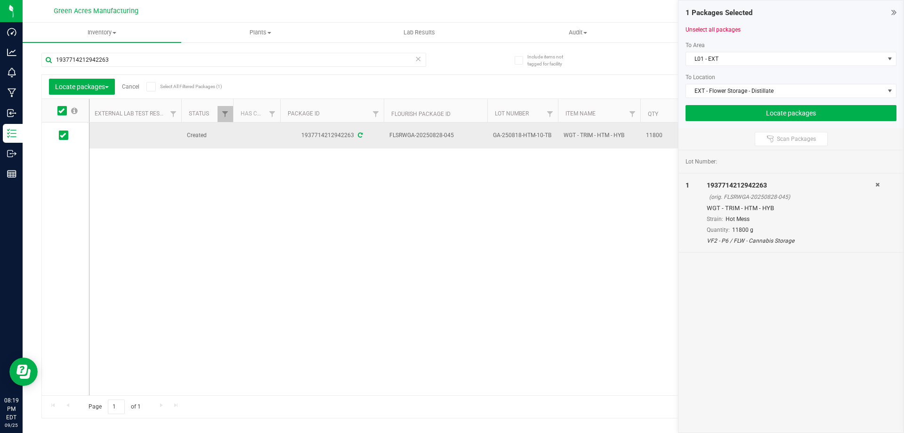
drag, startPoint x: 548, startPoint y: 132, endPoint x: 389, endPoint y: 137, distance: 158.8
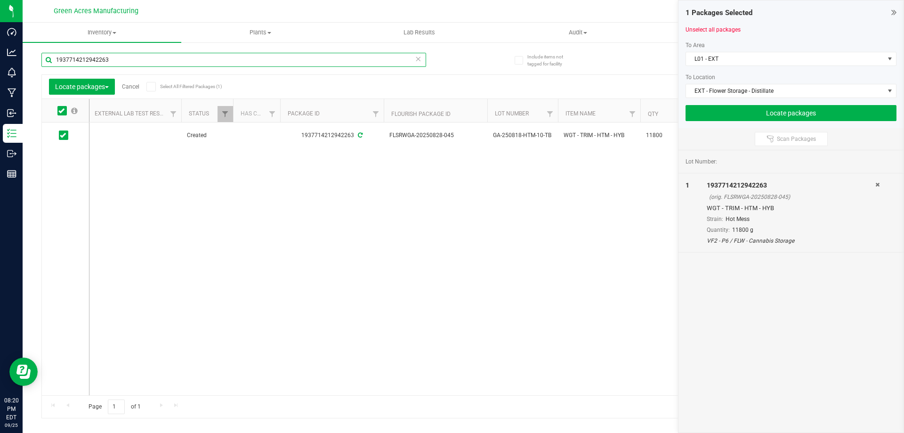
click at [381, 61] on input "1937714212942263" at bounding box center [233, 60] width 385 height 14
drag, startPoint x: 381, startPoint y: 61, endPoint x: 386, endPoint y: 61, distance: 5.7
click at [381, 61] on input "1937714212942263" at bounding box center [233, 60] width 385 height 14
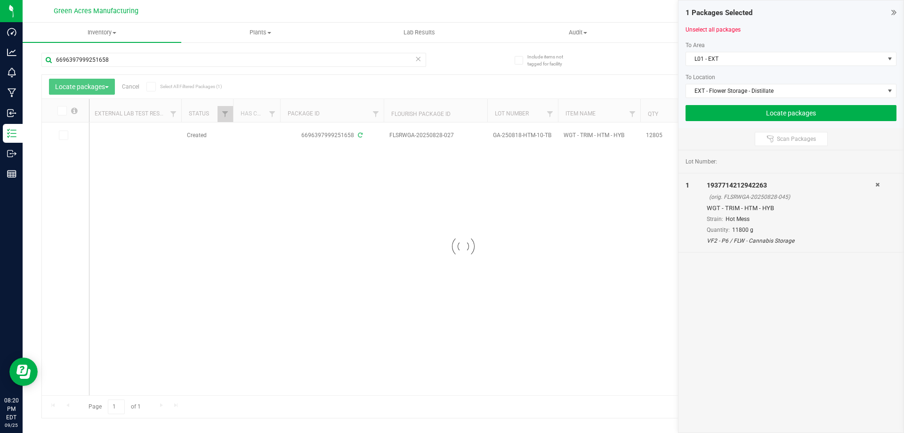
click at [66, 135] on div at bounding box center [463, 246] width 843 height 343
click at [62, 135] on icon at bounding box center [63, 135] width 6 height 0
click at [0, 0] on input "checkbox" at bounding box center [0, 0] width 0 height 0
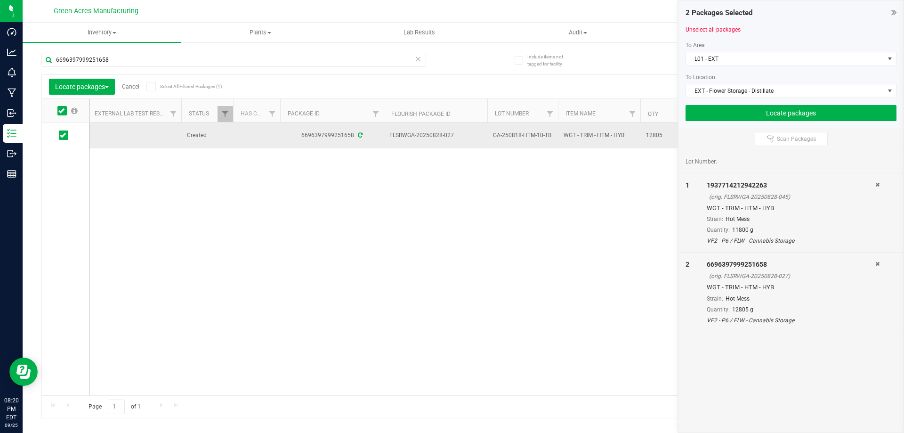
drag, startPoint x: 551, startPoint y: 136, endPoint x: 391, endPoint y: 132, distance: 159.7
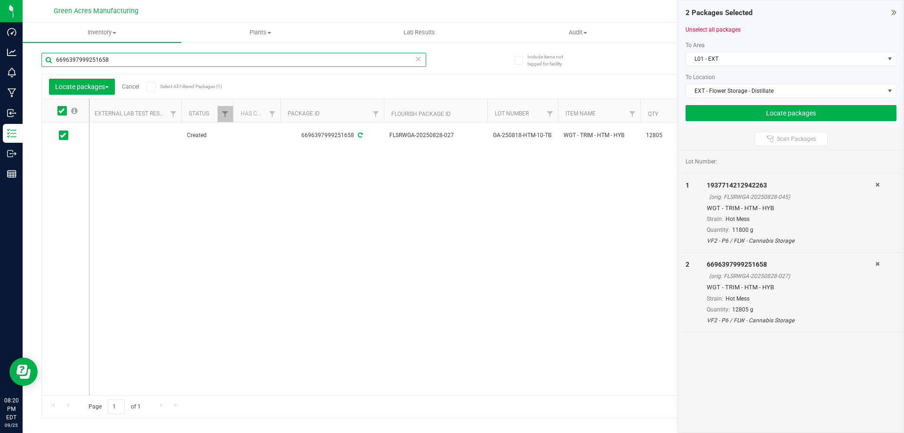
click at [350, 62] on input "6696397999251658" at bounding box center [233, 60] width 385 height 14
click at [59, 135] on span at bounding box center [63, 134] width 9 height 9
click at [0, 0] on input "checkbox" at bounding box center [0, 0] width 0 height 0
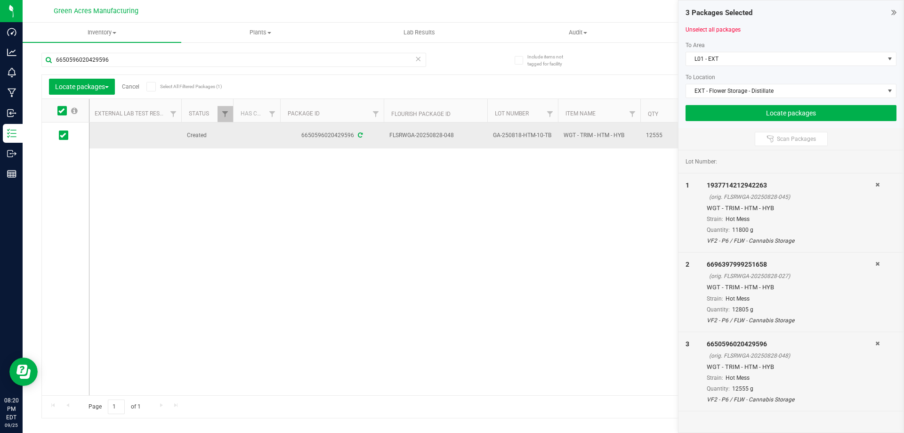
drag, startPoint x: 551, startPoint y: 136, endPoint x: 389, endPoint y: 135, distance: 162.1
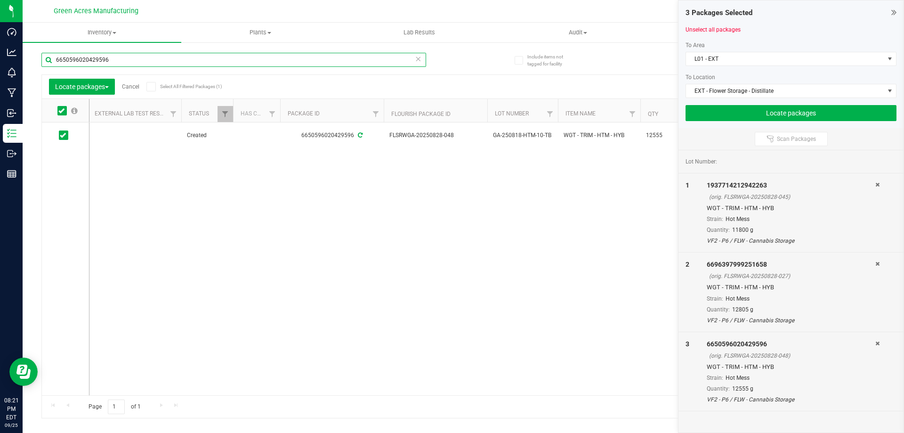
click at [201, 62] on input "6650596020429596" at bounding box center [233, 60] width 385 height 14
click at [68, 136] on span at bounding box center [63, 134] width 9 height 9
click at [0, 0] on input "checkbox" at bounding box center [0, 0] width 0 height 0
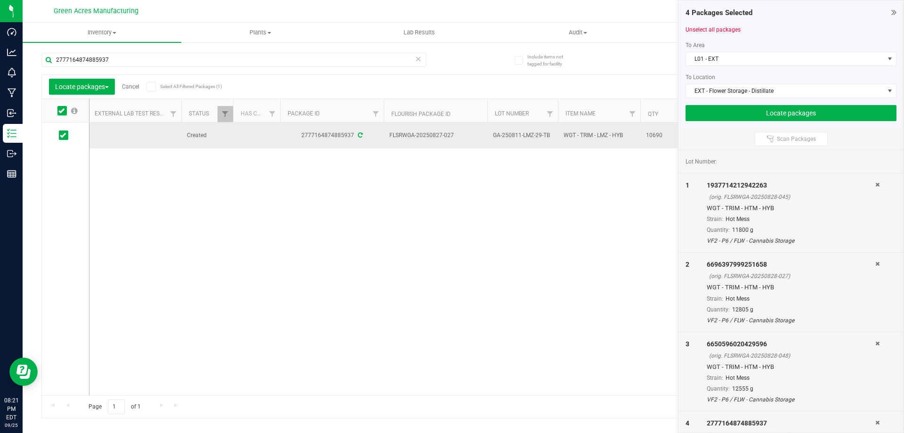
drag, startPoint x: 550, startPoint y: 135, endPoint x: 385, endPoint y: 135, distance: 165.3
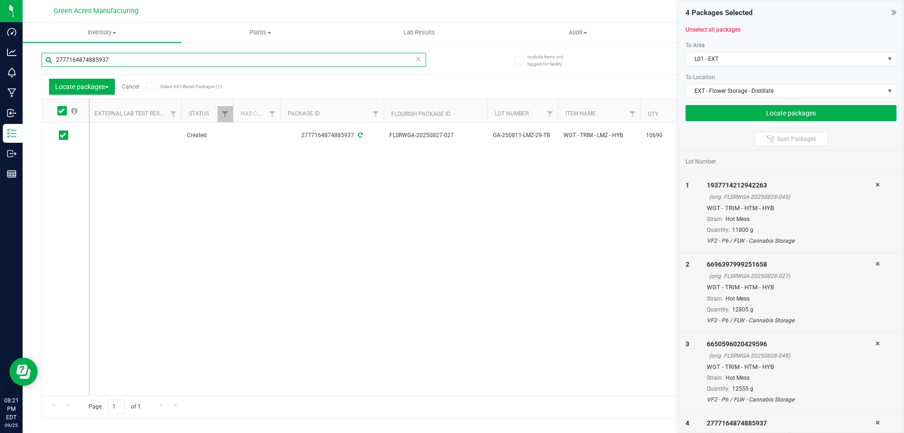
click at [165, 60] on input "2777164874885937" at bounding box center [233, 60] width 385 height 14
click at [66, 135] on span at bounding box center [63, 134] width 9 height 9
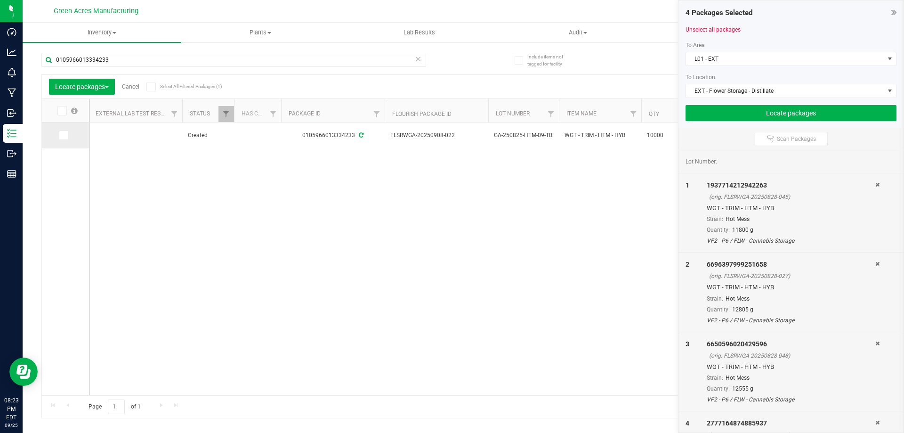
click at [0, 0] on input "checkbox" at bounding box center [0, 0] width 0 height 0
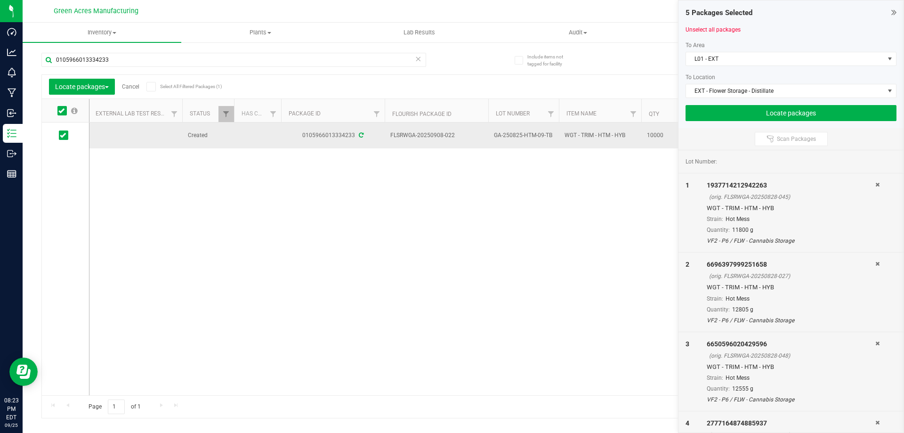
drag, startPoint x: 552, startPoint y: 135, endPoint x: 390, endPoint y: 137, distance: 162.5
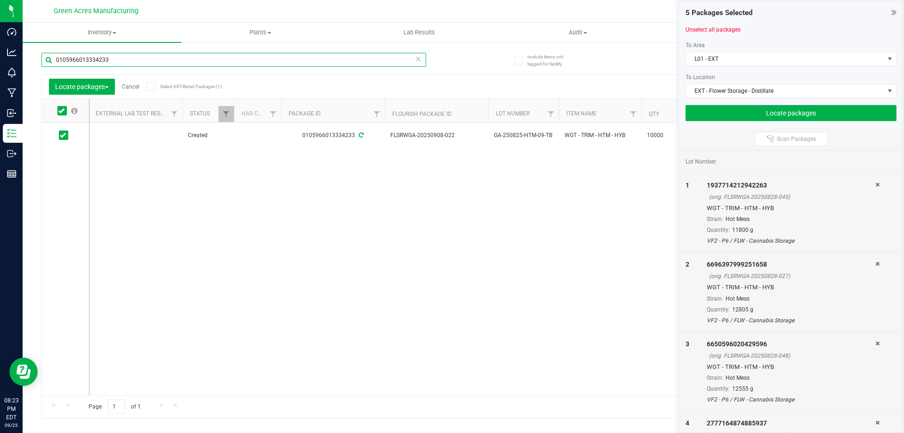
click at [354, 63] on input "0105966013334233" at bounding box center [233, 60] width 385 height 14
click at [62, 135] on icon at bounding box center [63, 135] width 6 height 0
click at [0, 0] on input "checkbox" at bounding box center [0, 0] width 0 height 0
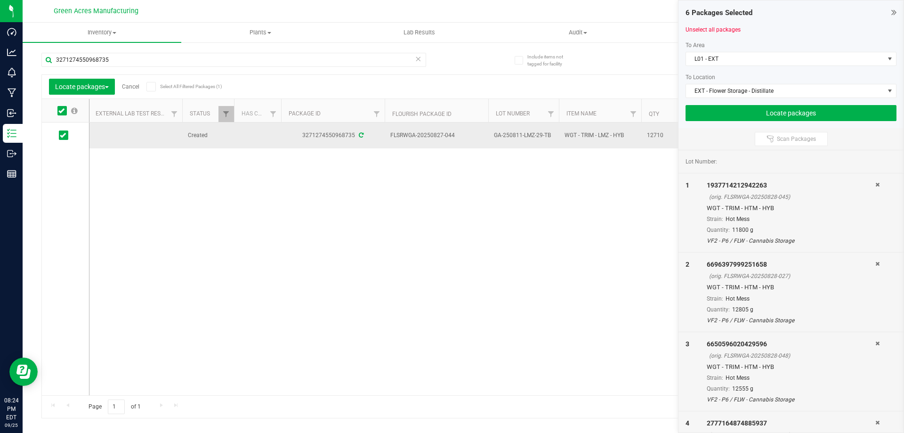
drag, startPoint x: 551, startPoint y: 133, endPoint x: 390, endPoint y: 134, distance: 161.1
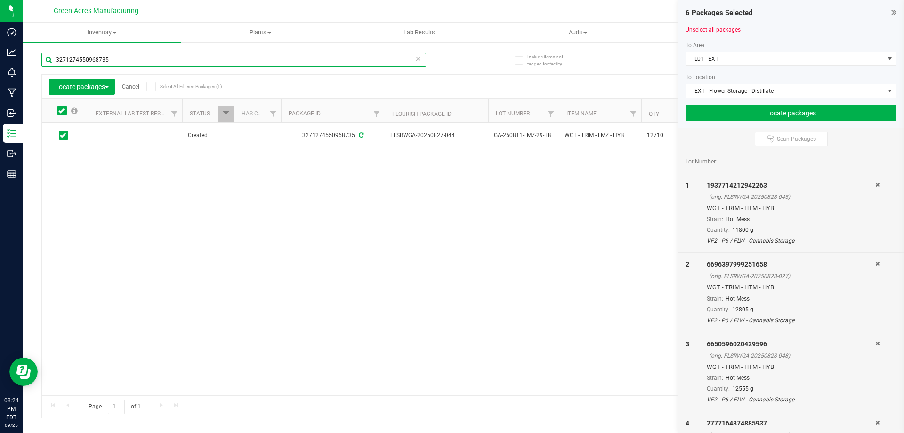
click at [162, 62] on input "3271274550968735" at bounding box center [233, 60] width 385 height 14
click at [64, 135] on icon at bounding box center [63, 135] width 6 height 0
click at [0, 0] on input "checkbox" at bounding box center [0, 0] width 0 height 0
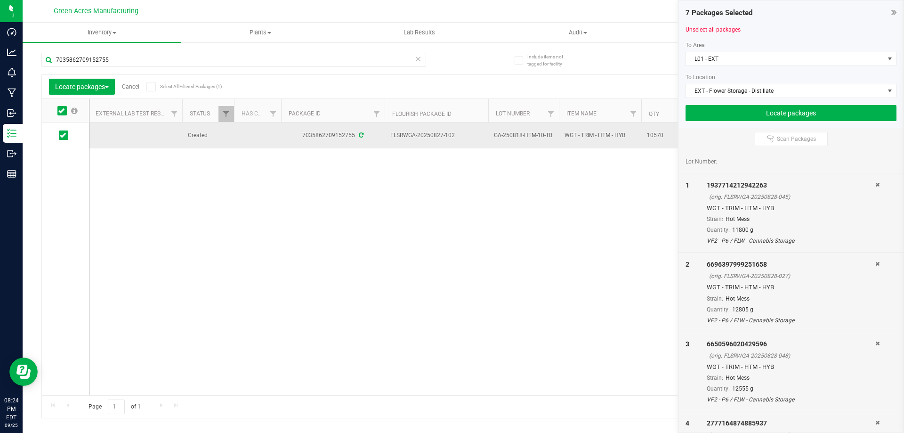
drag, startPoint x: 552, startPoint y: 133, endPoint x: 392, endPoint y: 133, distance: 159.7
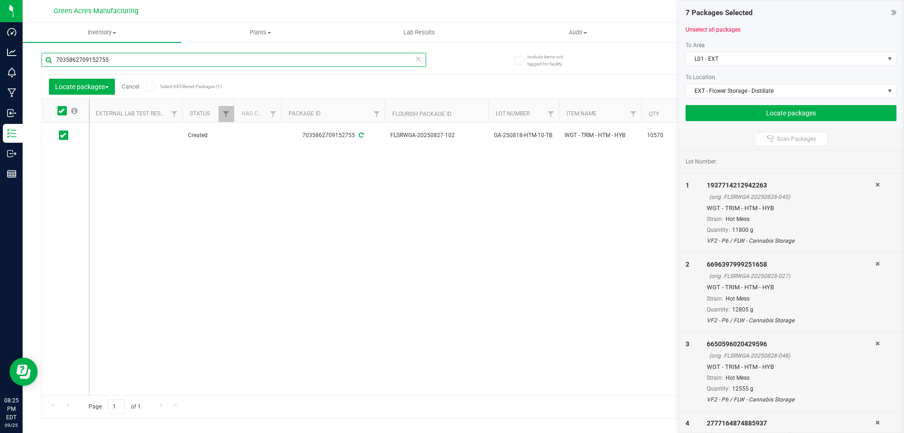
click at [342, 62] on input "7035862709152755" at bounding box center [233, 60] width 385 height 14
type input "8533260375954739"
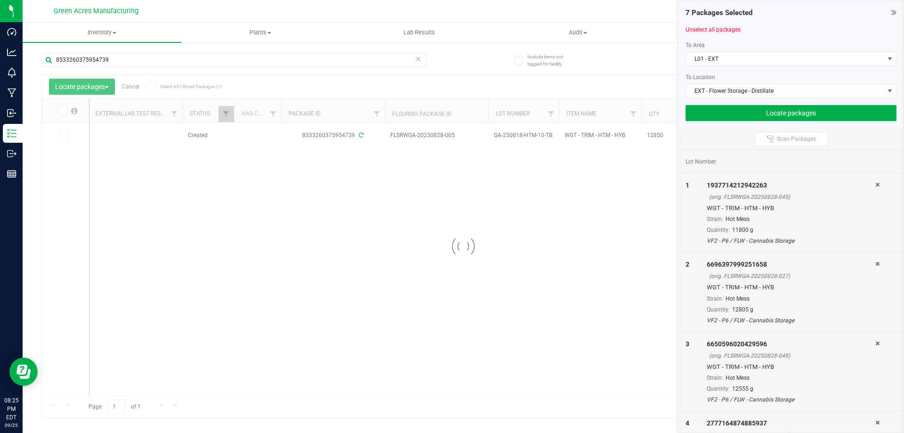
click at [64, 135] on div at bounding box center [463, 246] width 843 height 343
click at [64, 135] on icon at bounding box center [63, 135] width 6 height 0
click at [0, 0] on input "checkbox" at bounding box center [0, 0] width 0 height 0
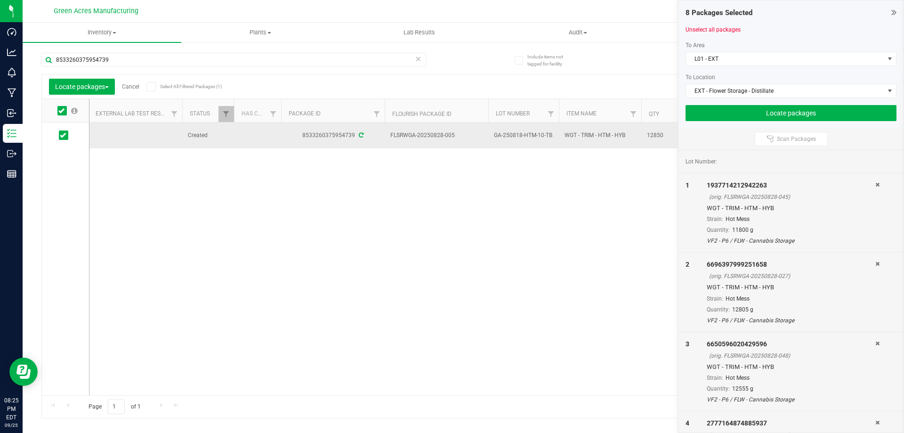
drag, startPoint x: 550, startPoint y: 133, endPoint x: 516, endPoint y: 135, distance: 33.9
click at [516, 135] on span "GA-250818-HTM-10-TB" at bounding box center [523, 135] width 59 height 9
drag, startPoint x: 541, startPoint y: 171, endPoint x: 553, endPoint y: 156, distance: 18.8
click at [542, 171] on div "Created 8533260375954739 FLSRWGA-20250828-005 GA-250818-HTM-10-TB WGT - TRIM - …" at bounding box center [487, 258] width 795 height 273
drag, startPoint x: 552, startPoint y: 135, endPoint x: 392, endPoint y: 133, distance: 160.2
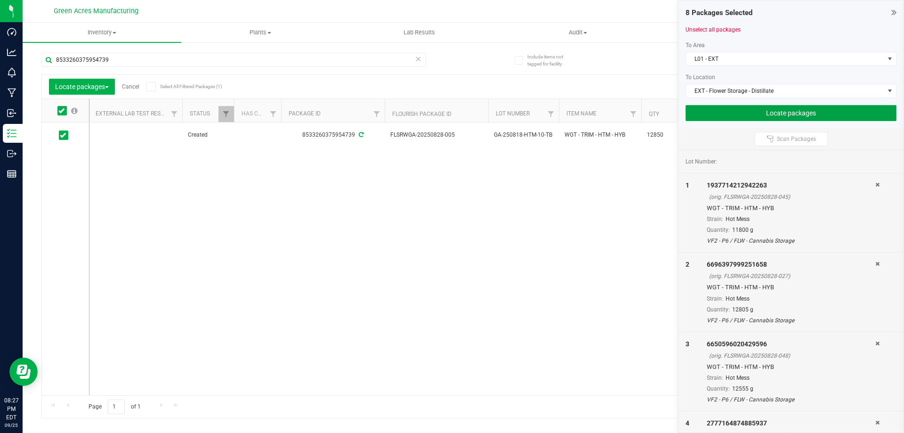
click at [770, 115] on button "Locate packages" at bounding box center [791, 113] width 211 height 16
